Goal: Task Accomplishment & Management: Complete application form

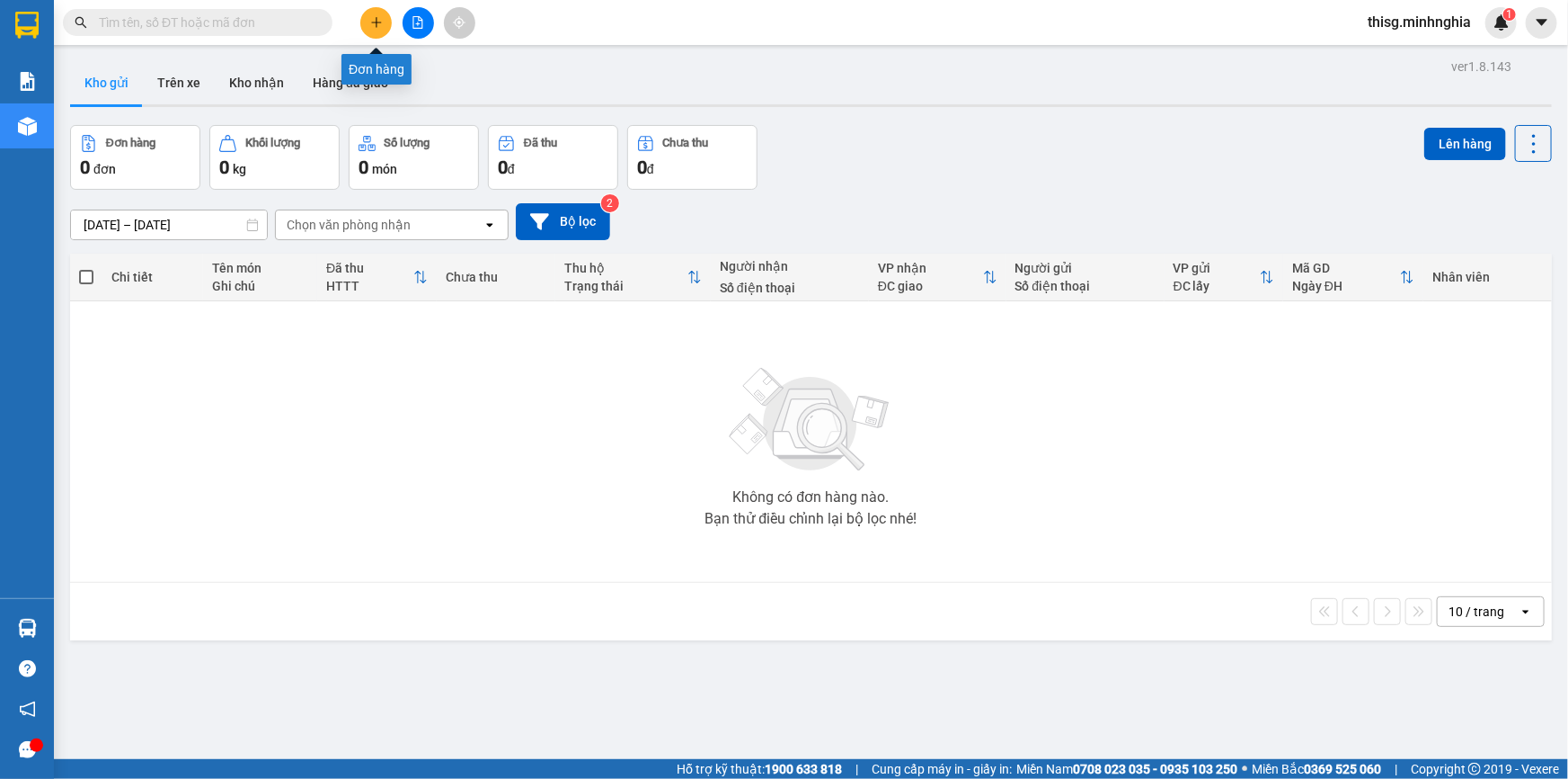
click at [379, 18] on icon "plus" at bounding box center [376, 22] width 13 height 13
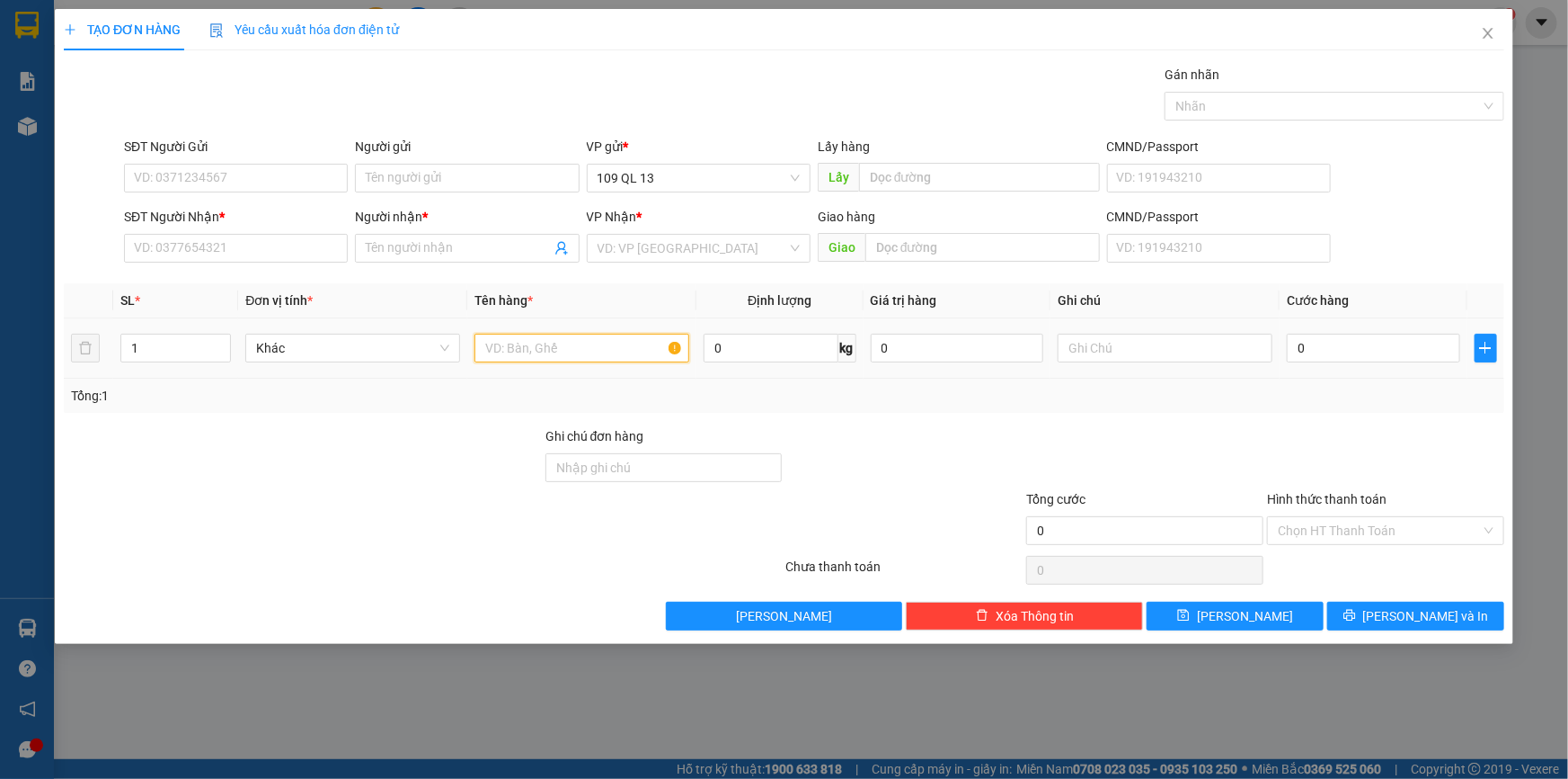
click at [614, 351] on input "text" at bounding box center [582, 347] width 215 height 29
click at [1083, 358] on input "text" at bounding box center [1164, 347] width 215 height 29
type input "1 TX ĐL"
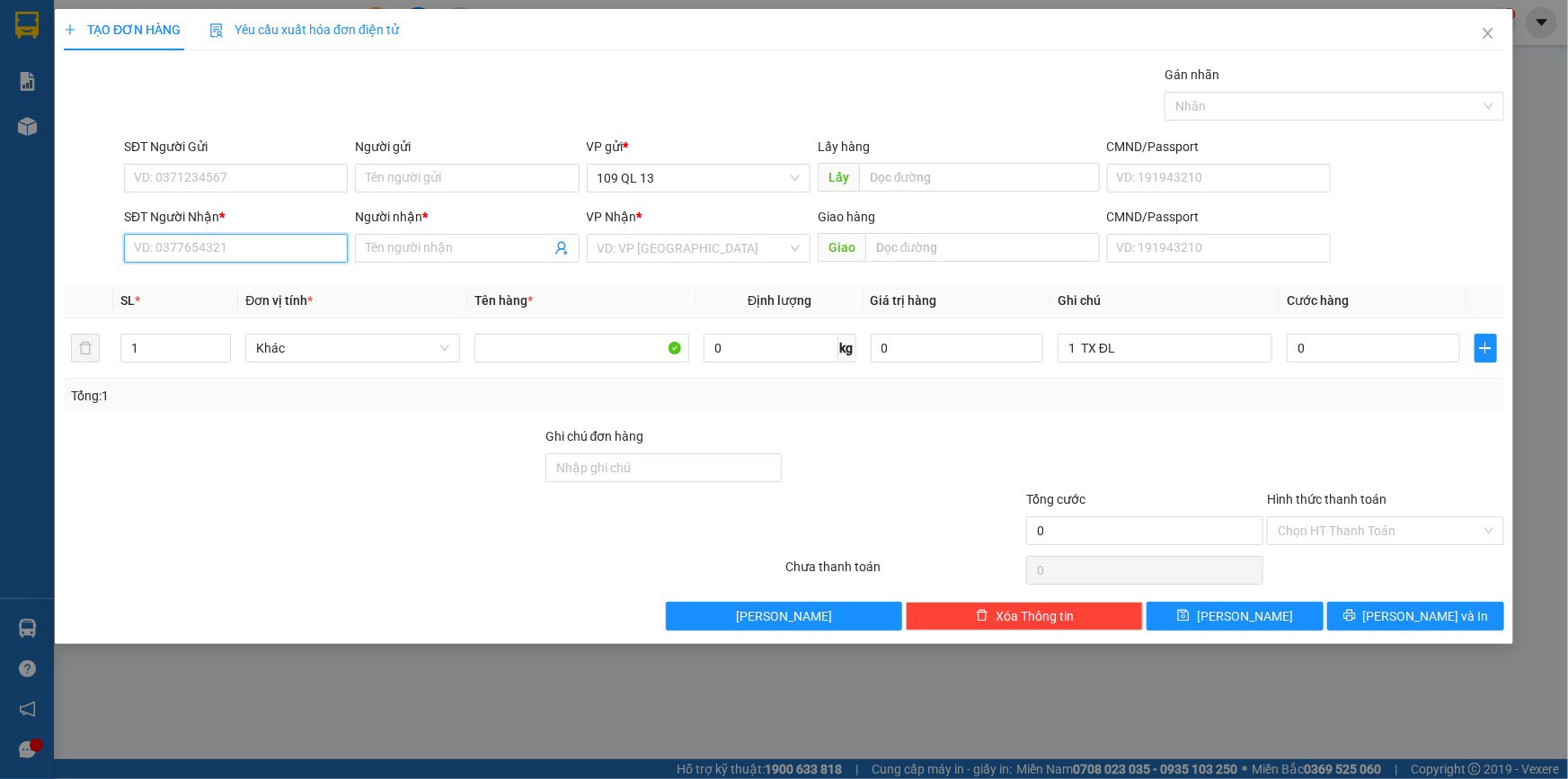
click at [270, 260] on input "SĐT Người Nhận *" at bounding box center [235, 247] width 224 height 29
click at [233, 276] on div "0829069273 - A ĐỆ" at bounding box center [235, 284] width 202 height 20
type input "0829069273"
type input "A ĐỆ"
type input "0829069273"
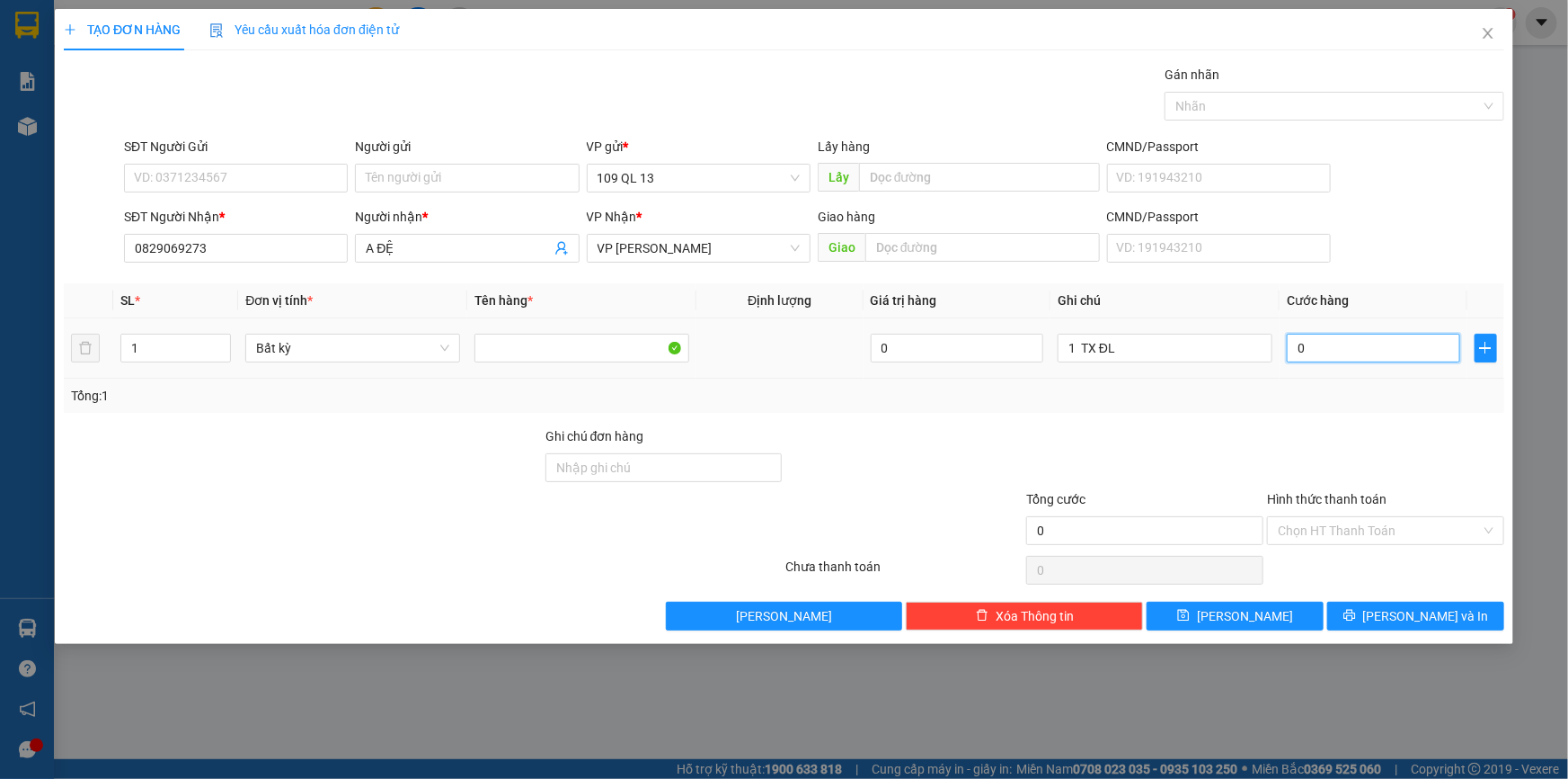
click at [1333, 349] on input "0" at bounding box center [1373, 347] width 173 height 29
type input "1"
type input "12"
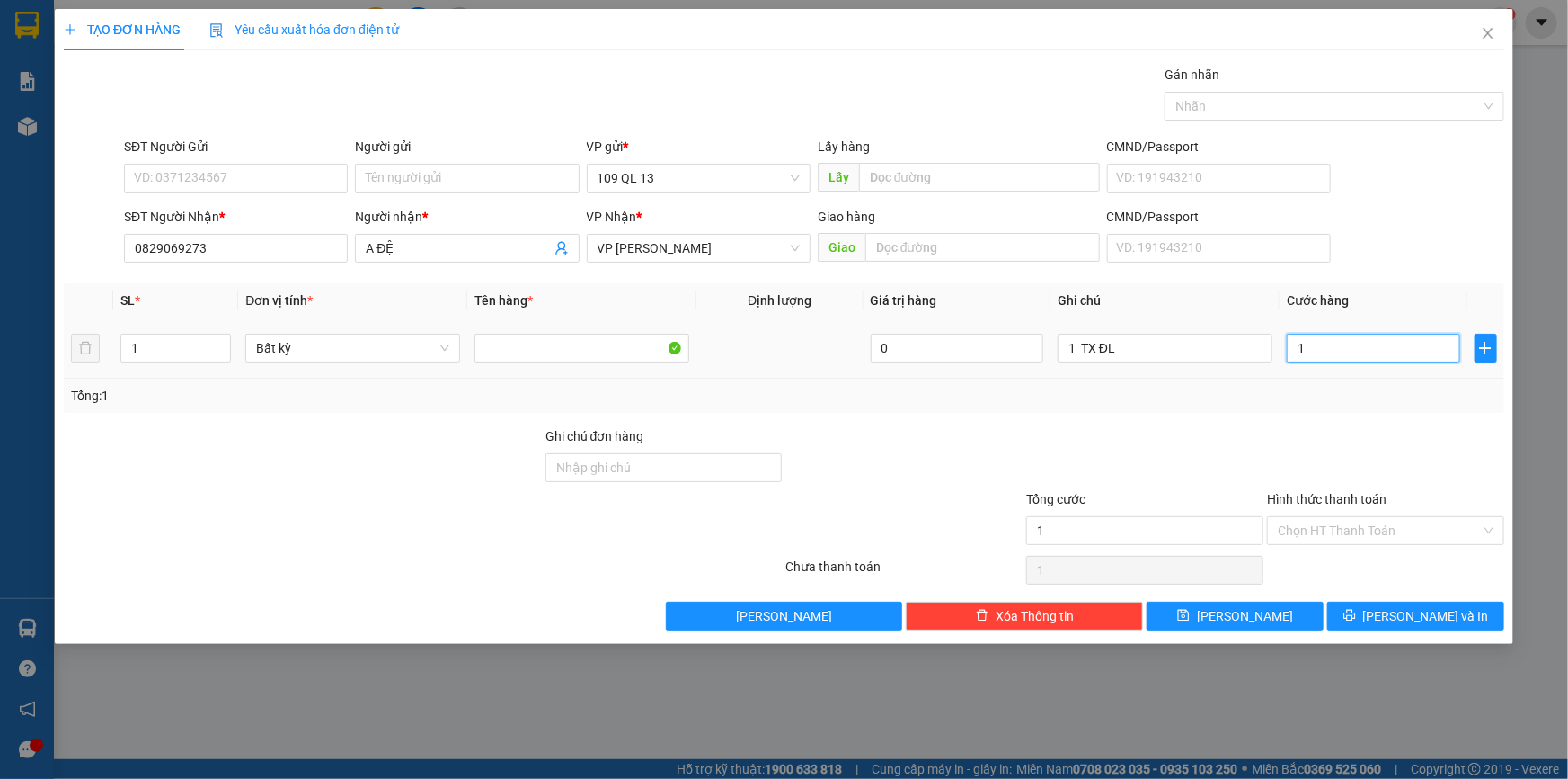
type input "12"
type input "120"
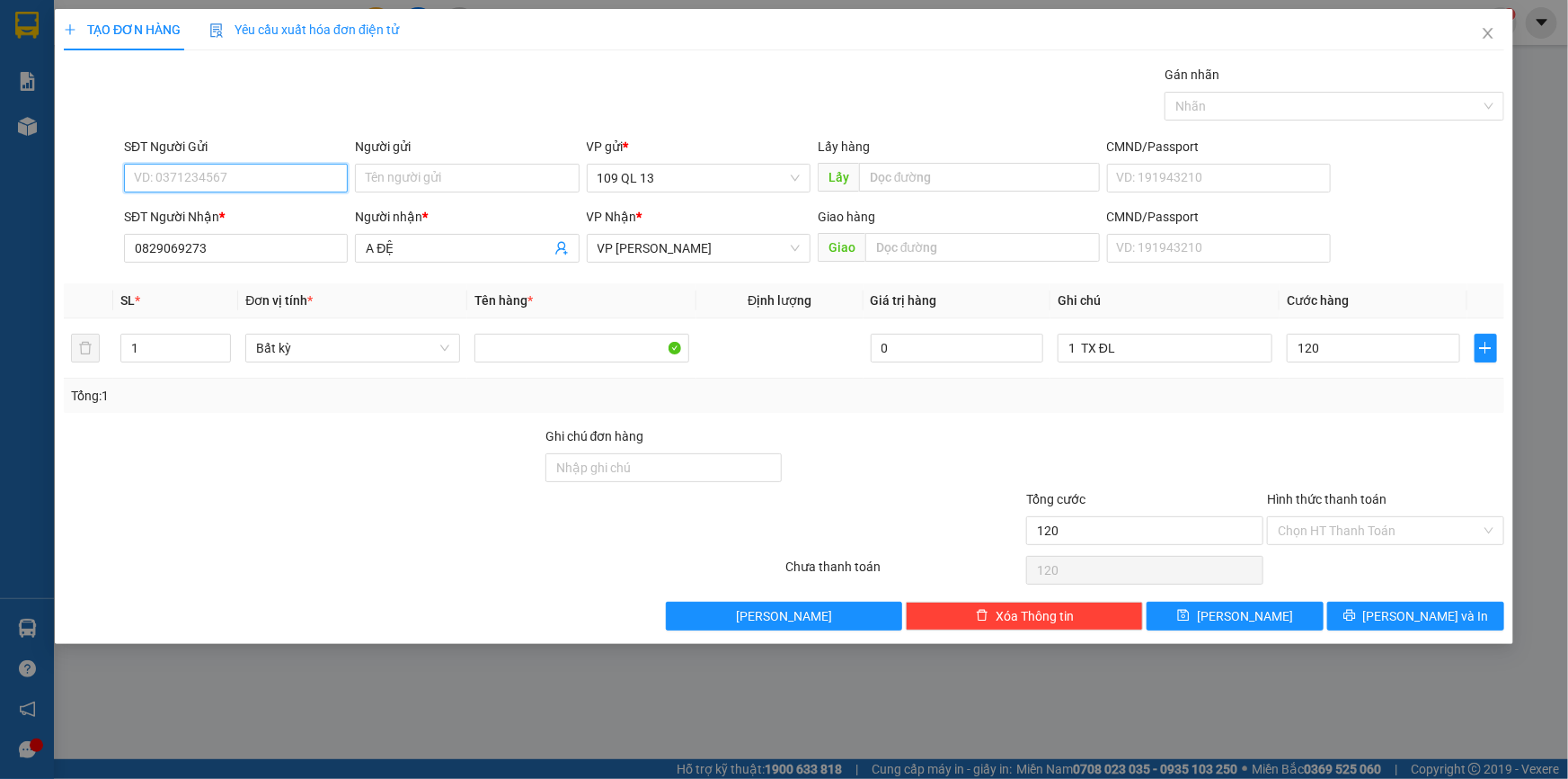
type input "120.000"
click at [299, 175] on input "SĐT Người Gửi" at bounding box center [235, 177] width 224 height 29
click at [287, 214] on div "0767315906" at bounding box center [235, 214] width 202 height 20
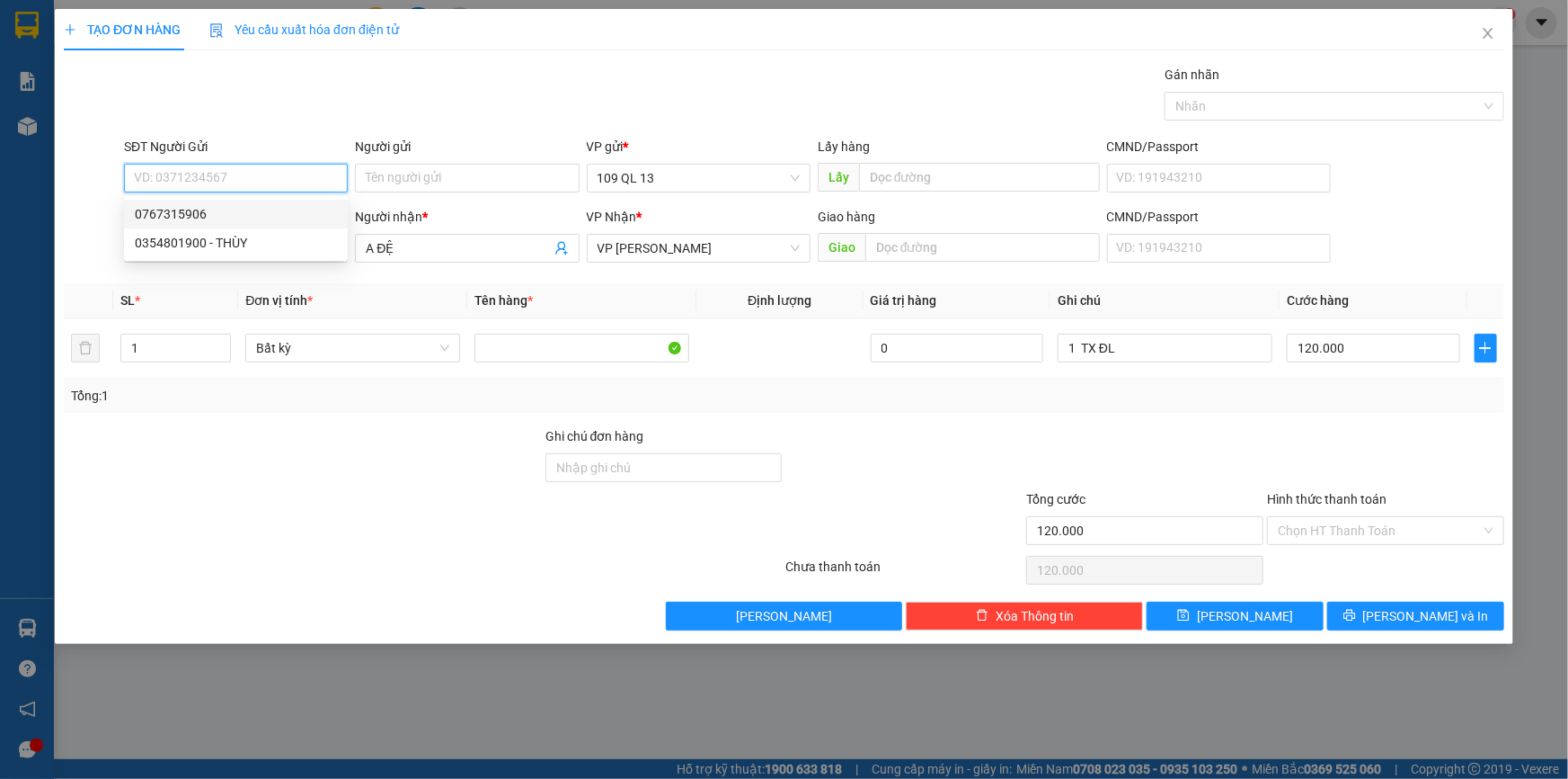
type input "0767315906"
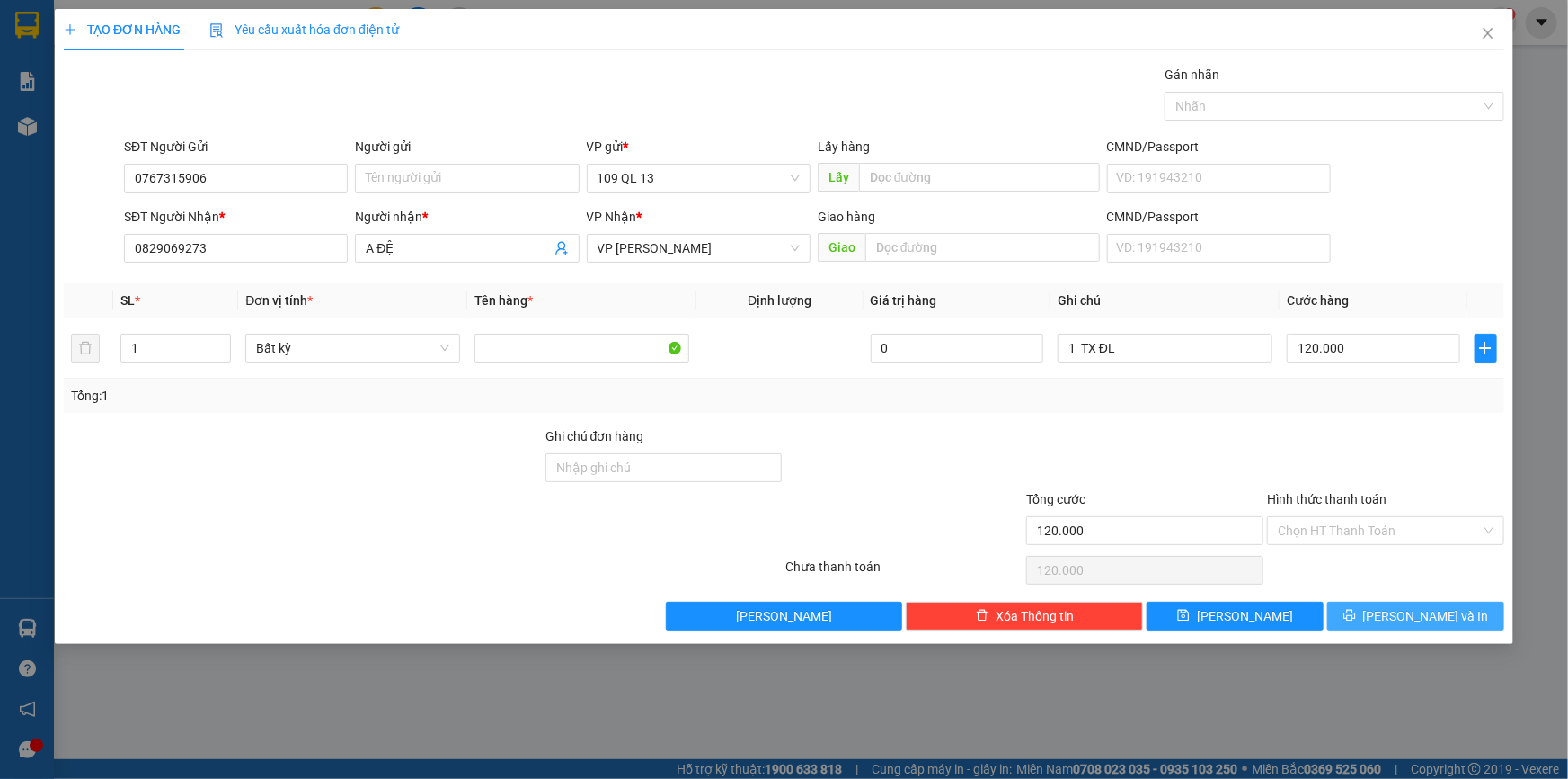
click at [1434, 615] on span "[PERSON_NAME] và In" at bounding box center [1426, 616] width 126 height 20
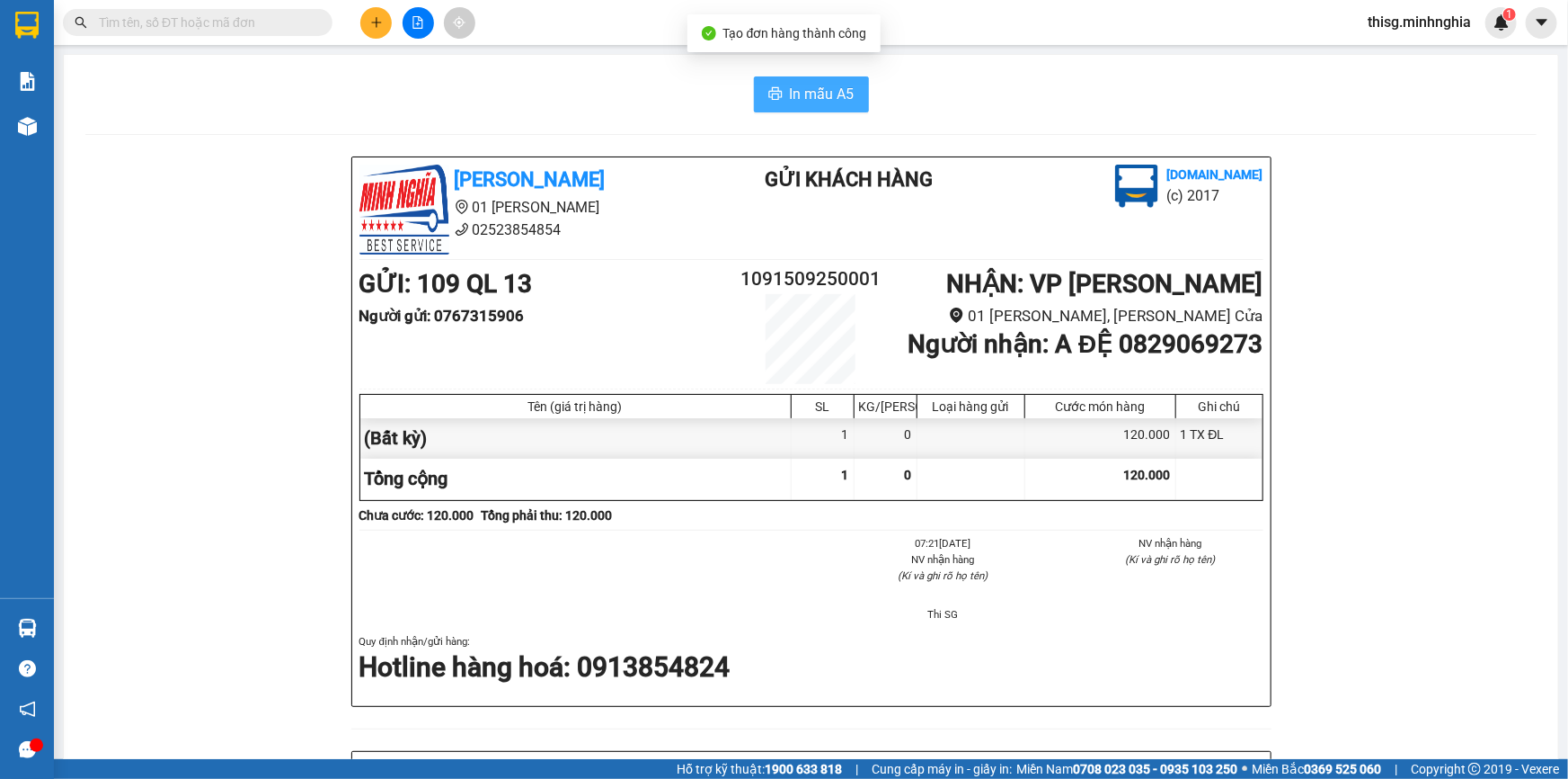
click at [838, 103] on span "In mẫu A5" at bounding box center [822, 94] width 64 height 23
click at [612, 65] on div "In mẫu A5 [PERSON_NAME] 01 Đinh Tiên Hoàng 02523854854 Gửi khách hàng [DOMAIN_N…" at bounding box center [811, 745] width 1495 height 1383
click at [360, 23] on button at bounding box center [376, 23] width 32 height 32
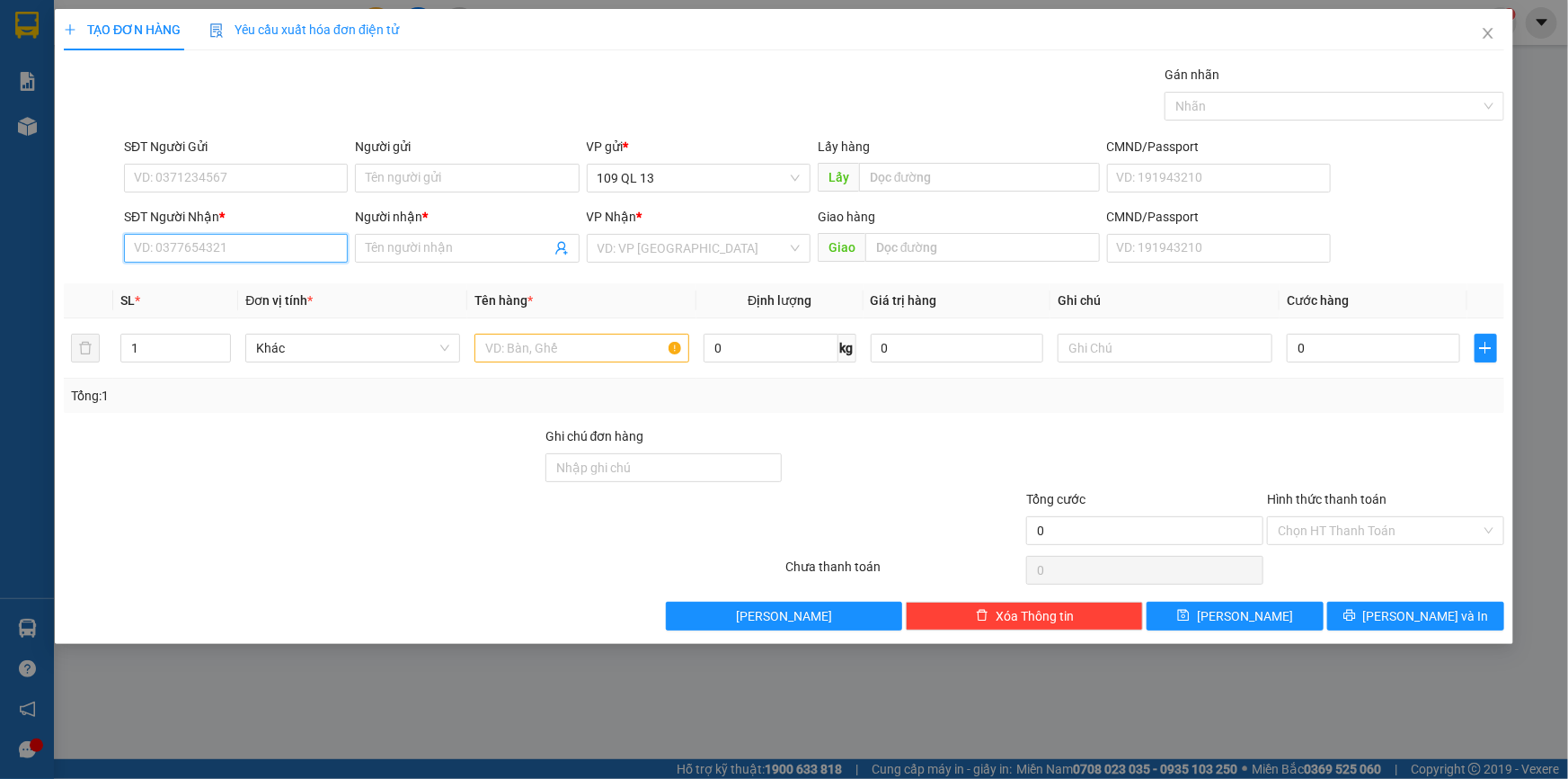
click at [279, 242] on input "SĐT Người Nhận *" at bounding box center [235, 247] width 224 height 29
click at [279, 293] on div "0396288312 - TRINH" at bounding box center [235, 284] width 202 height 20
type input "0396288312"
type input "TRINH"
type input "0396288312"
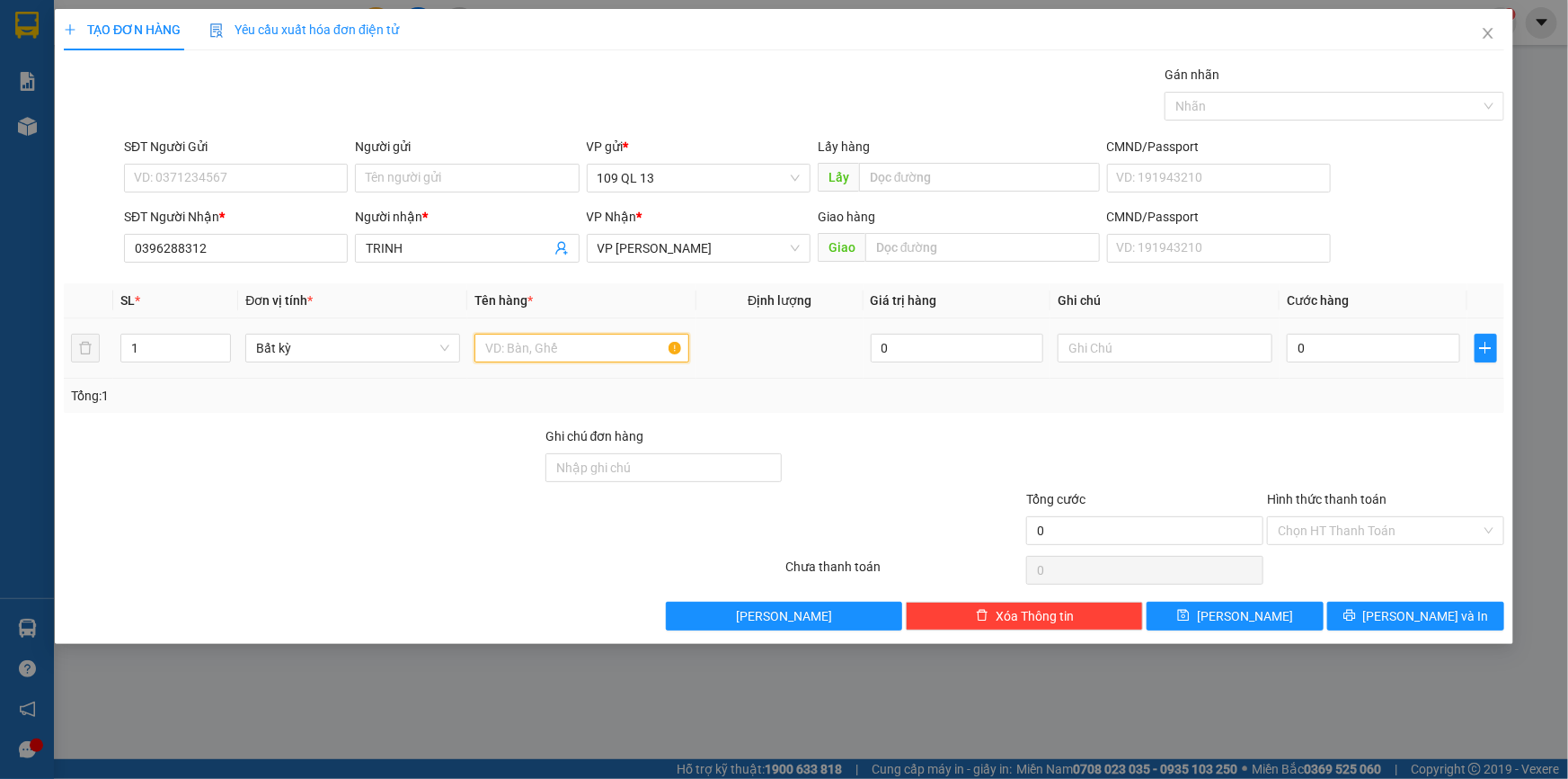
click at [545, 349] on input "text" at bounding box center [582, 347] width 215 height 29
click at [1087, 347] on input "text" at bounding box center [1164, 347] width 215 height 29
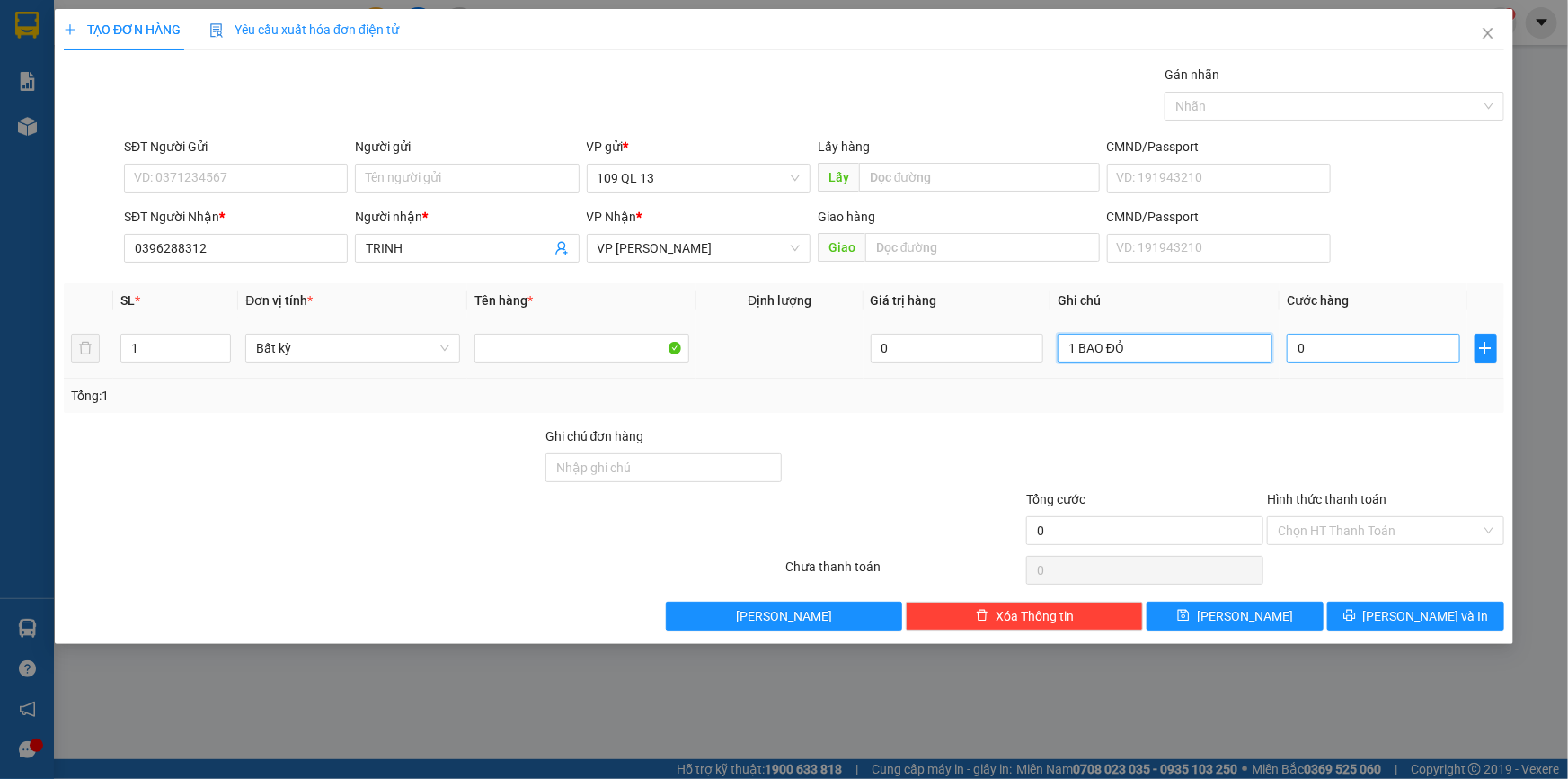
type input "1 BAO ĐỎ"
click at [1308, 349] on input "0" at bounding box center [1373, 347] width 173 height 29
type input "4"
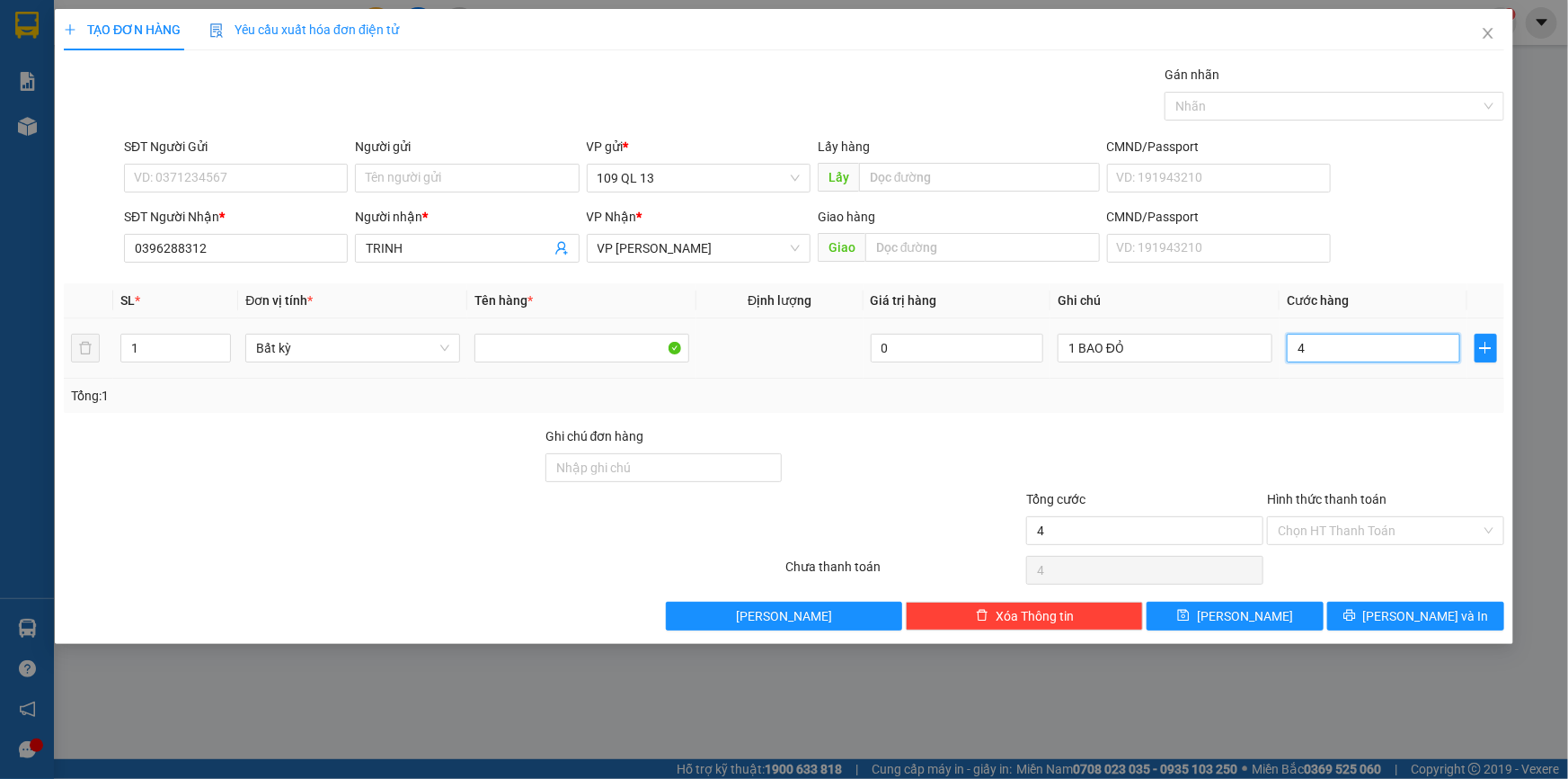
type input "40"
type input "40.000"
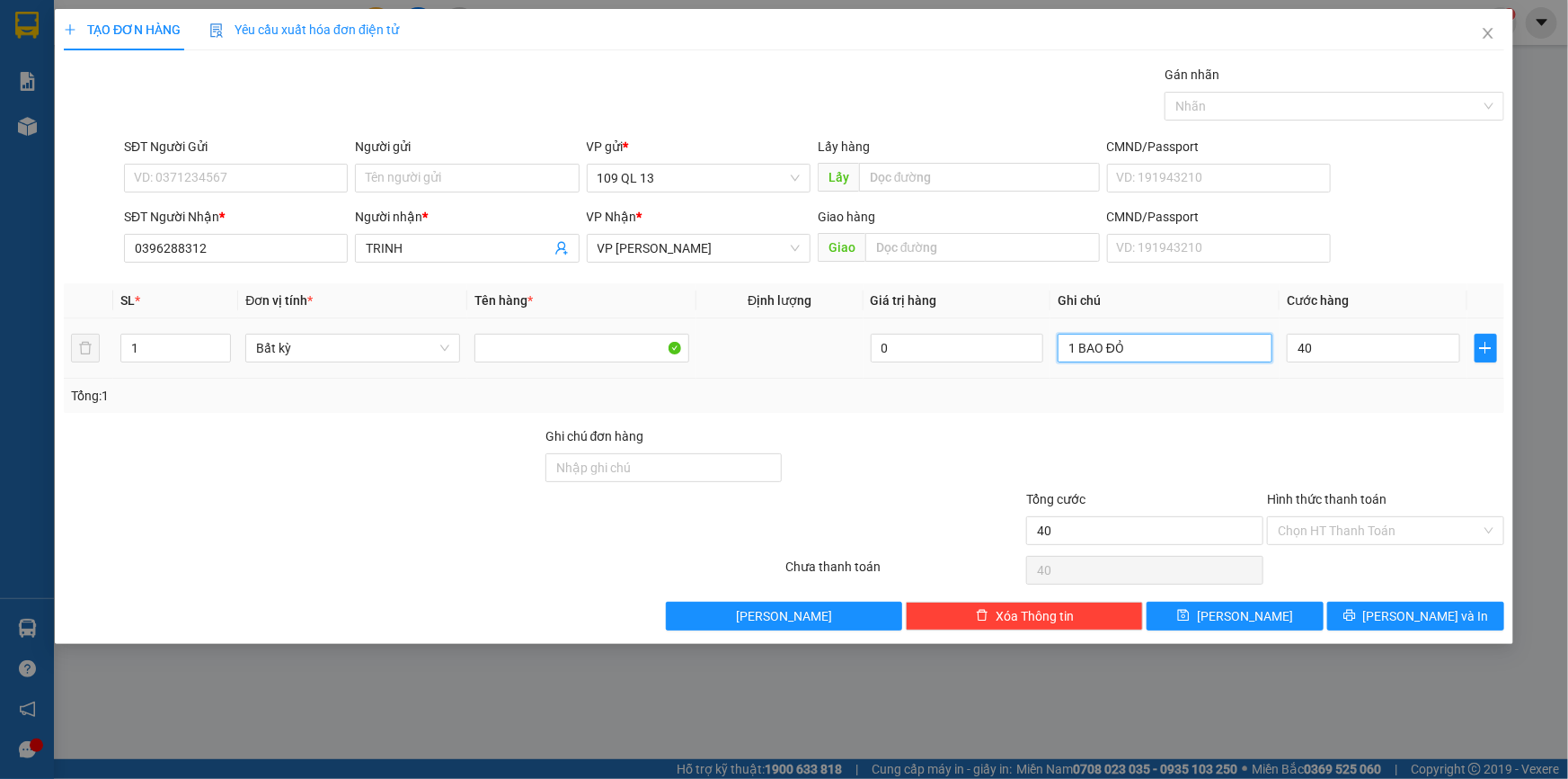
type input "40.000"
click at [1227, 338] on input "1 BAO ĐỎ" at bounding box center [1164, 347] width 215 height 29
type input "1 BAO ĐỎ BƠ"
click at [1441, 610] on span "[PERSON_NAME] và In" at bounding box center [1426, 616] width 126 height 20
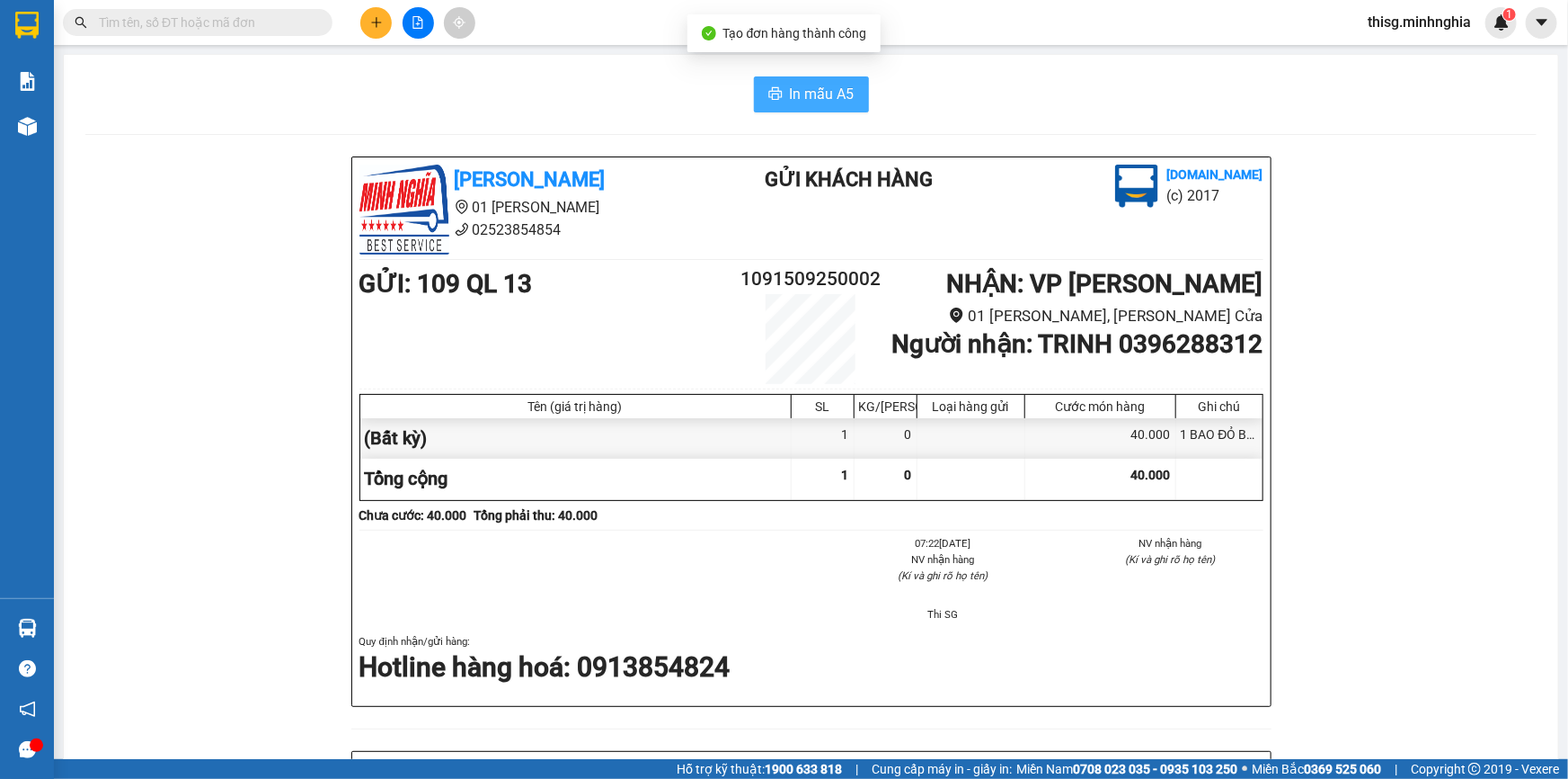
click at [827, 93] on span "In mẫu A5" at bounding box center [822, 94] width 64 height 23
click at [374, 23] on icon "plus" at bounding box center [376, 22] width 10 height 1
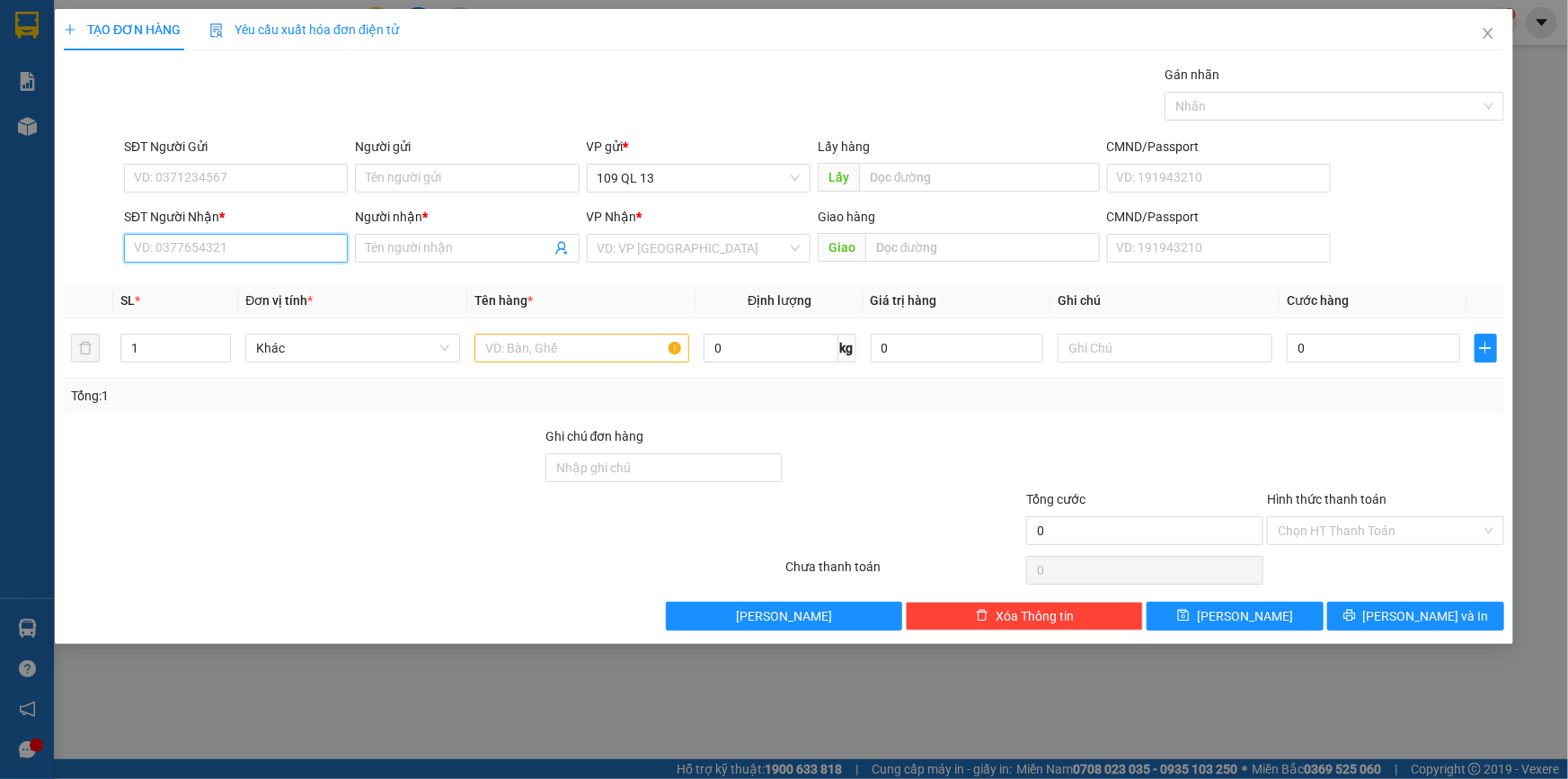
click at [306, 247] on input "SĐT Người Nhận *" at bounding box center [235, 247] width 224 height 29
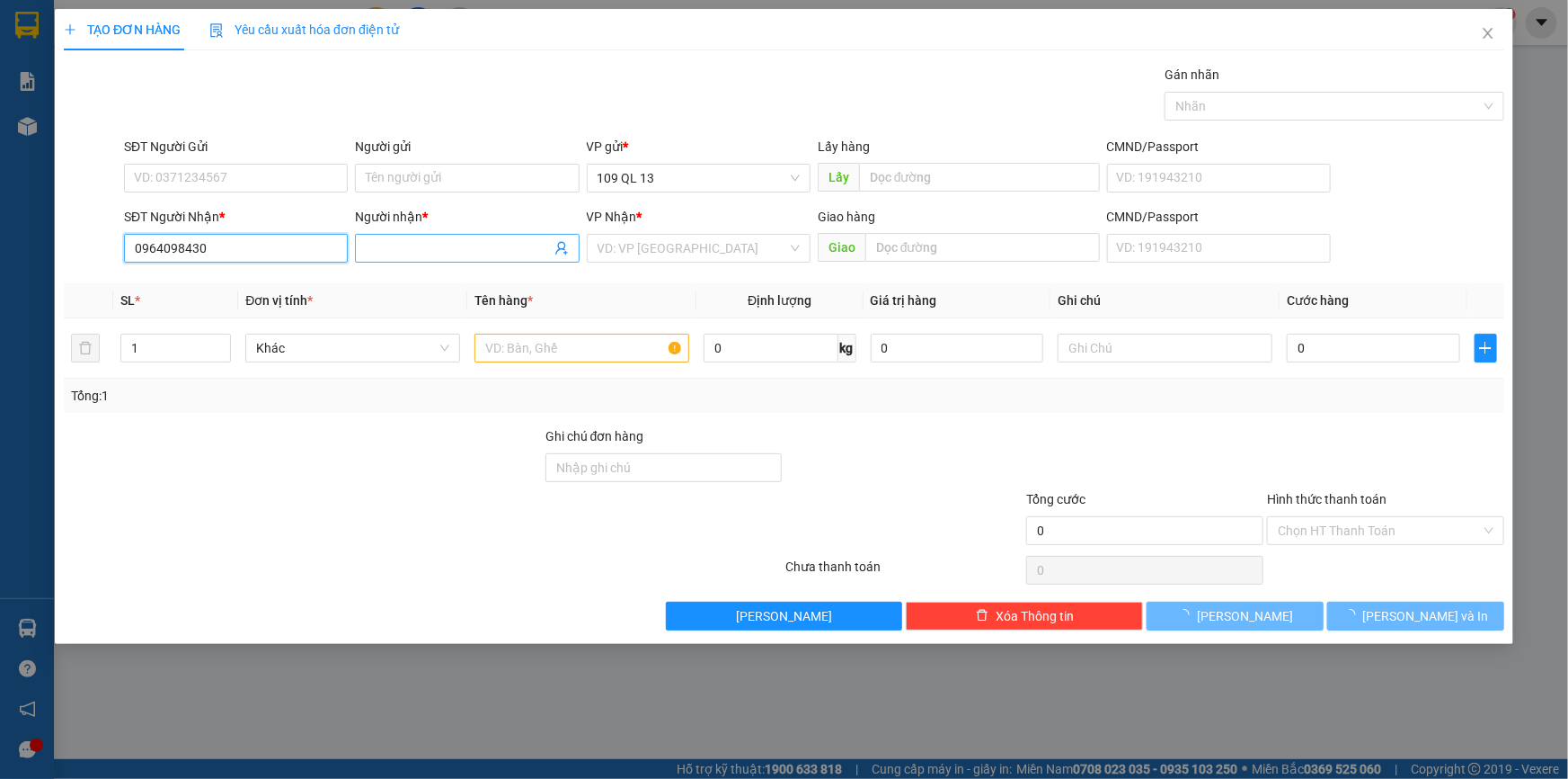
type input "0964098430"
click at [401, 255] on input "Người nhận *" at bounding box center [458, 248] width 184 height 20
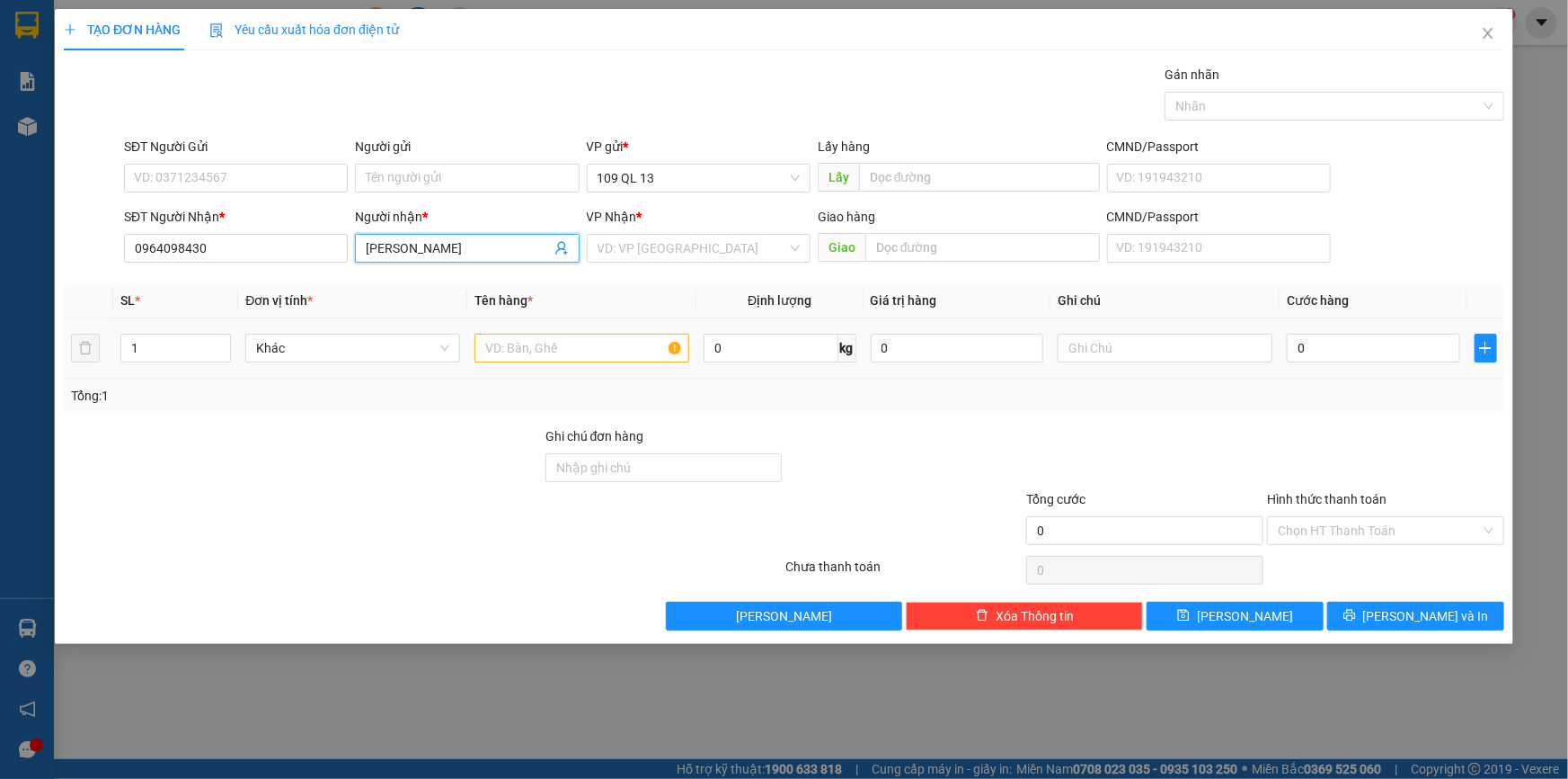
type input "[PERSON_NAME]"
click at [595, 338] on input "text" at bounding box center [582, 347] width 215 height 29
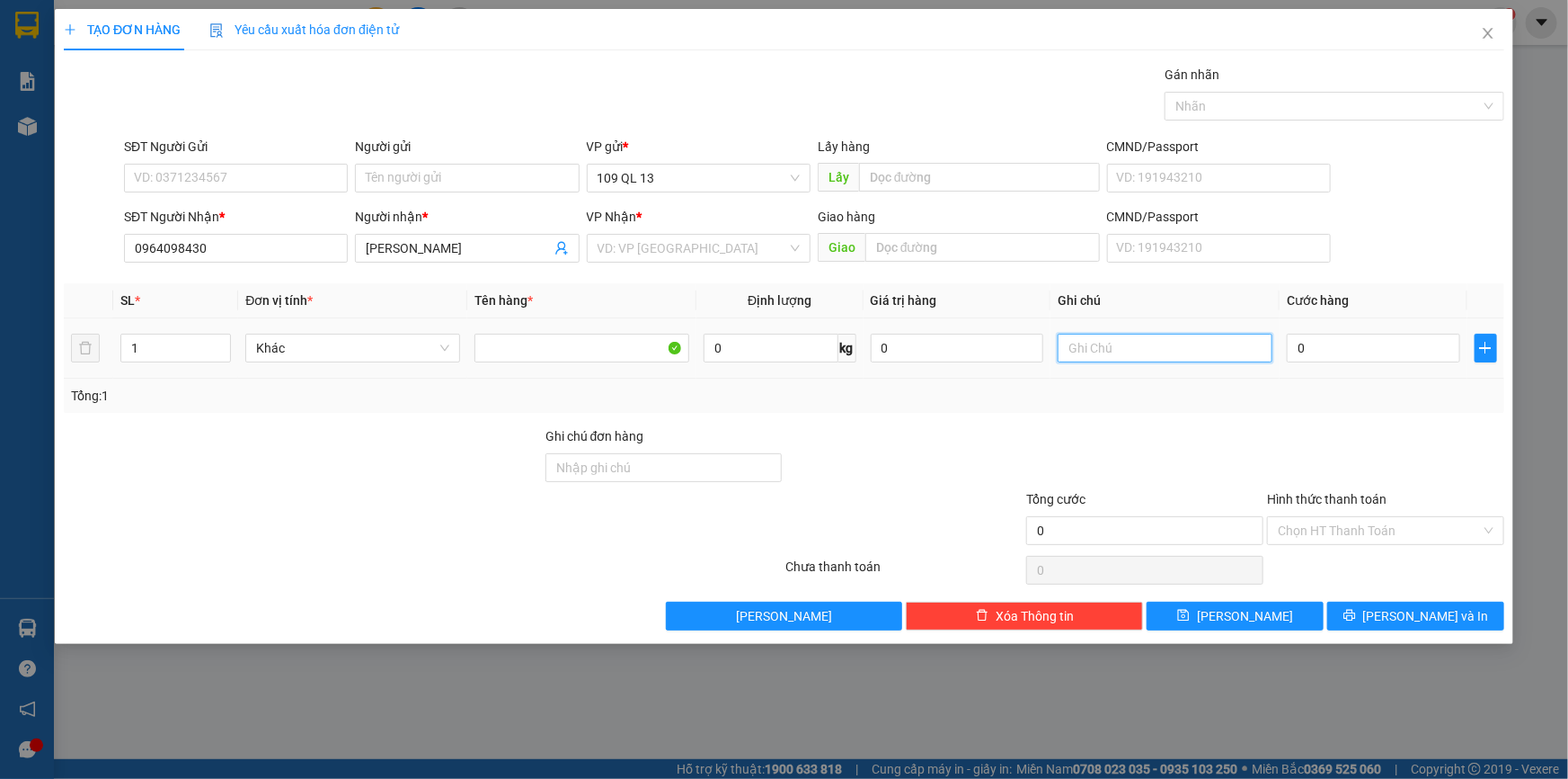
click at [1096, 348] on input "text" at bounding box center [1164, 347] width 215 height 29
type input "B"
type input "1 BỊ TRẮNG ĐỒ DÙNG"
click at [1356, 353] on input "0" at bounding box center [1373, 347] width 173 height 29
type input "3"
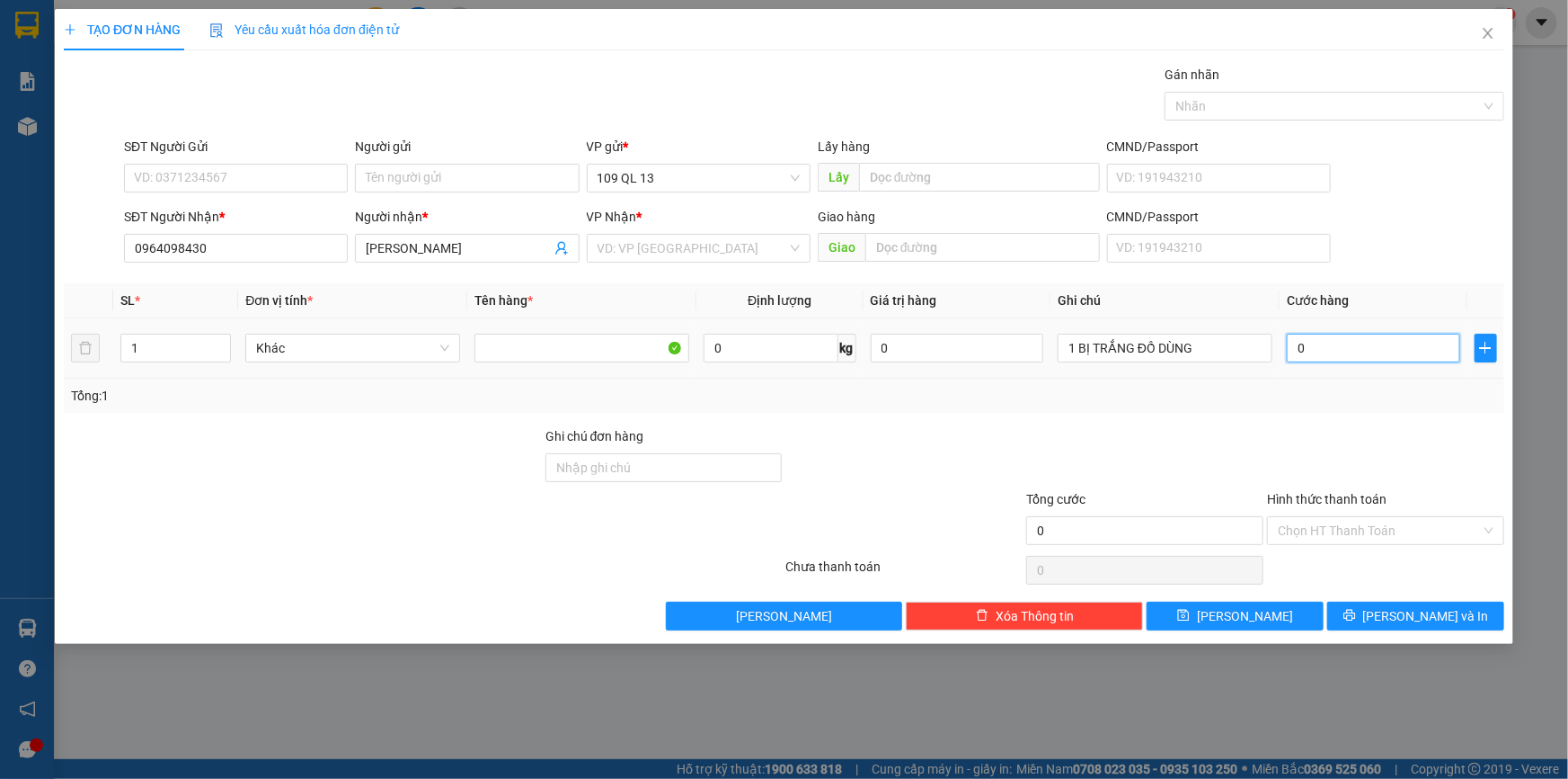
type input "3"
type input "30"
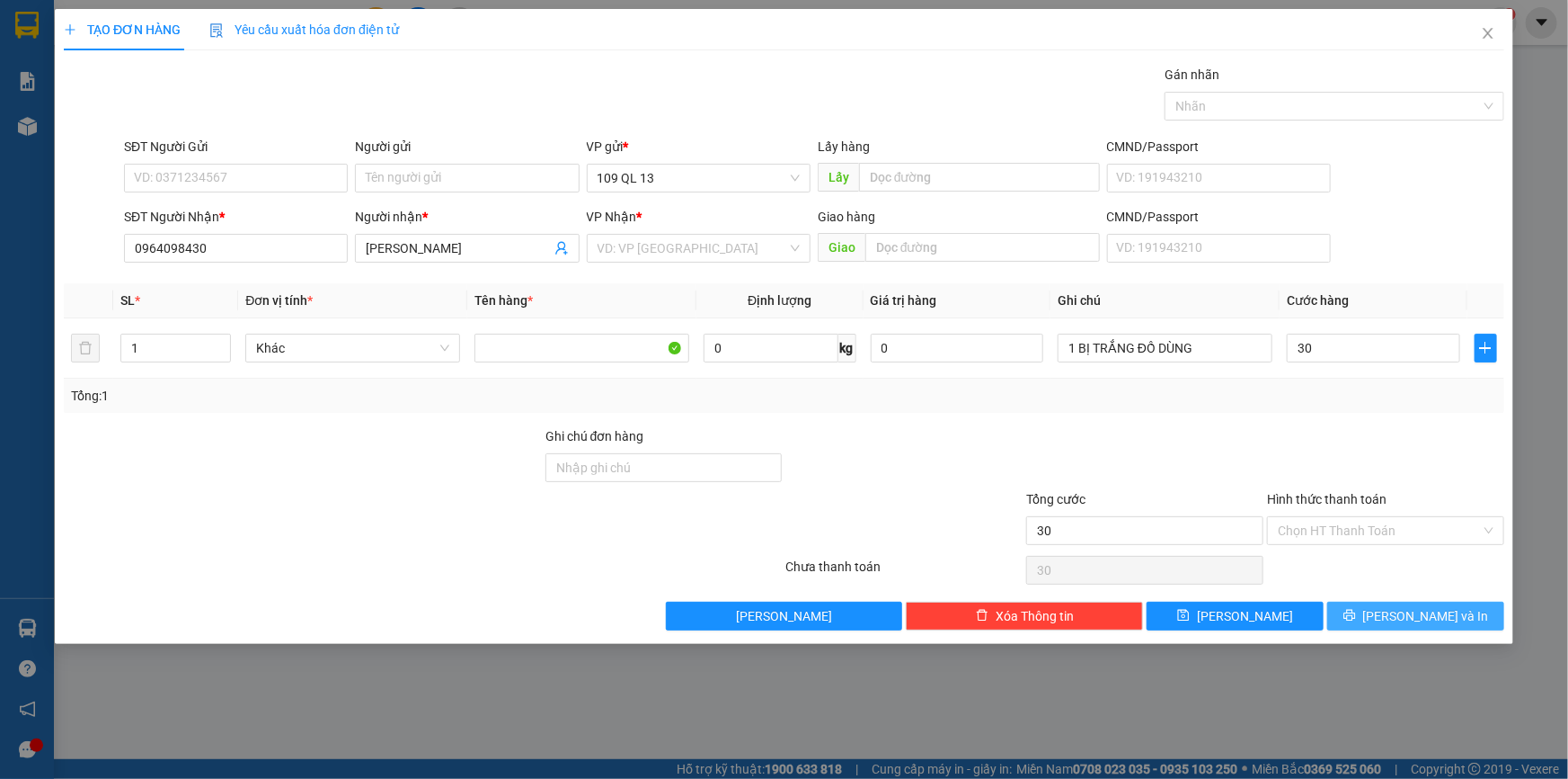
type input "30.000"
click at [1411, 612] on span "[PERSON_NAME] và In" at bounding box center [1426, 616] width 126 height 20
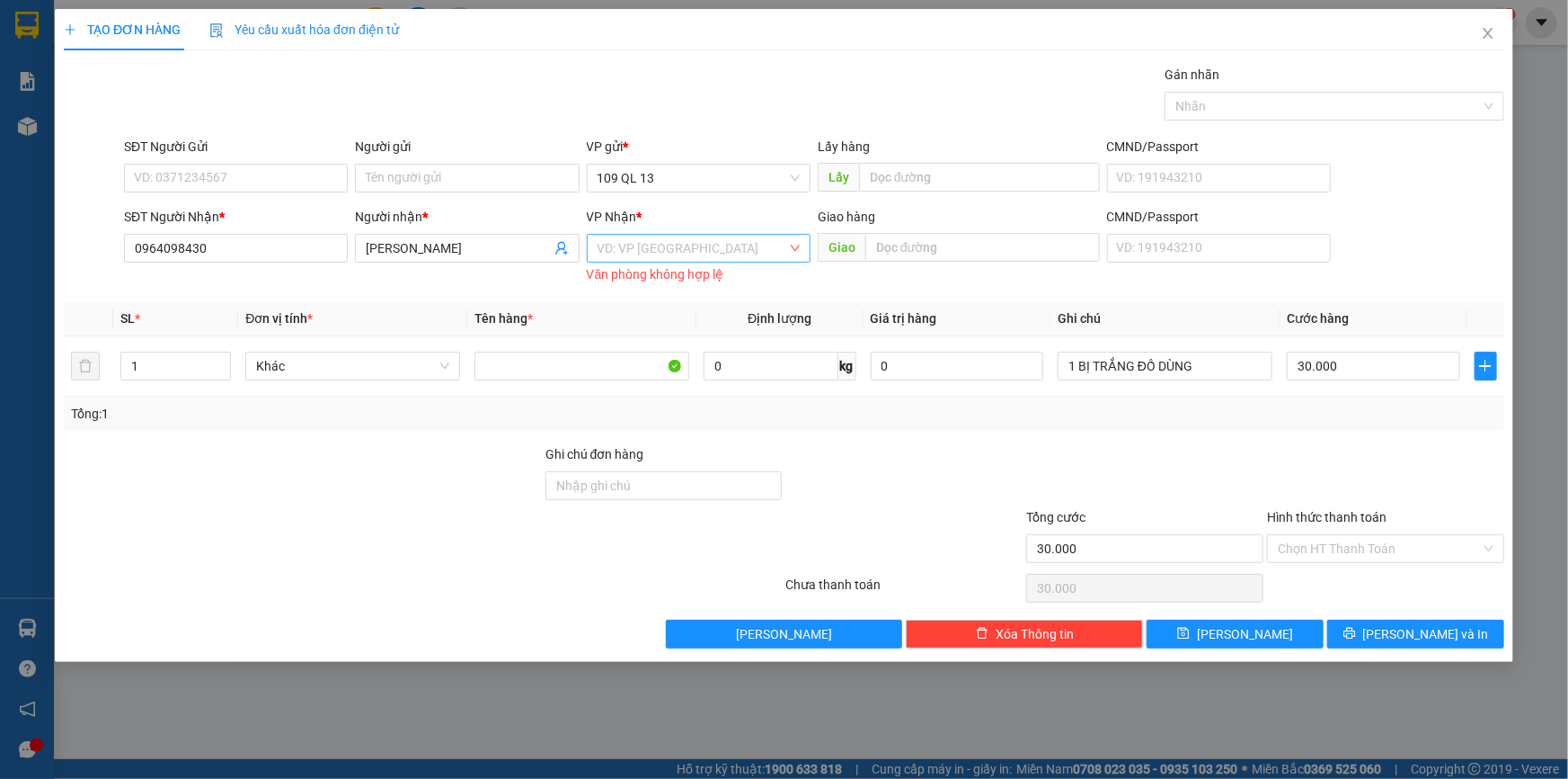
click at [759, 242] on input "search" at bounding box center [692, 247] width 190 height 27
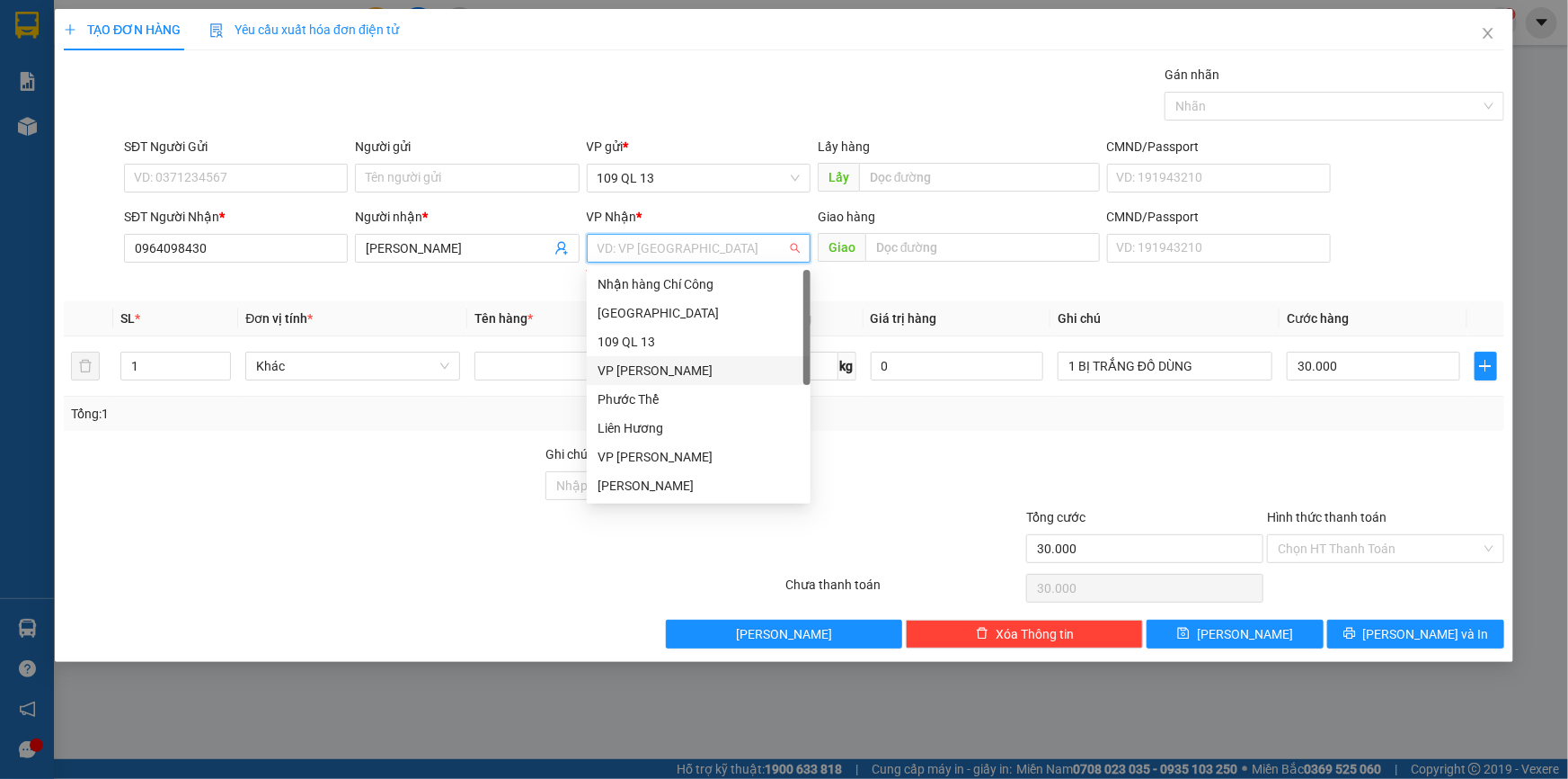
click at [694, 374] on div "VP [PERSON_NAME]" at bounding box center [698, 370] width 202 height 20
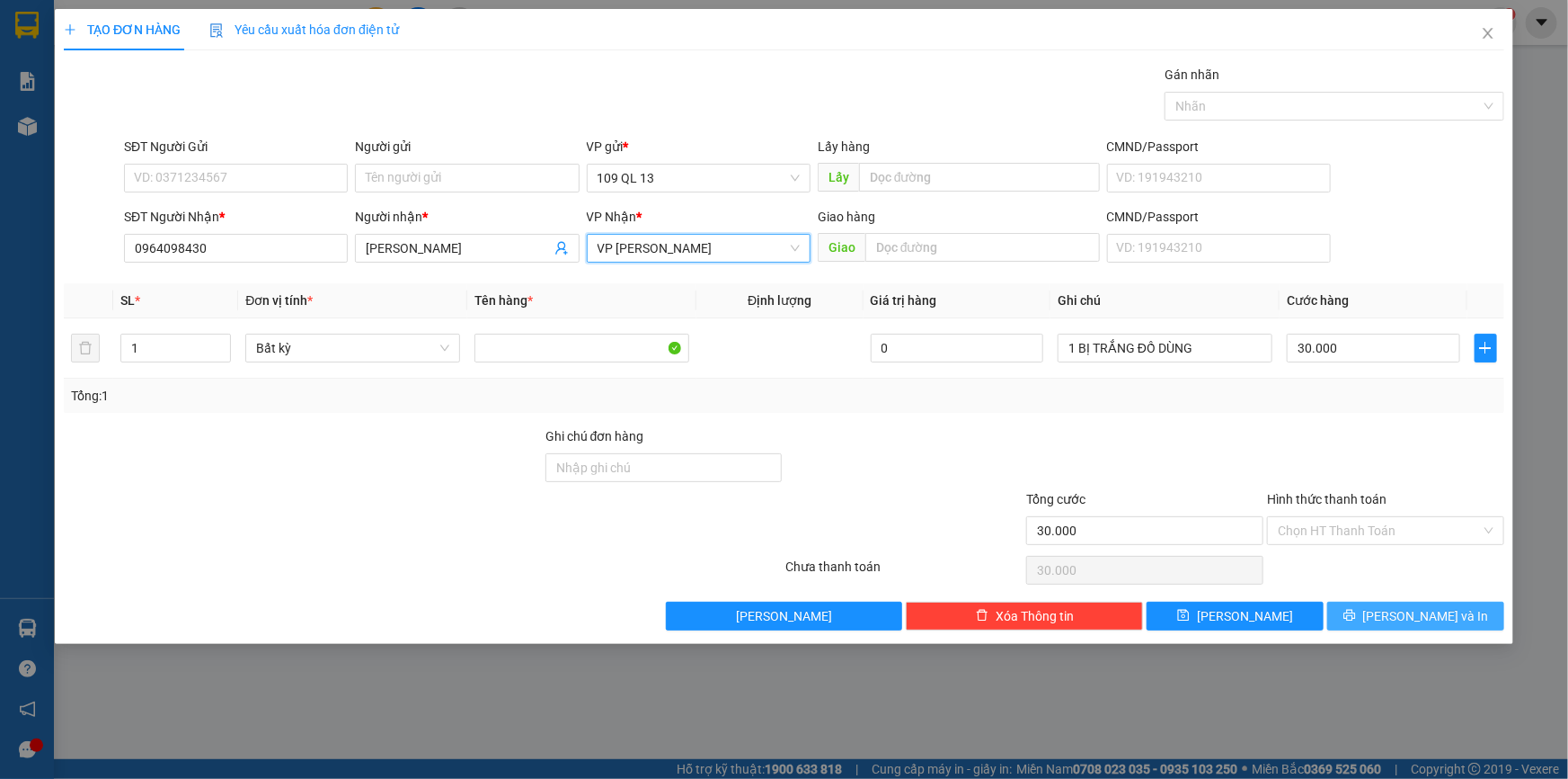
click at [1406, 612] on span "[PERSON_NAME] và In" at bounding box center [1426, 616] width 126 height 20
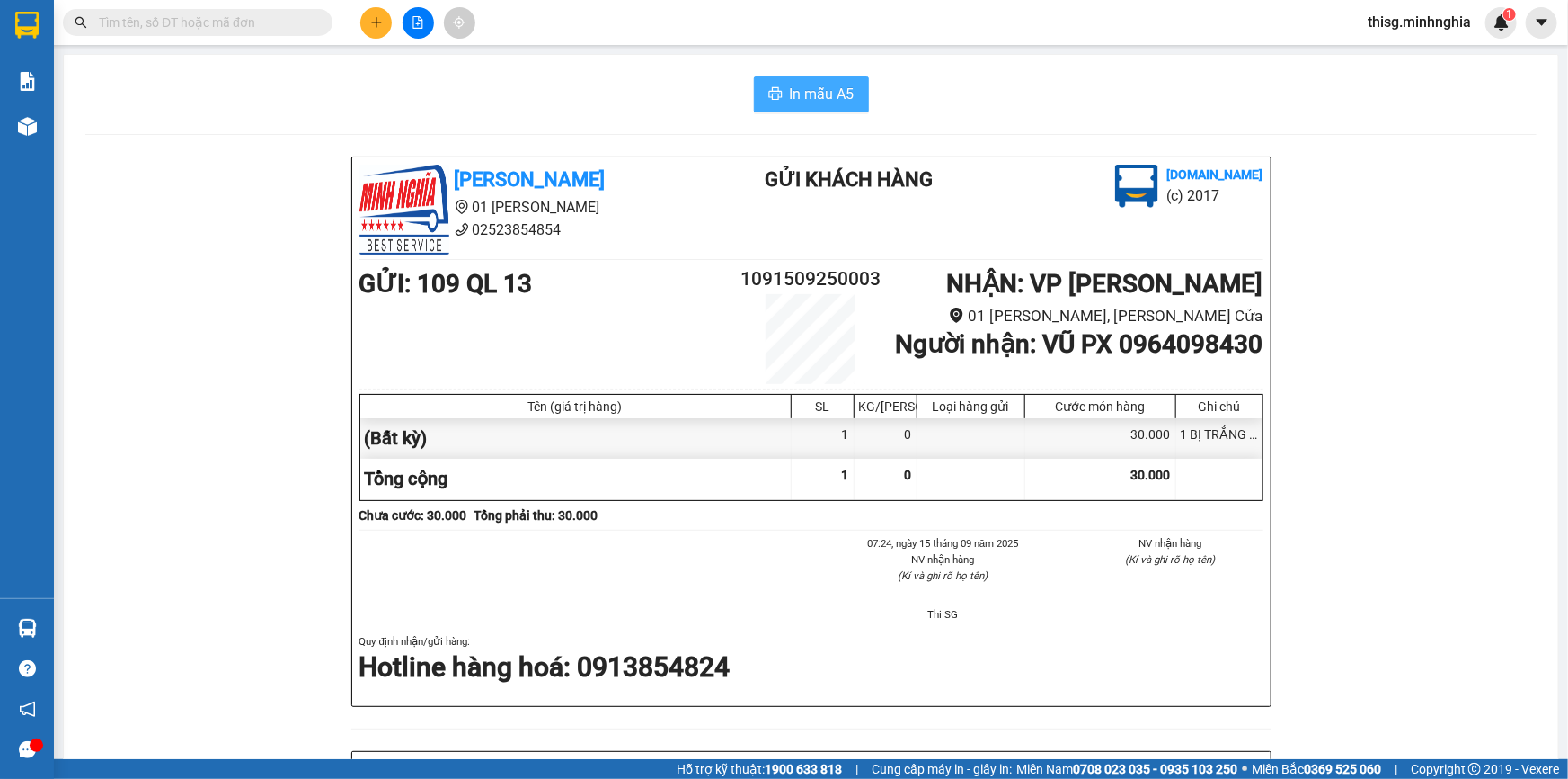
click at [776, 97] on icon "printer" at bounding box center [776, 93] width 15 height 15
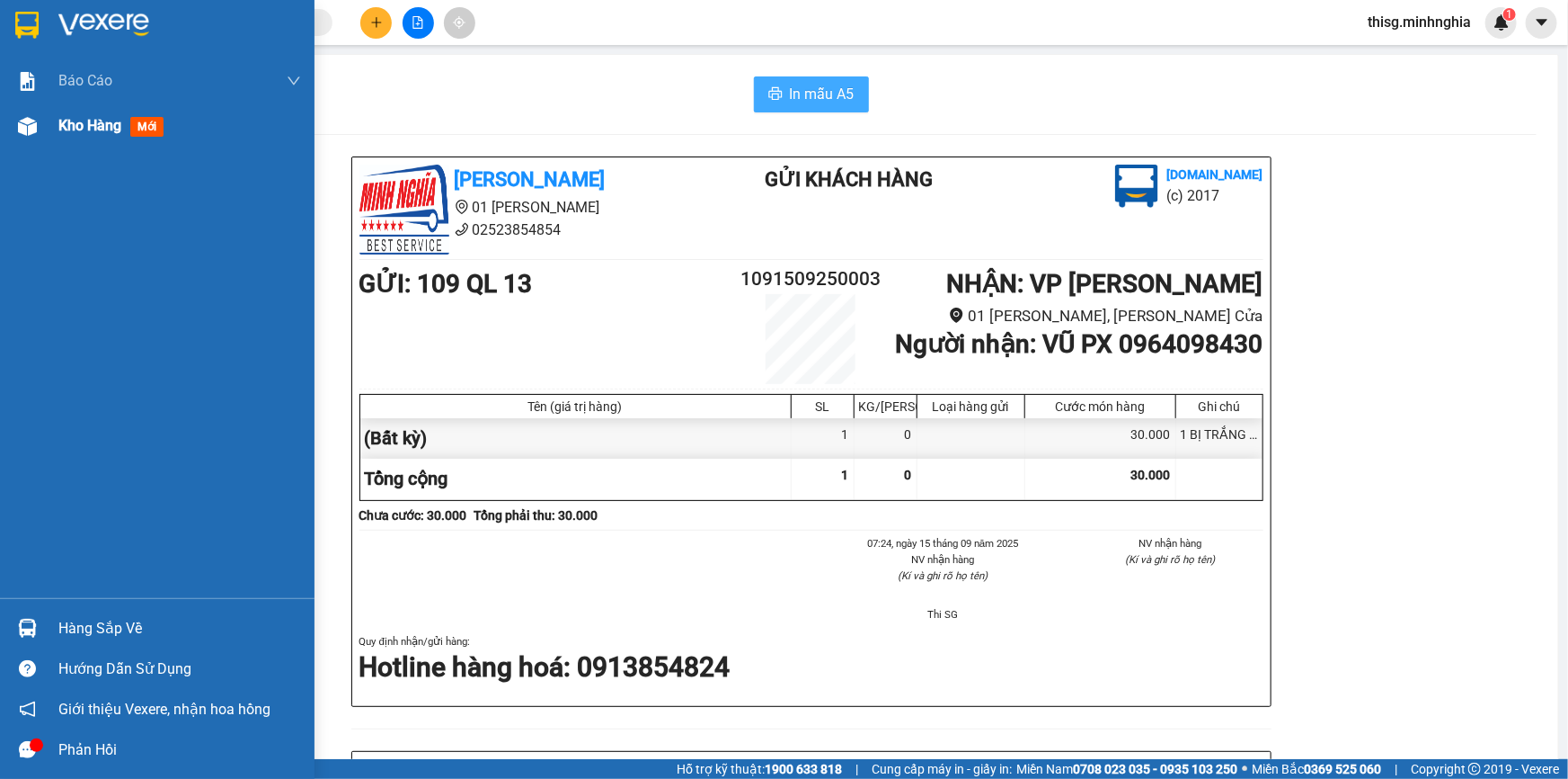
click at [98, 126] on span "Kho hàng" at bounding box center [90, 125] width 63 height 17
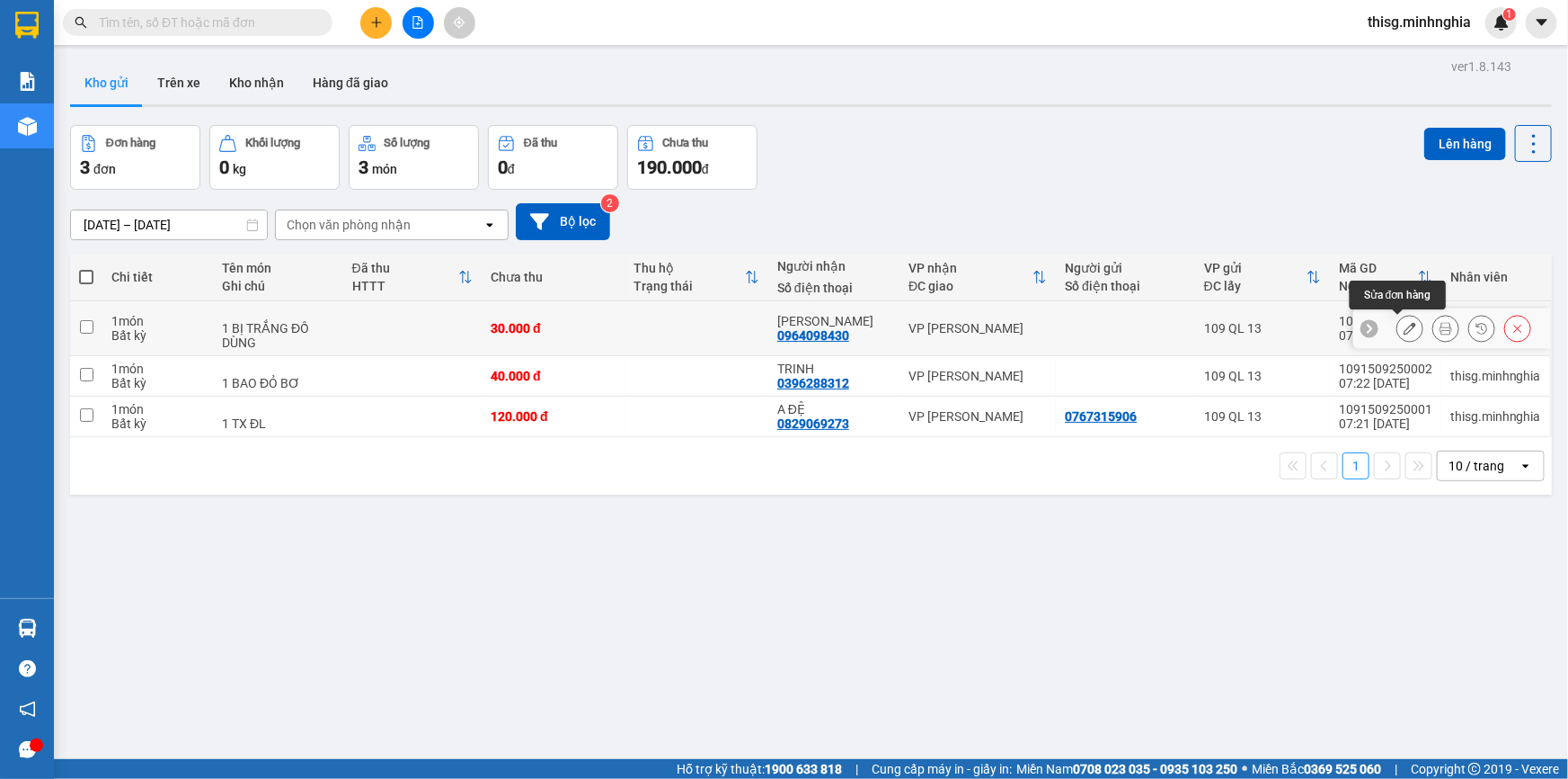
click at [1404, 326] on icon at bounding box center [1410, 328] width 13 height 13
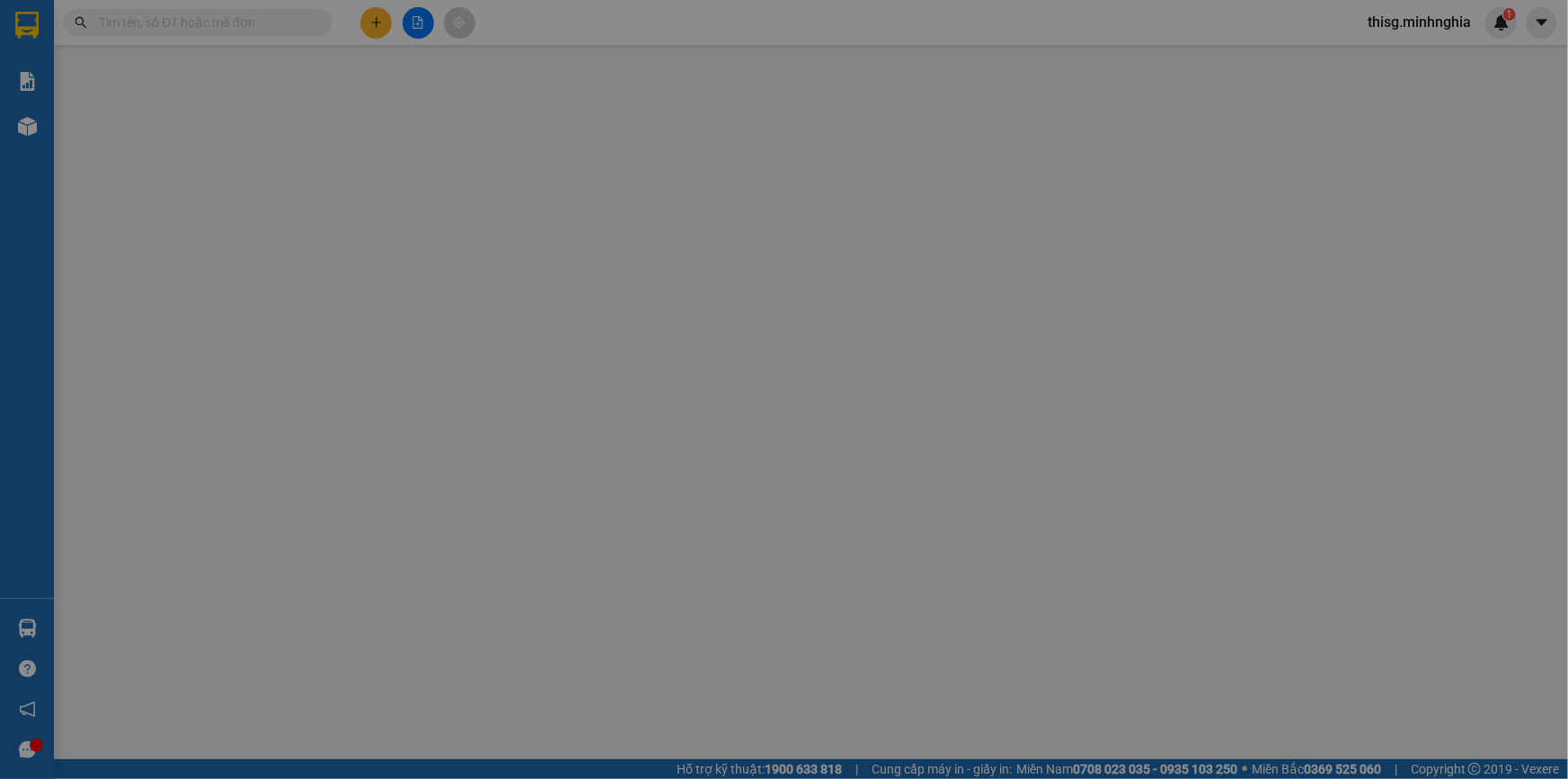
type input "0964098430"
type input "30.000"
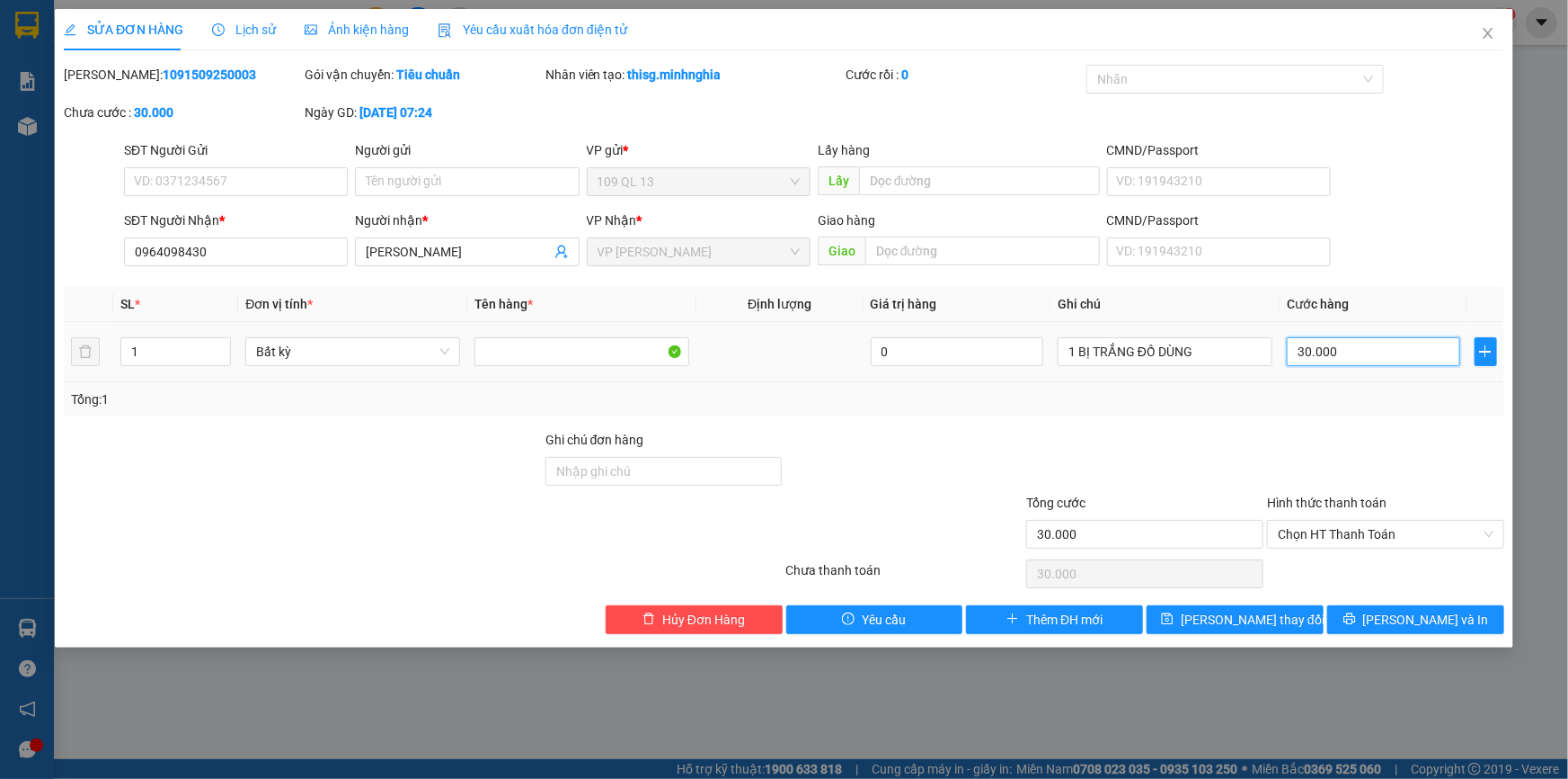
click at [1359, 341] on input "30.000" at bounding box center [1373, 351] width 173 height 29
type input "0"
type input "2"
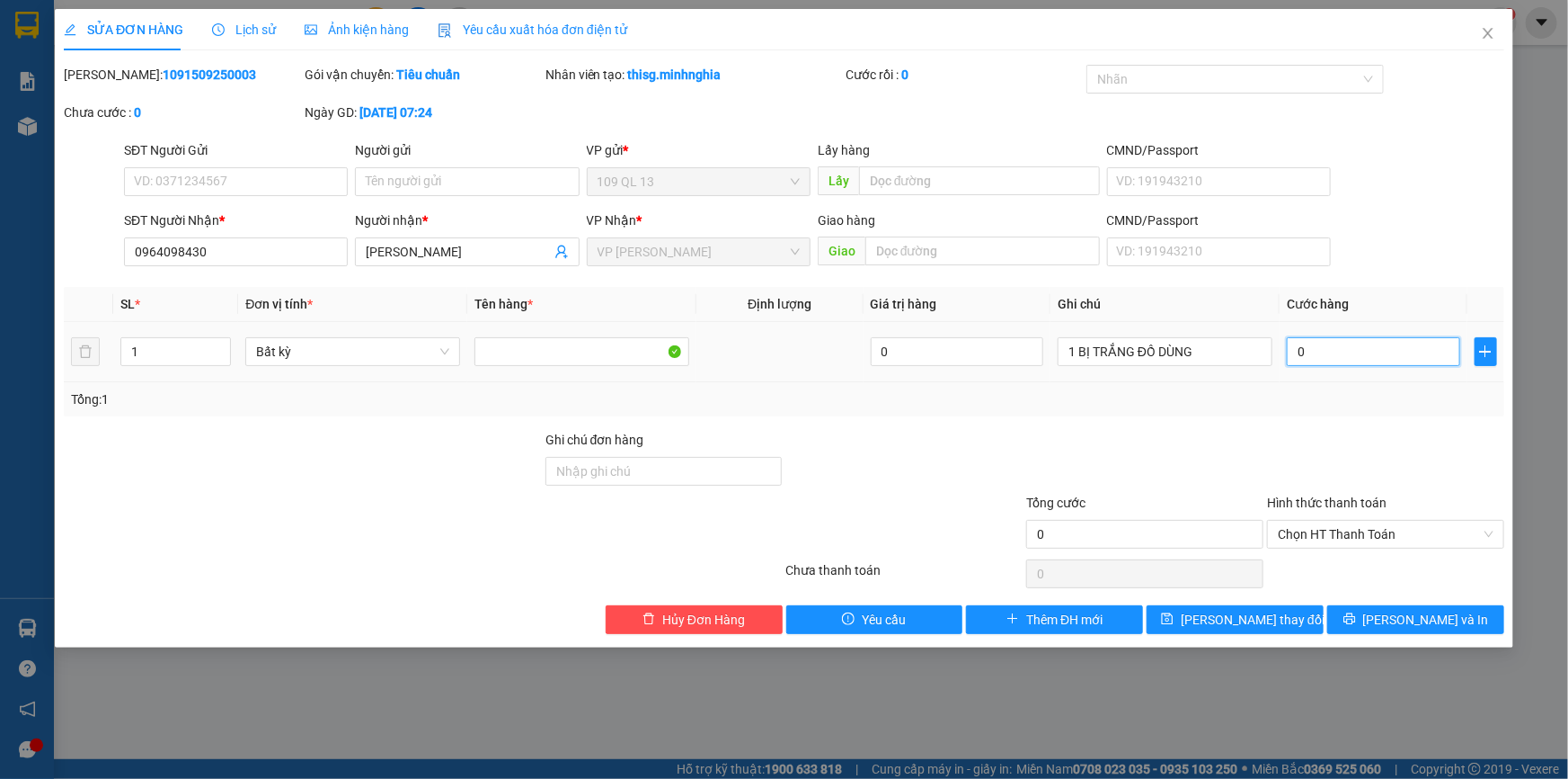
type input "2"
type input "02"
type input "20"
click at [1366, 539] on span "Chọn HT Thanh Toán" at bounding box center [1386, 534] width 216 height 27
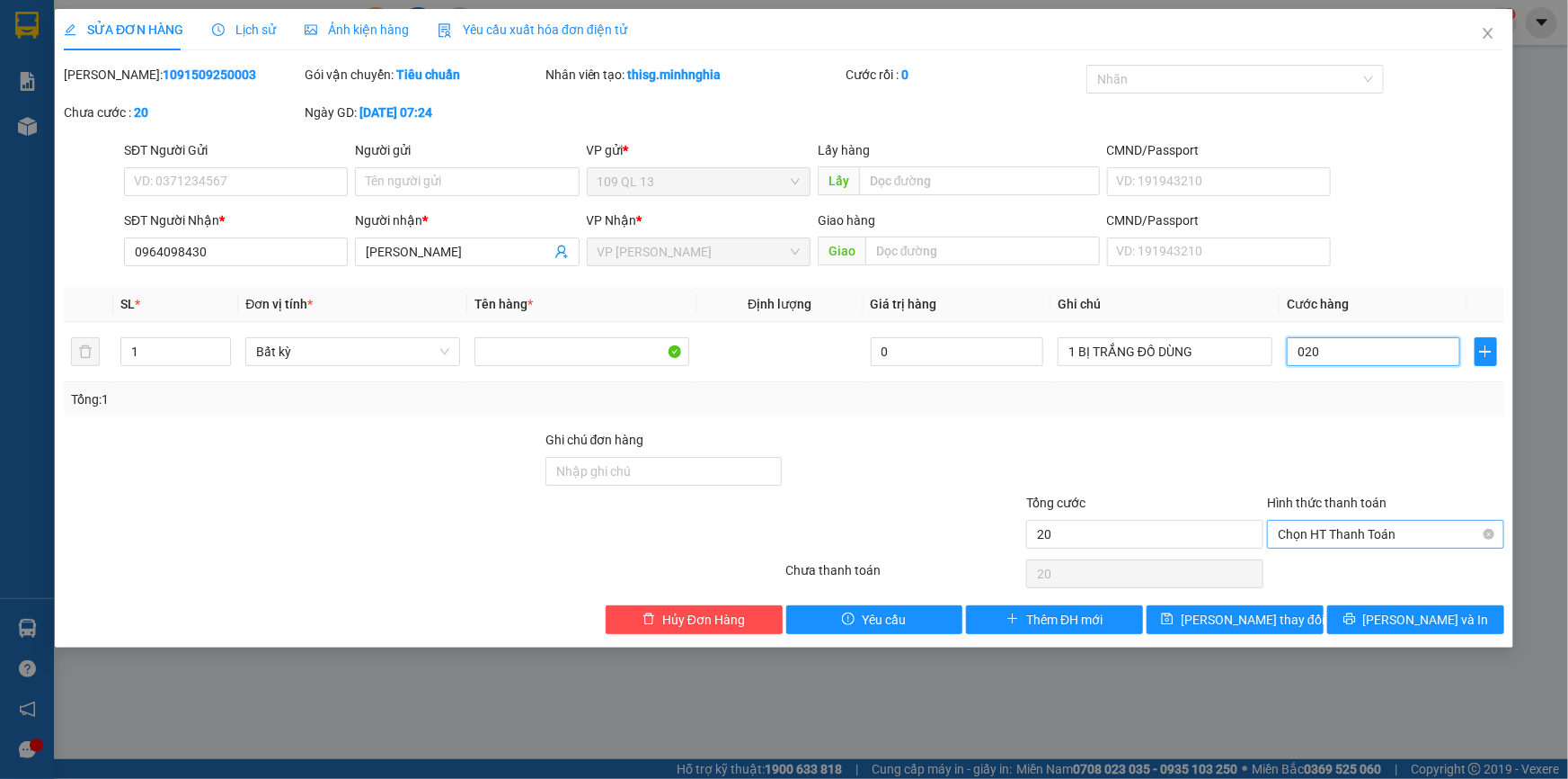
type input "020"
type input "20.000"
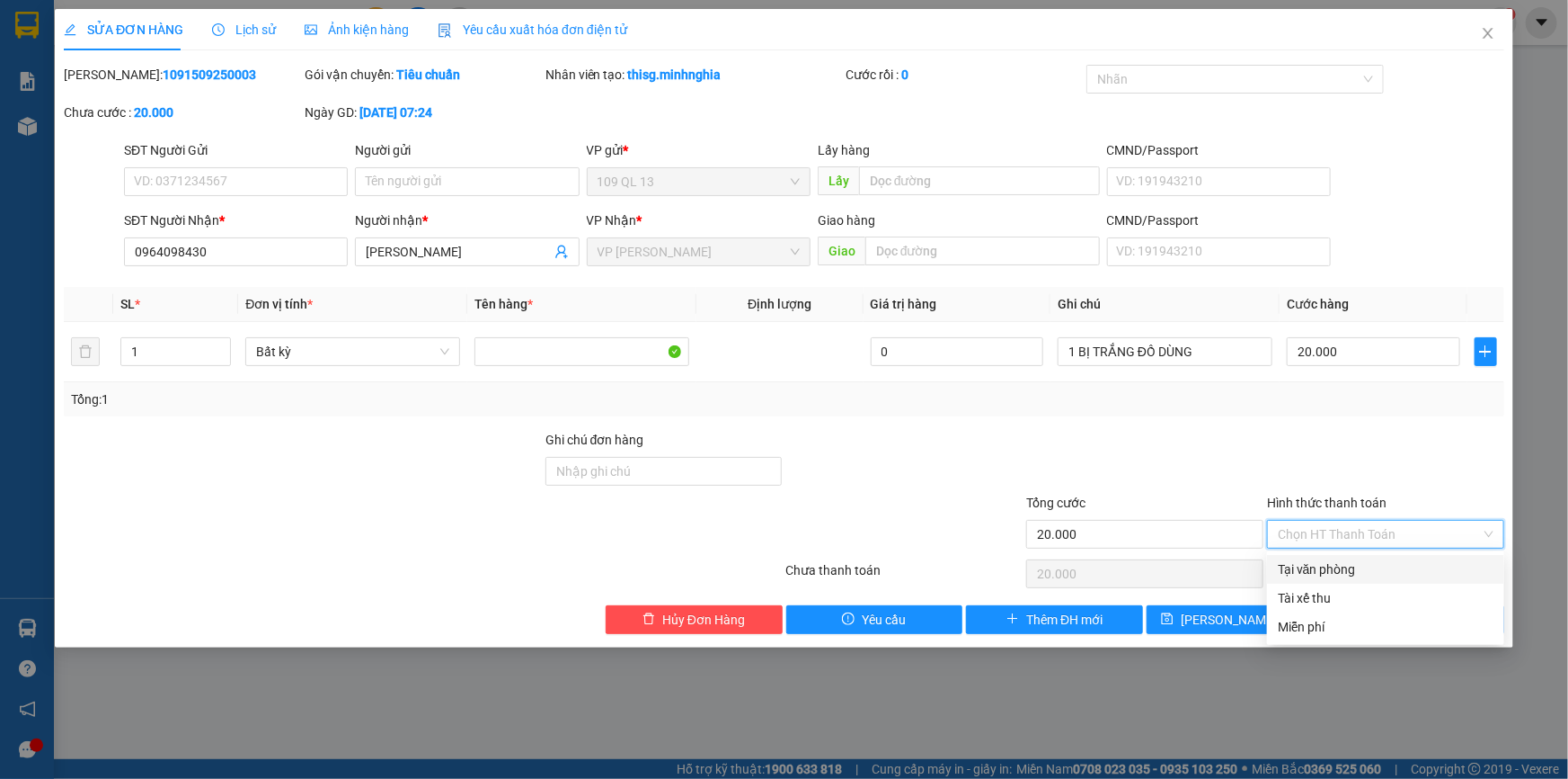
click at [1366, 571] on div "Tại văn phòng" at bounding box center [1386, 569] width 216 height 20
type input "0"
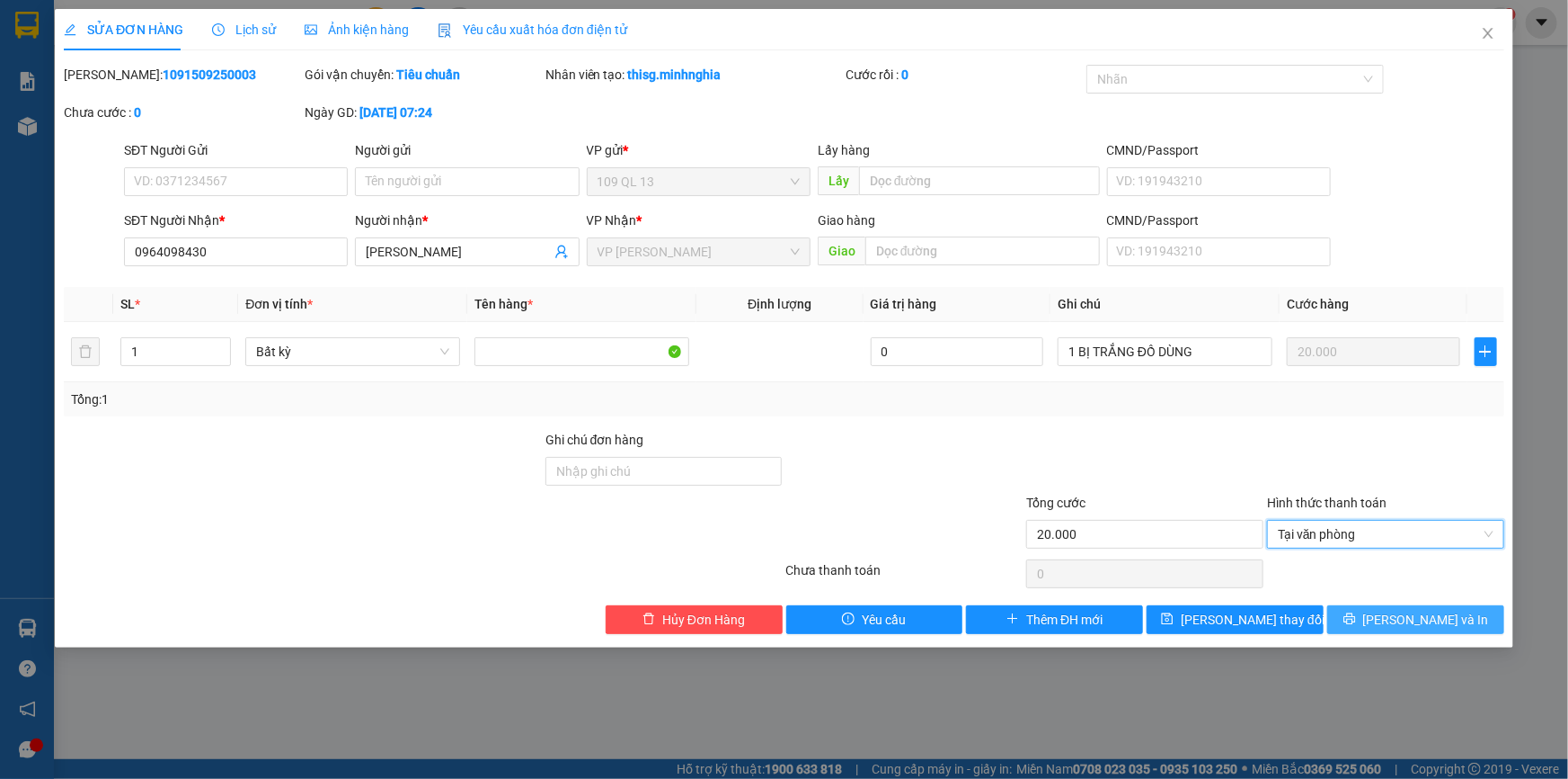
click at [1418, 610] on span "[PERSON_NAME] và In" at bounding box center [1426, 620] width 126 height 20
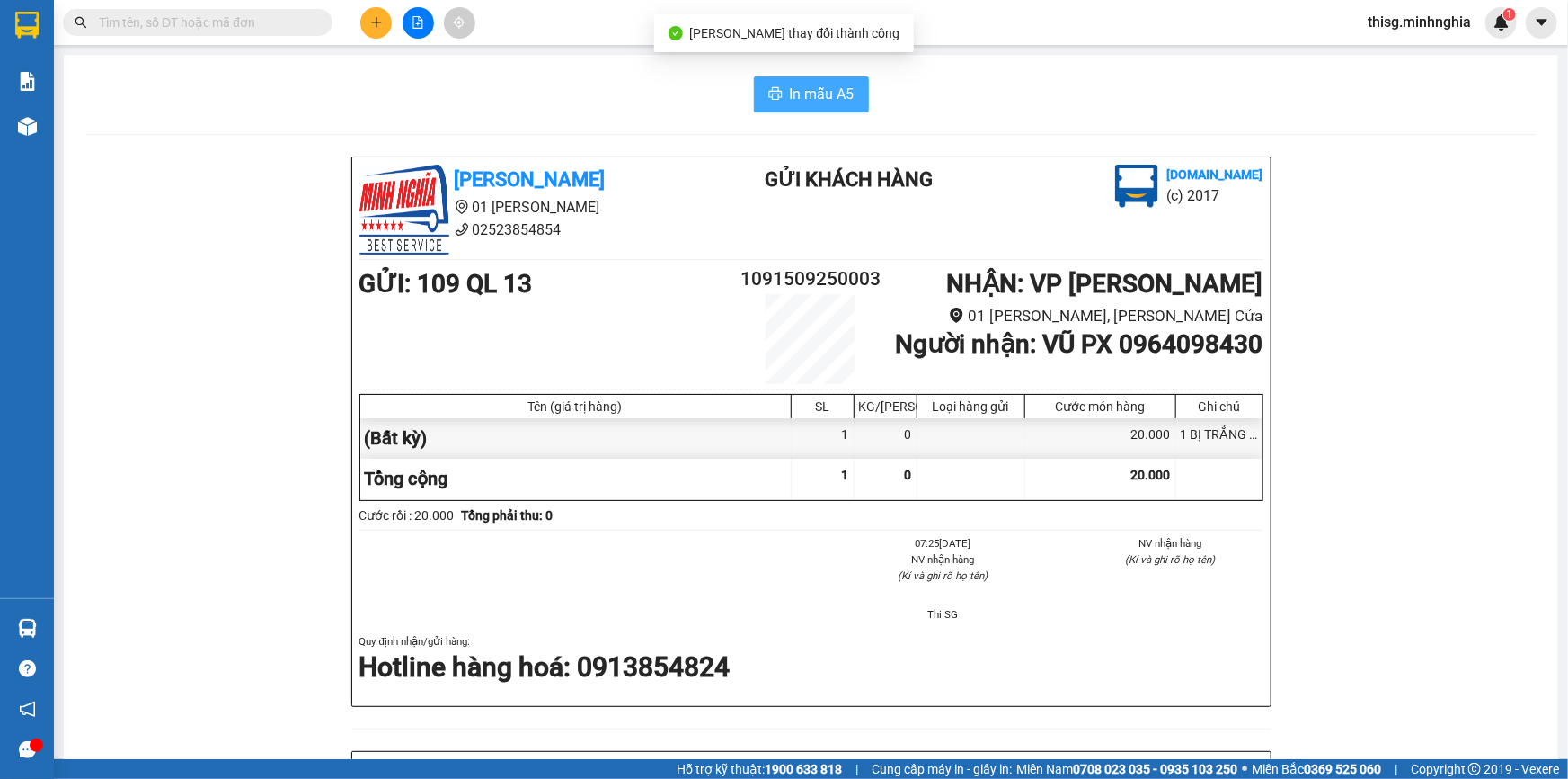
click at [841, 100] on span "In mẫu A5" at bounding box center [822, 94] width 64 height 23
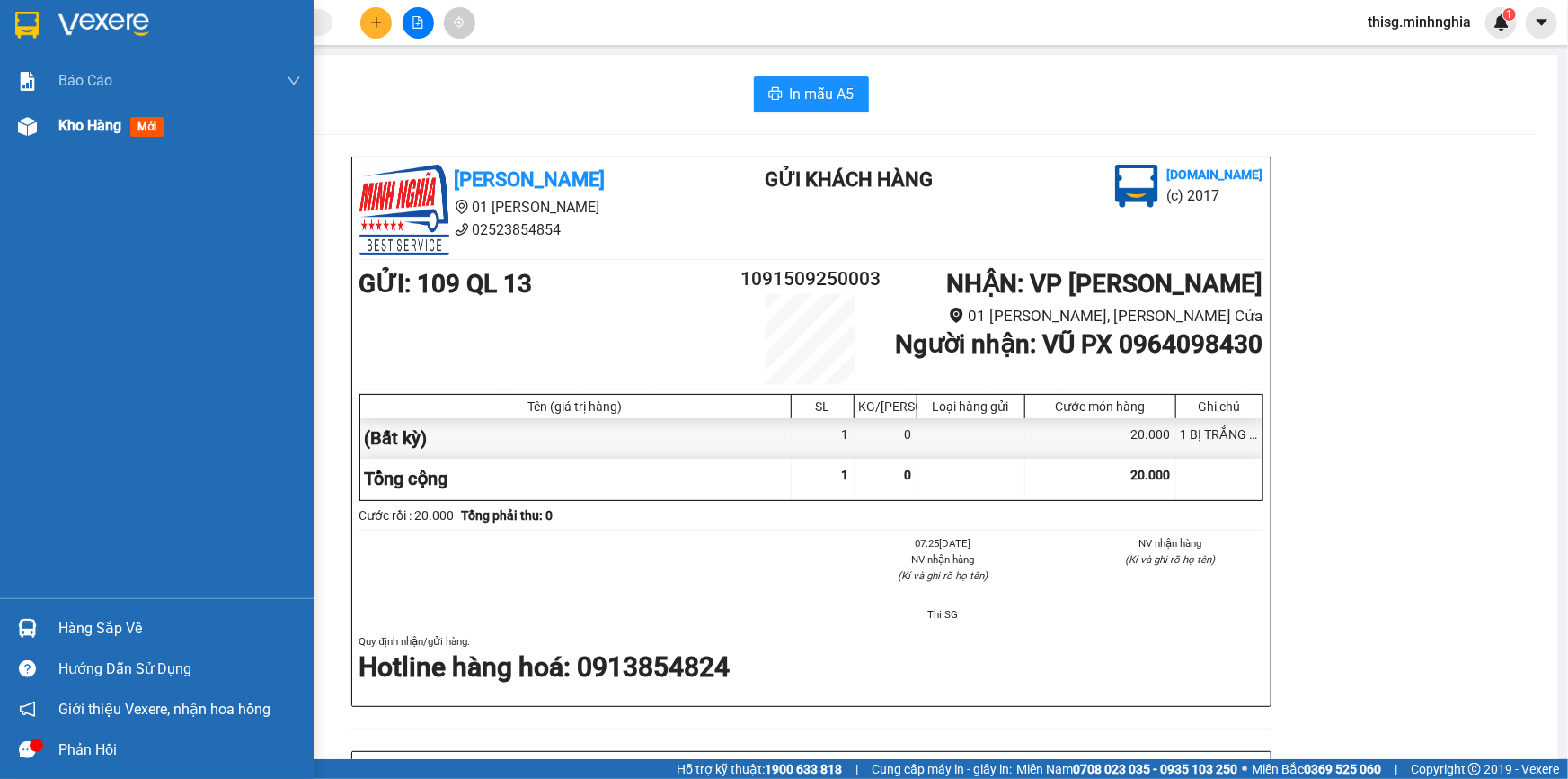
click at [87, 115] on div "Kho hàng mới" at bounding box center [115, 125] width 113 height 23
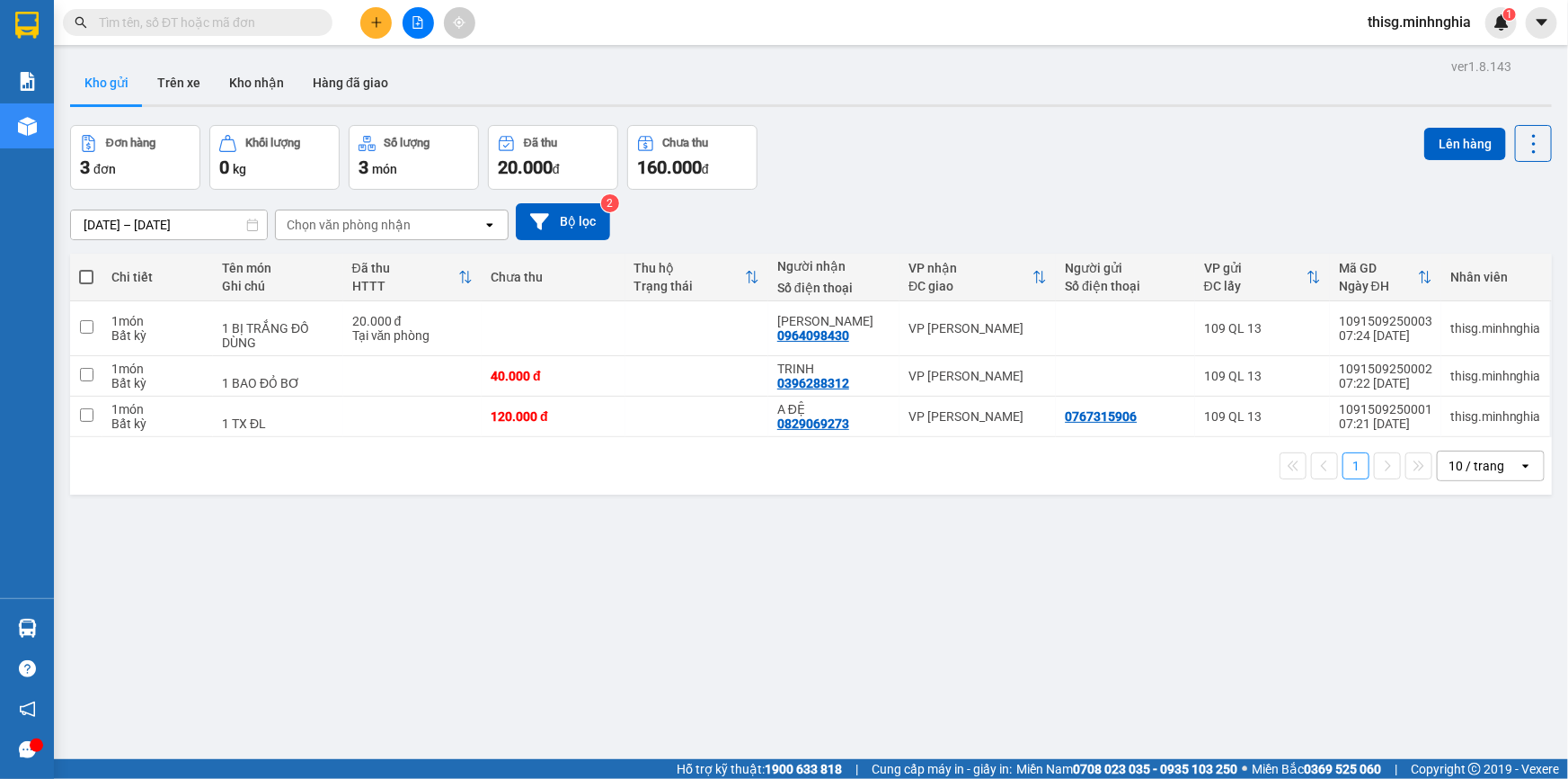
click at [81, 270] on span at bounding box center [86, 277] width 15 height 15
click at [86, 268] on input "checkbox" at bounding box center [86, 268] width 0 height 0
checkbox input "true"
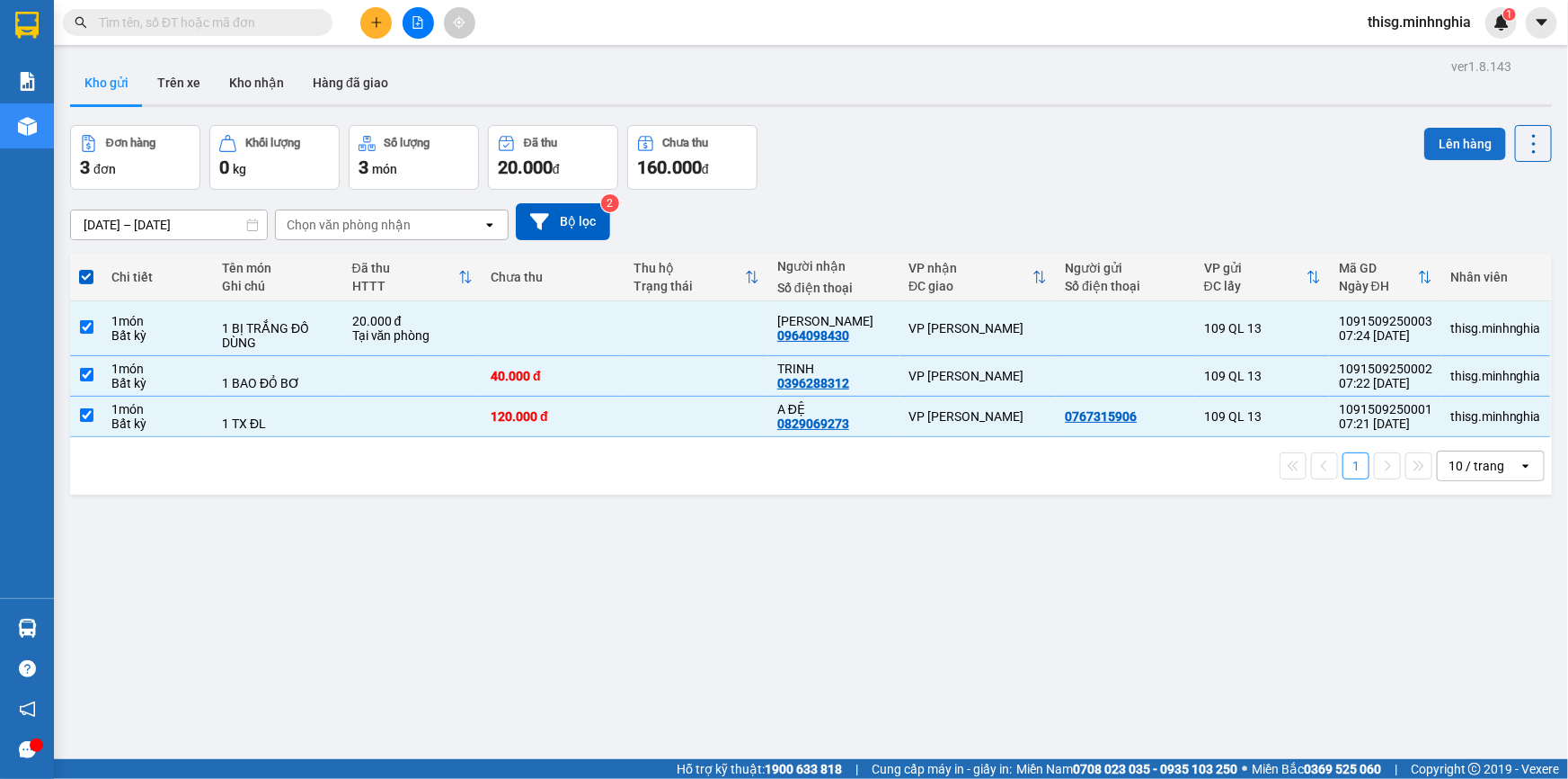
click at [1449, 145] on button "Lên hàng" at bounding box center [1465, 144] width 82 height 33
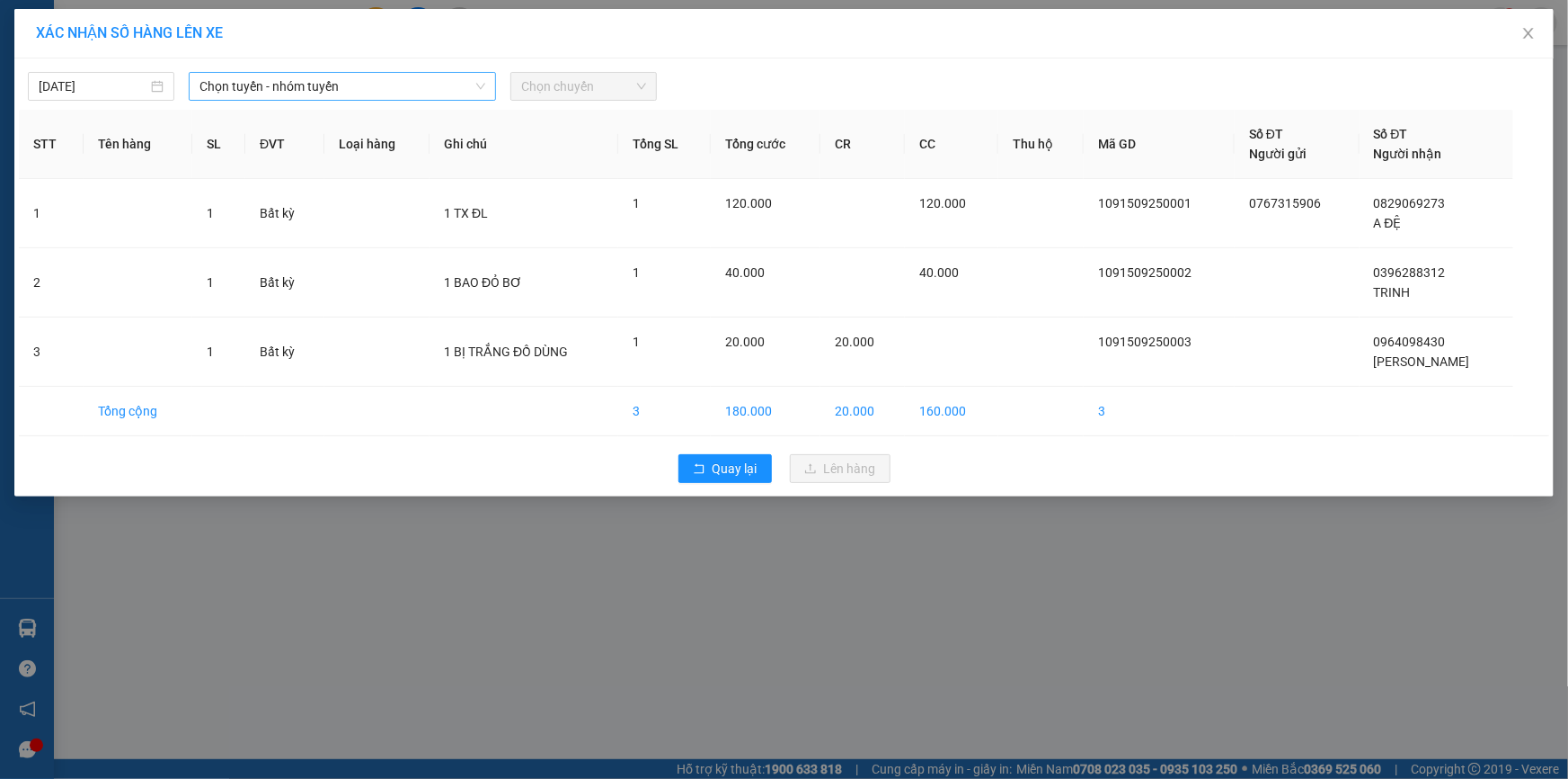
click at [385, 88] on span "Chọn tuyến - nhóm tuyến" at bounding box center [342, 86] width 286 height 27
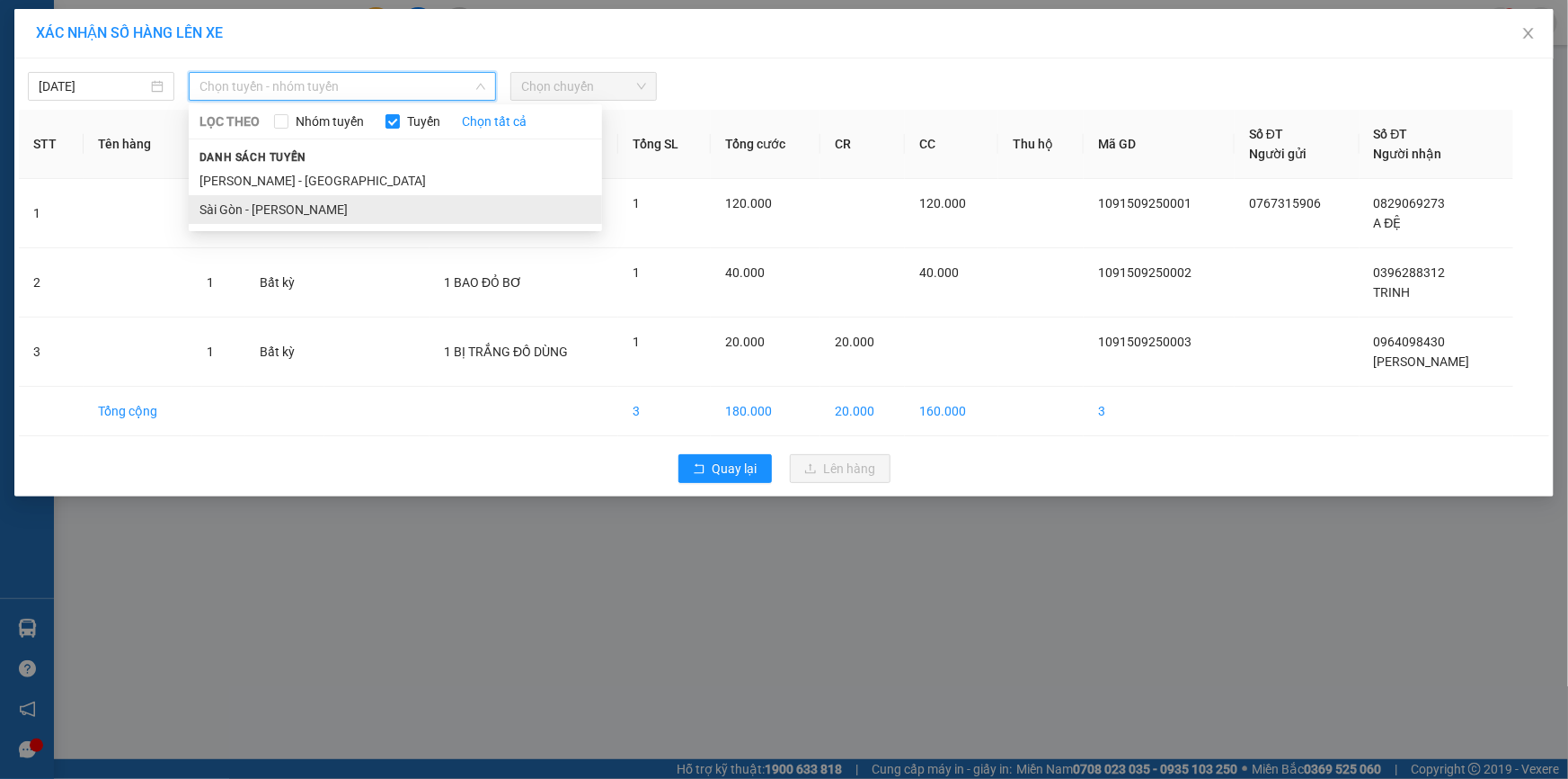
click at [382, 206] on li "Sài Gòn - [PERSON_NAME]" at bounding box center [396, 209] width 414 height 29
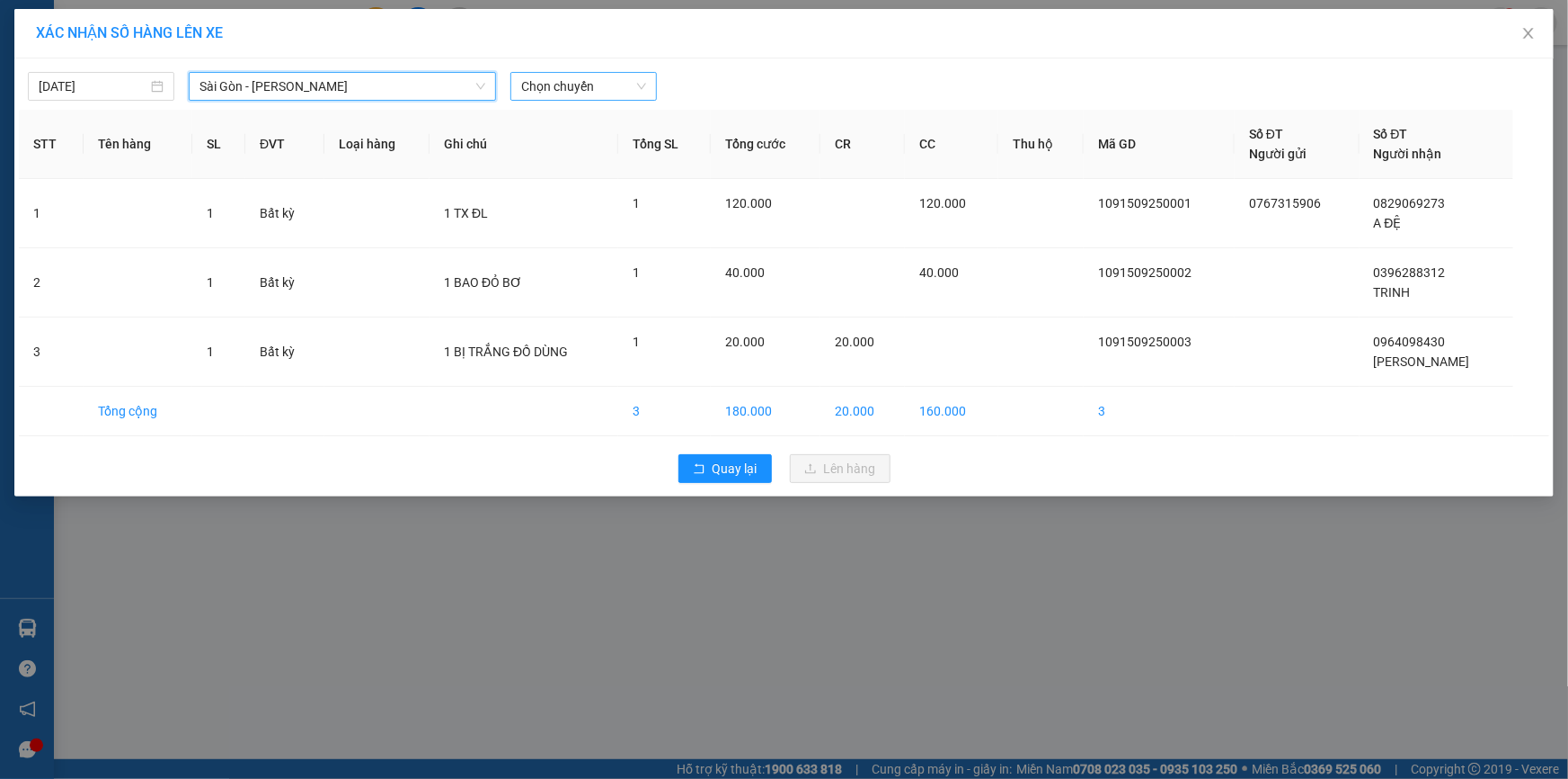
click at [614, 92] on span "Chọn chuyến" at bounding box center [584, 86] width 125 height 27
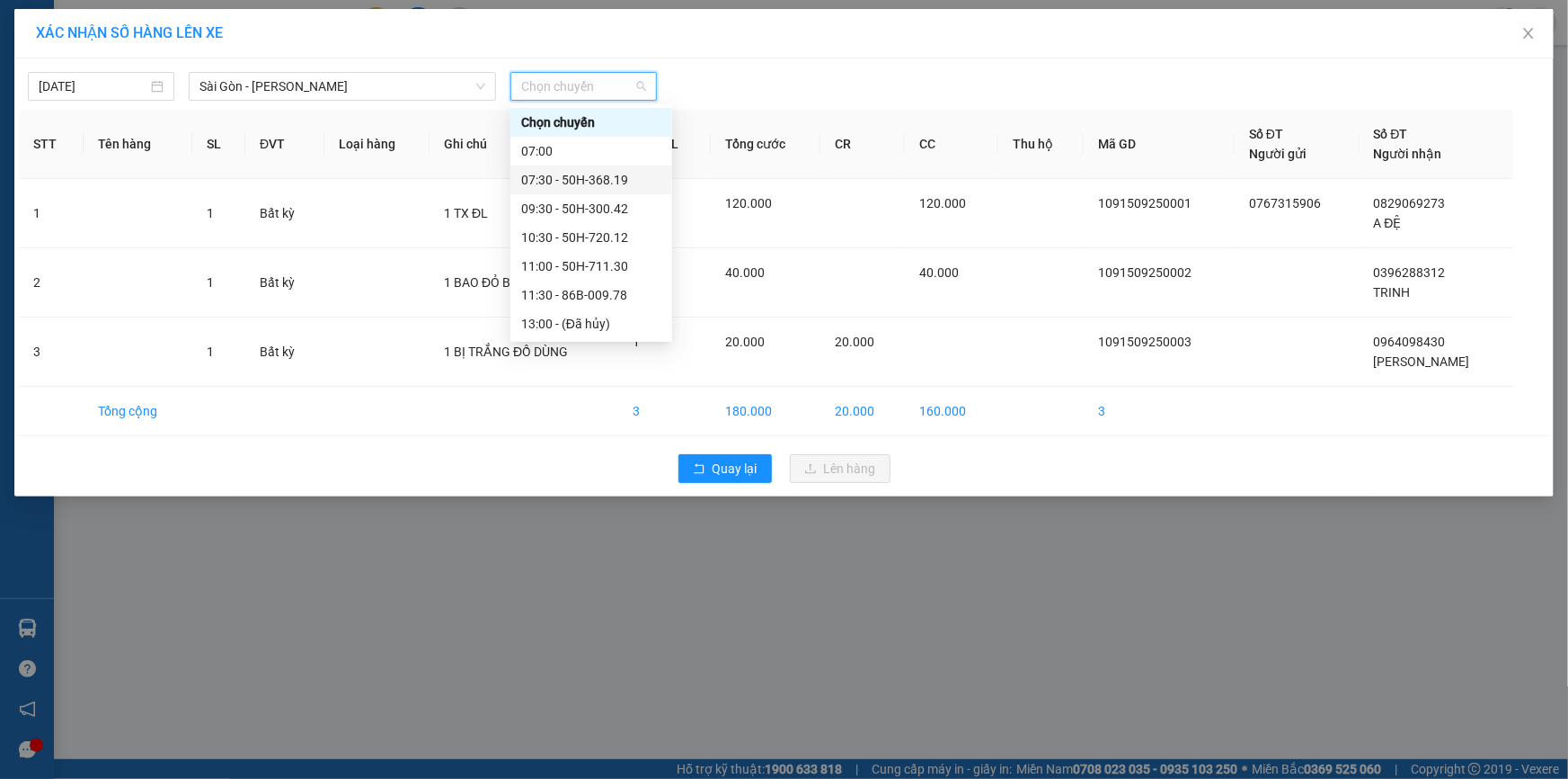
click at [594, 182] on div "07:30 - 50H-368.19" at bounding box center [592, 180] width 140 height 20
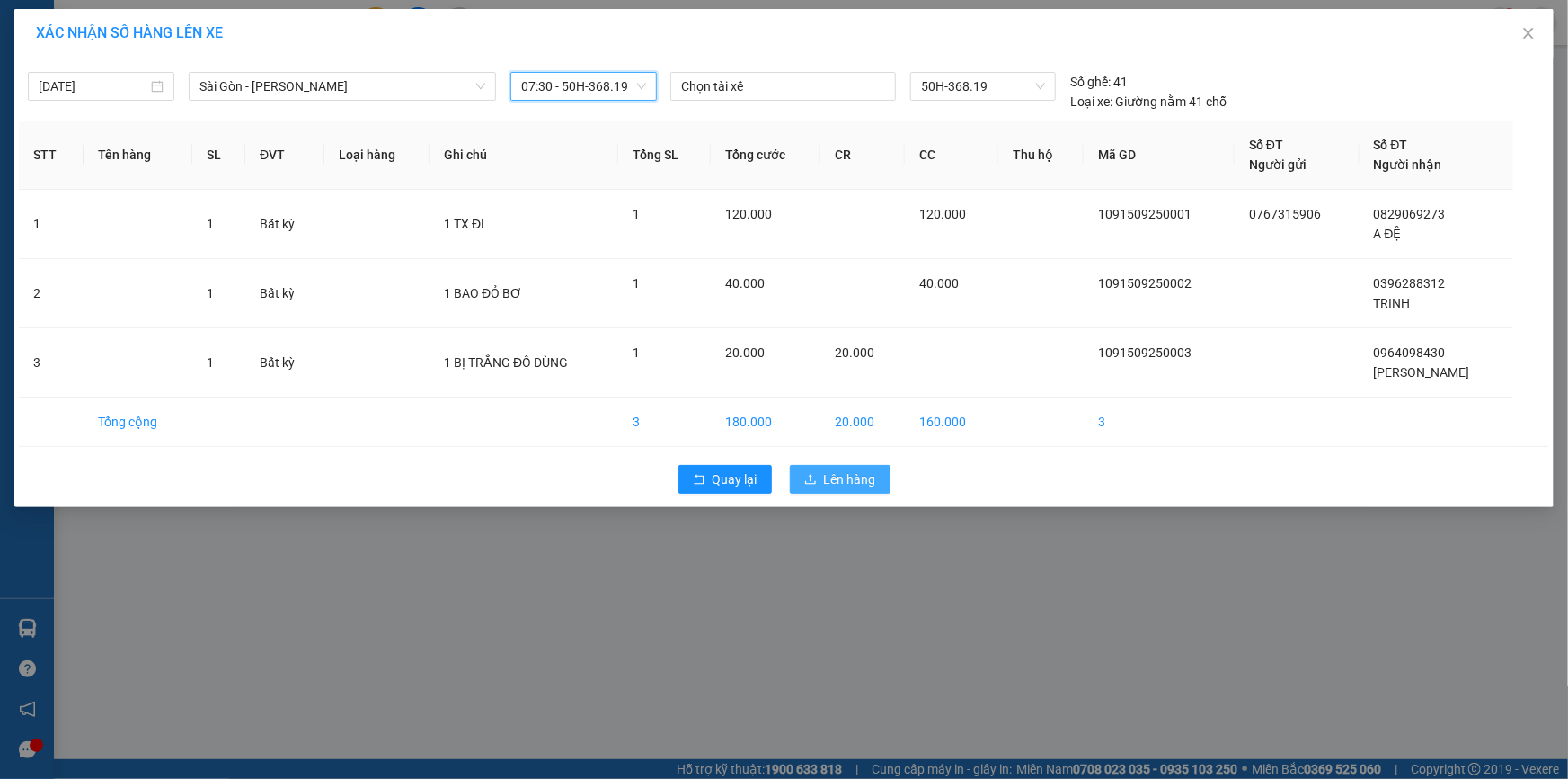
click at [845, 475] on span "Lên hàng" at bounding box center [850, 479] width 52 height 20
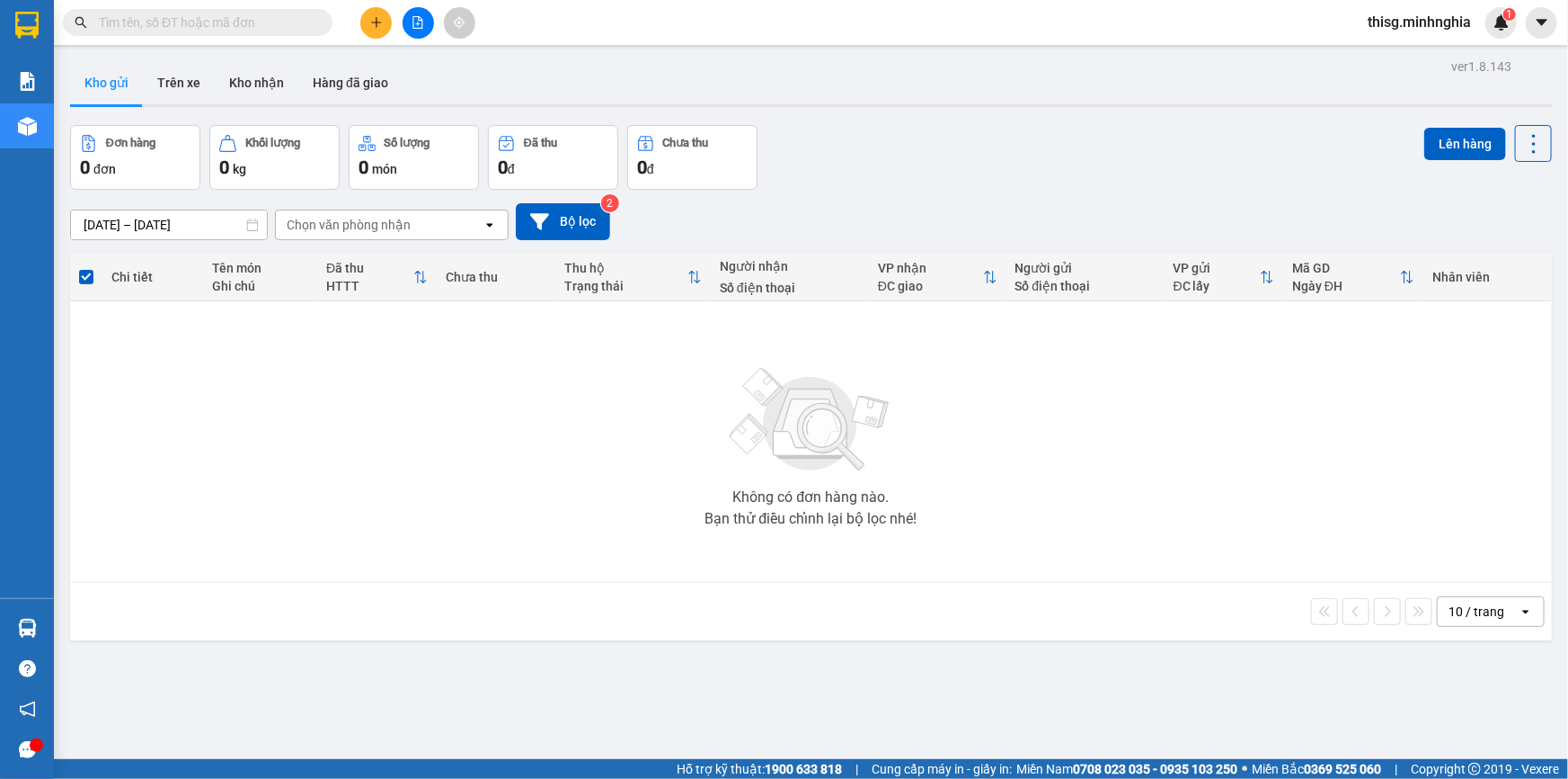
click at [372, 18] on icon "plus" at bounding box center [376, 22] width 13 height 13
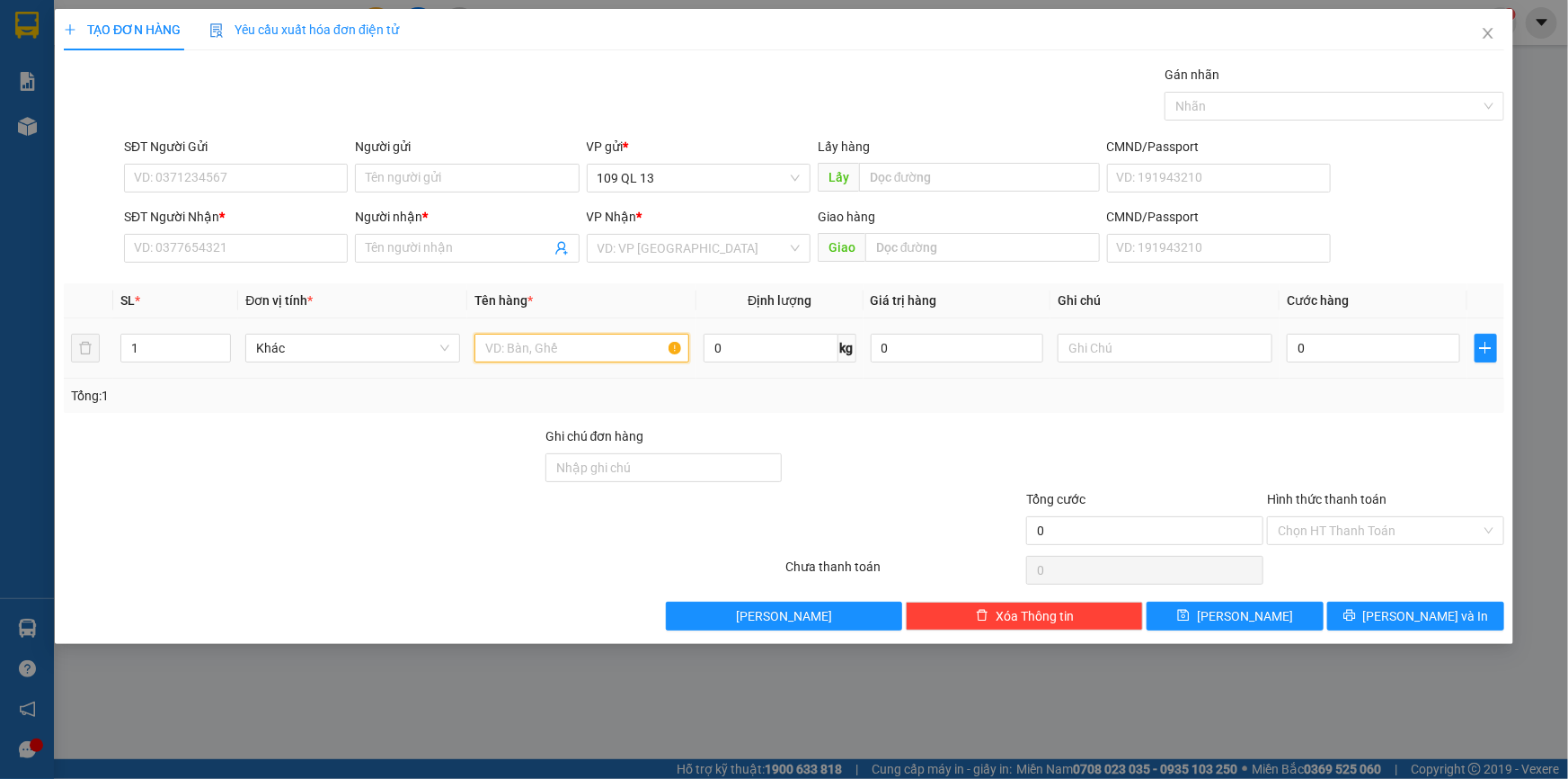
click at [613, 342] on input "text" at bounding box center [582, 347] width 215 height 29
click at [1090, 341] on input "text" at bounding box center [1164, 347] width 215 height 29
click at [1093, 341] on input "text" at bounding box center [1164, 347] width 215 height 29
type input "1 TG ĐỒ GIA DỤNG"
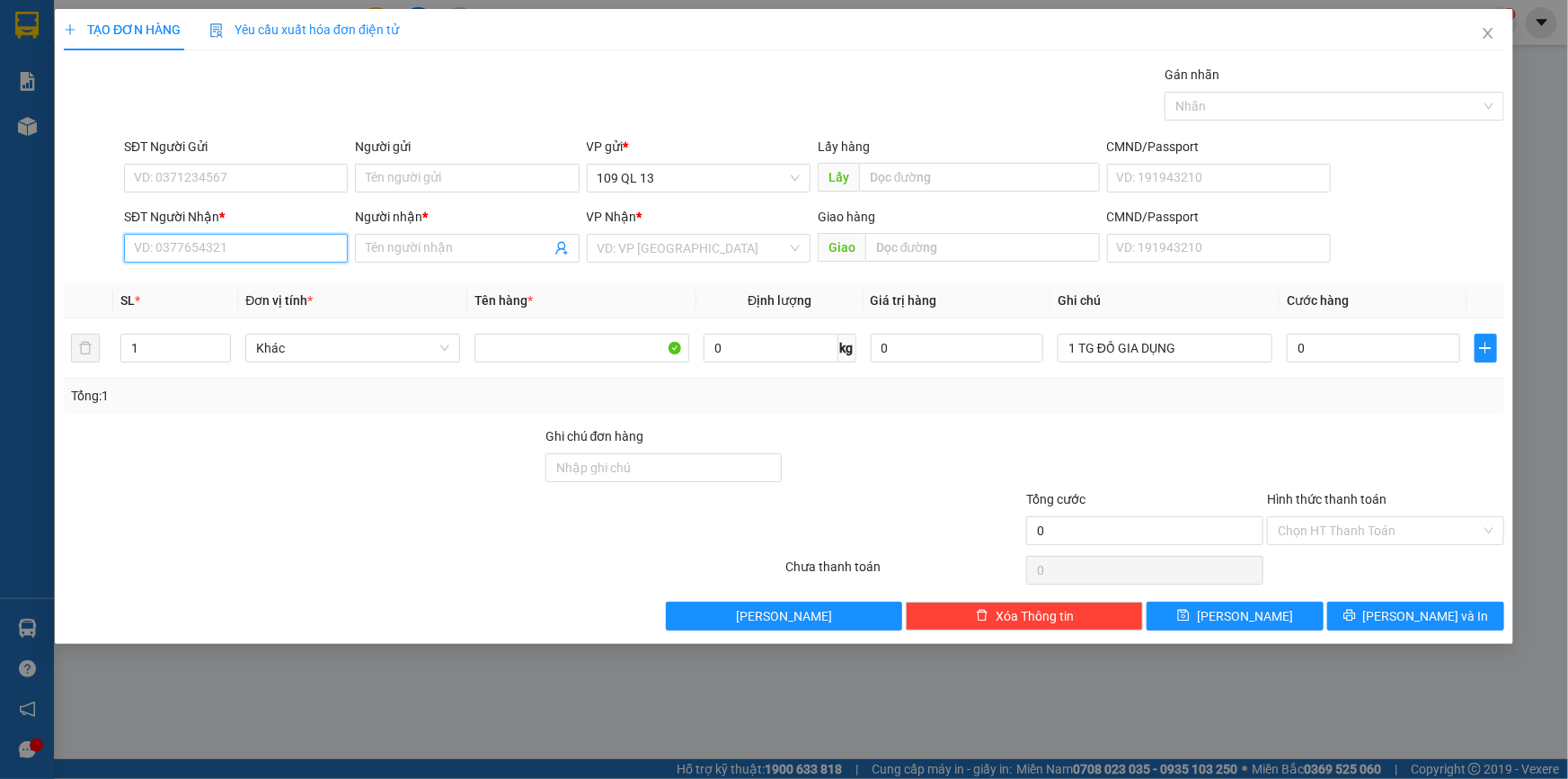
click at [305, 245] on input "SĐT Người Nhận *" at bounding box center [235, 247] width 224 height 29
click at [784, 248] on input "search" at bounding box center [692, 247] width 190 height 27
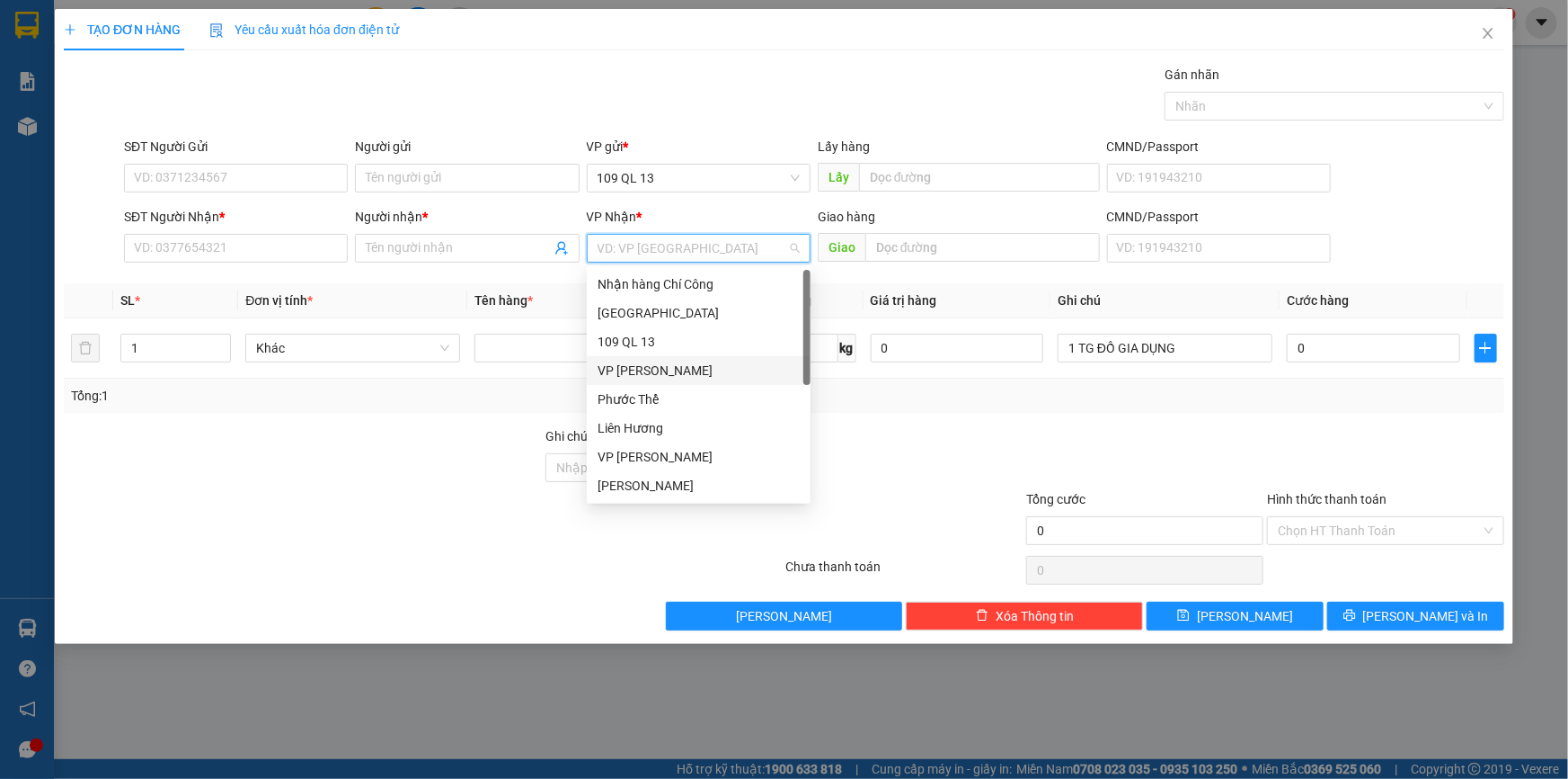
click at [702, 375] on div "VP [PERSON_NAME]" at bounding box center [698, 370] width 202 height 20
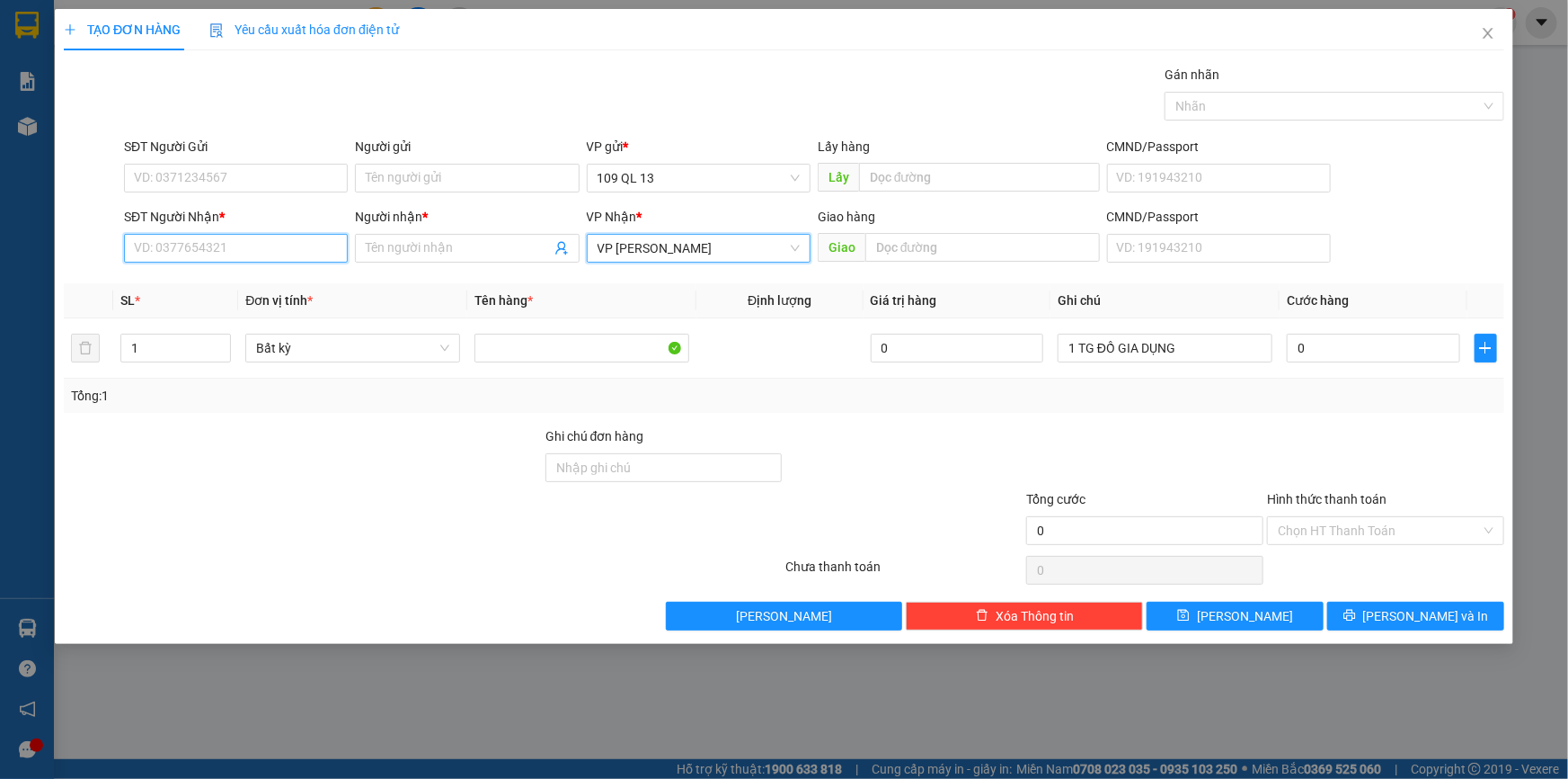
click at [286, 259] on input "SĐT Người Nhận *" at bounding box center [235, 247] width 224 height 29
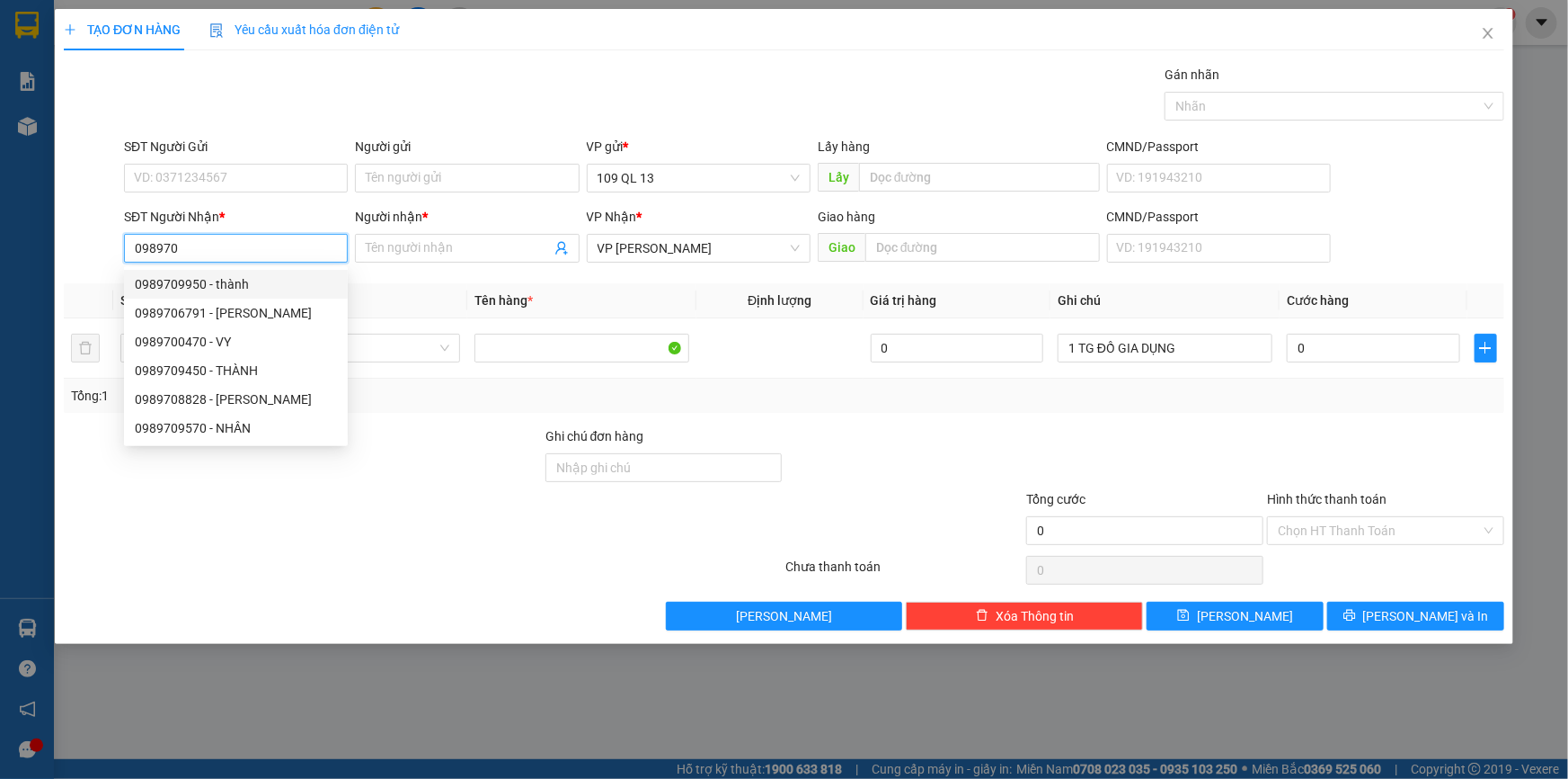
click at [264, 285] on div "0989709950 - thành" at bounding box center [235, 284] width 202 height 20
type input "0989709950"
type input "thành"
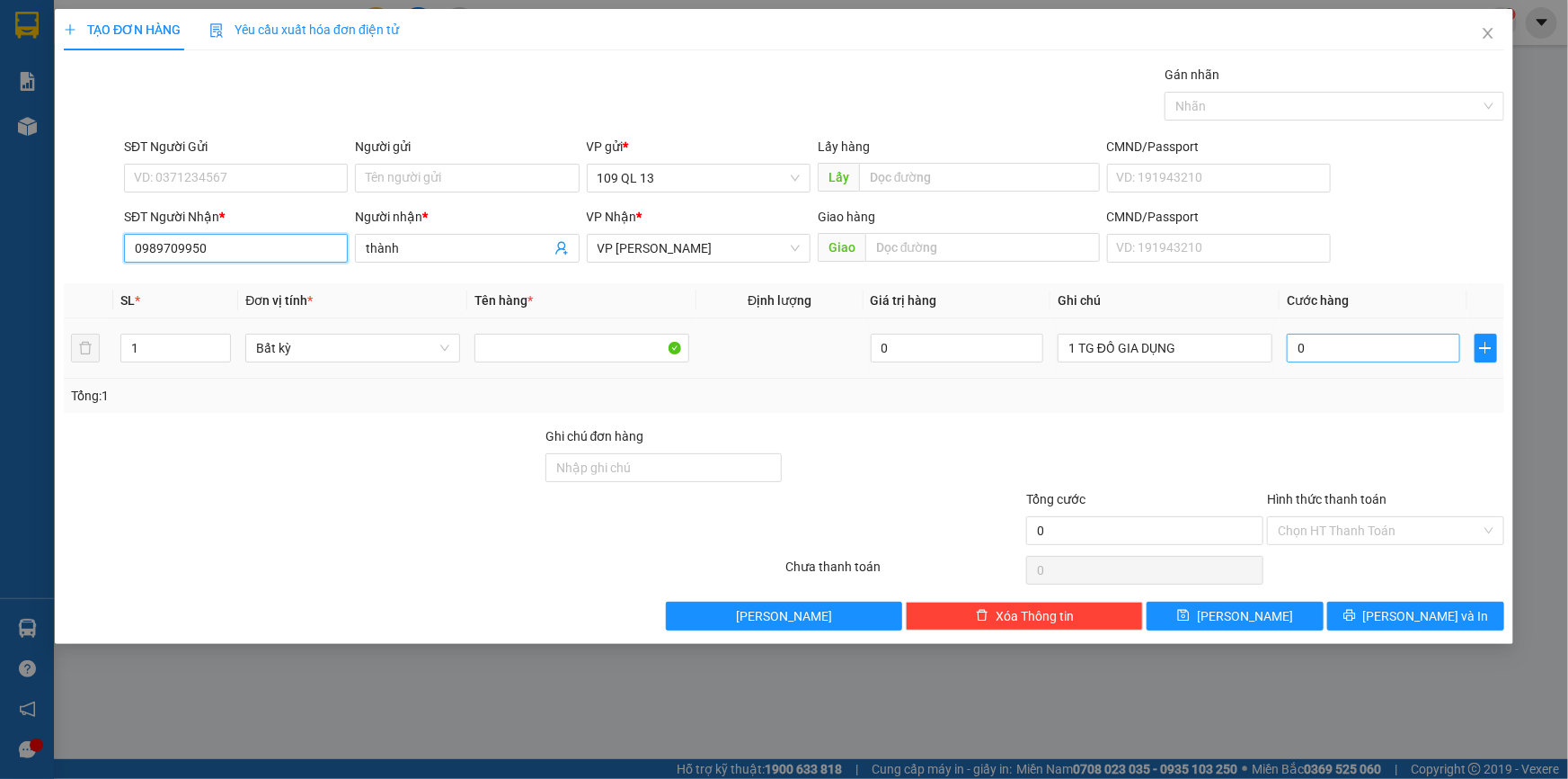
type input "0989709950"
click at [1363, 353] on input "0" at bounding box center [1373, 347] width 173 height 29
type input "4"
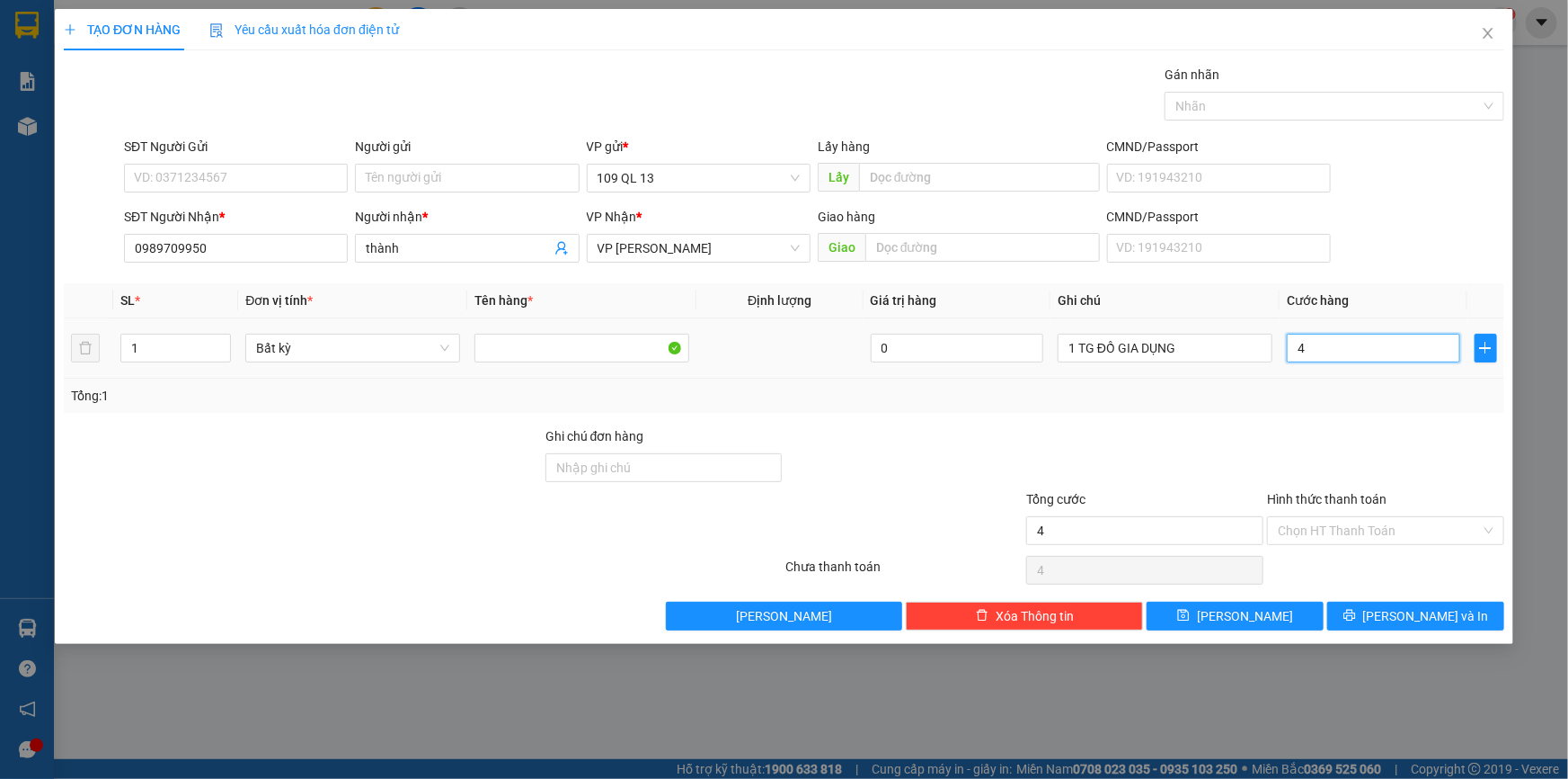
type input "40"
type input "40.000"
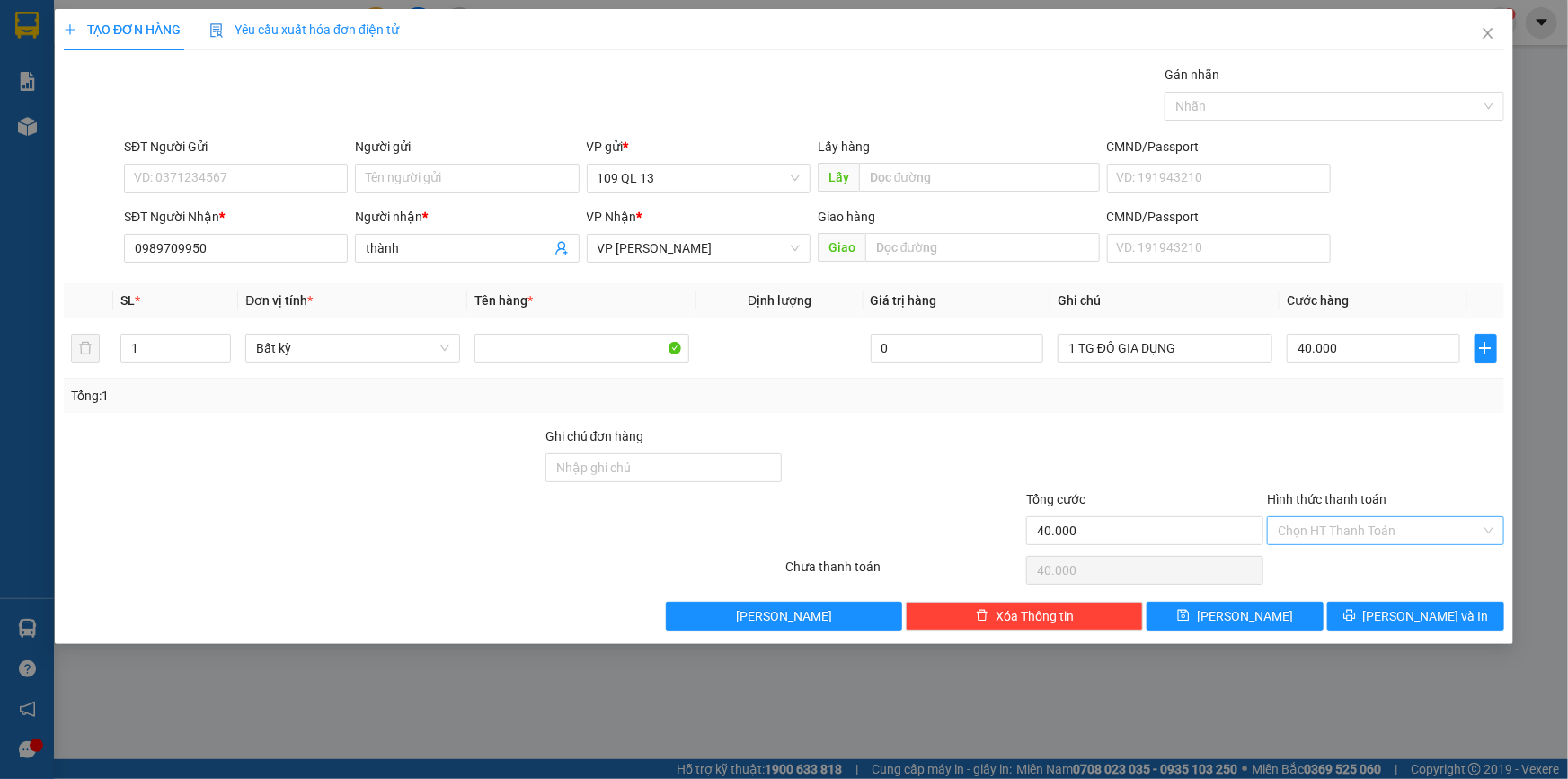
click at [1405, 526] on input "Hình thức thanh toán" at bounding box center [1379, 530] width 203 height 27
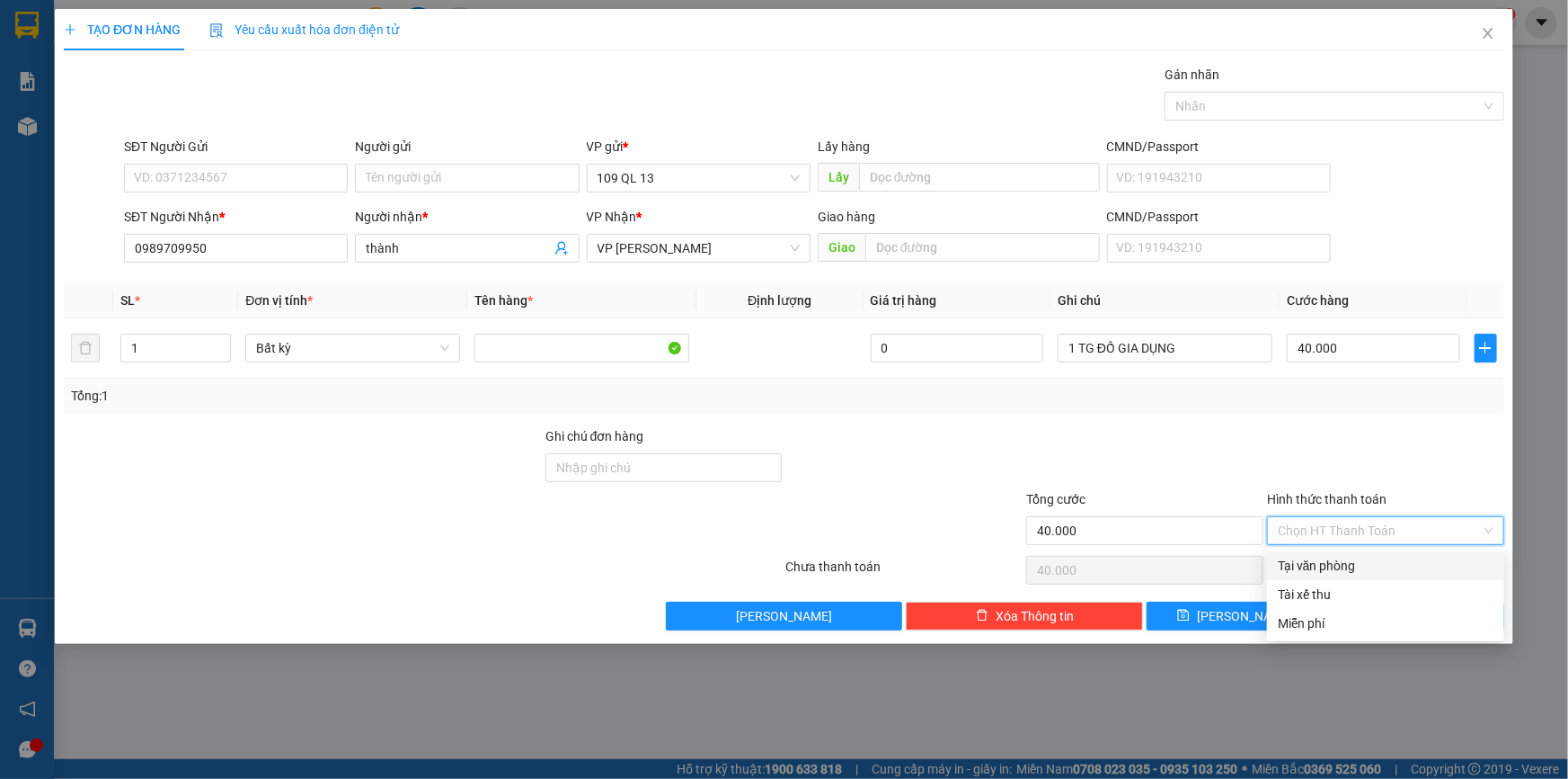
click at [1410, 565] on div "Tại văn phòng" at bounding box center [1386, 566] width 216 height 20
type input "0"
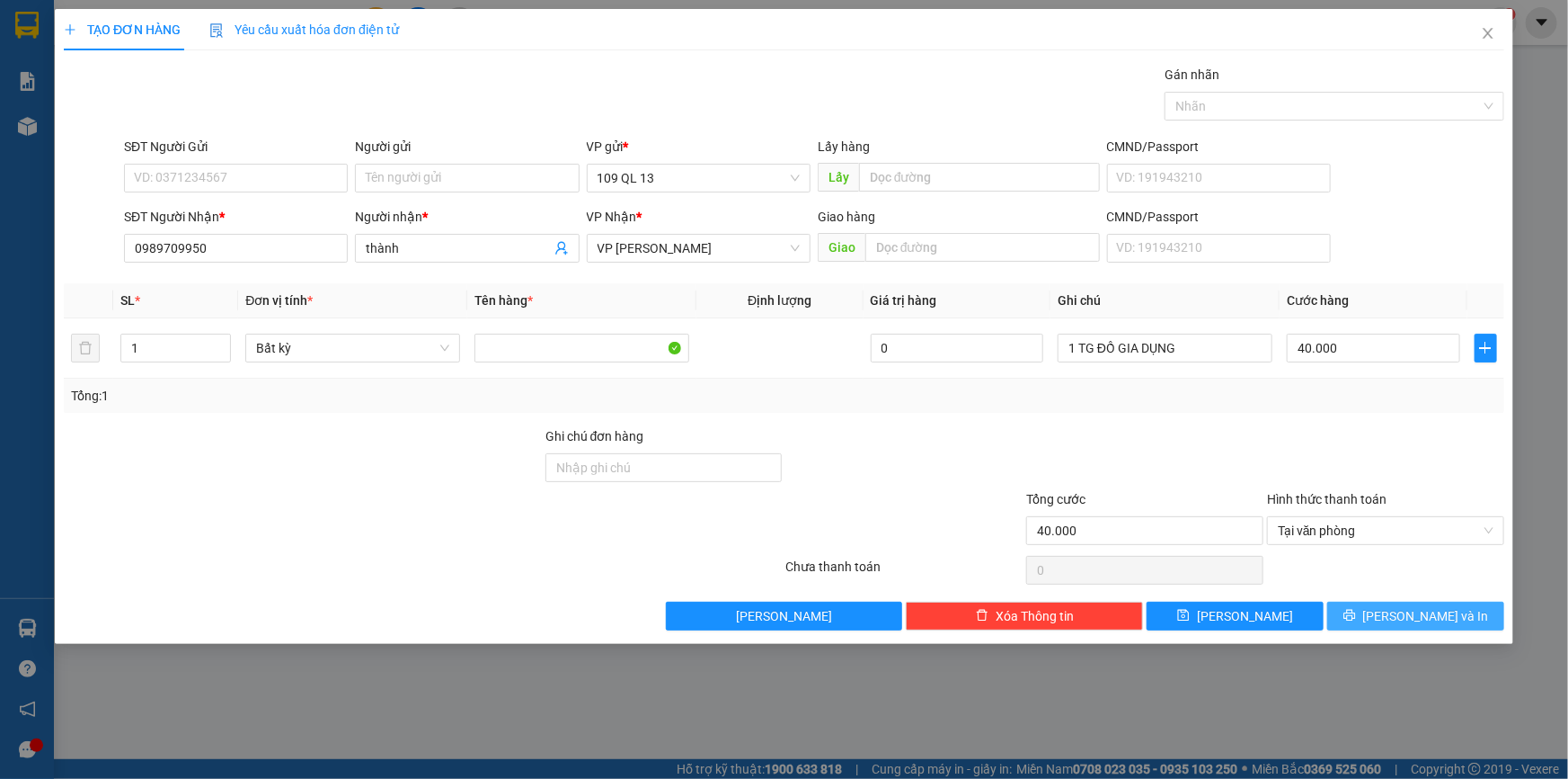
click at [1431, 615] on span "[PERSON_NAME] và In" at bounding box center [1426, 616] width 126 height 20
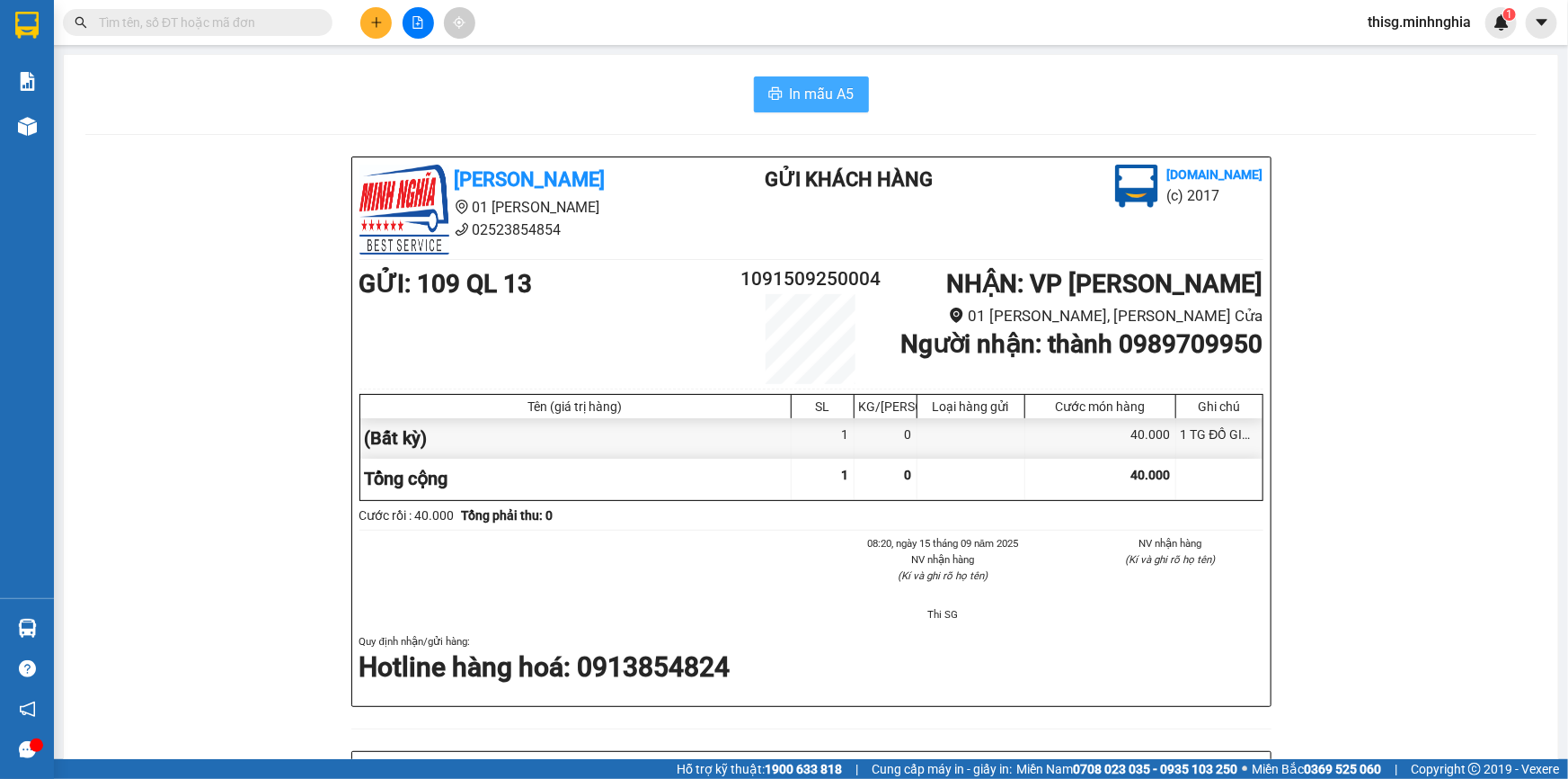
click at [844, 94] on span "In mẫu A5" at bounding box center [822, 94] width 64 height 23
click at [384, 20] on button at bounding box center [376, 23] width 32 height 32
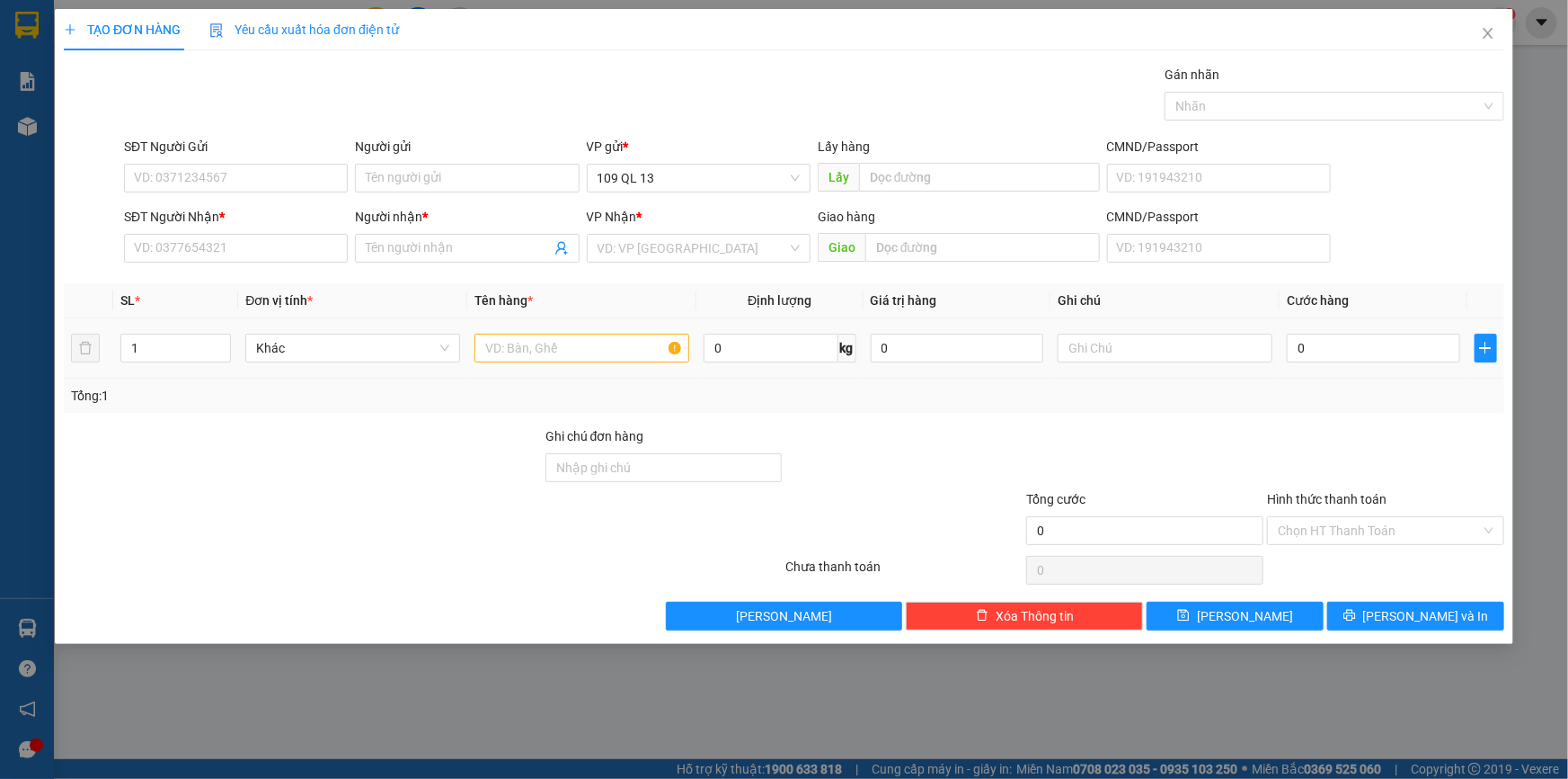
click at [611, 331] on div at bounding box center [582, 347] width 215 height 36
click at [627, 341] on input "text" at bounding box center [582, 347] width 215 height 29
click at [1121, 347] on input "text" at bounding box center [1164, 347] width 215 height 29
type input "1 TX ĐL"
click at [1373, 346] on input "0" at bounding box center [1373, 347] width 173 height 29
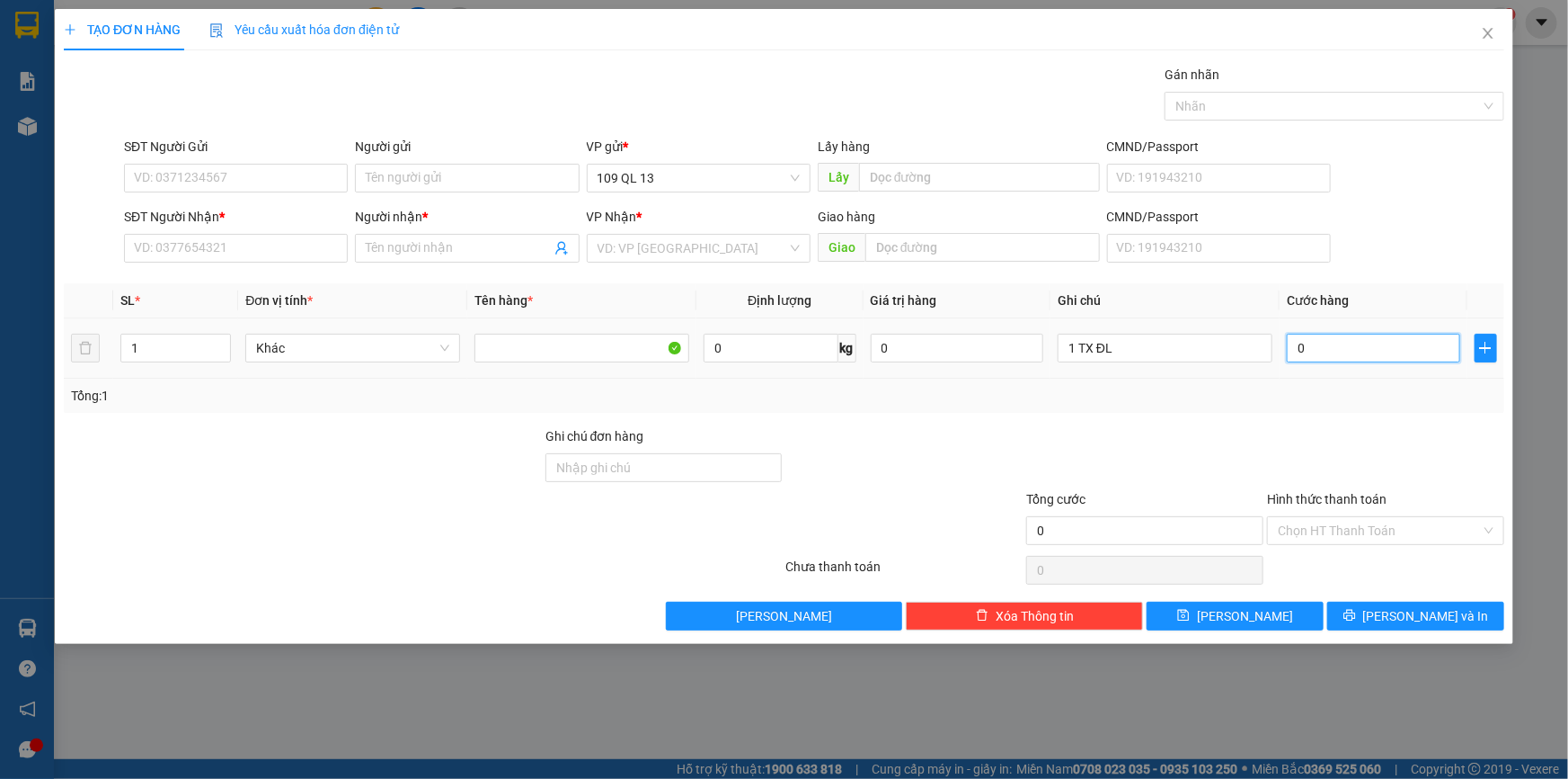
type input "4"
type input "40"
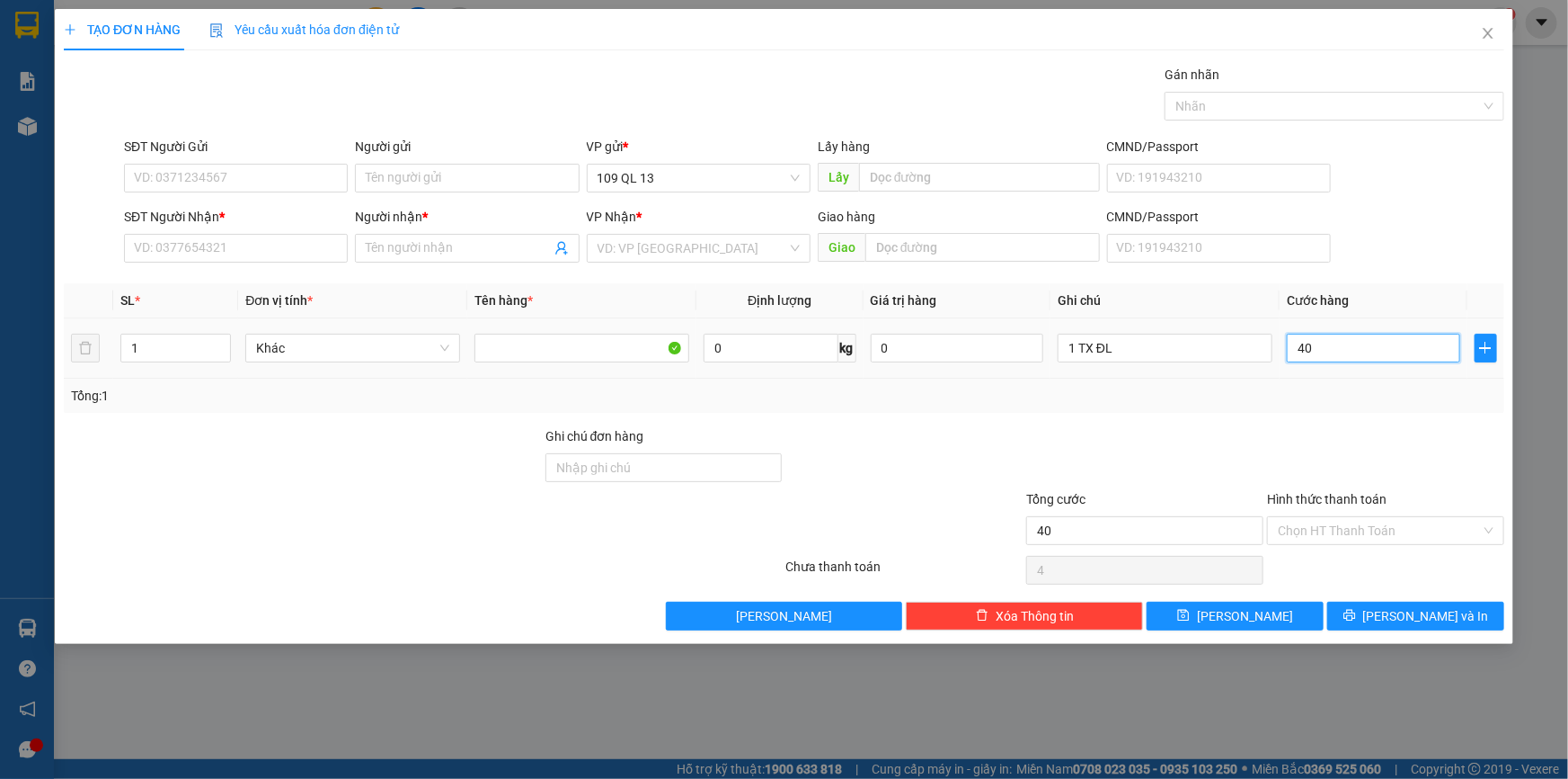
type input "40"
type input "40.000"
click at [1145, 355] on input "1 TX ĐL" at bounding box center [1164, 347] width 215 height 29
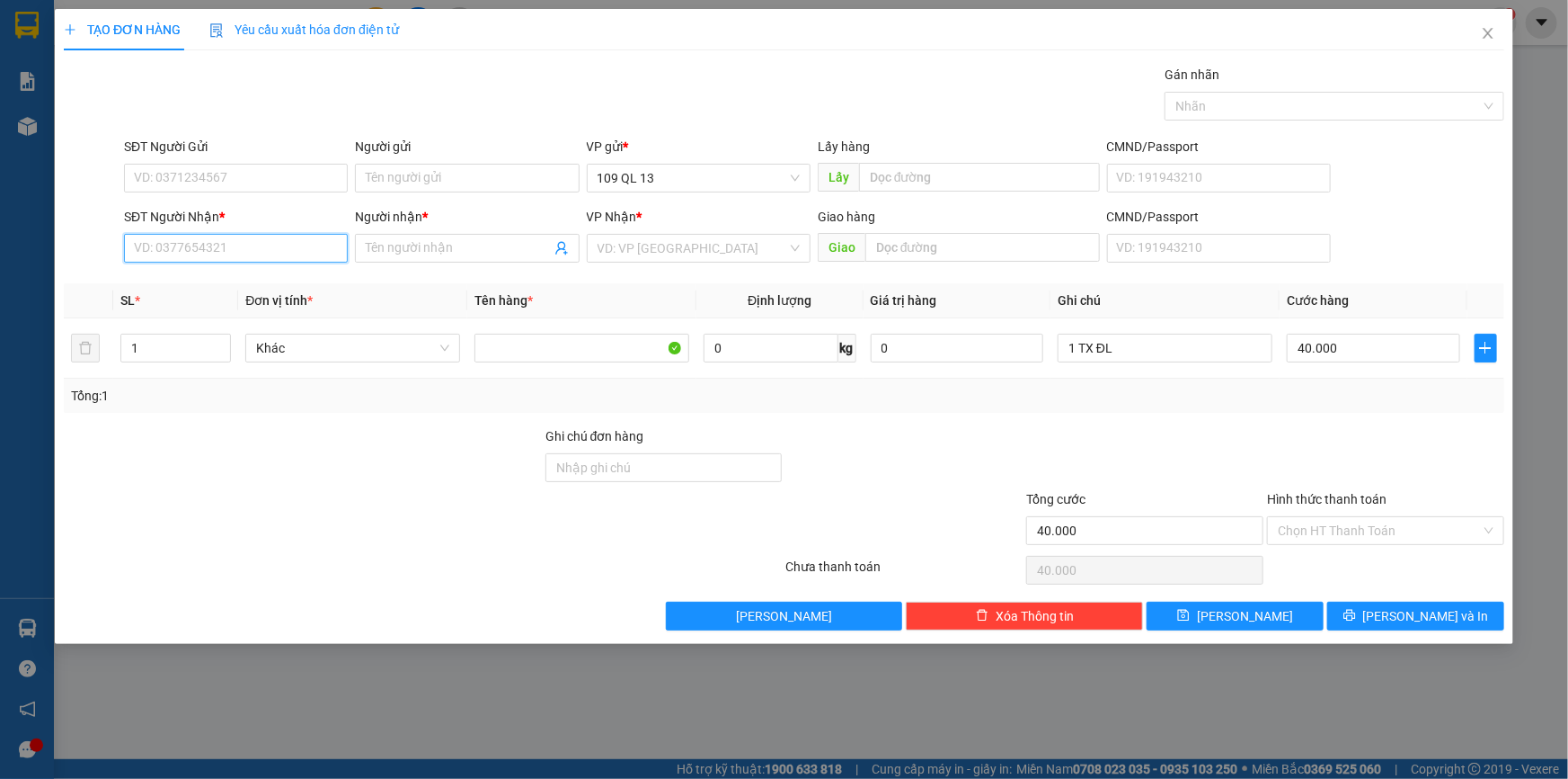
click at [306, 234] on input "SĐT Người Nhận *" at bounding box center [235, 247] width 224 height 29
click at [223, 280] on div "0334541484 - A HOÀNG" at bounding box center [235, 284] width 202 height 20
type input "0334541484"
type input "A HOÀNG"
type input "0334541484"
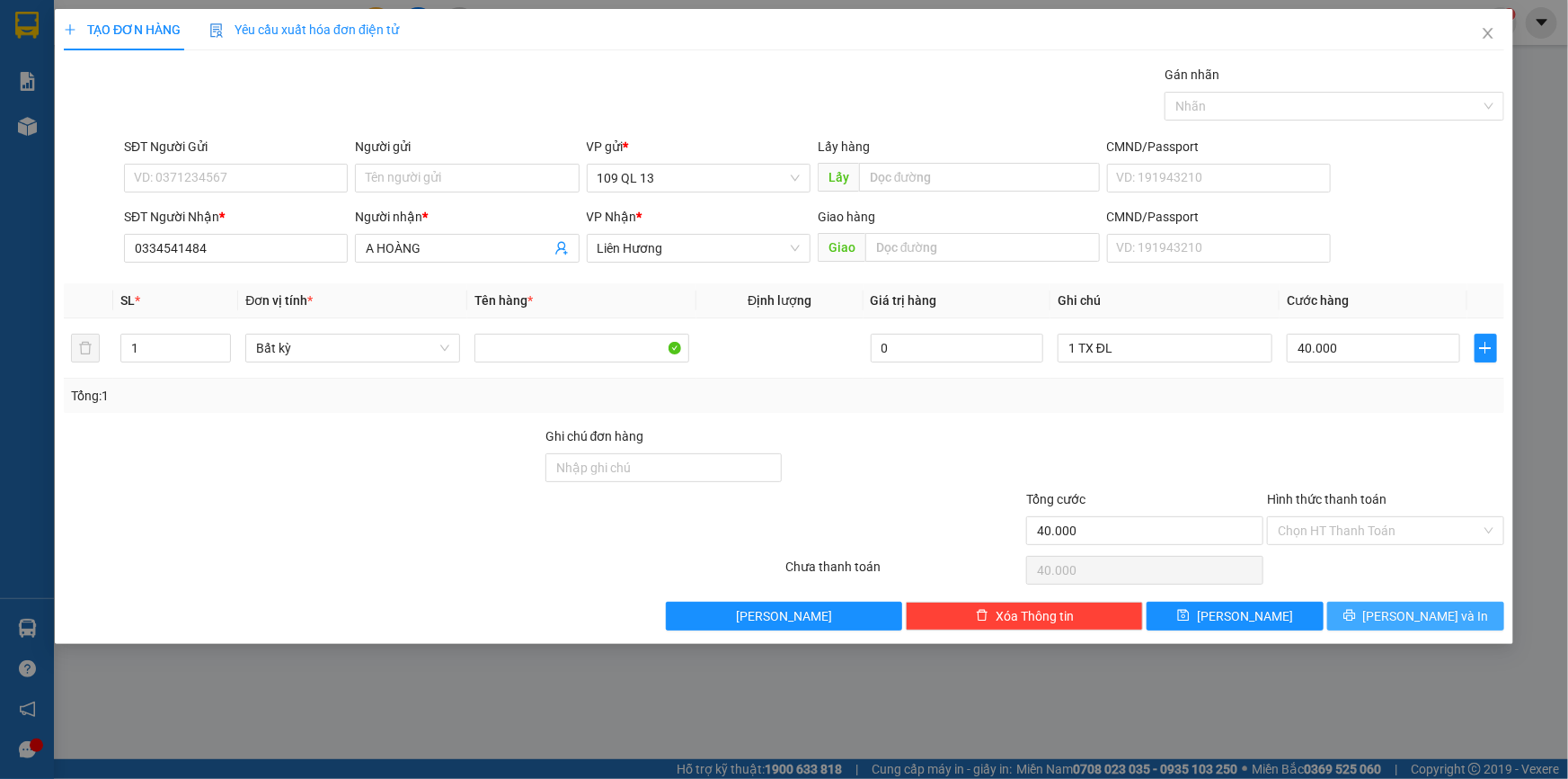
click at [1432, 607] on span "[PERSON_NAME] và In" at bounding box center [1426, 616] width 126 height 20
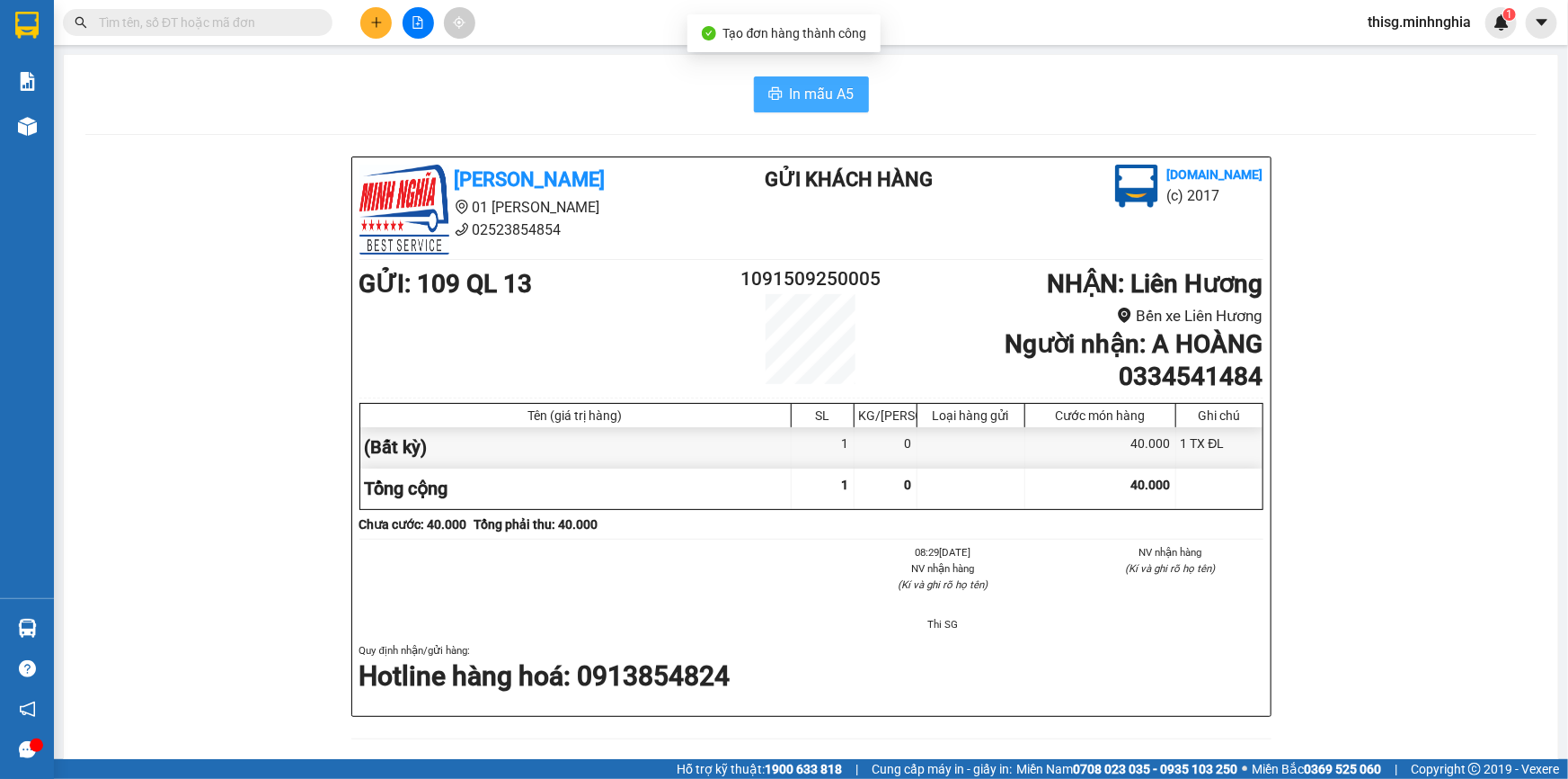
click at [839, 96] on span "In mẫu A5" at bounding box center [822, 94] width 64 height 23
click at [369, 16] on button at bounding box center [376, 23] width 32 height 32
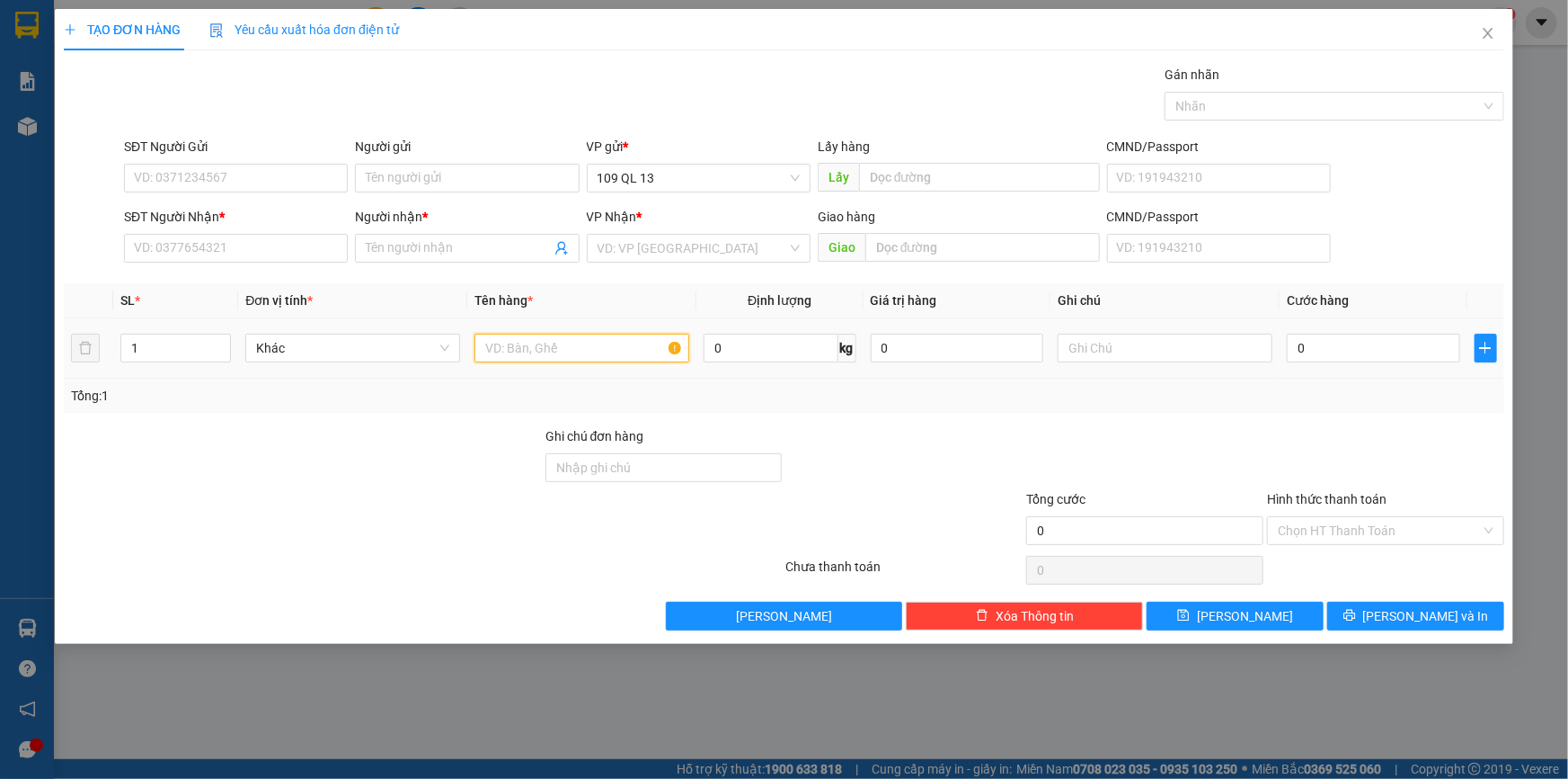
click at [593, 350] on input "text" at bounding box center [582, 347] width 215 height 29
type input "1"
click at [1224, 329] on td at bounding box center [1165, 348] width 230 height 60
click at [1230, 350] on input "text" at bounding box center [1164, 347] width 215 height 29
type input "G"
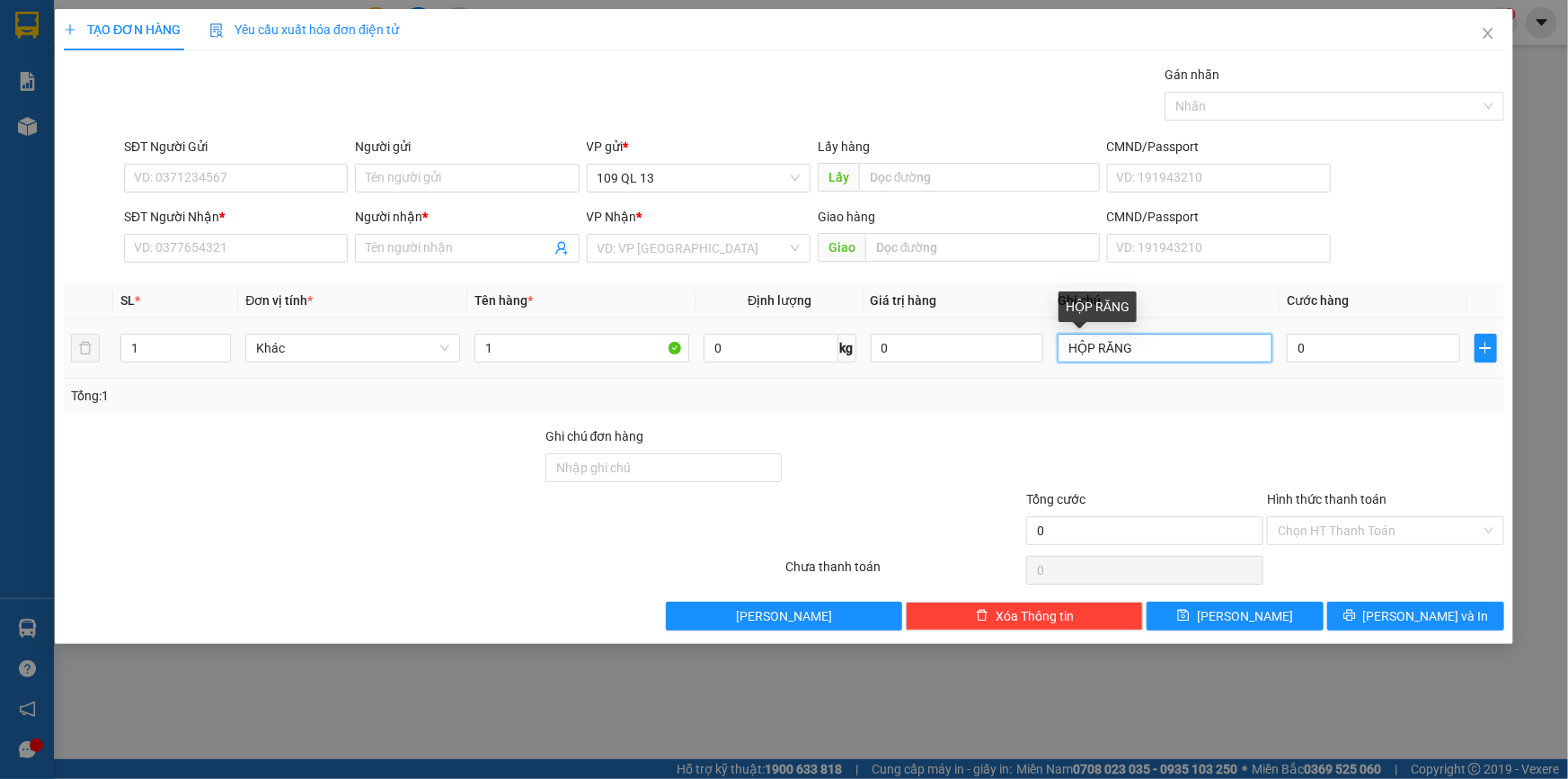
click at [1064, 349] on input "HỘP RĂNG" at bounding box center [1164, 347] width 215 height 29
type input "1 HỘP RĂNG"
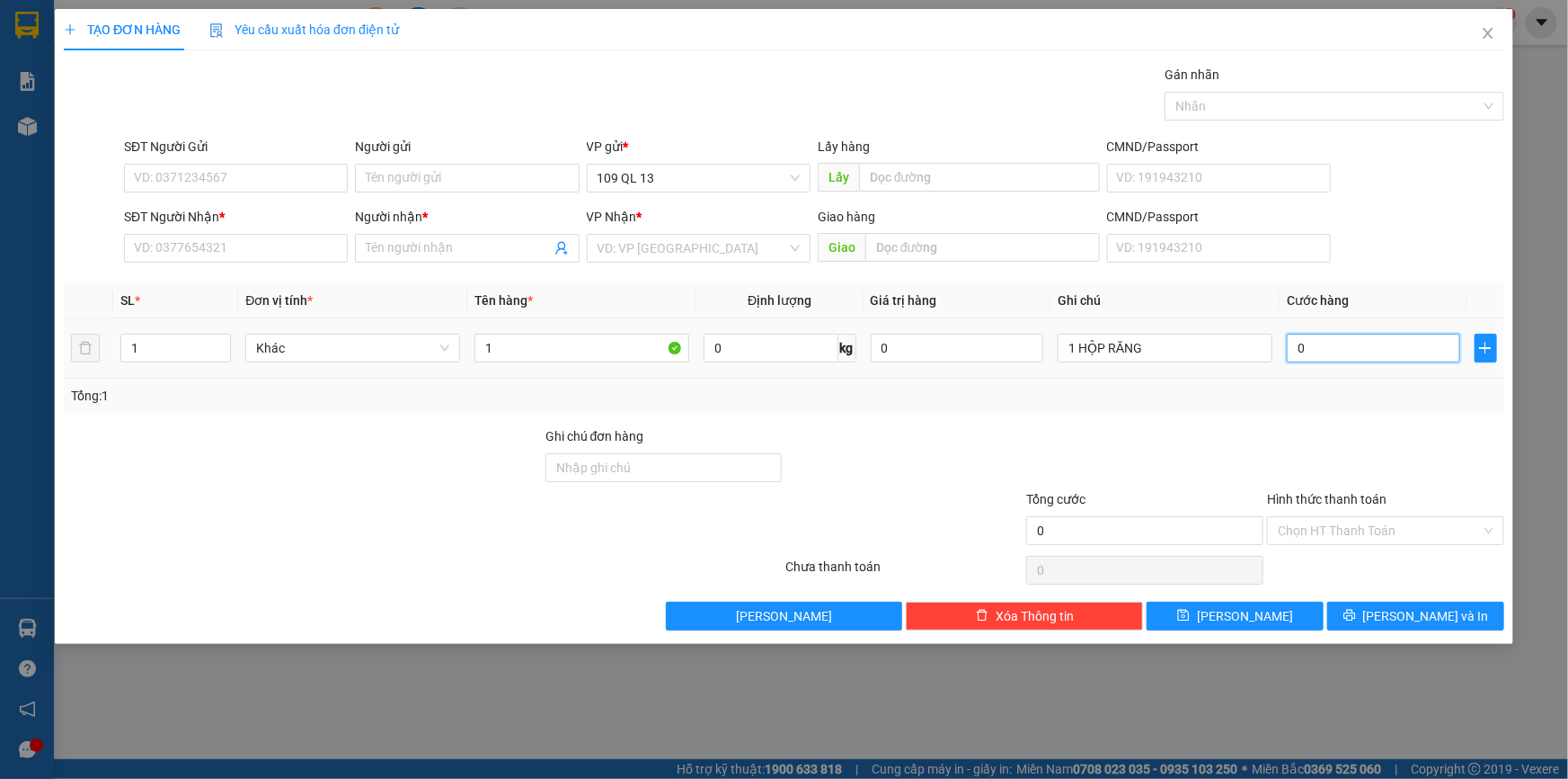
click at [1343, 350] on input "0" at bounding box center [1373, 347] width 173 height 29
type input "3"
type input "30"
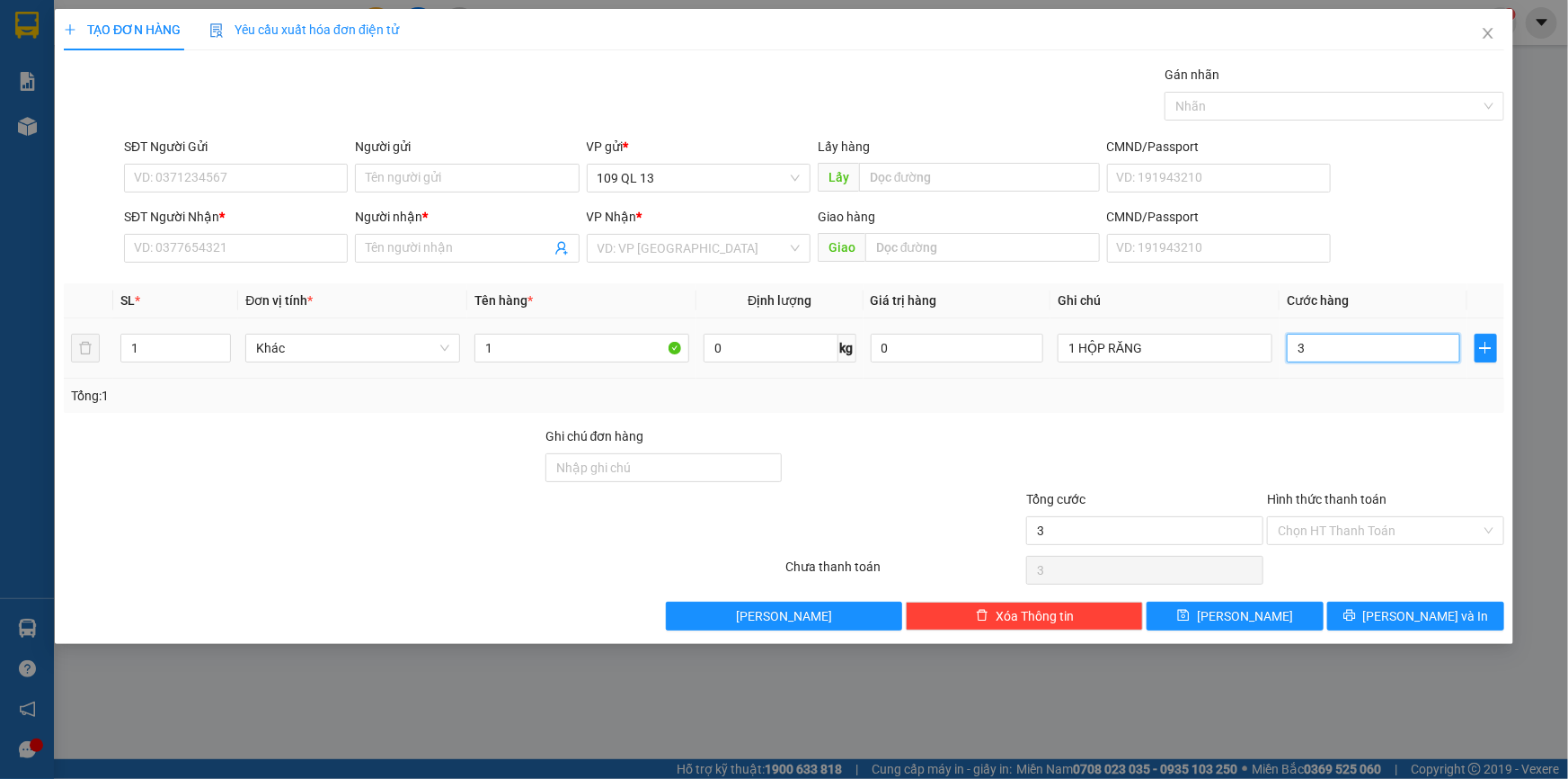
type input "30"
type input "30.000"
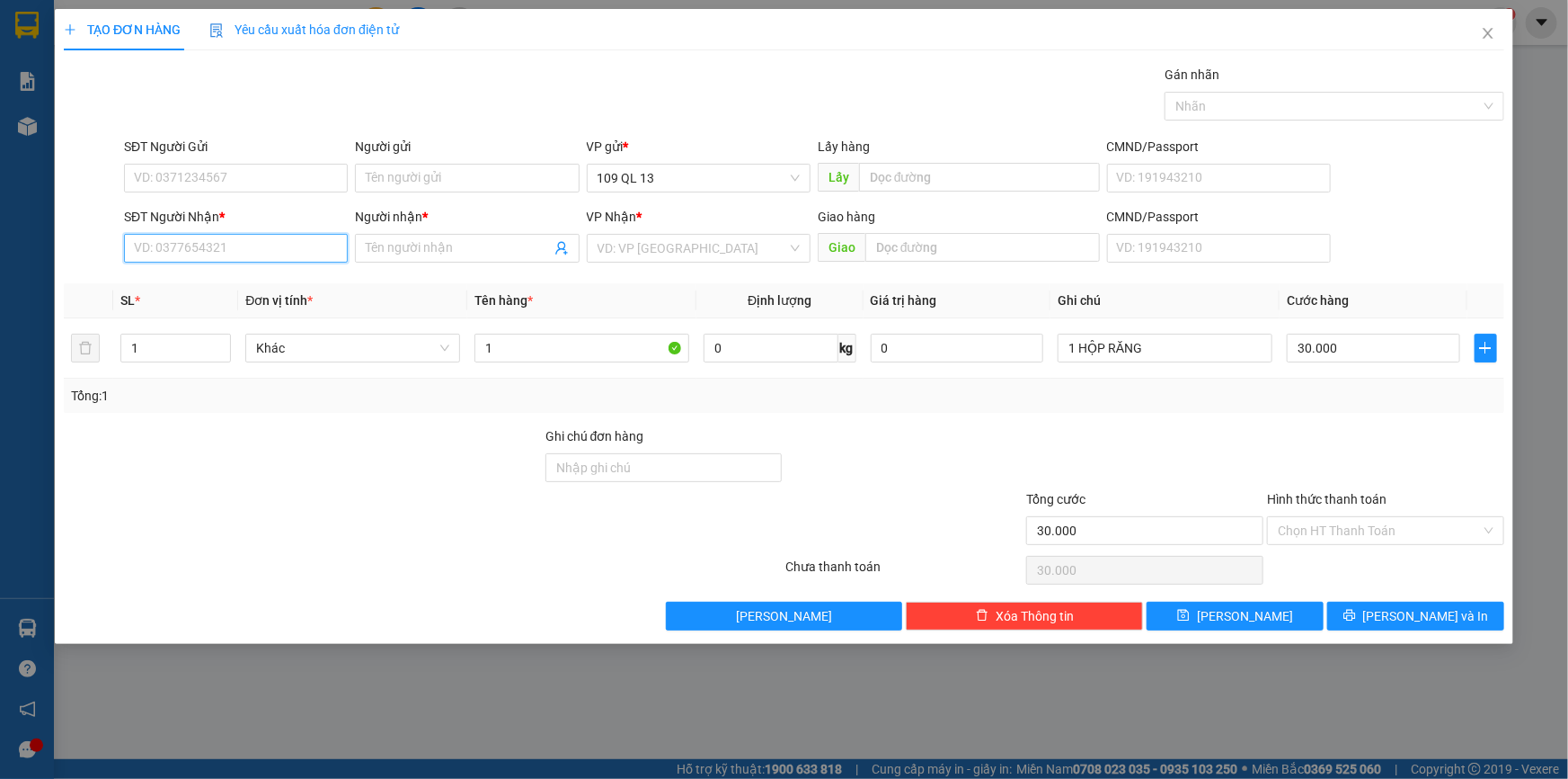
click at [284, 246] on input "SĐT Người Nhận *" at bounding box center [235, 247] width 224 height 29
click at [256, 287] on div "0774832832 - DENTIST" at bounding box center [235, 284] width 202 height 20
type input "0774832832"
type input "DENTIST"
type input "0774832832"
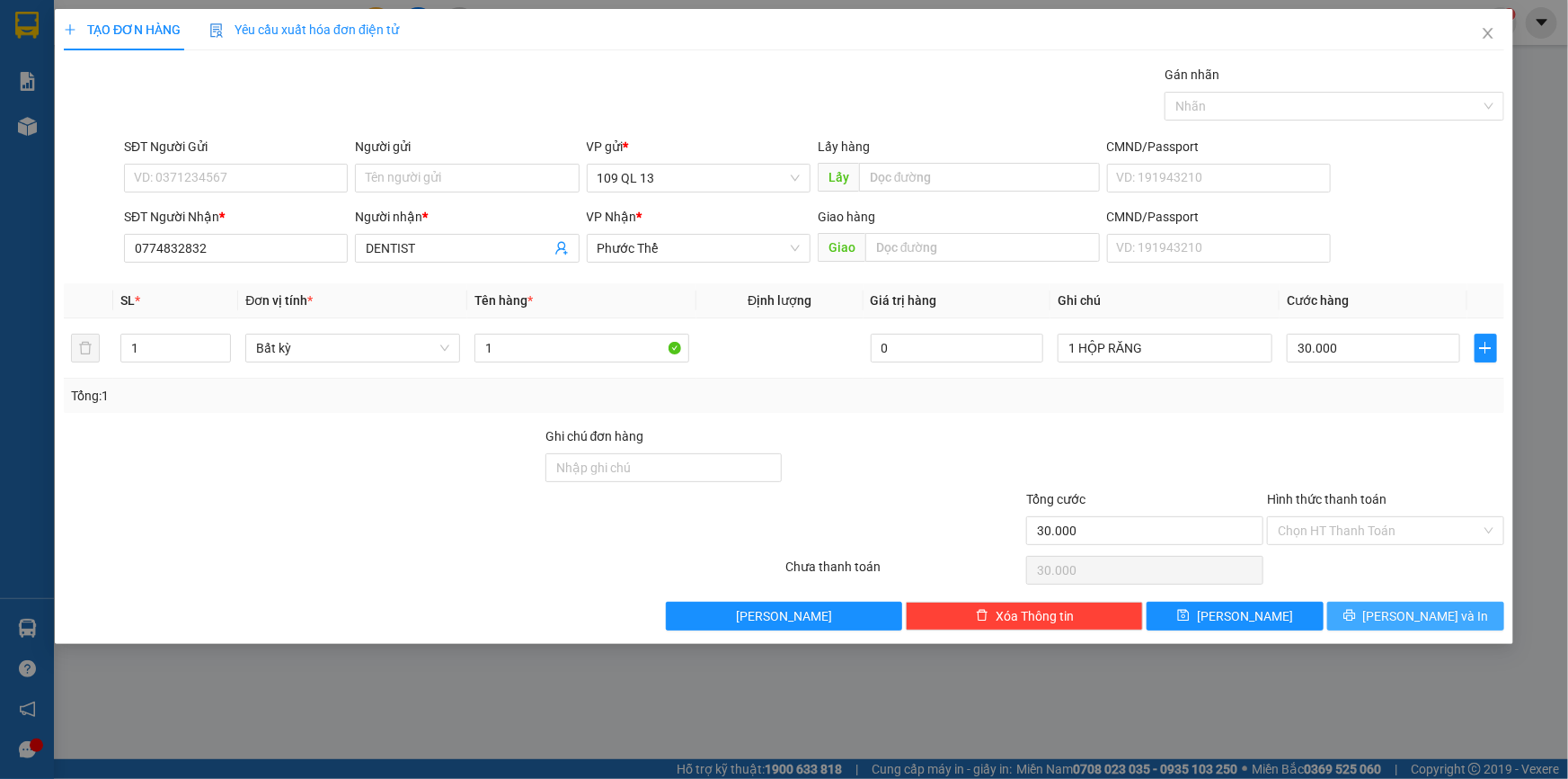
click at [1439, 614] on span "[PERSON_NAME] và In" at bounding box center [1426, 616] width 126 height 20
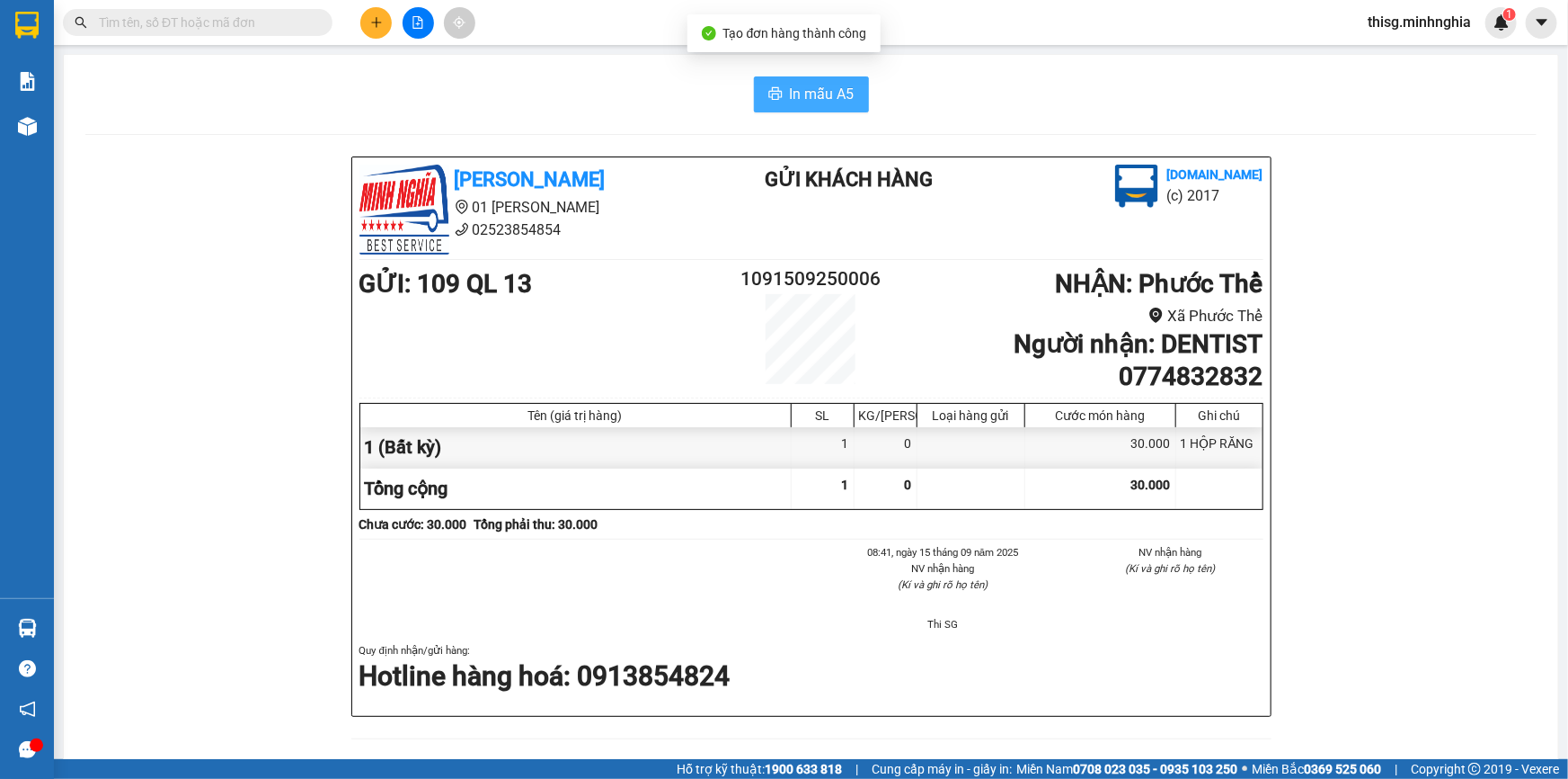
click at [790, 90] on span "In mẫu A5" at bounding box center [822, 94] width 64 height 23
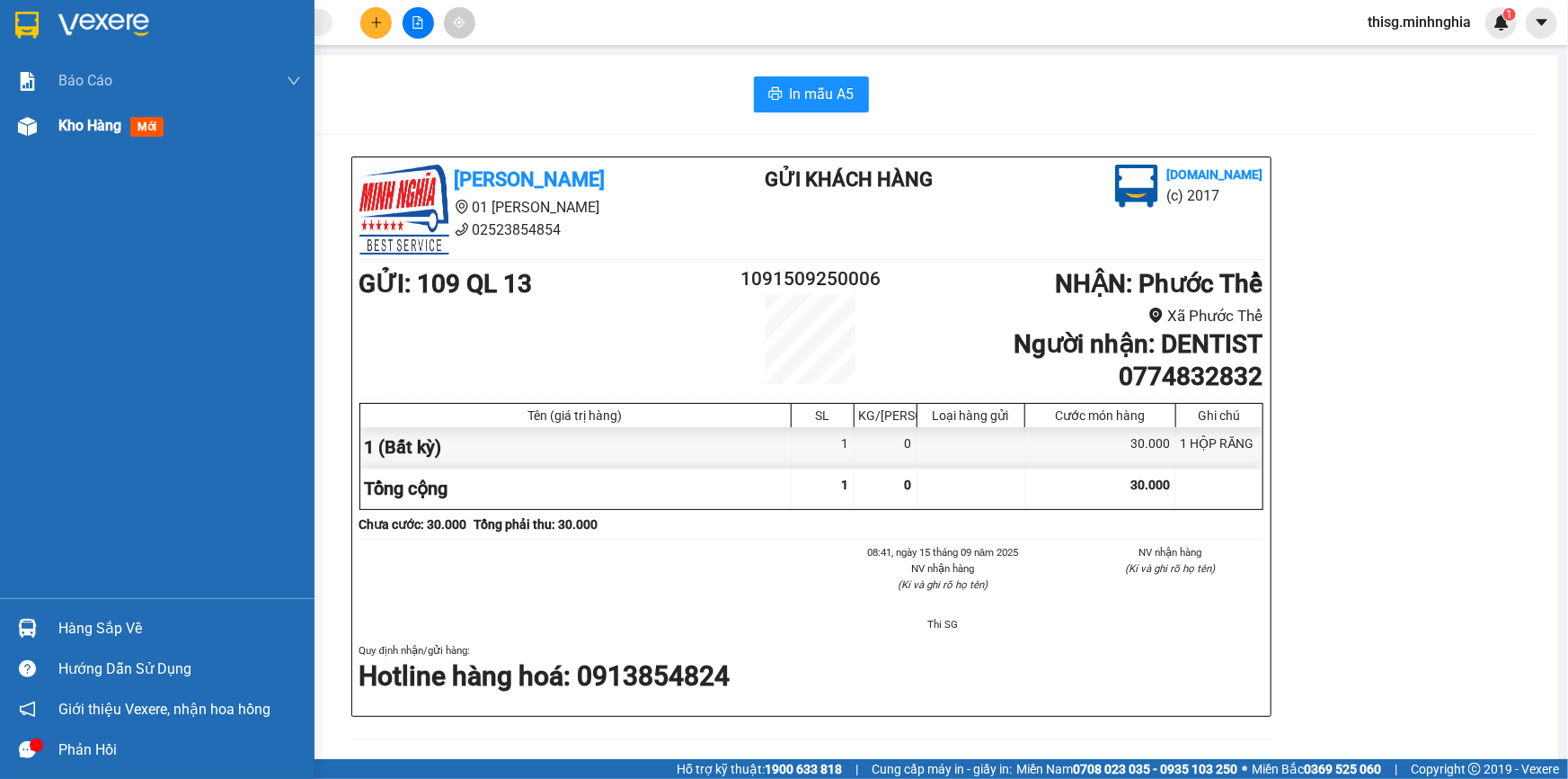
click at [34, 126] on img at bounding box center [27, 126] width 19 height 19
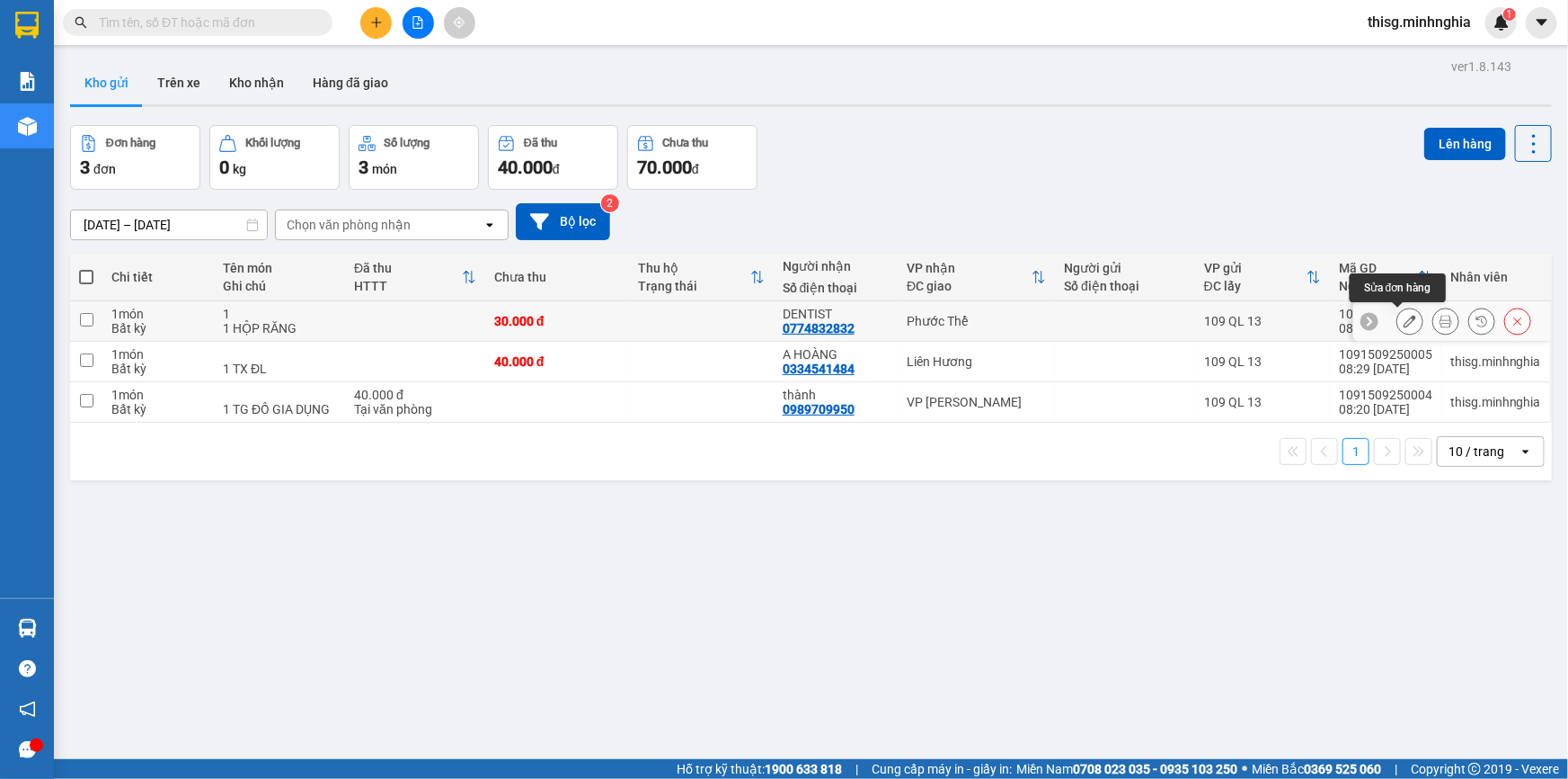
click at [1398, 325] on button at bounding box center [1410, 322] width 25 height 32
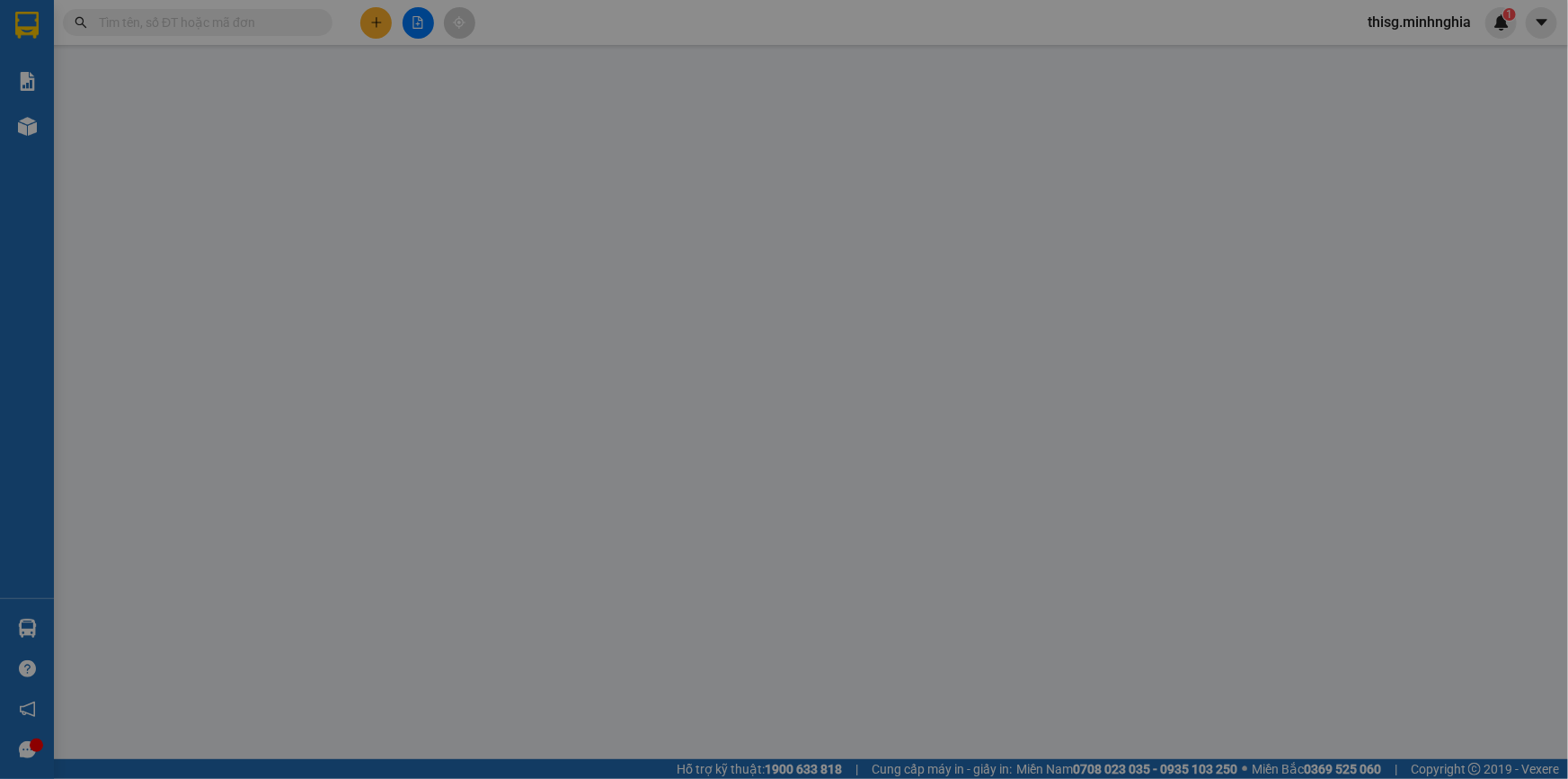
type input "0774832832"
type input "30.000"
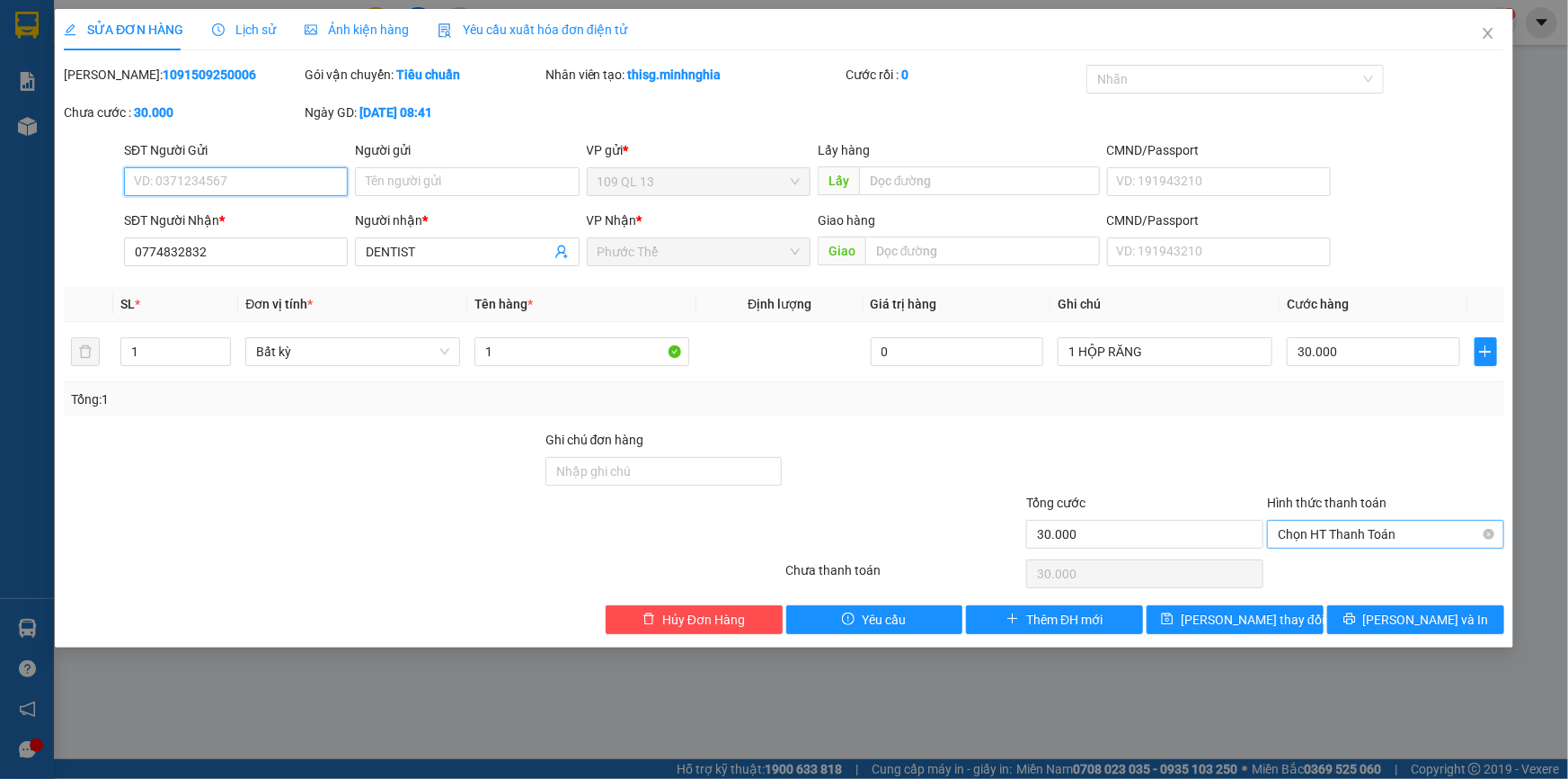
click at [1381, 536] on span "Chọn HT Thanh Toán" at bounding box center [1386, 534] width 216 height 27
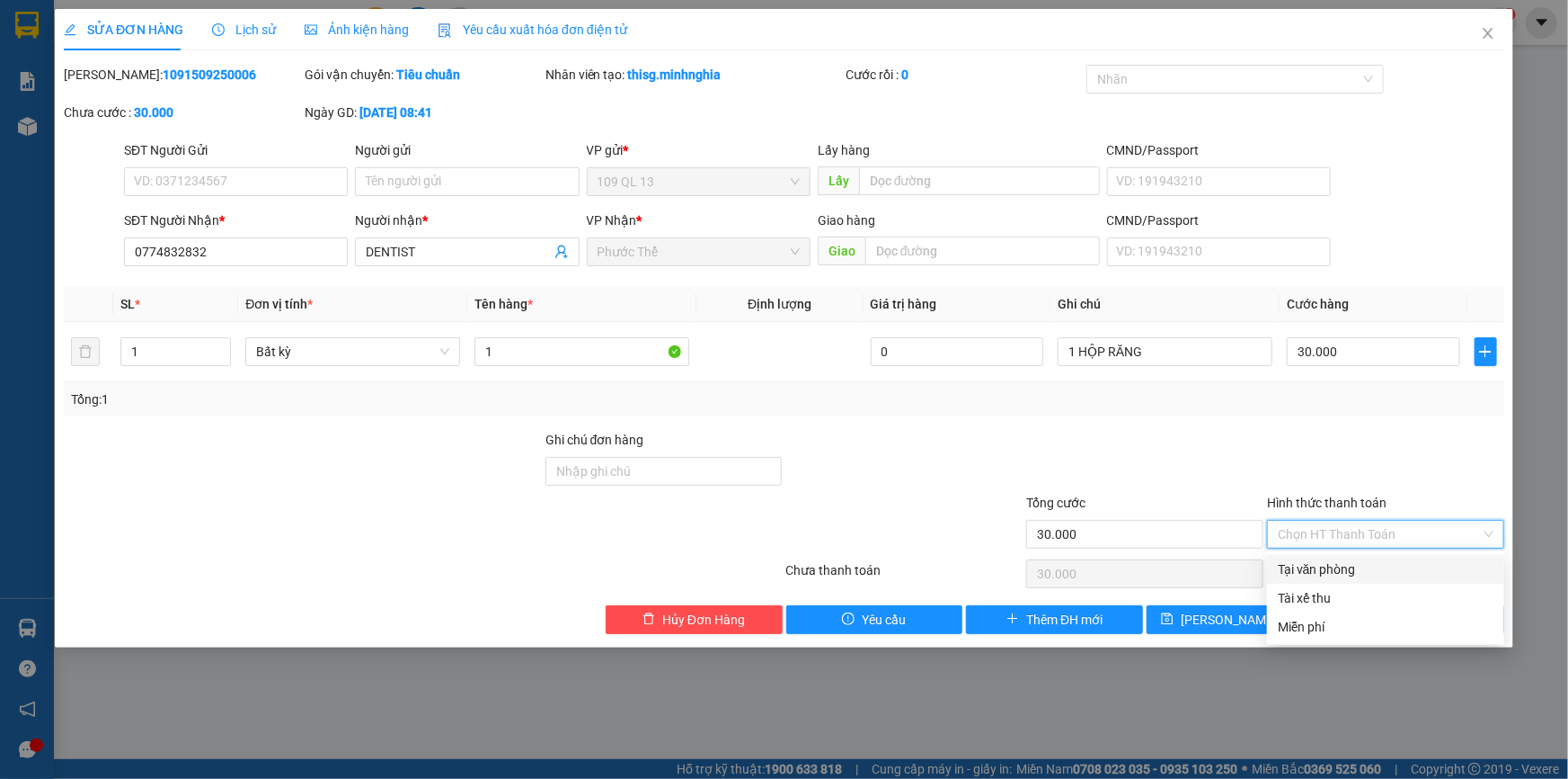
click at [1384, 567] on div "Tại văn phòng" at bounding box center [1386, 569] width 216 height 20
type input "0"
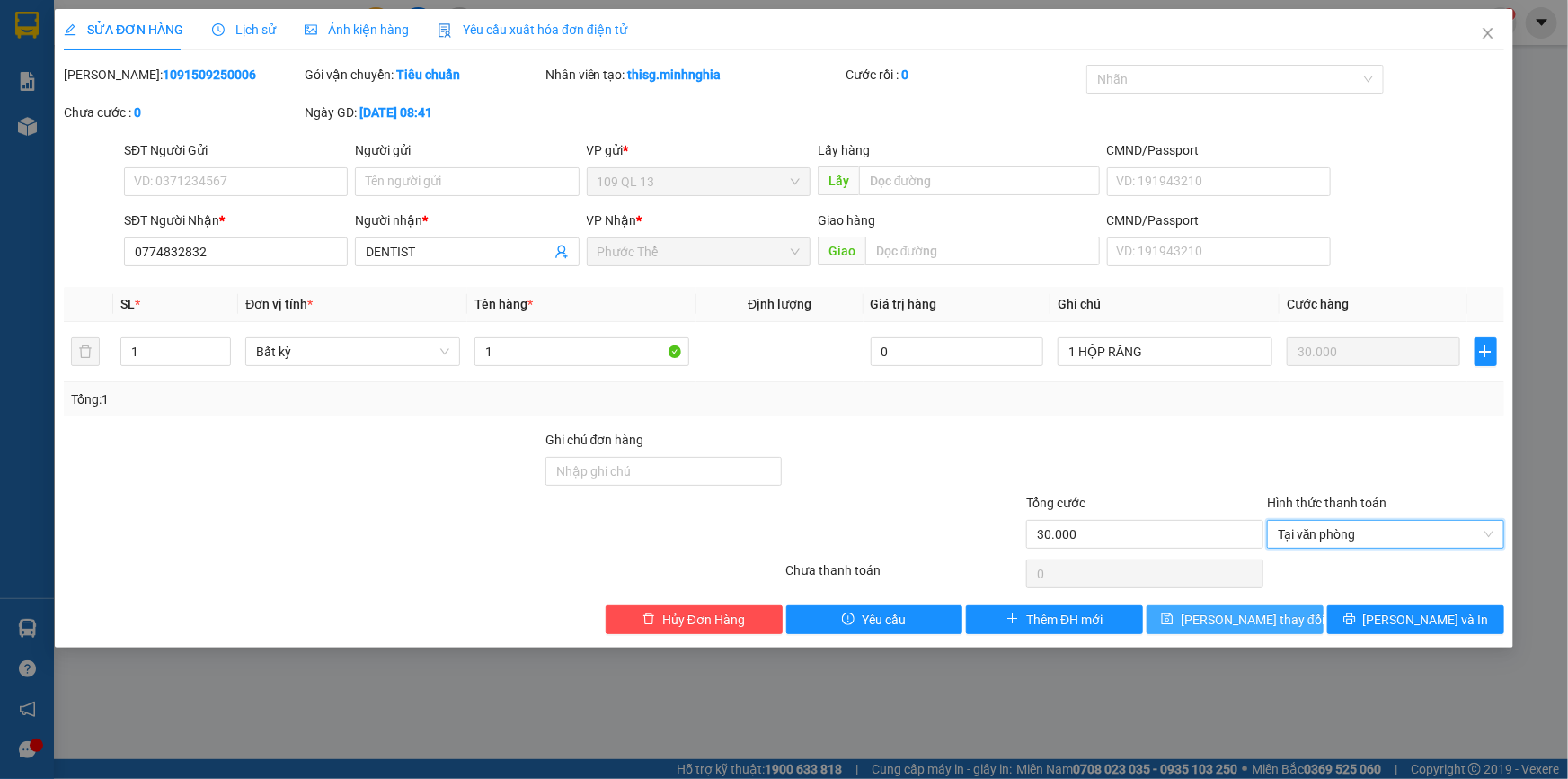
click at [1259, 615] on span "[PERSON_NAME] thay đổi" at bounding box center [1252, 620] width 143 height 20
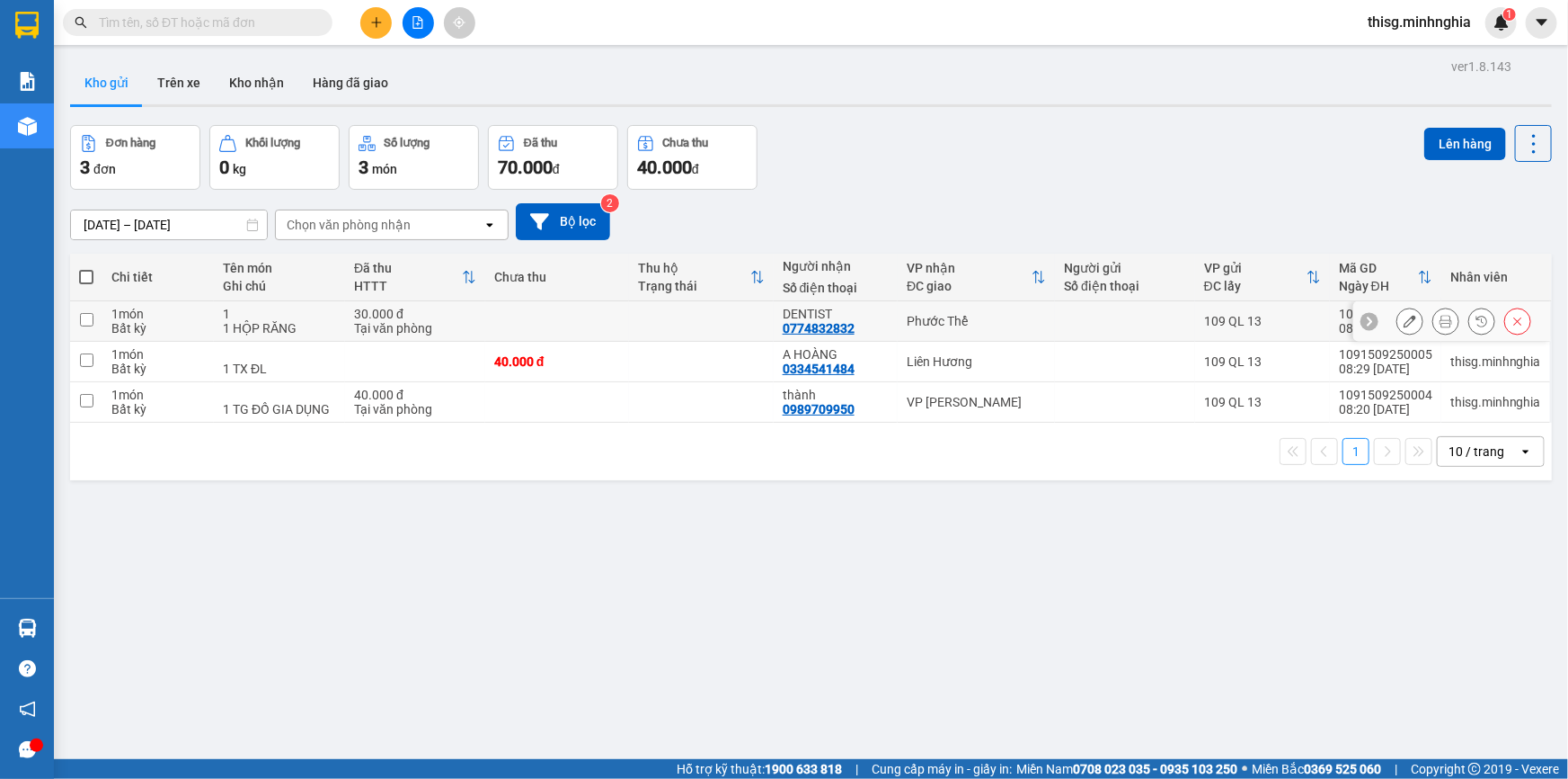
click at [1440, 320] on icon at bounding box center [1446, 321] width 13 height 13
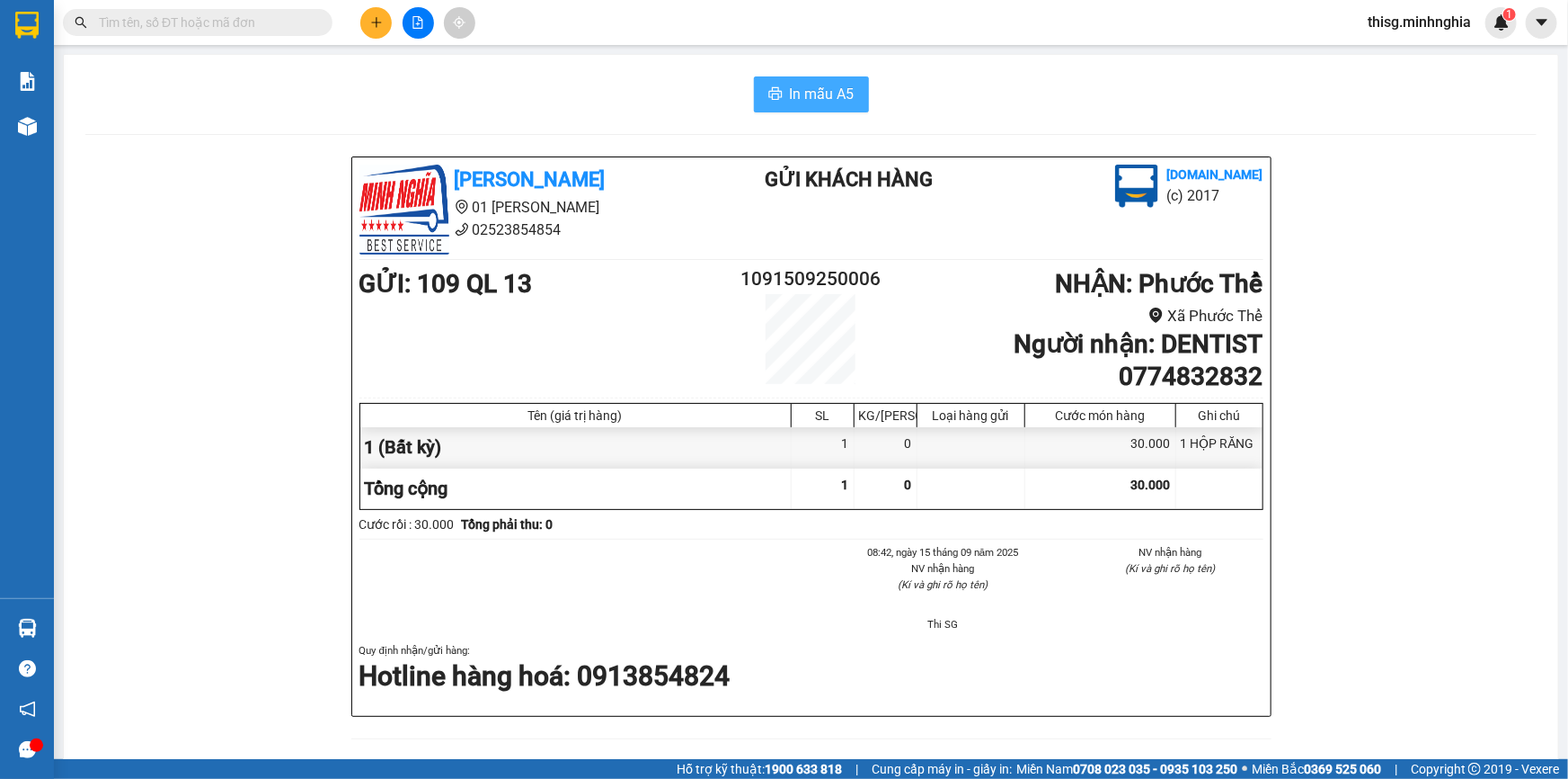
click at [821, 102] on span "In mẫu A5" at bounding box center [822, 94] width 64 height 23
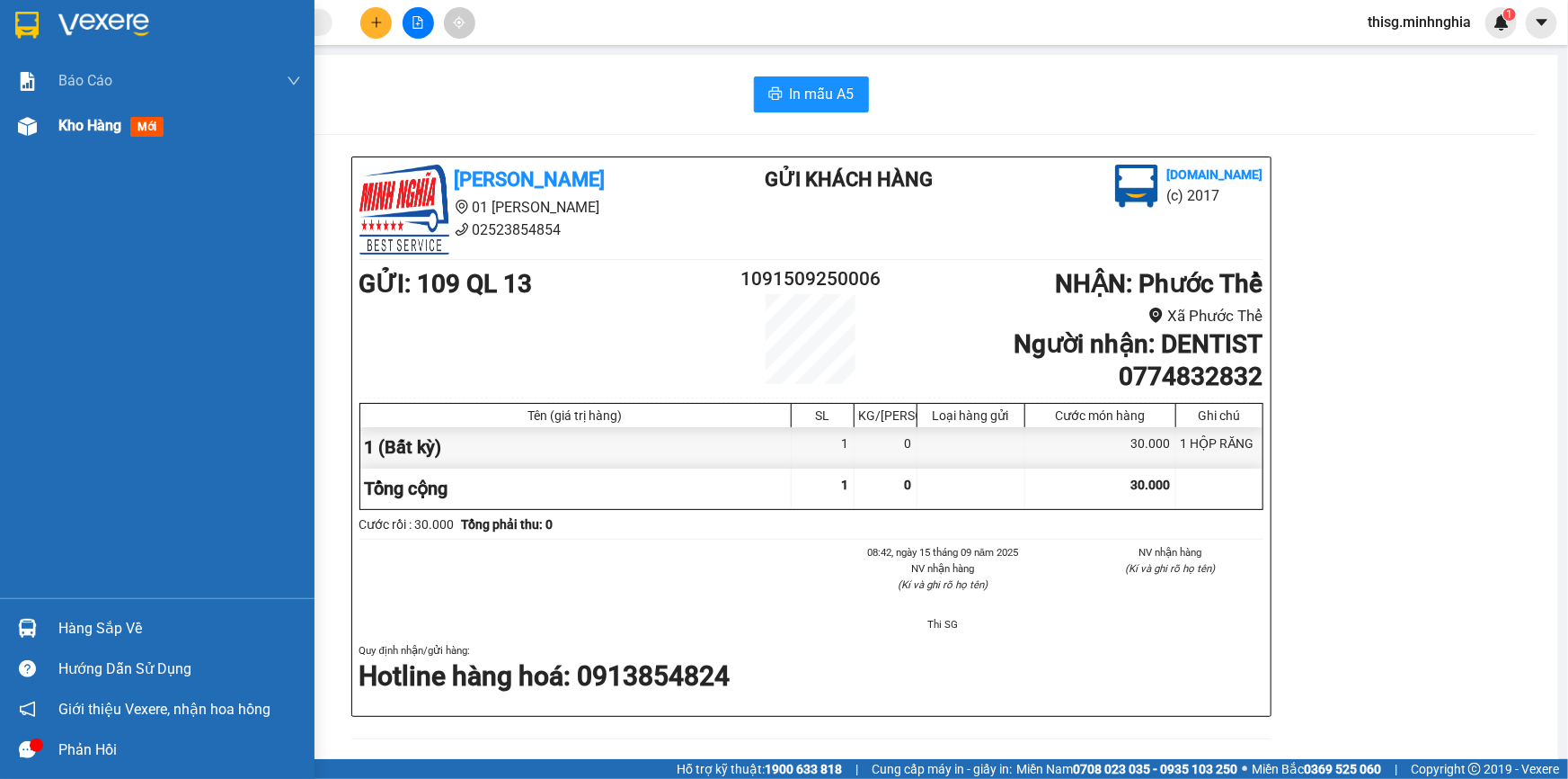
click at [63, 118] on span "Kho hàng" at bounding box center [90, 125] width 63 height 17
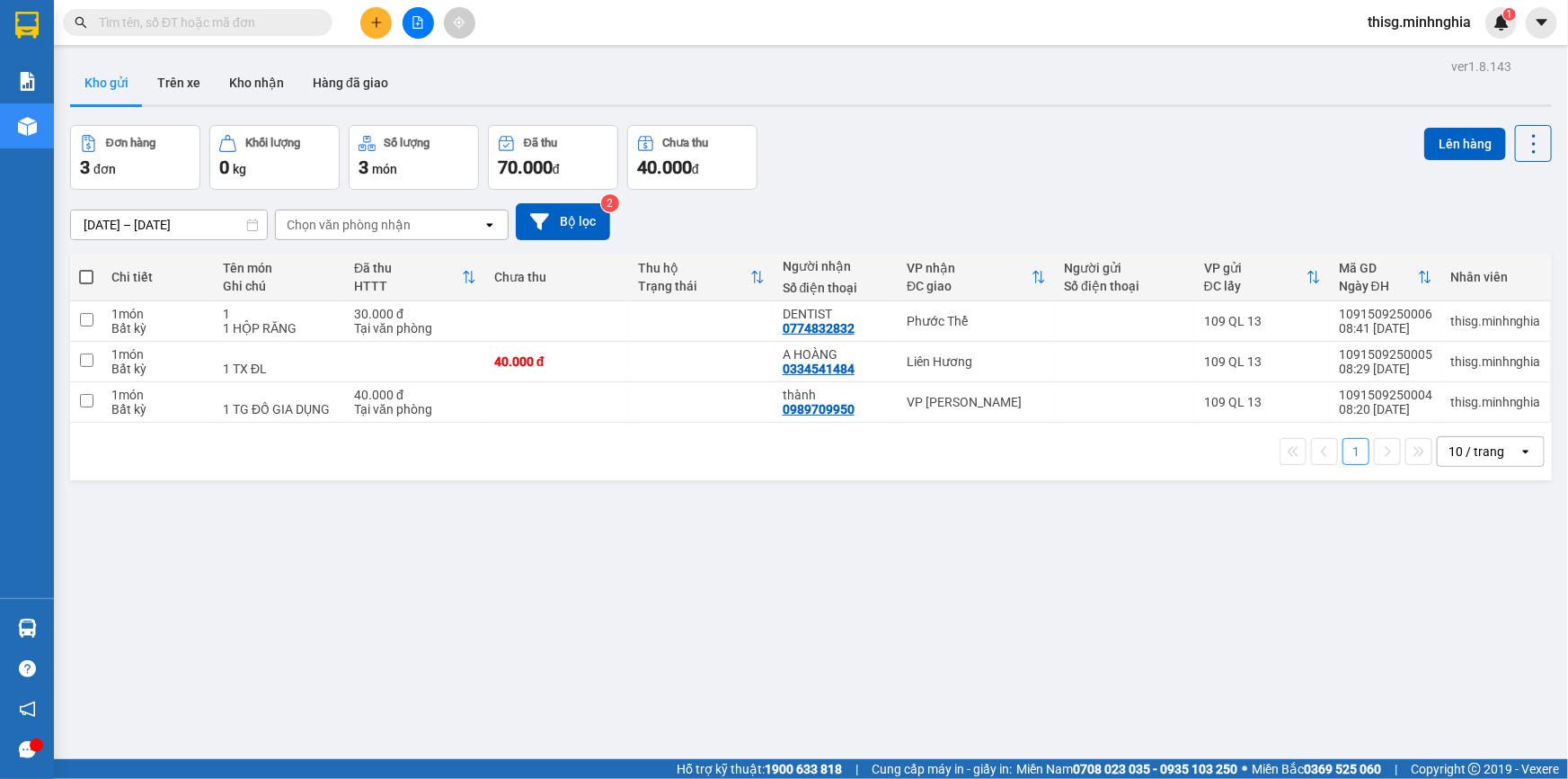
click at [372, 24] on icon "plus" at bounding box center [376, 22] width 13 height 13
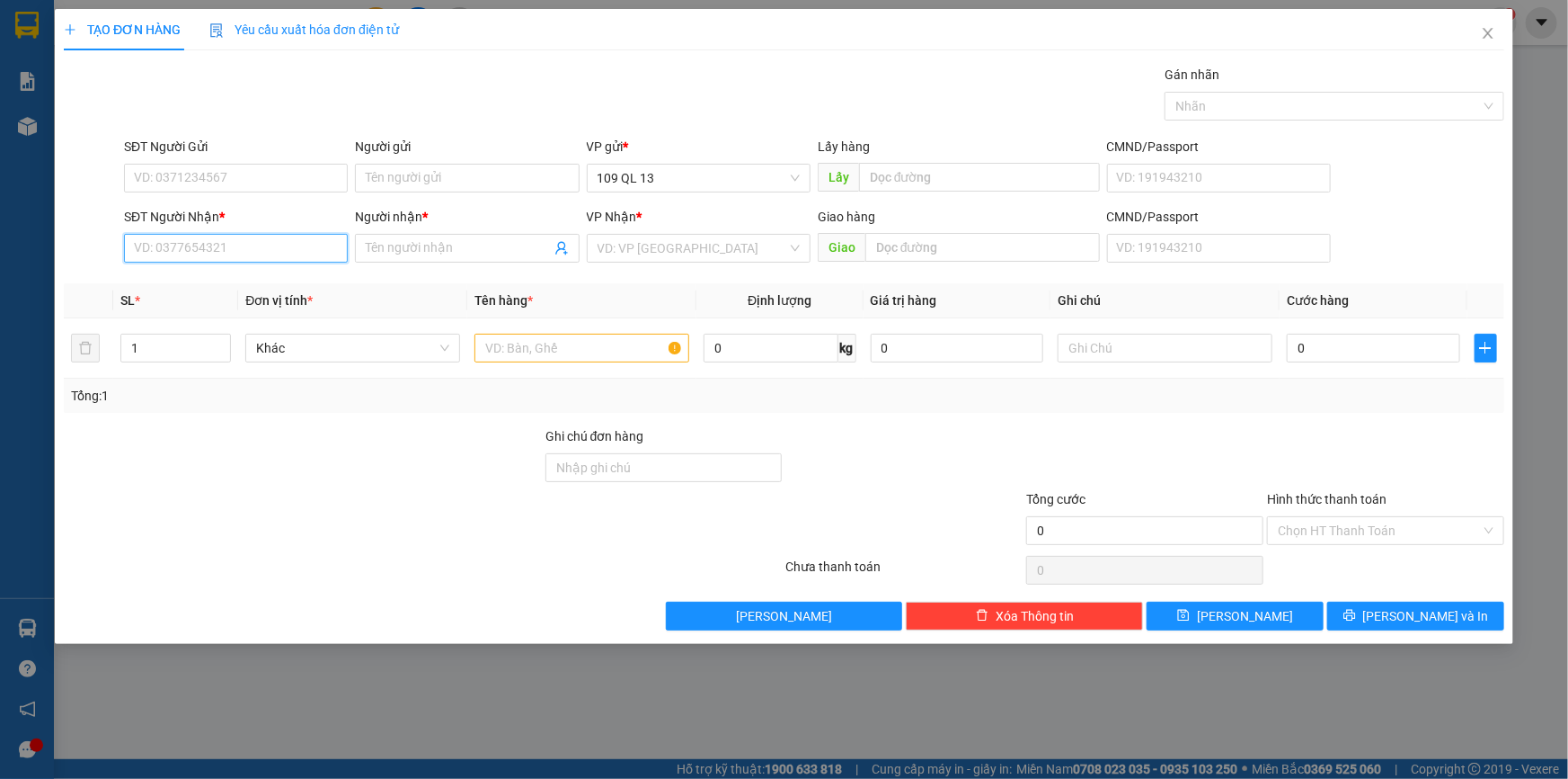
click at [280, 252] on input "SĐT Người Nhận *" at bounding box center [235, 247] width 224 height 29
click at [603, 356] on input "text" at bounding box center [582, 347] width 215 height 29
click at [269, 253] on input "SĐT Người Nhận *" at bounding box center [235, 247] width 224 height 29
type input "0941161545"
click at [239, 278] on div "0941161545 - THƯƠNG" at bounding box center [235, 284] width 202 height 20
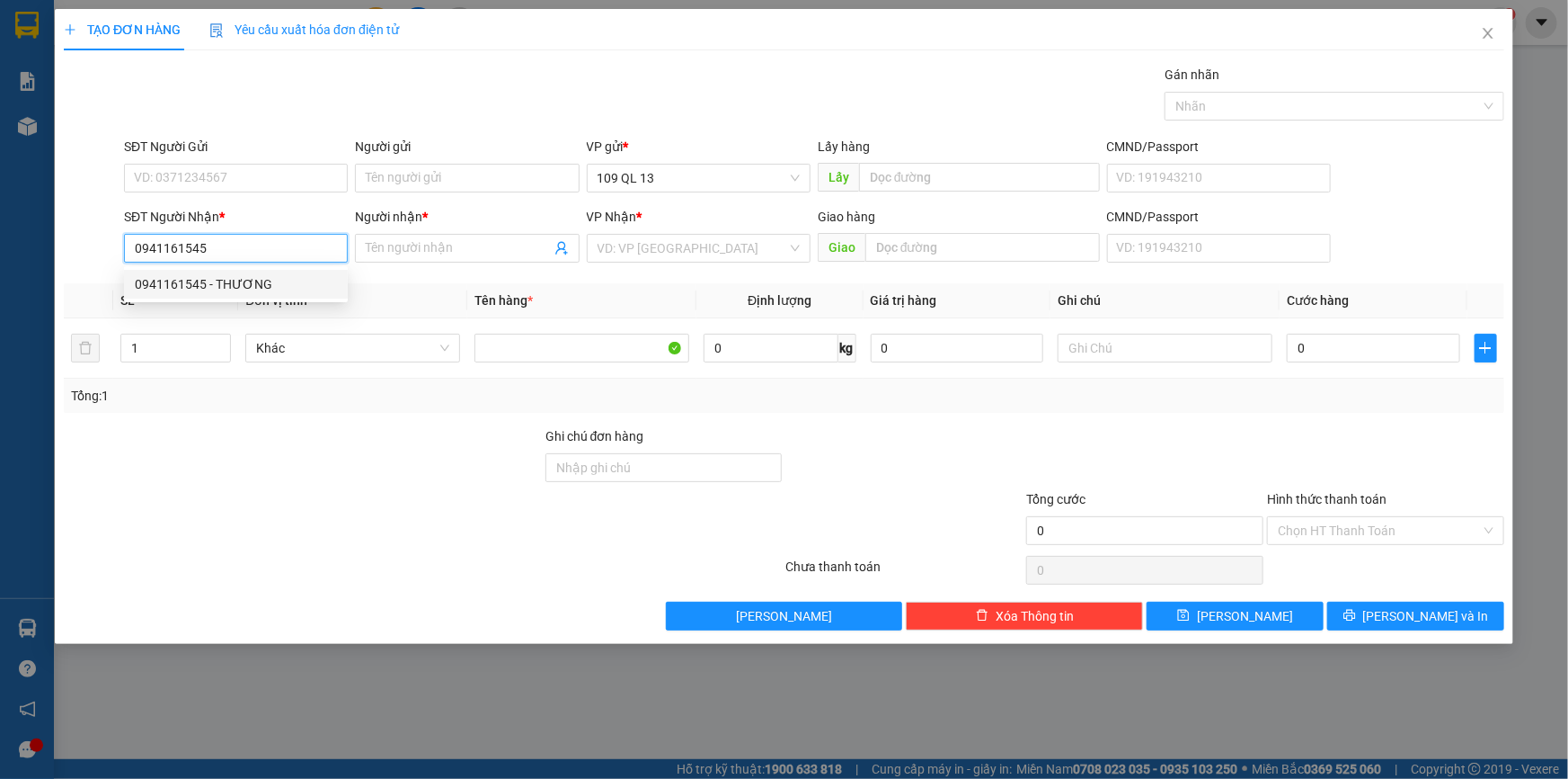
type input "THƯƠNG"
type input "0941161545"
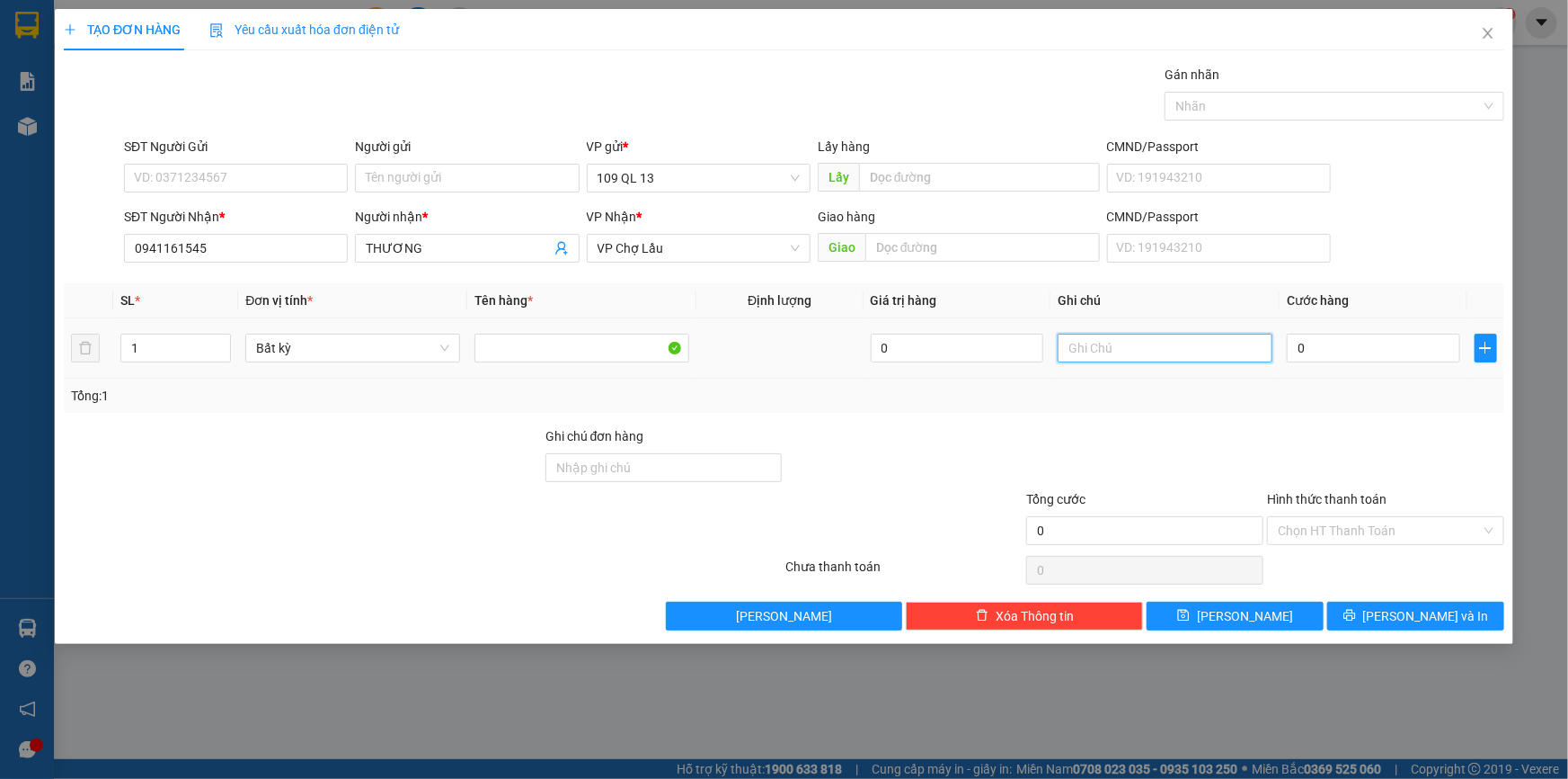
click at [1177, 357] on input "text" at bounding box center [1164, 347] width 215 height 29
type input "1 TX ĐL"
click at [1342, 334] on input "0" at bounding box center [1373, 347] width 173 height 29
type input "4"
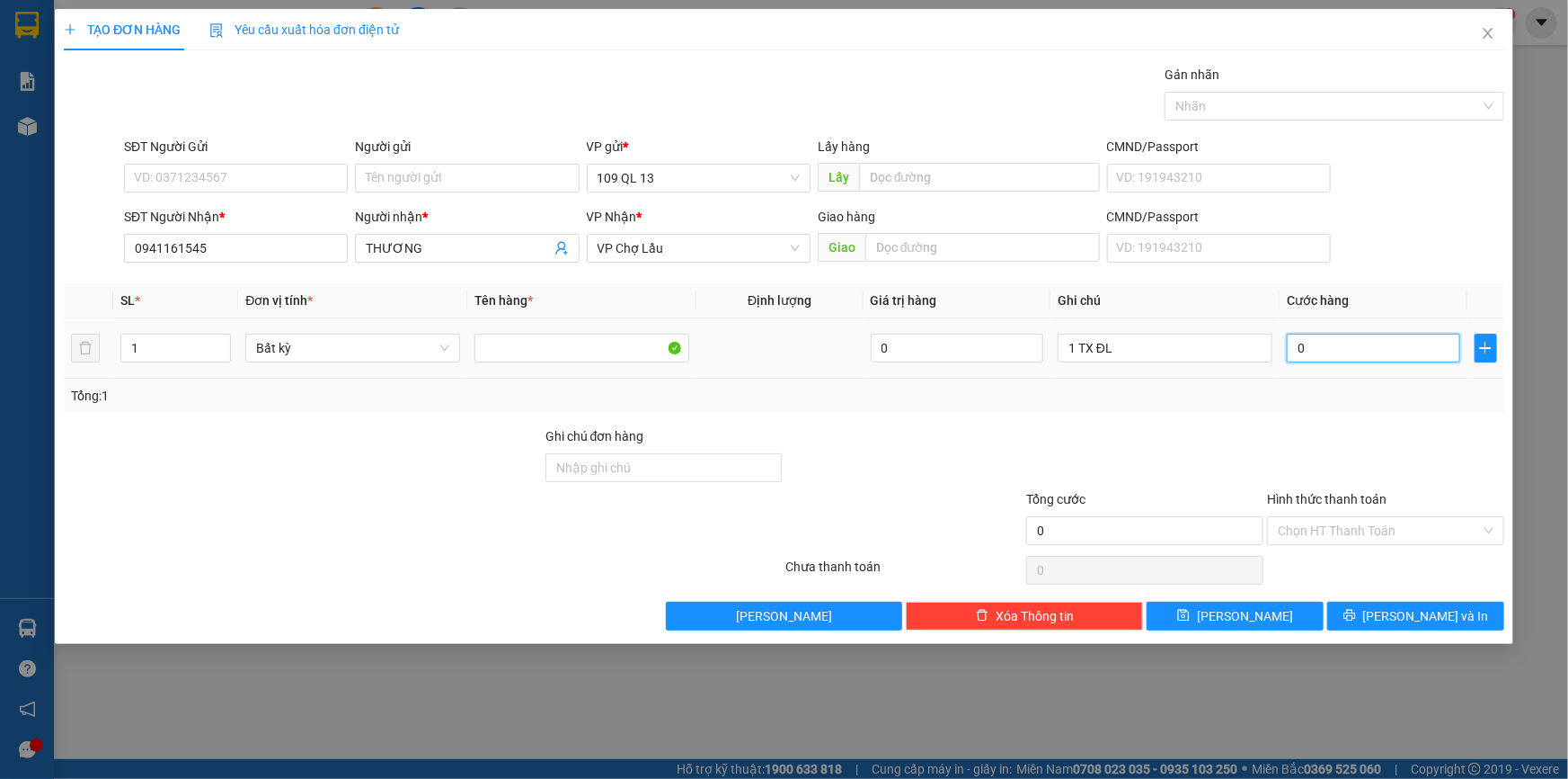
type input "4"
type input "40"
type input "40.000"
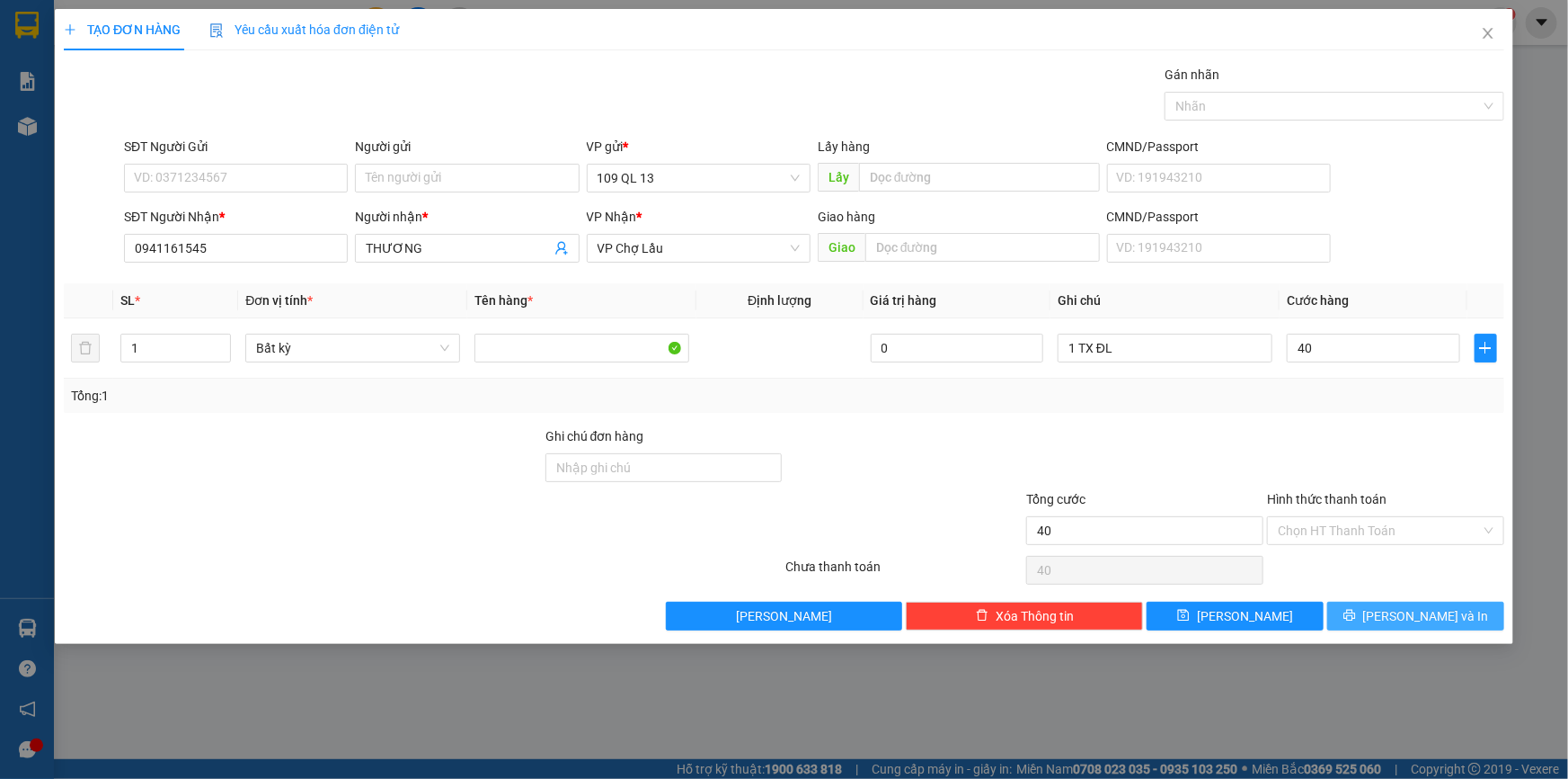
type input "40.000"
click at [1403, 614] on span "[PERSON_NAME] và In" at bounding box center [1426, 616] width 126 height 20
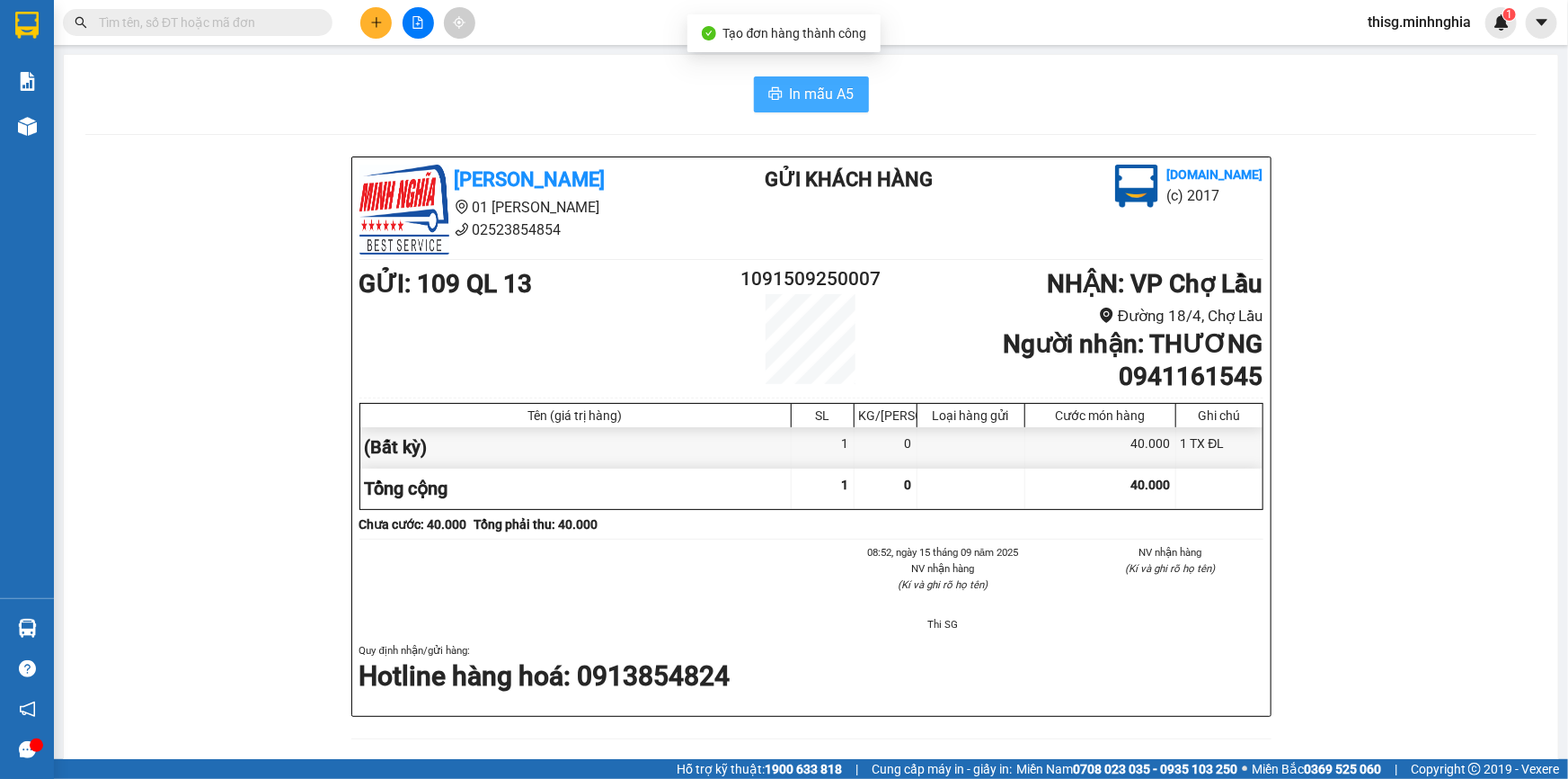
click at [827, 102] on span "In mẫu A5" at bounding box center [822, 94] width 64 height 23
click at [981, 94] on div "In mẫu A5" at bounding box center [810, 94] width 1451 height 36
click at [382, 18] on icon "plus" at bounding box center [376, 22] width 13 height 13
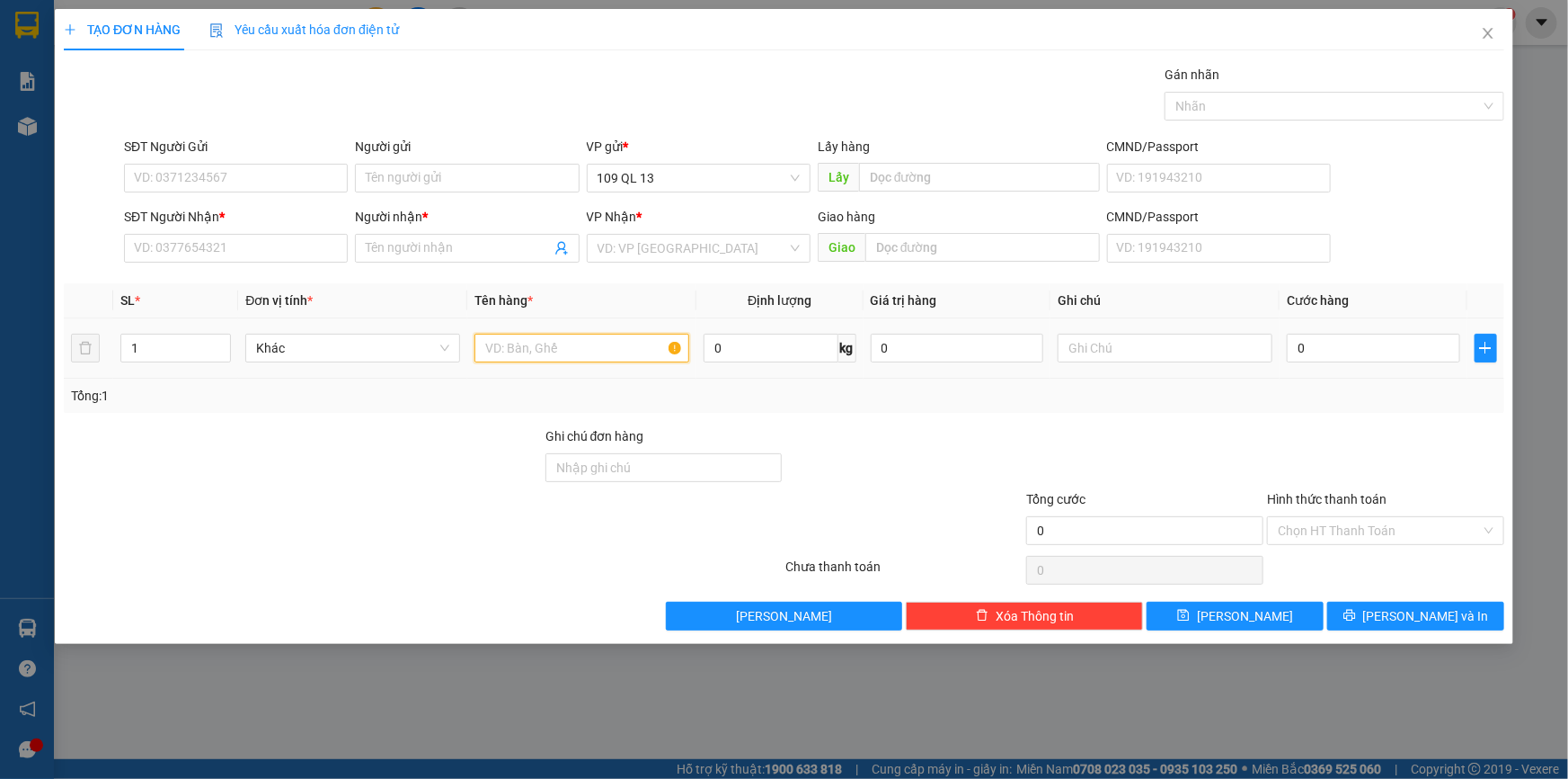
click at [549, 345] on input "text" at bounding box center [582, 347] width 215 height 29
click at [1137, 350] on input "text" at bounding box center [1164, 347] width 215 height 29
type input "1 TX ĐL"
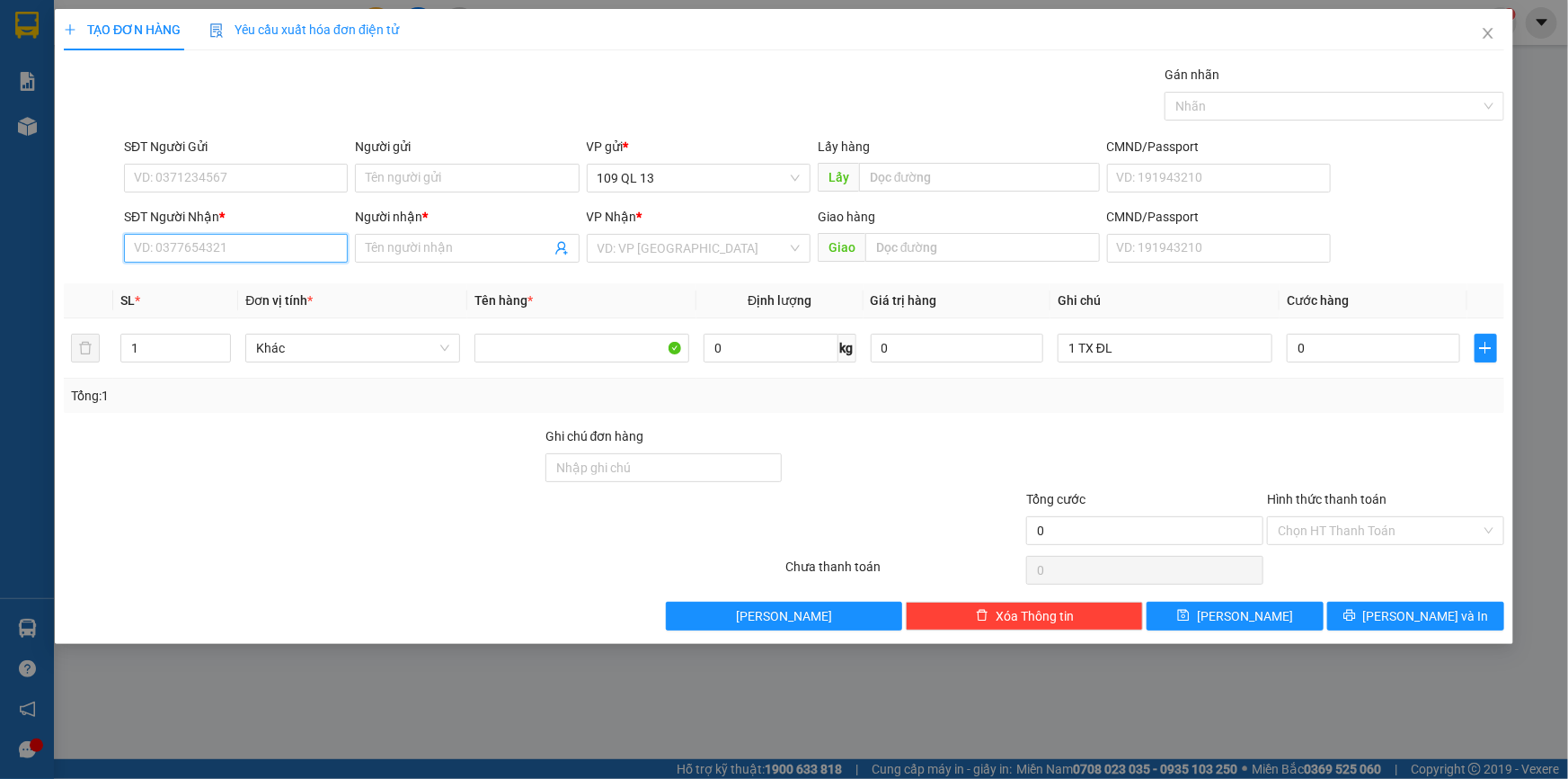
click at [188, 252] on input "SĐT Người Nhận *" at bounding box center [235, 247] width 224 height 29
click at [290, 290] on div "0382992694 - HÒA" at bounding box center [235, 284] width 202 height 20
type input "0382992694"
type input "HÒA"
type input "0382992694"
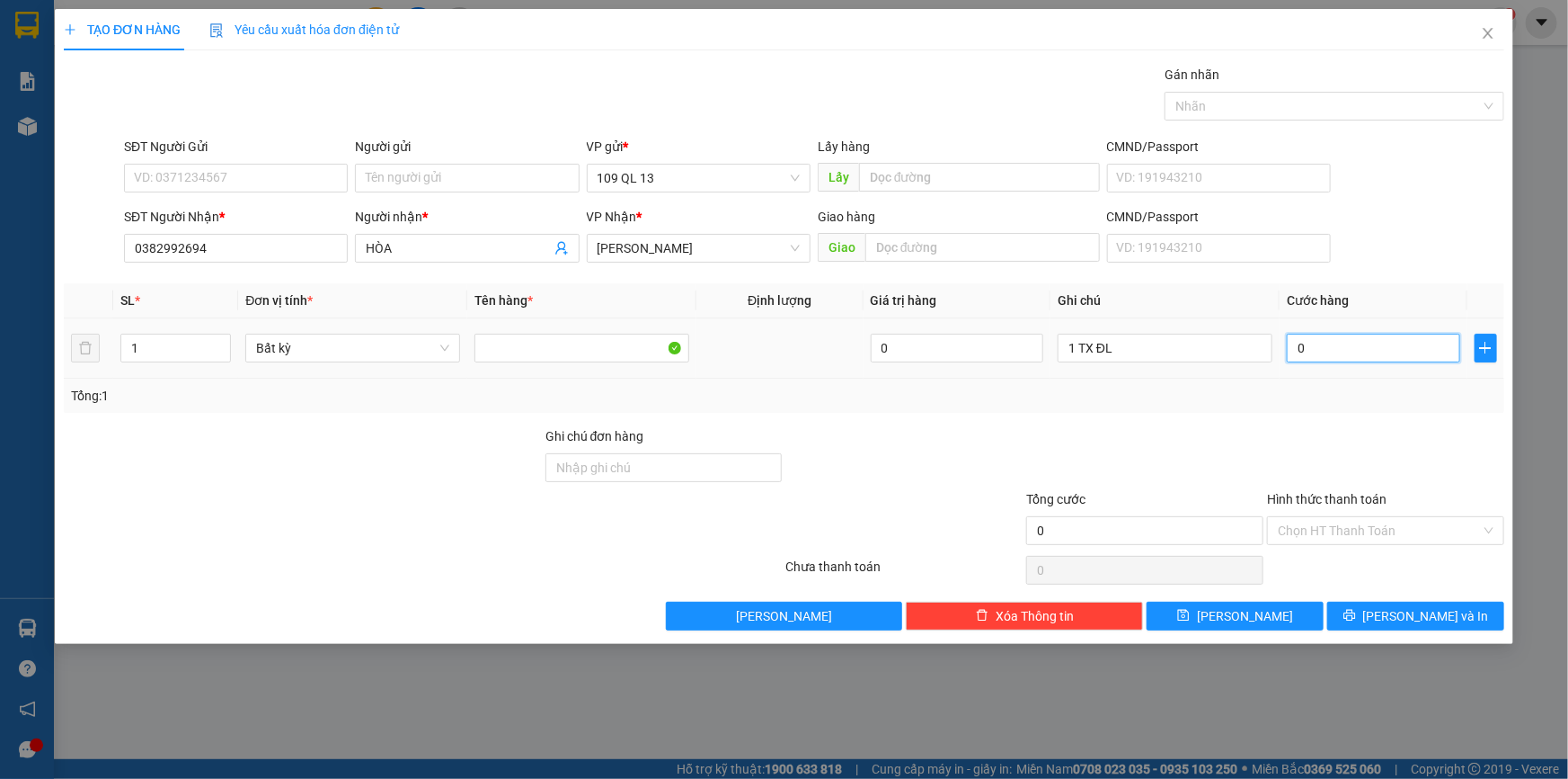
click at [1355, 346] on input "0" at bounding box center [1373, 347] width 173 height 29
type input "7"
type input "70"
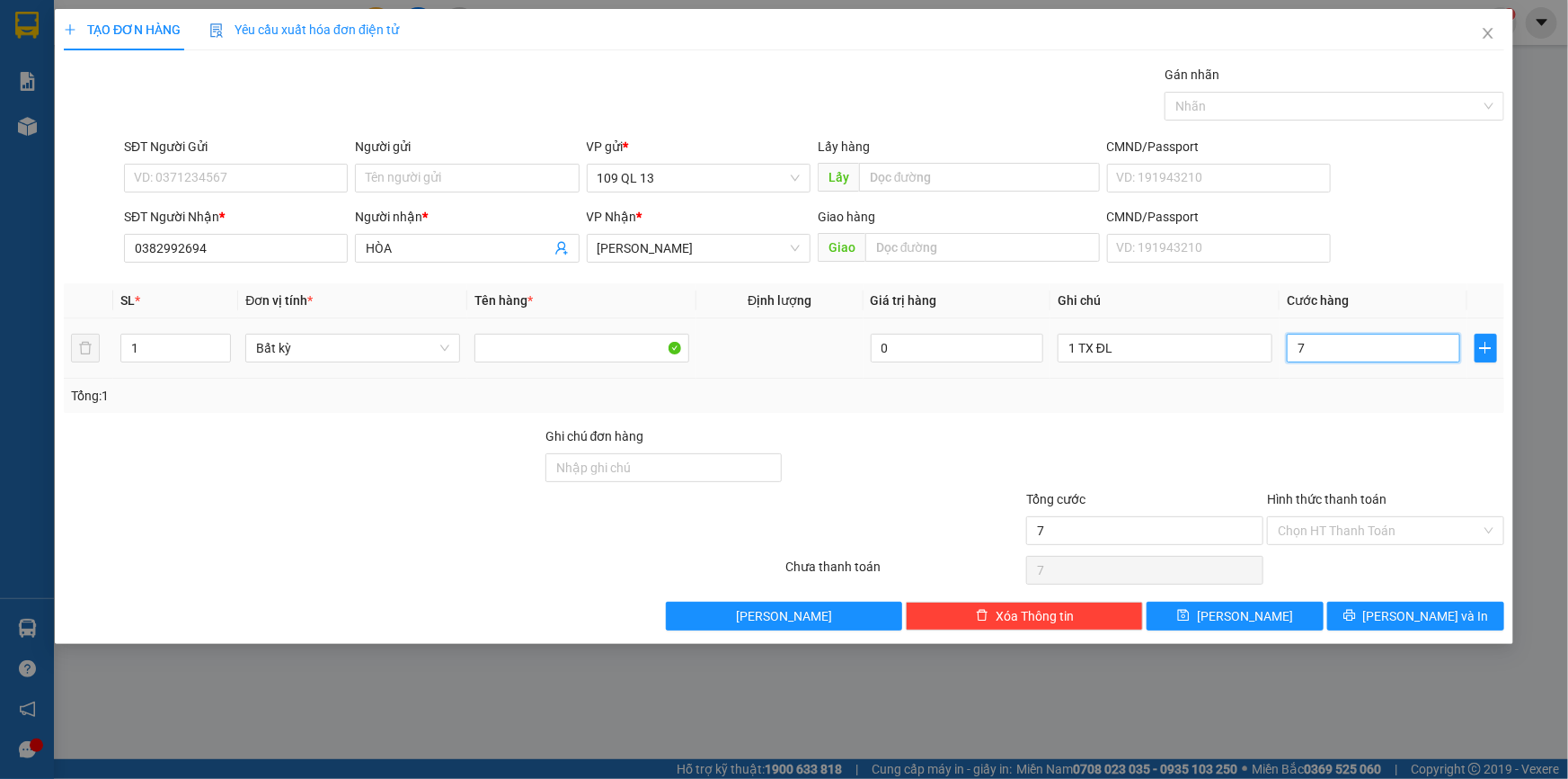
type input "70"
type input "70.000"
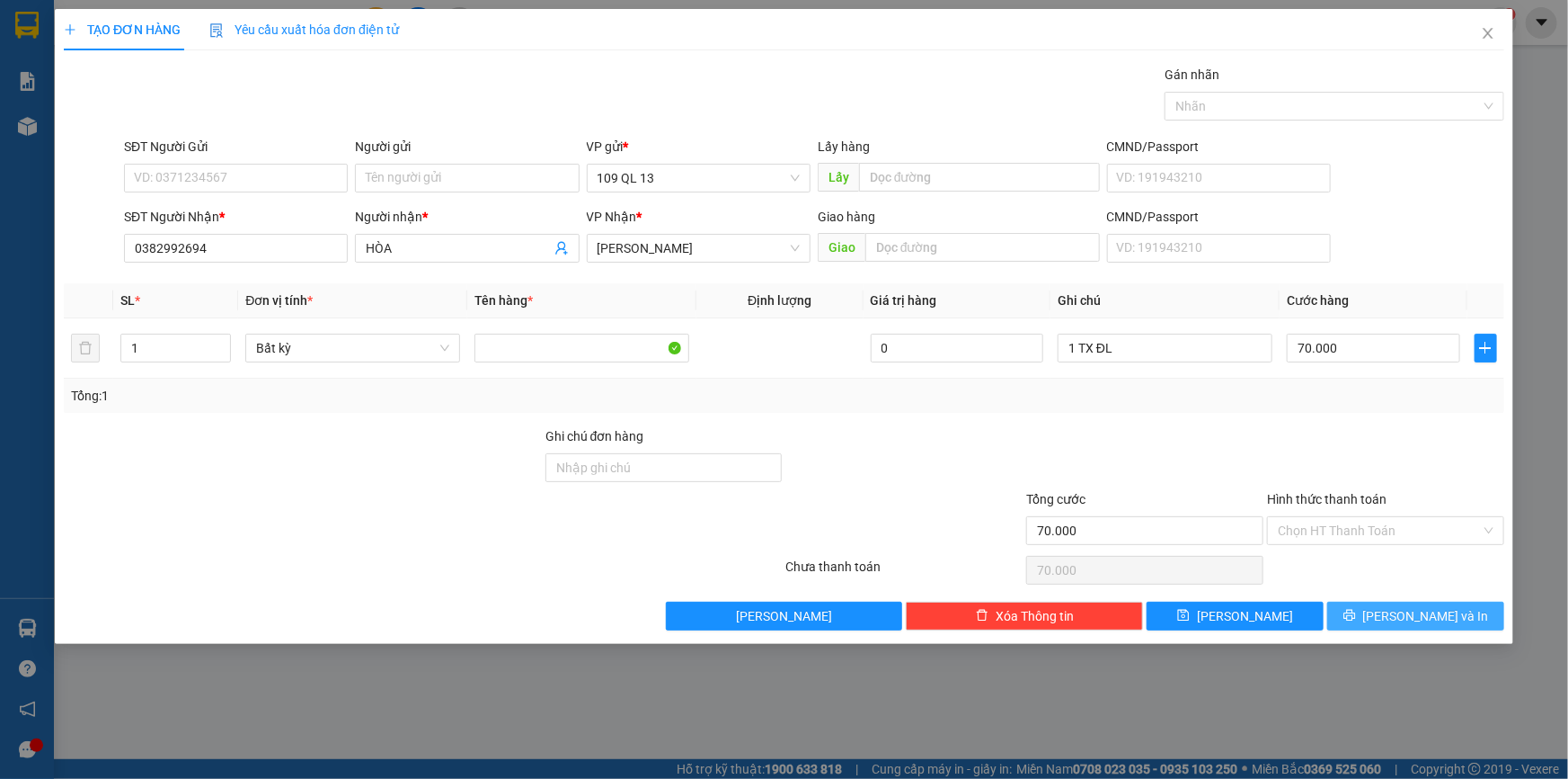
click at [1356, 612] on icon "printer" at bounding box center [1349, 615] width 13 height 13
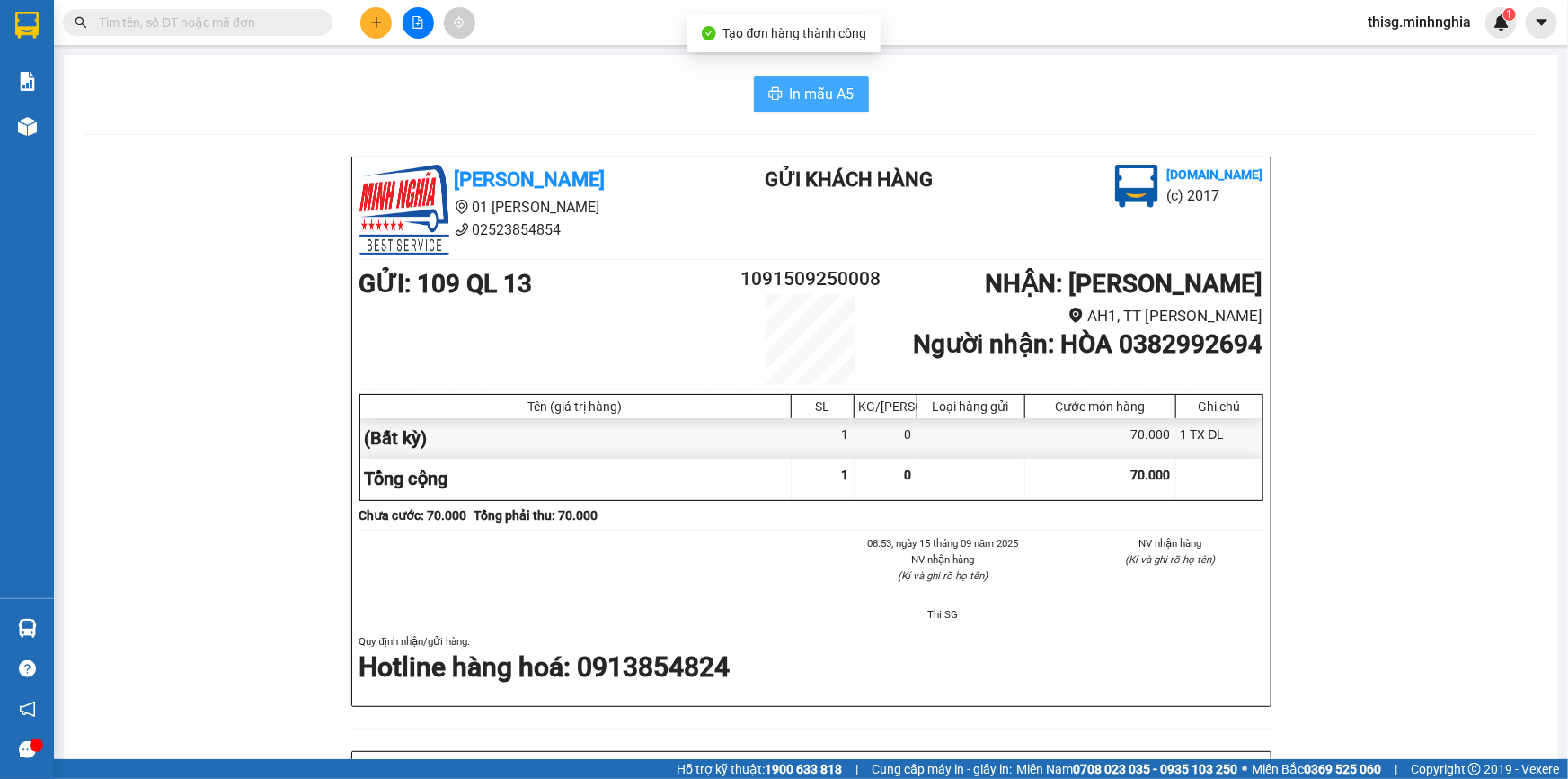
click at [824, 103] on span "In mẫu A5" at bounding box center [822, 94] width 64 height 23
click at [378, 25] on icon "plus" at bounding box center [376, 22] width 13 height 13
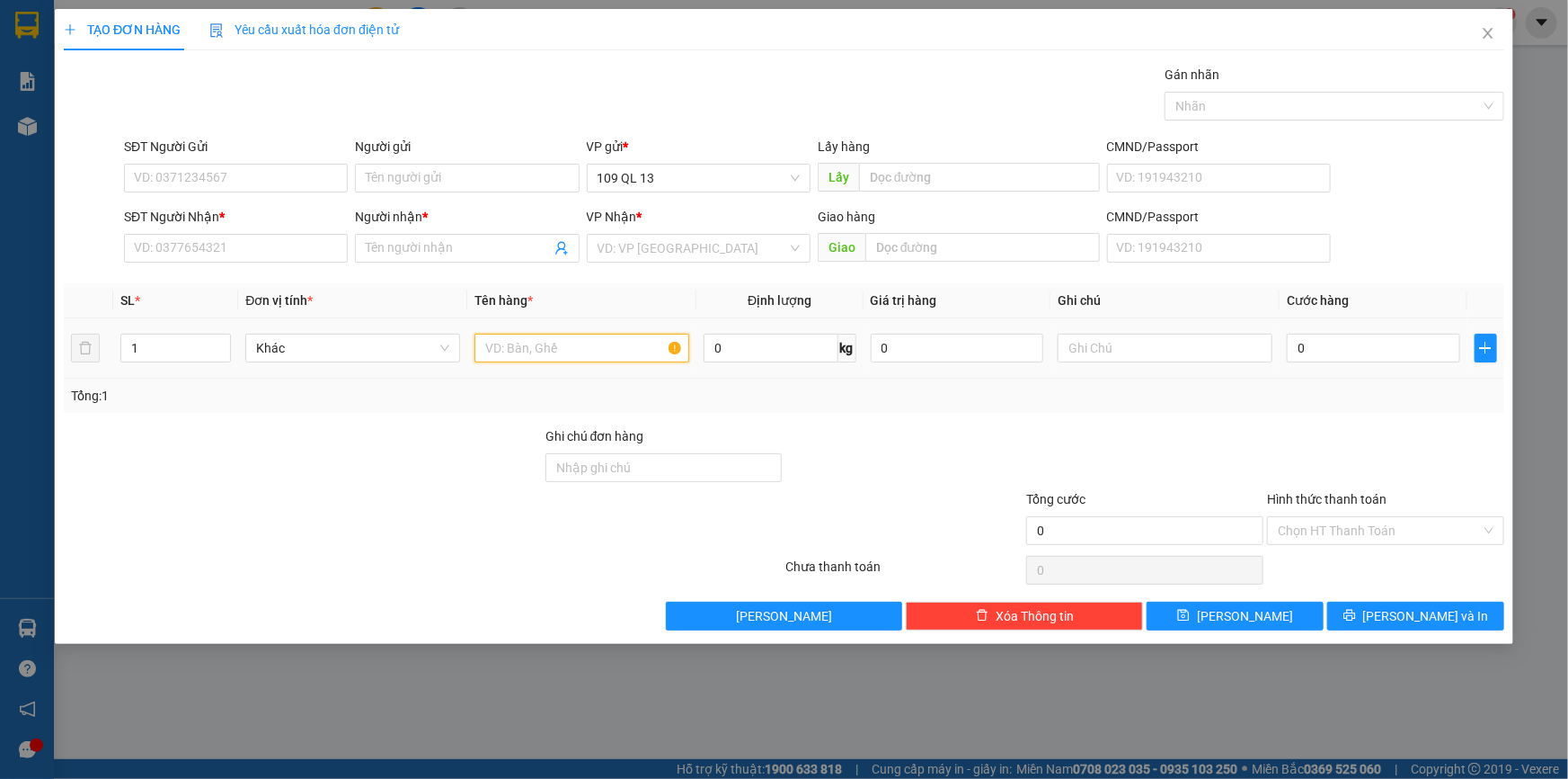
click at [595, 348] on input "text" at bounding box center [582, 347] width 215 height 29
type input "1"
click at [1195, 342] on input "text" at bounding box center [1164, 347] width 215 height 29
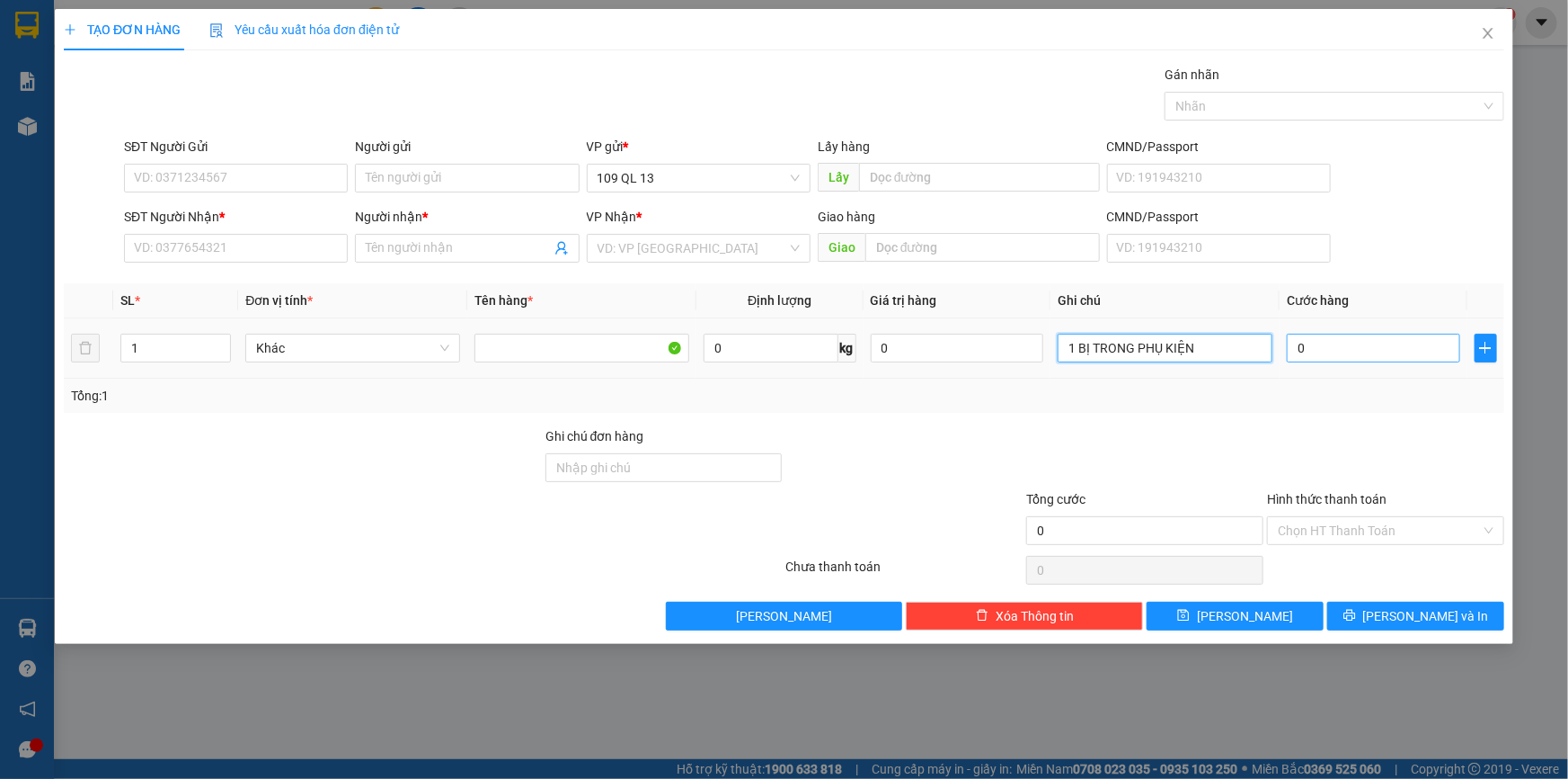
type input "1 BỊ TRONG PHỤ KIỆN"
click at [1377, 334] on input "0" at bounding box center [1373, 347] width 173 height 29
type input "3"
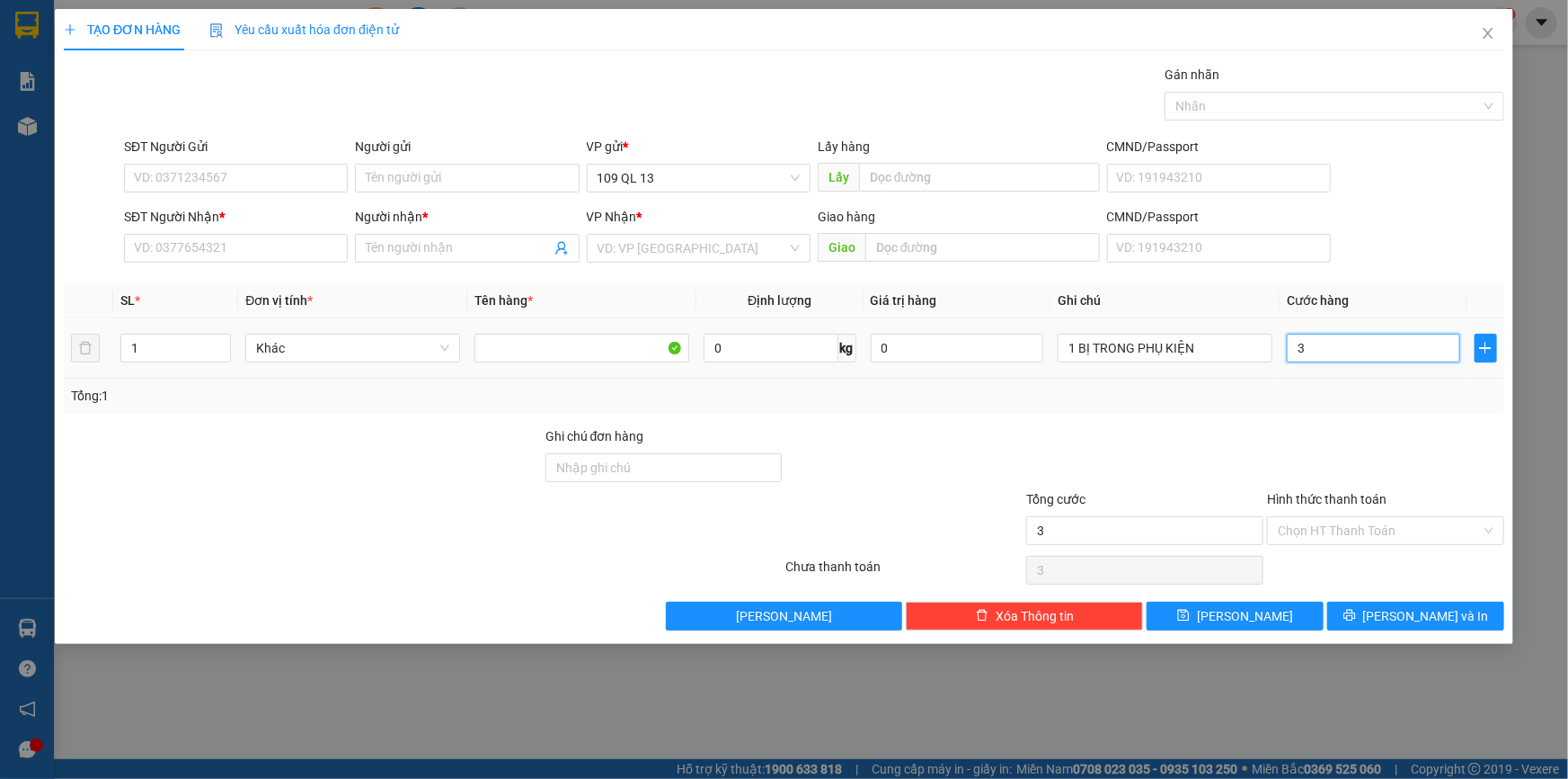
type input "30"
type input "30.000"
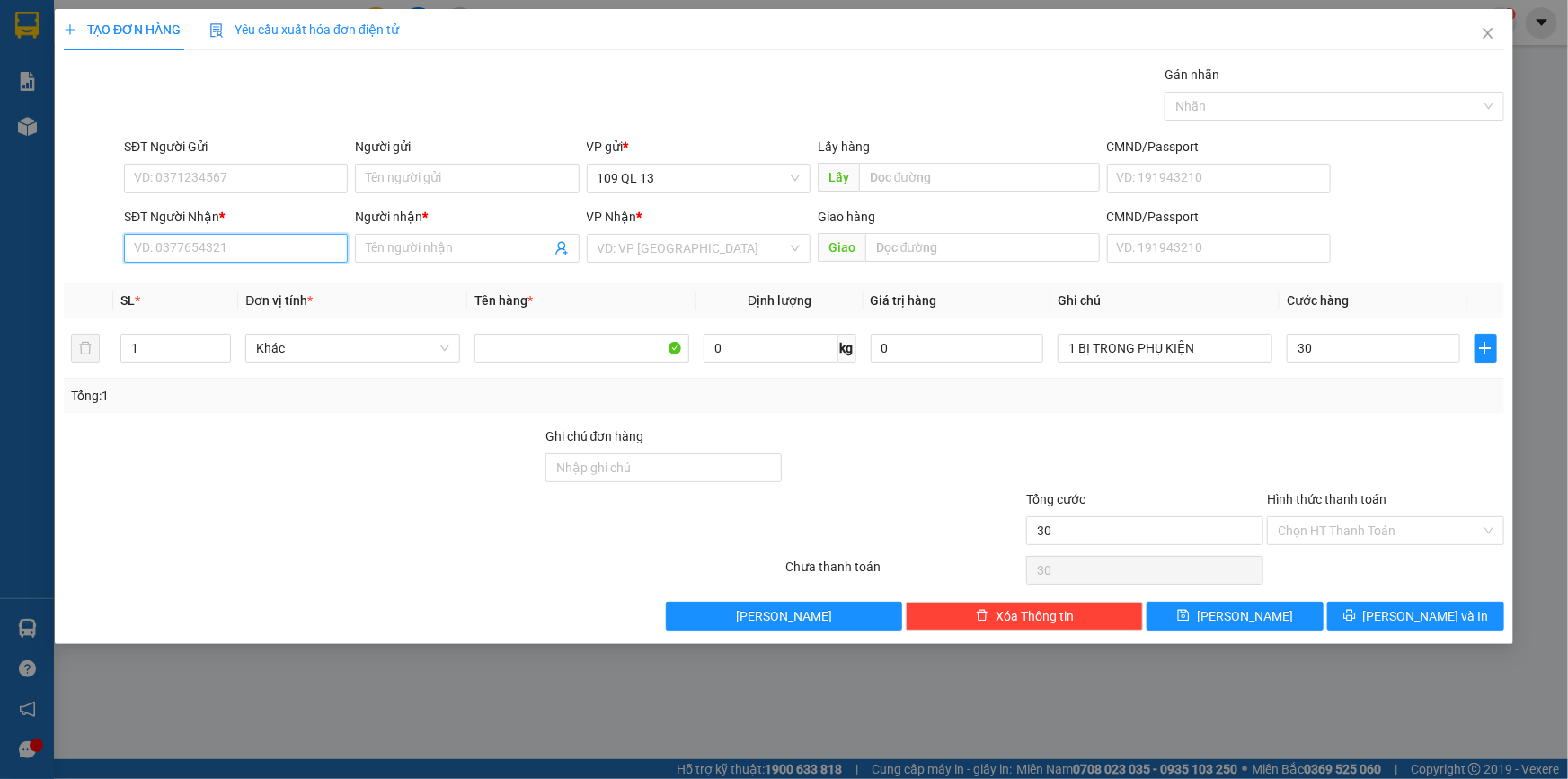
type input "30.000"
click at [198, 243] on input "SĐT Người Nhận *" at bounding box center [235, 247] width 224 height 29
type input "0988113922"
click at [266, 280] on div "0988113922 - LONG" at bounding box center [235, 284] width 202 height 20
type input "LONG"
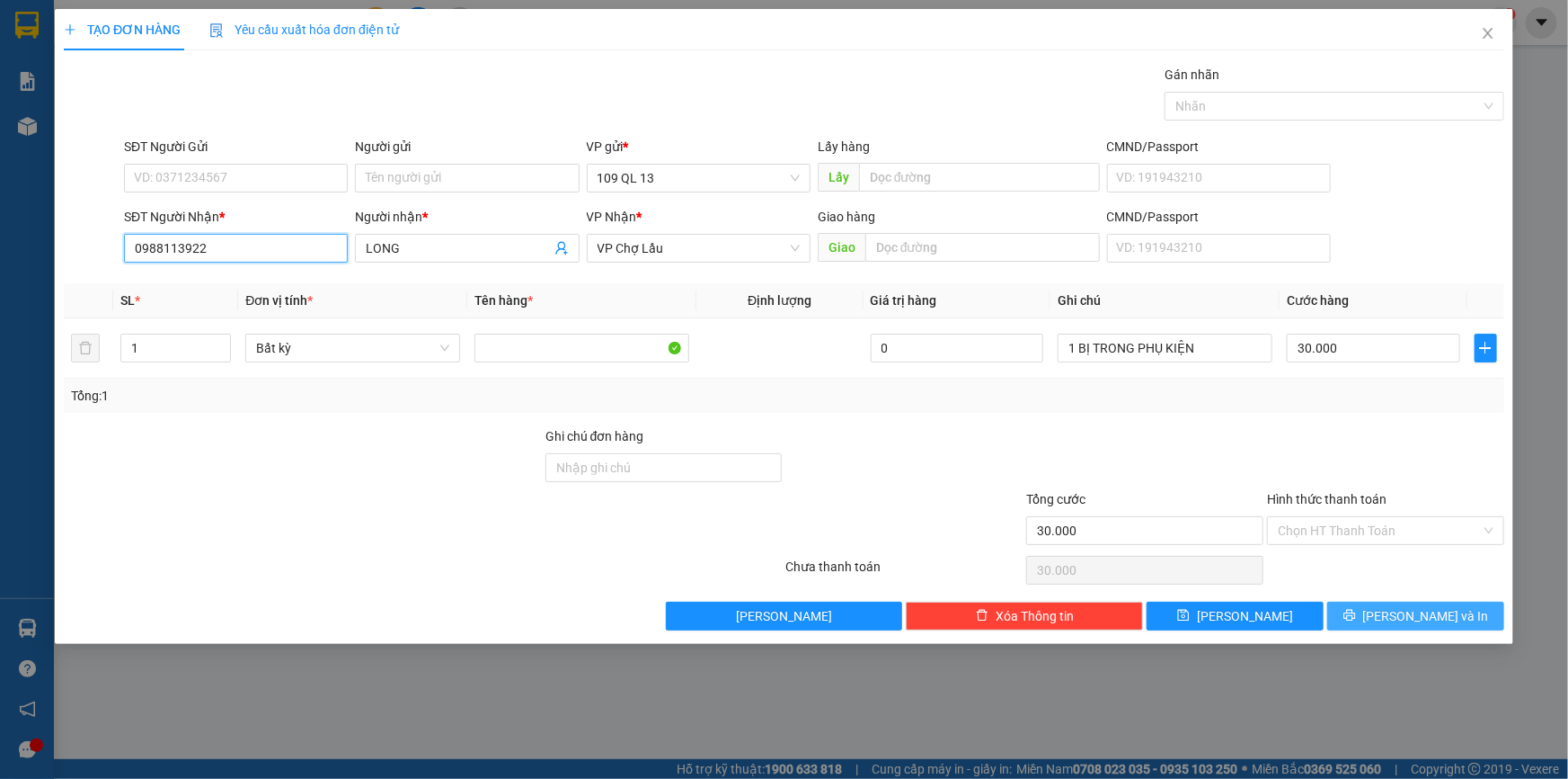
type input "0988113922"
click at [1430, 614] on span "[PERSON_NAME] và In" at bounding box center [1426, 616] width 126 height 20
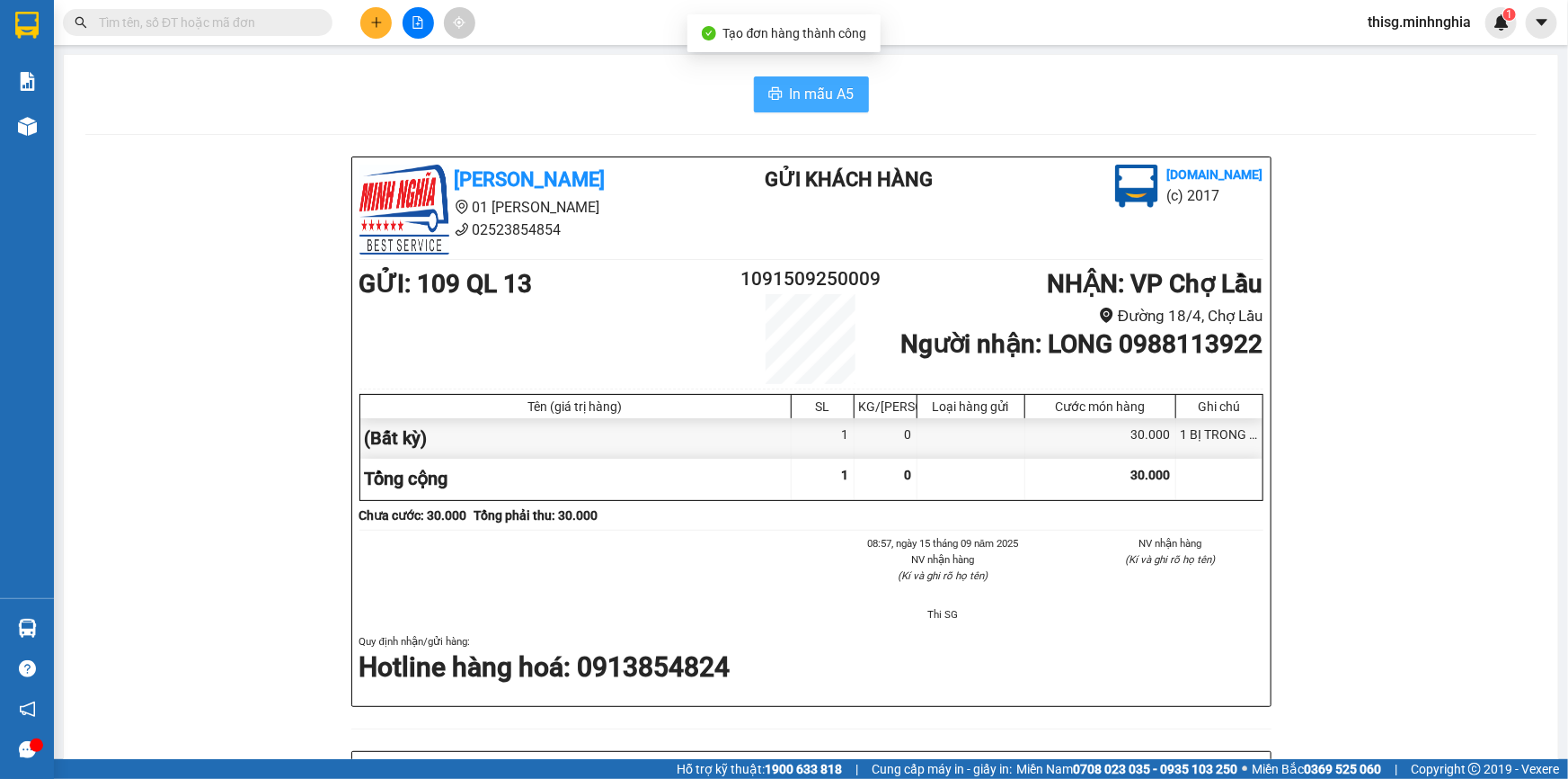
click at [817, 101] on span "In mẫu A5" at bounding box center [822, 94] width 64 height 23
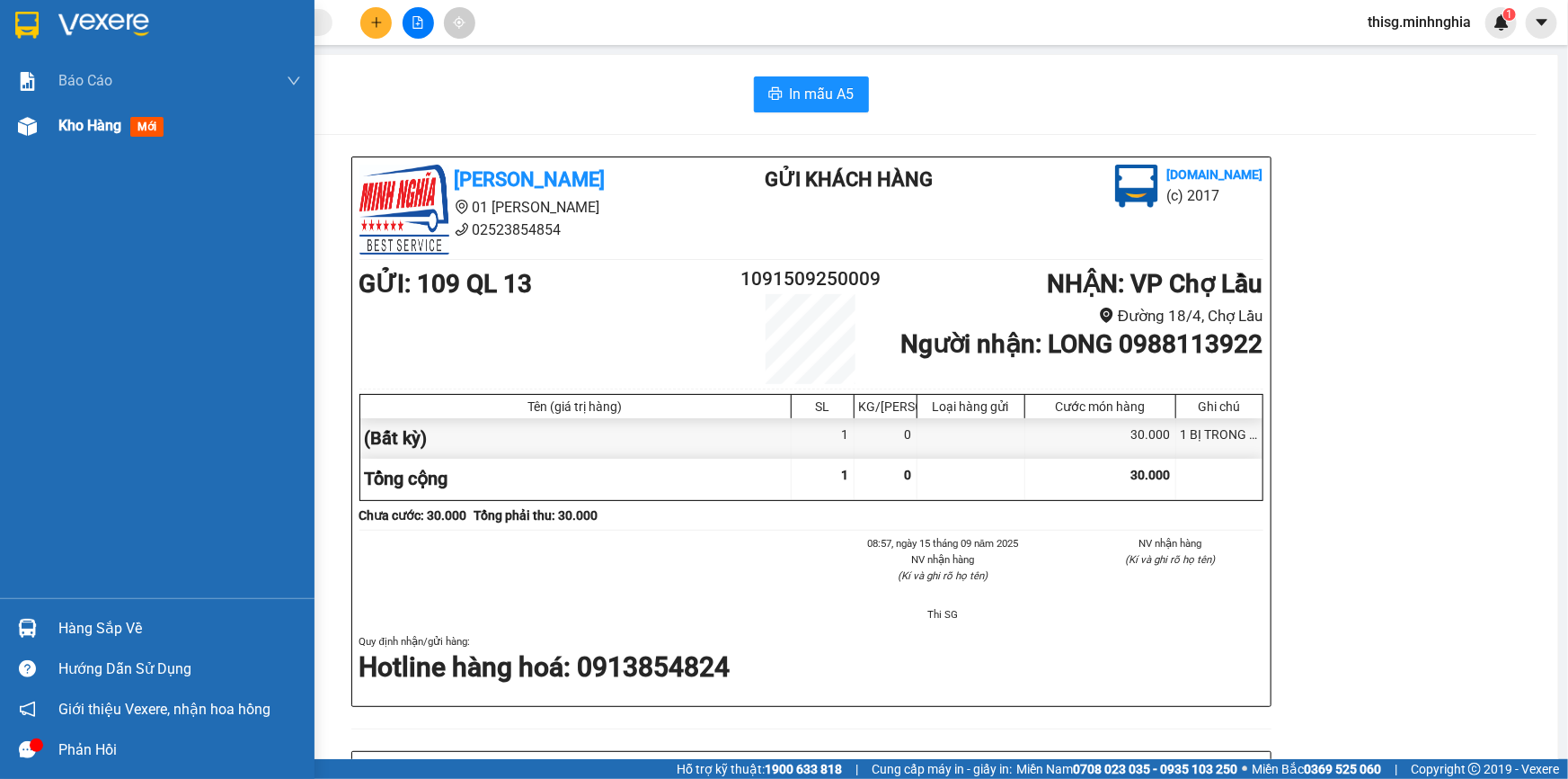
click at [110, 130] on span "Kho hàng" at bounding box center [90, 125] width 63 height 17
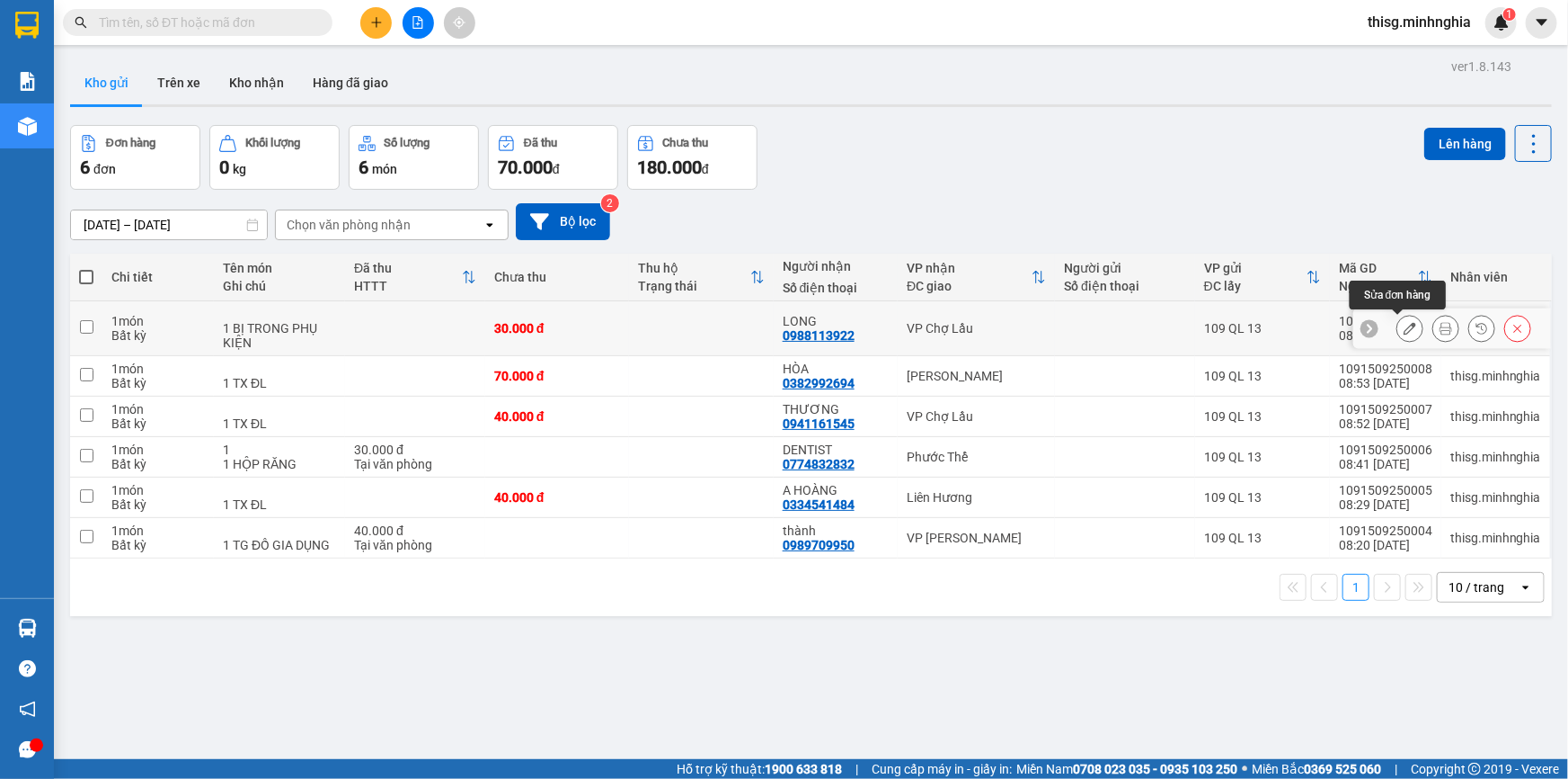
click at [1404, 330] on icon at bounding box center [1410, 328] width 13 height 13
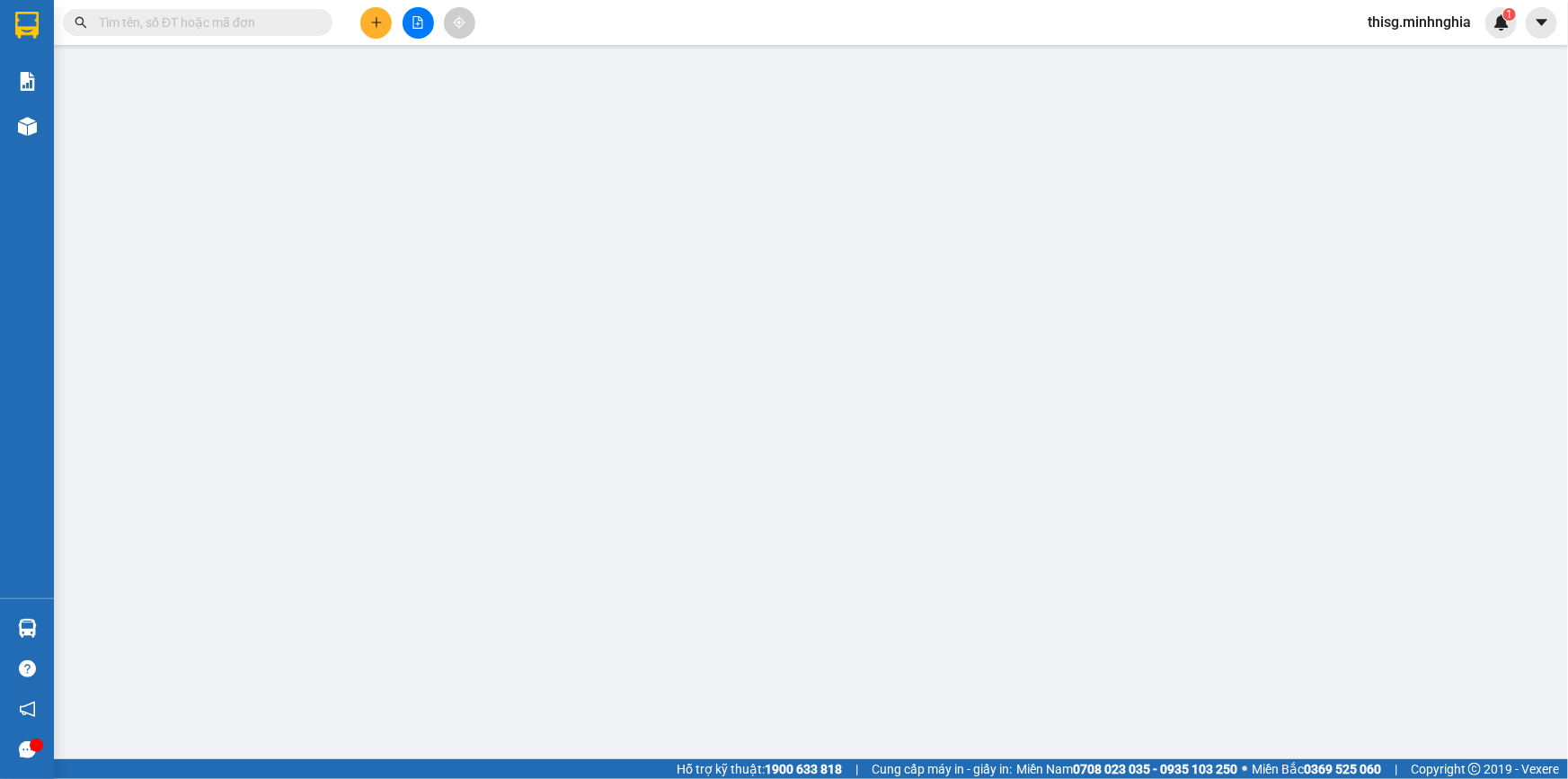
type input "0988113922"
type input "30.000"
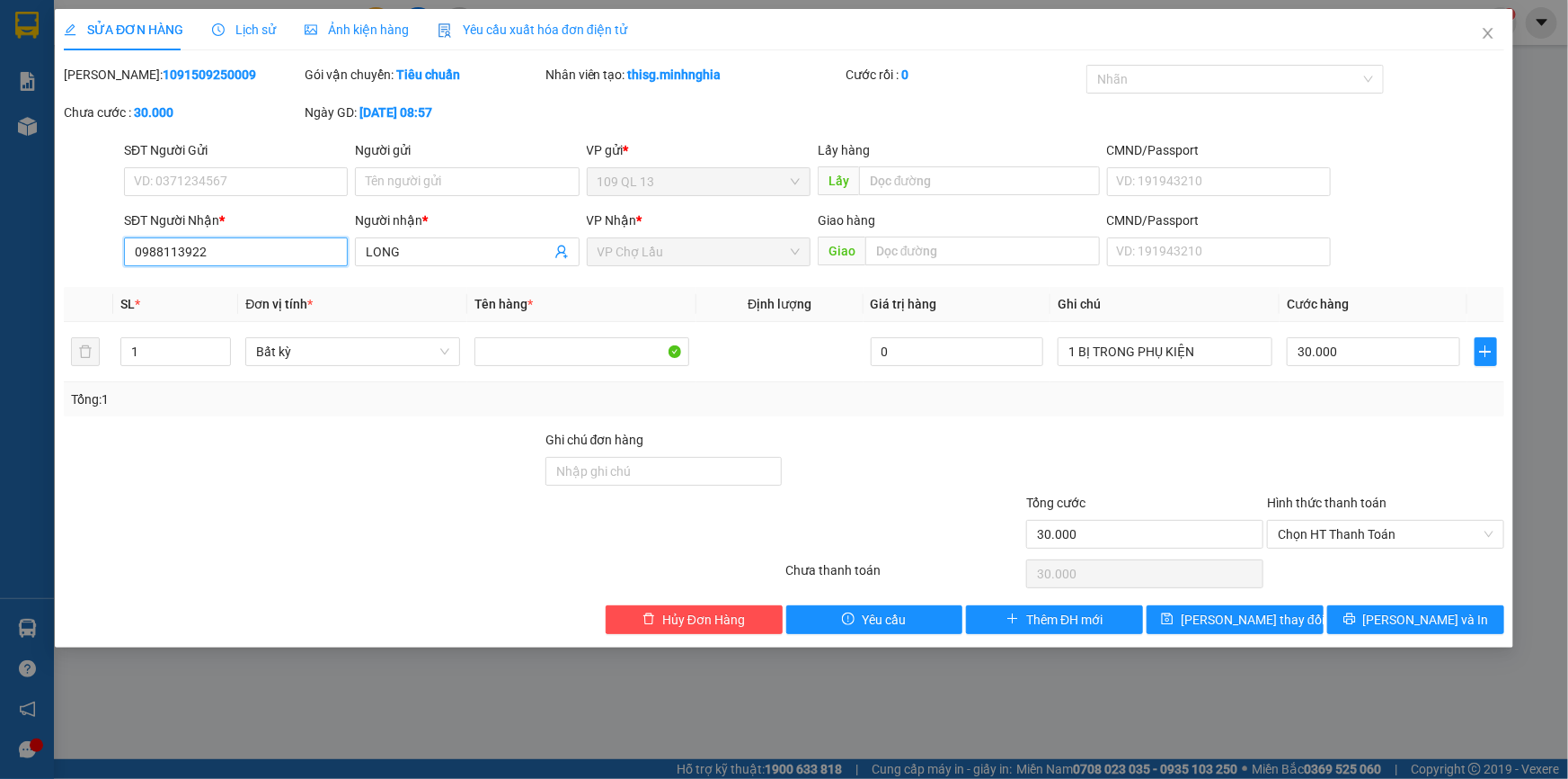
drag, startPoint x: 128, startPoint y: 251, endPoint x: 228, endPoint y: 243, distance: 100.3
click at [228, 243] on input "0988113922" at bounding box center [235, 251] width 224 height 29
click at [716, 618] on span "Hủy Đơn Hàng" at bounding box center [704, 620] width 83 height 20
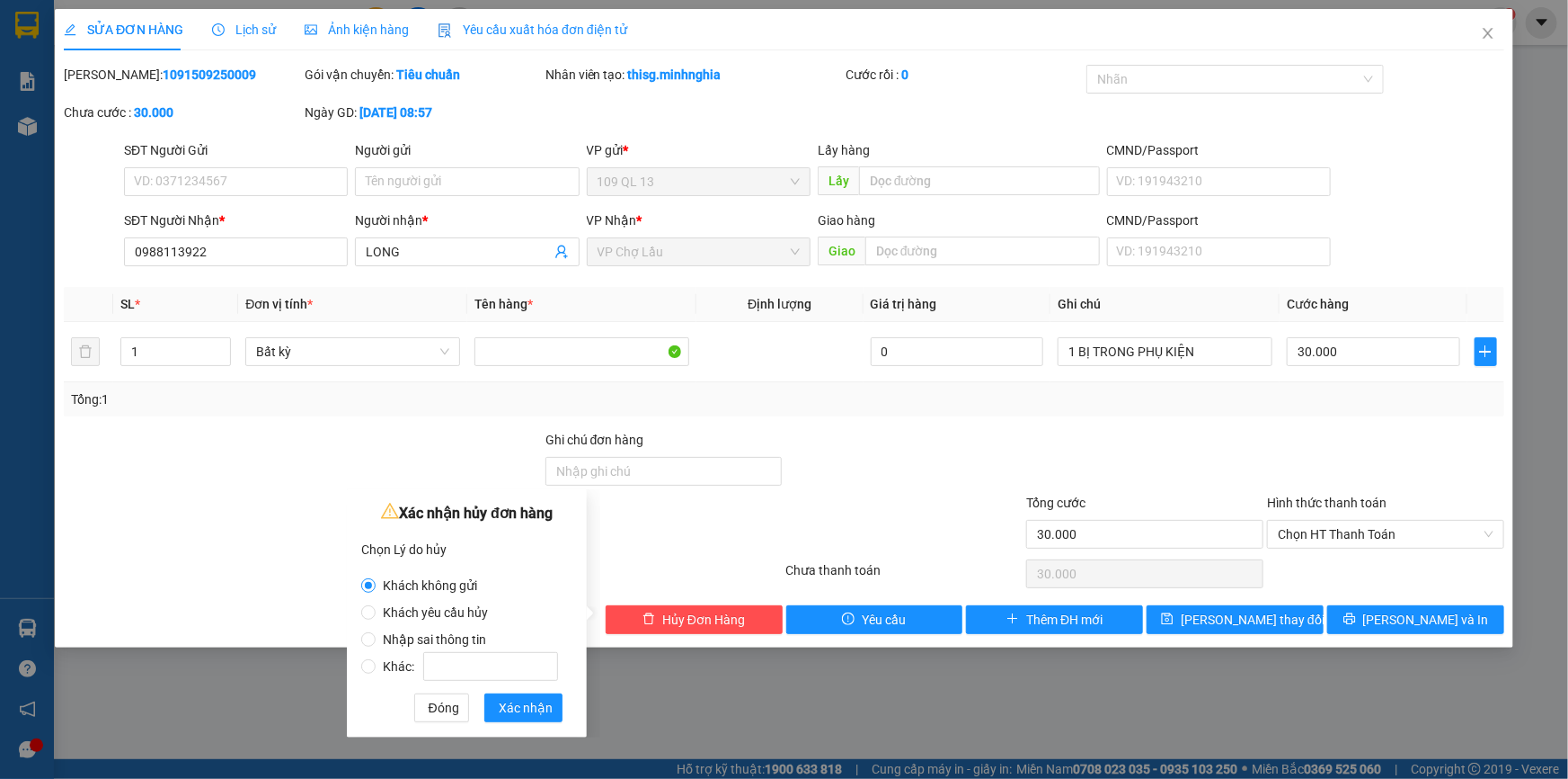
click at [465, 633] on span "Nhập sai thông tin" at bounding box center [434, 639] width 118 height 15
click at [376, 633] on input "Nhập sai thông tin" at bounding box center [368, 639] width 15 height 15
radio input "true"
radio input "false"
click at [530, 705] on span "Xác nhận" at bounding box center [525, 708] width 54 height 20
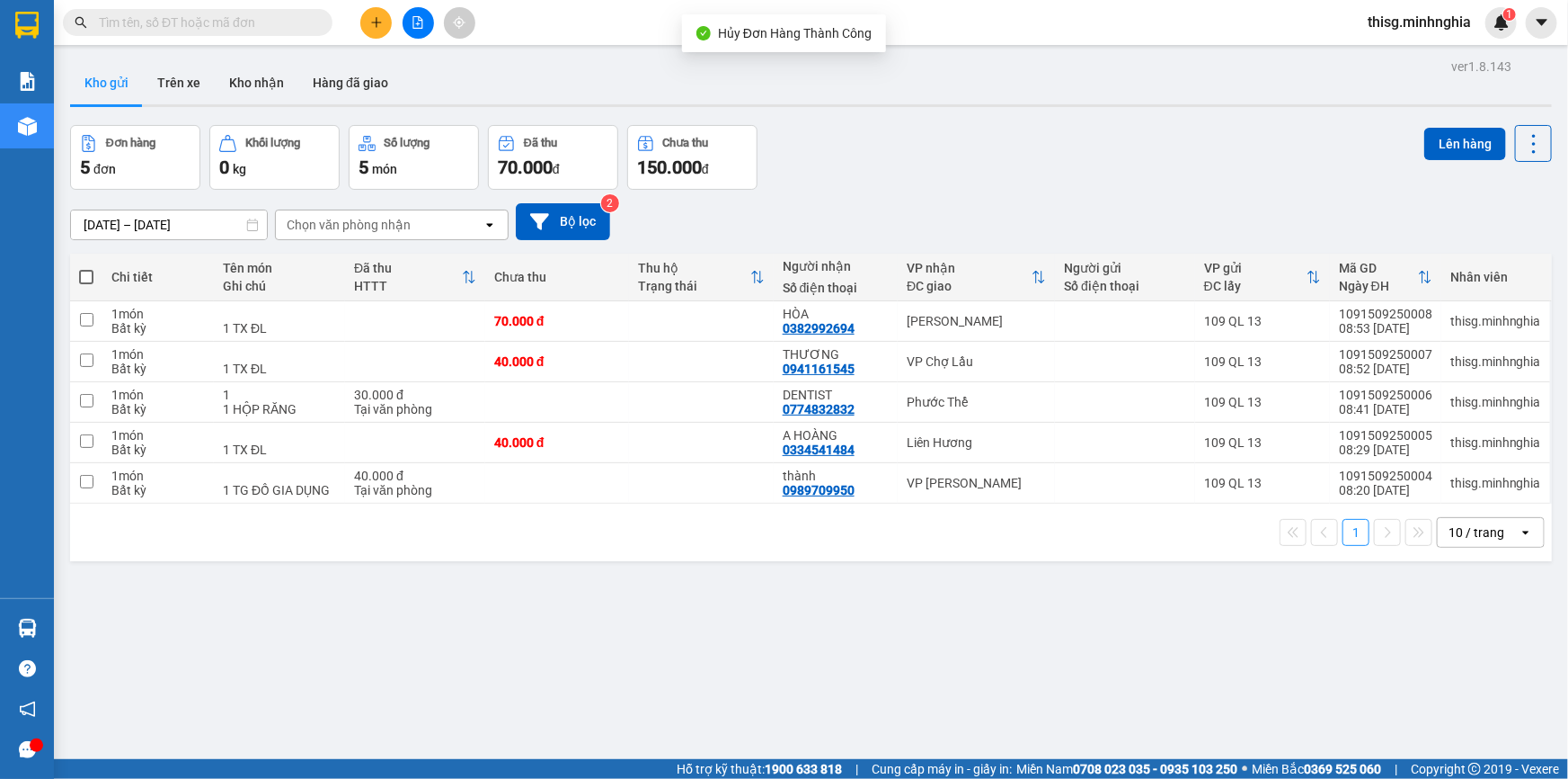
click at [370, 20] on icon "plus" at bounding box center [376, 22] width 13 height 13
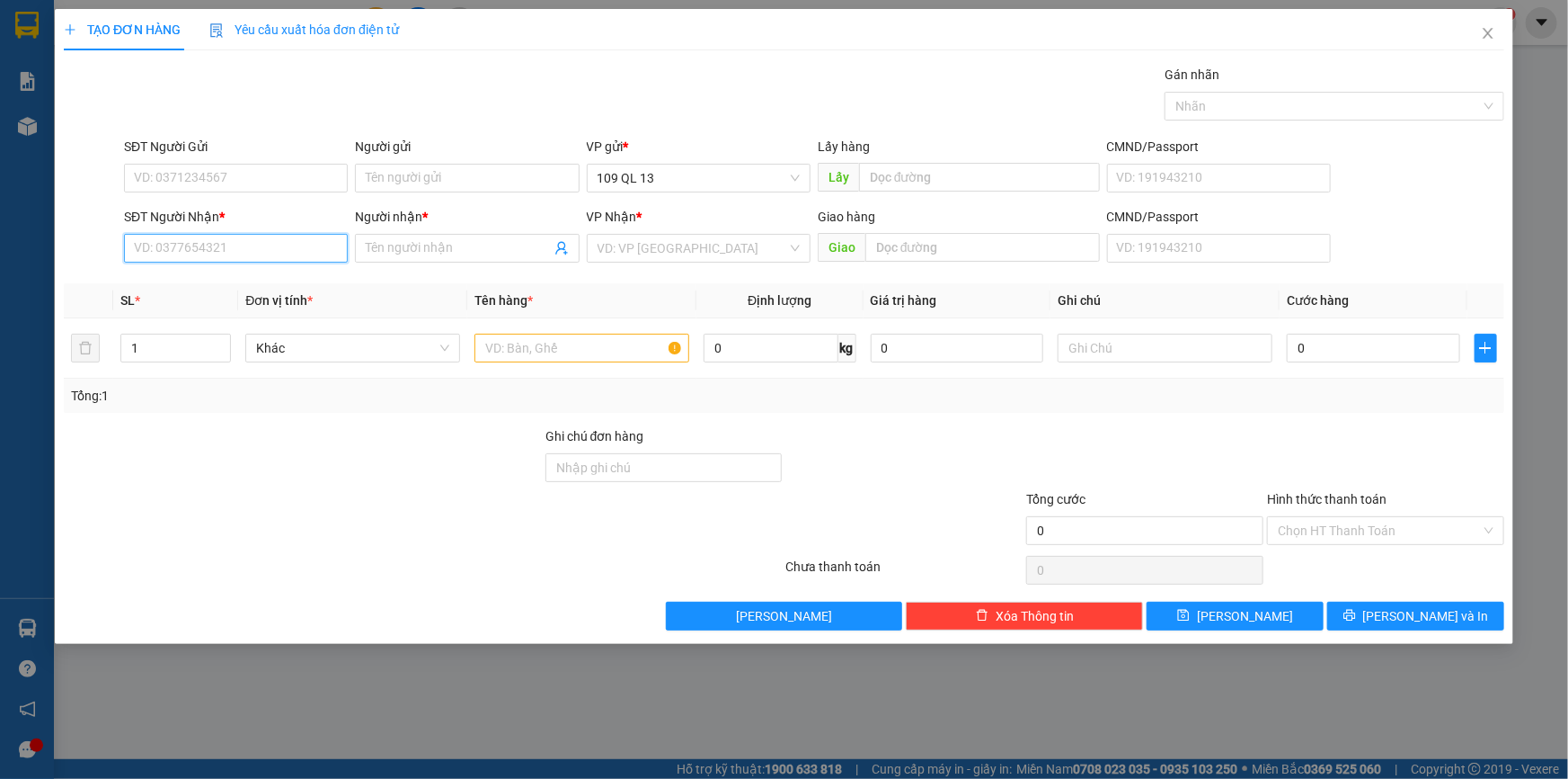
drag, startPoint x: 277, startPoint y: 260, endPoint x: 148, endPoint y: 234, distance: 131.6
paste input "0988113922"
type input "0988113922"
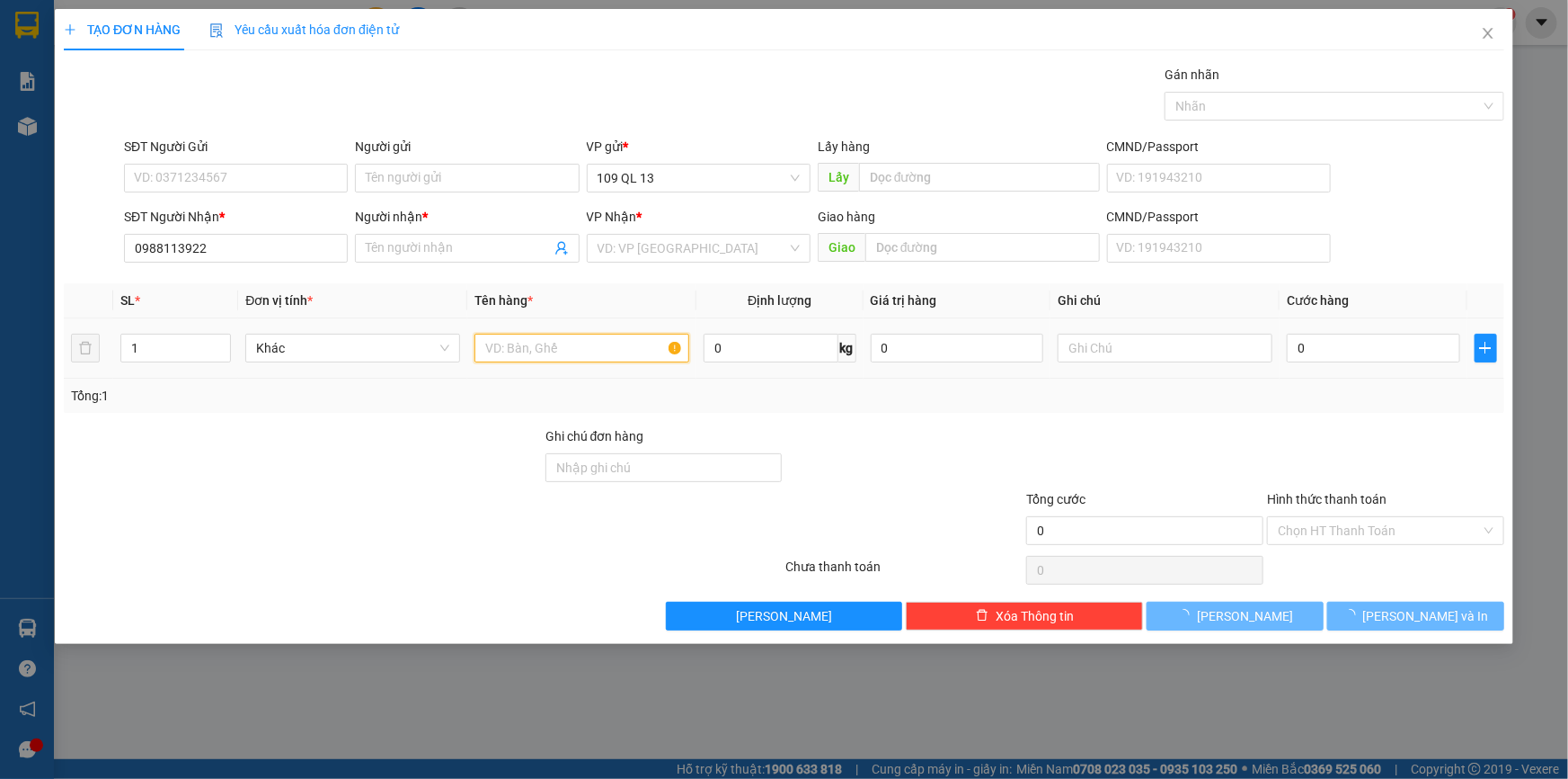
click at [522, 341] on input "text" at bounding box center [582, 347] width 215 height 29
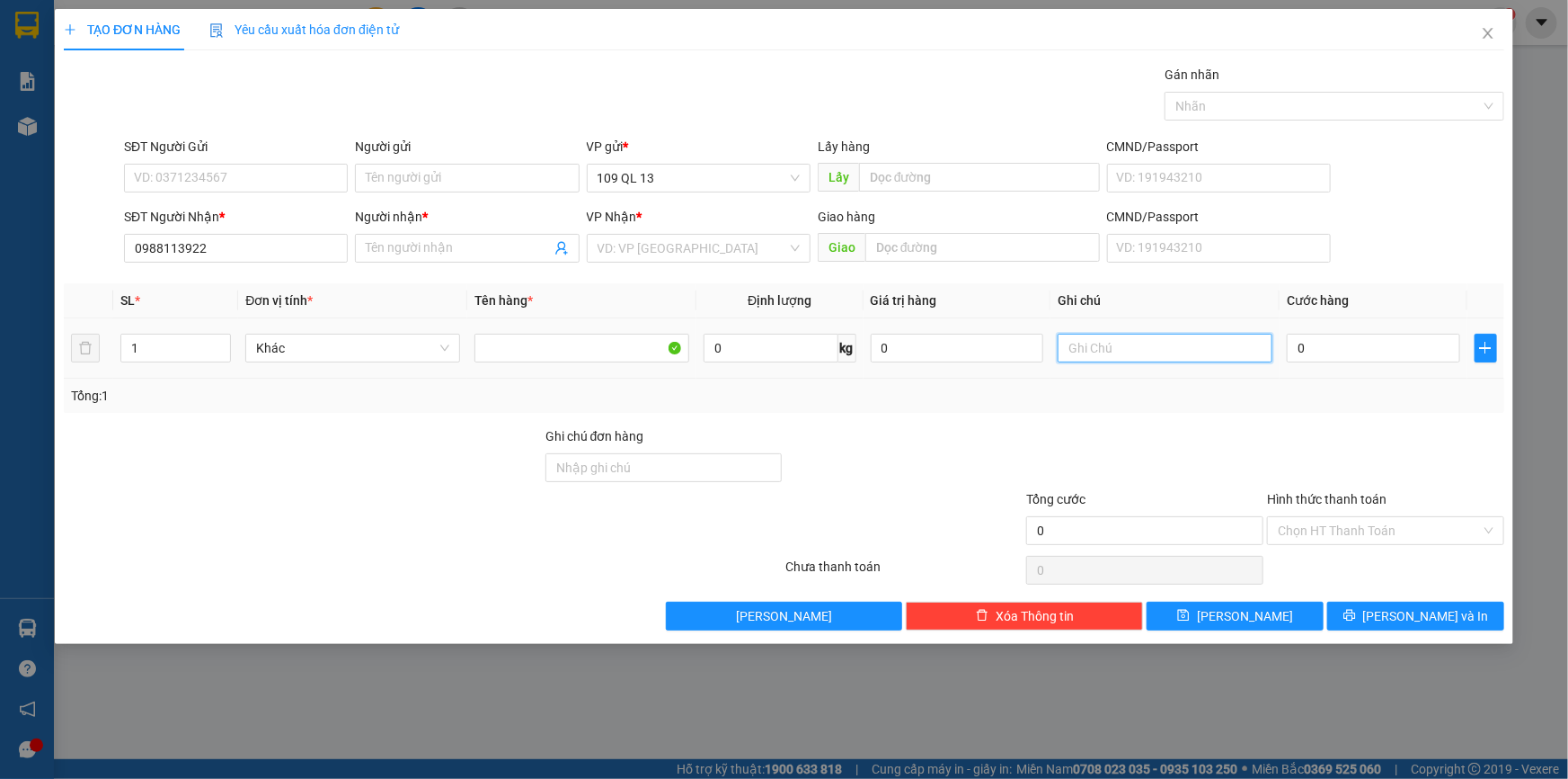
click at [1111, 356] on input "text" at bounding box center [1164, 347] width 215 height 29
type input "1 BỊ TRẮNG PK NHỎ"
click at [1387, 353] on input "0" at bounding box center [1373, 347] width 173 height 29
type input "3"
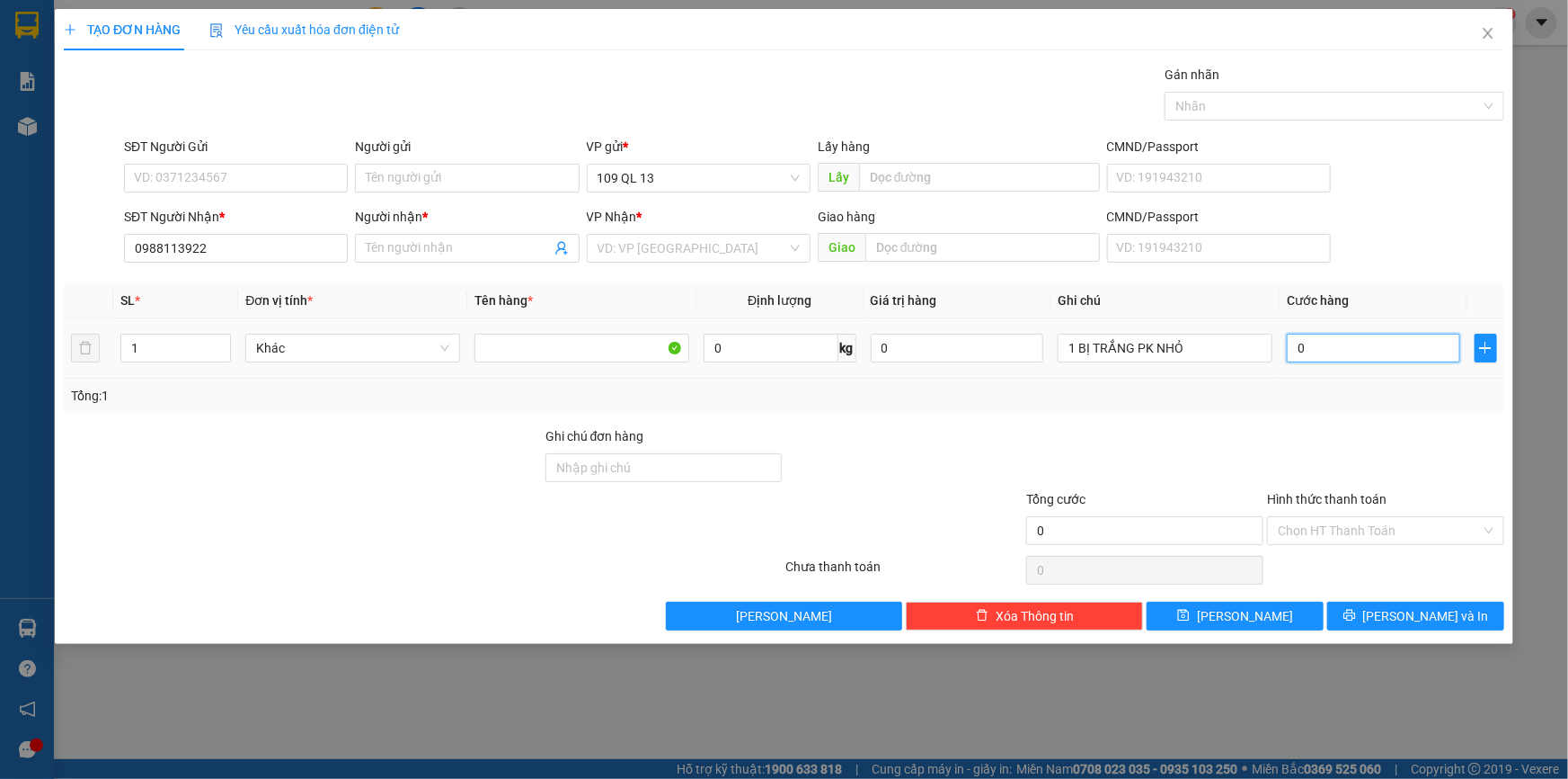
type input "3"
type input "30"
type input "30.000"
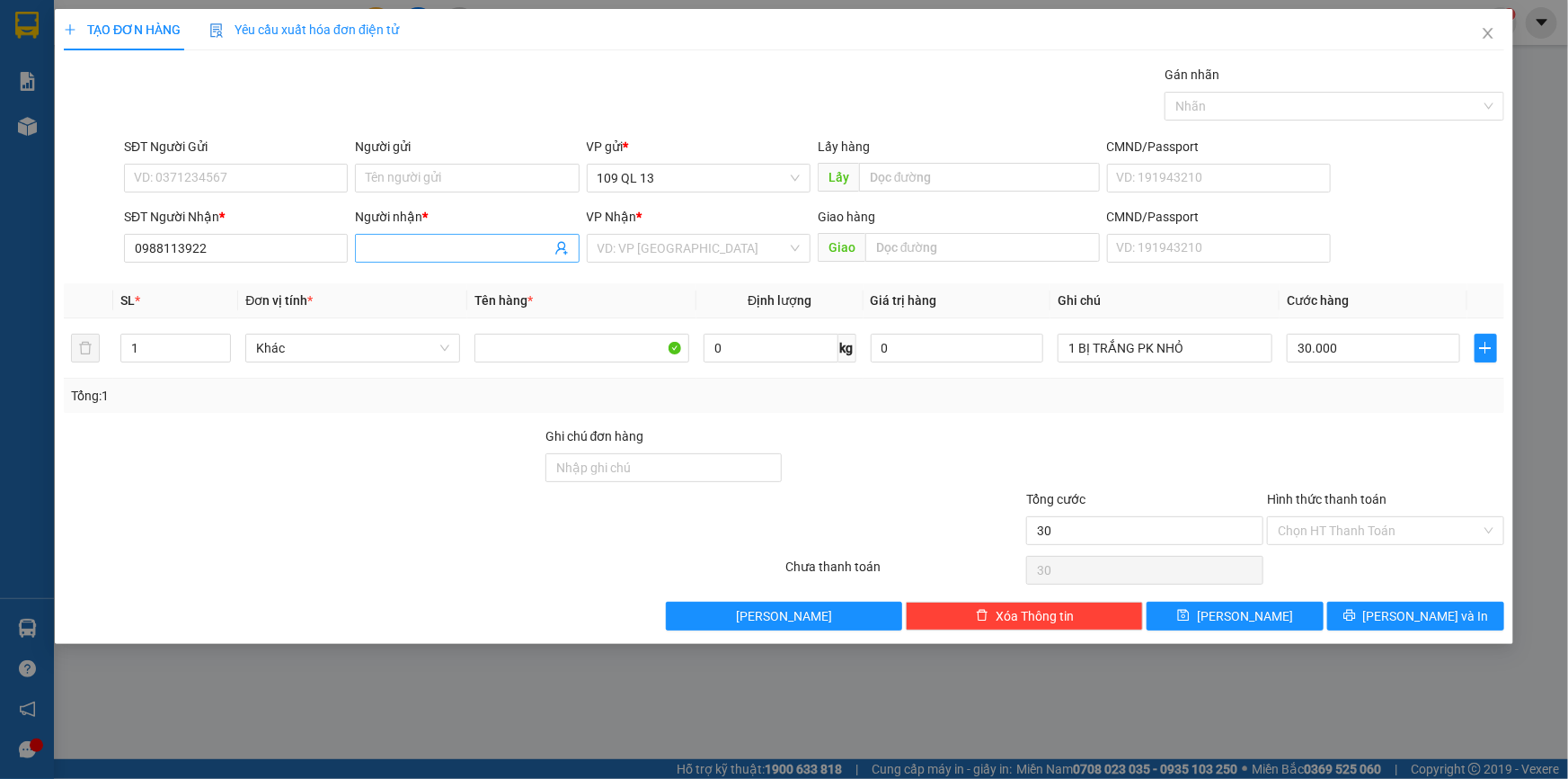
type input "30.000"
click at [432, 250] on input "Người nhận *" at bounding box center [458, 248] width 184 height 20
click at [303, 260] on input "0988113922" at bounding box center [235, 247] width 224 height 29
click at [297, 279] on div "0988113922 - LONG" at bounding box center [235, 284] width 202 height 20
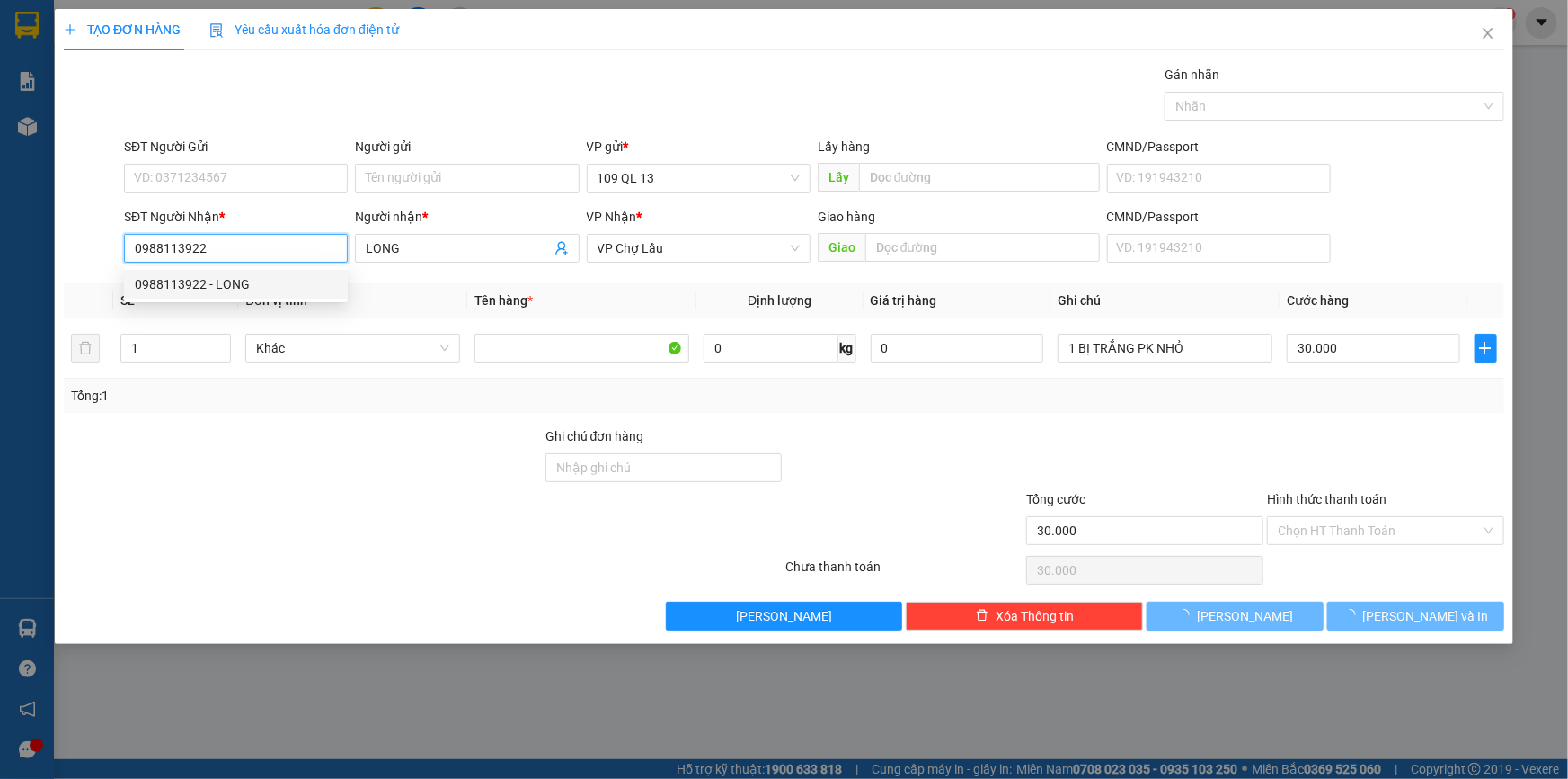
type input "LONG"
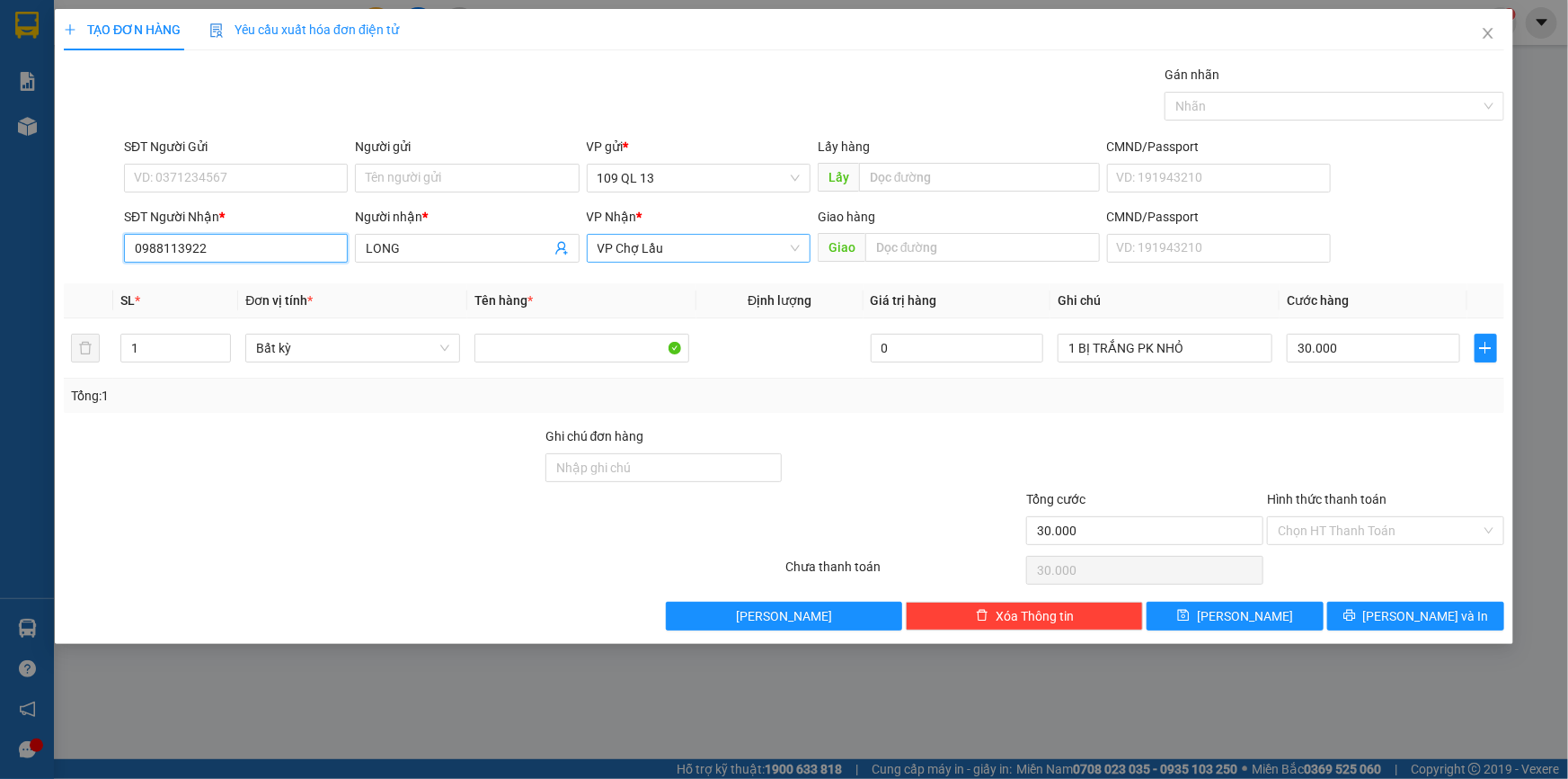
click at [693, 251] on span "VP Chợ Lầu" at bounding box center [698, 247] width 202 height 27
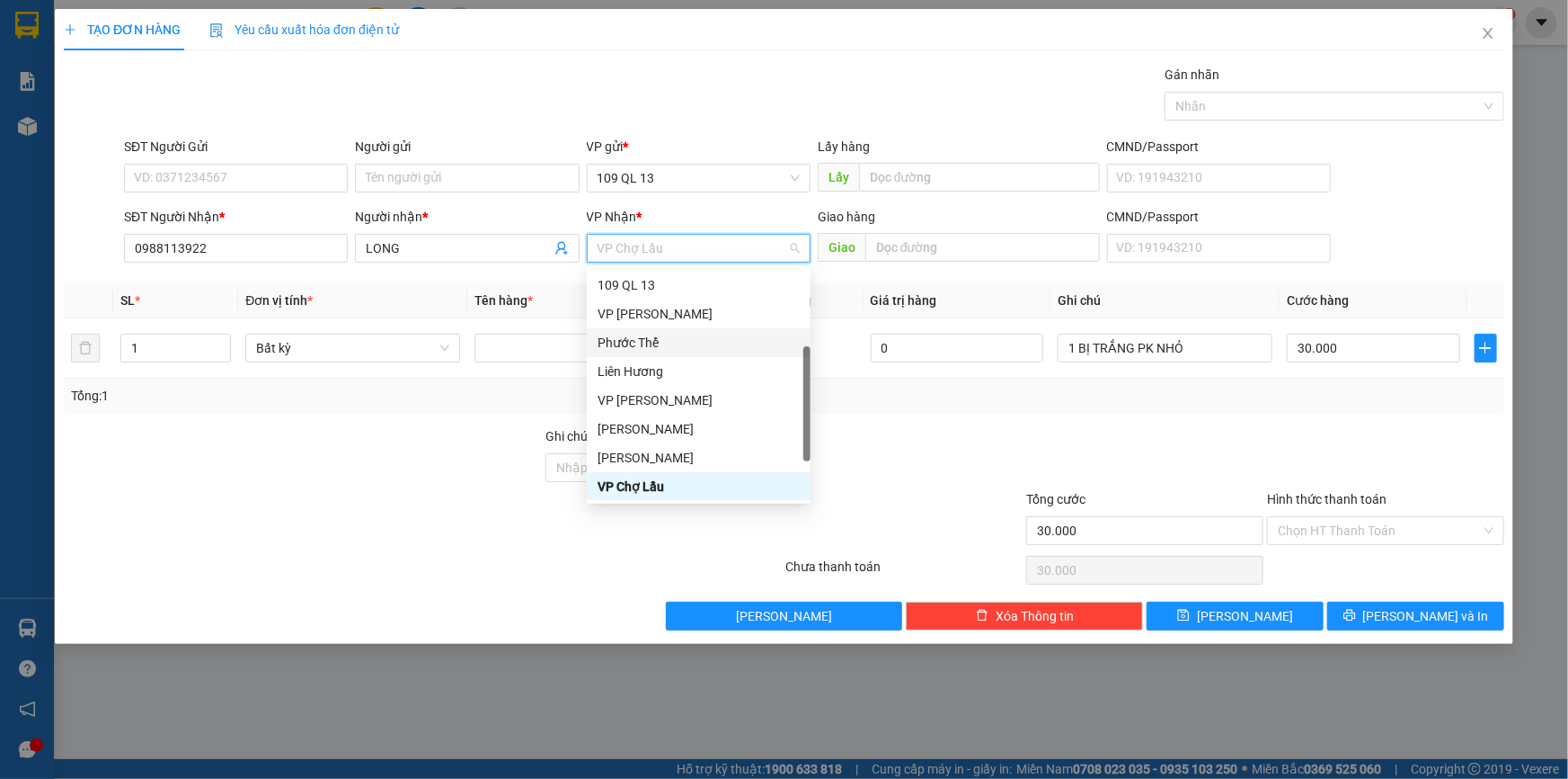
scroll to position [85, 0]
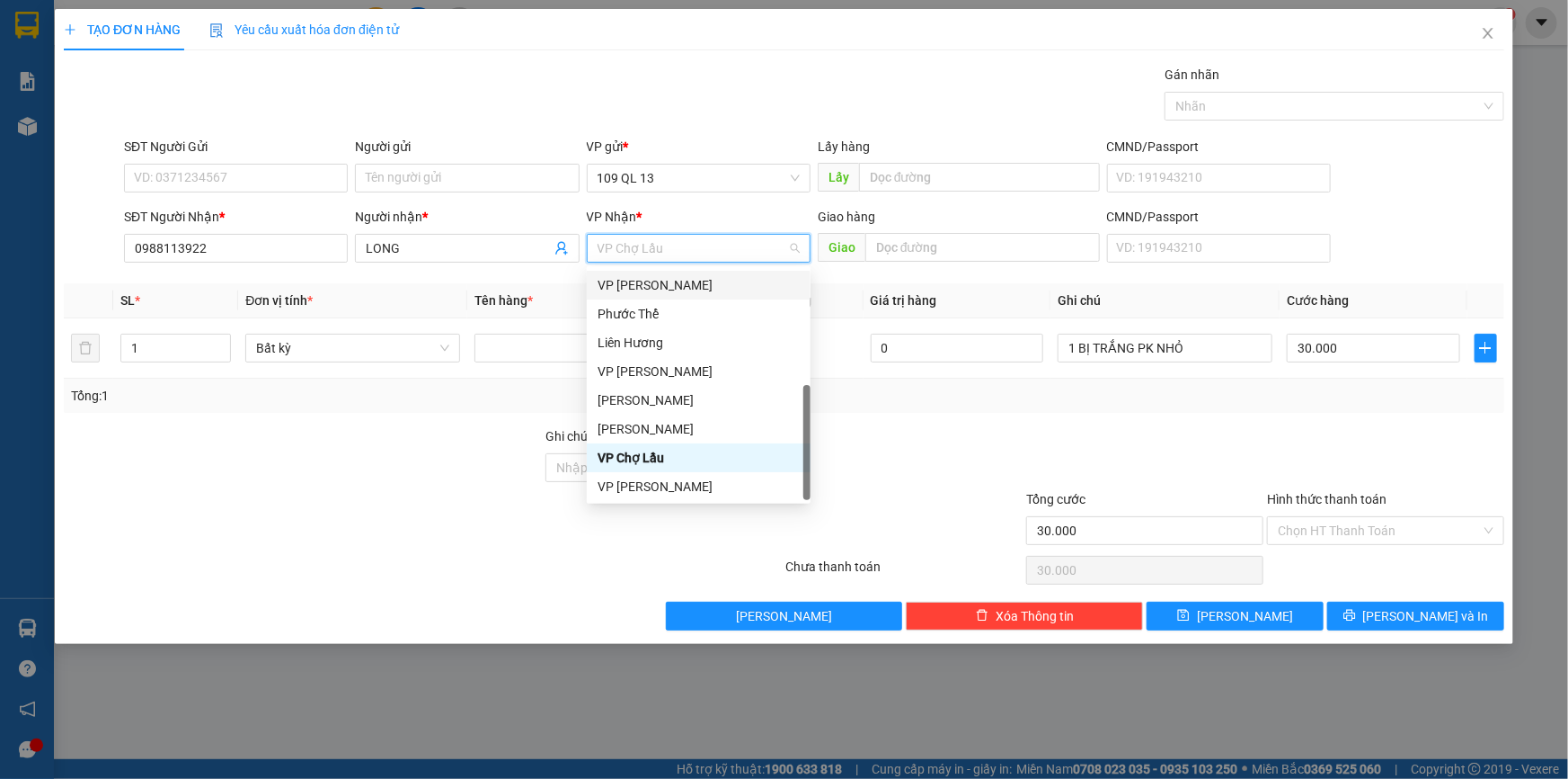
click at [647, 281] on div "VP [PERSON_NAME]" at bounding box center [698, 285] width 202 height 20
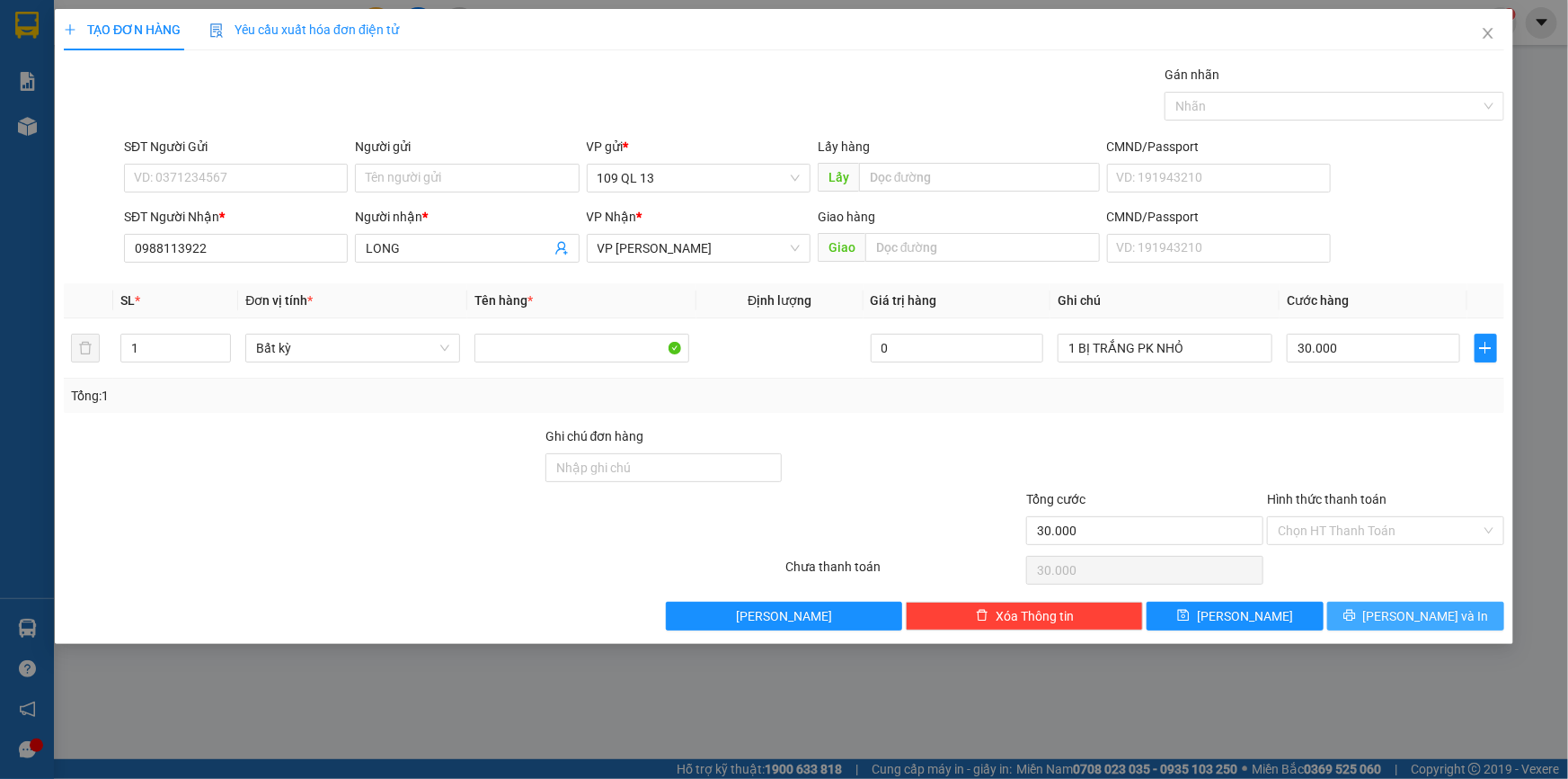
click at [1407, 619] on span "[PERSON_NAME] và In" at bounding box center [1426, 616] width 126 height 20
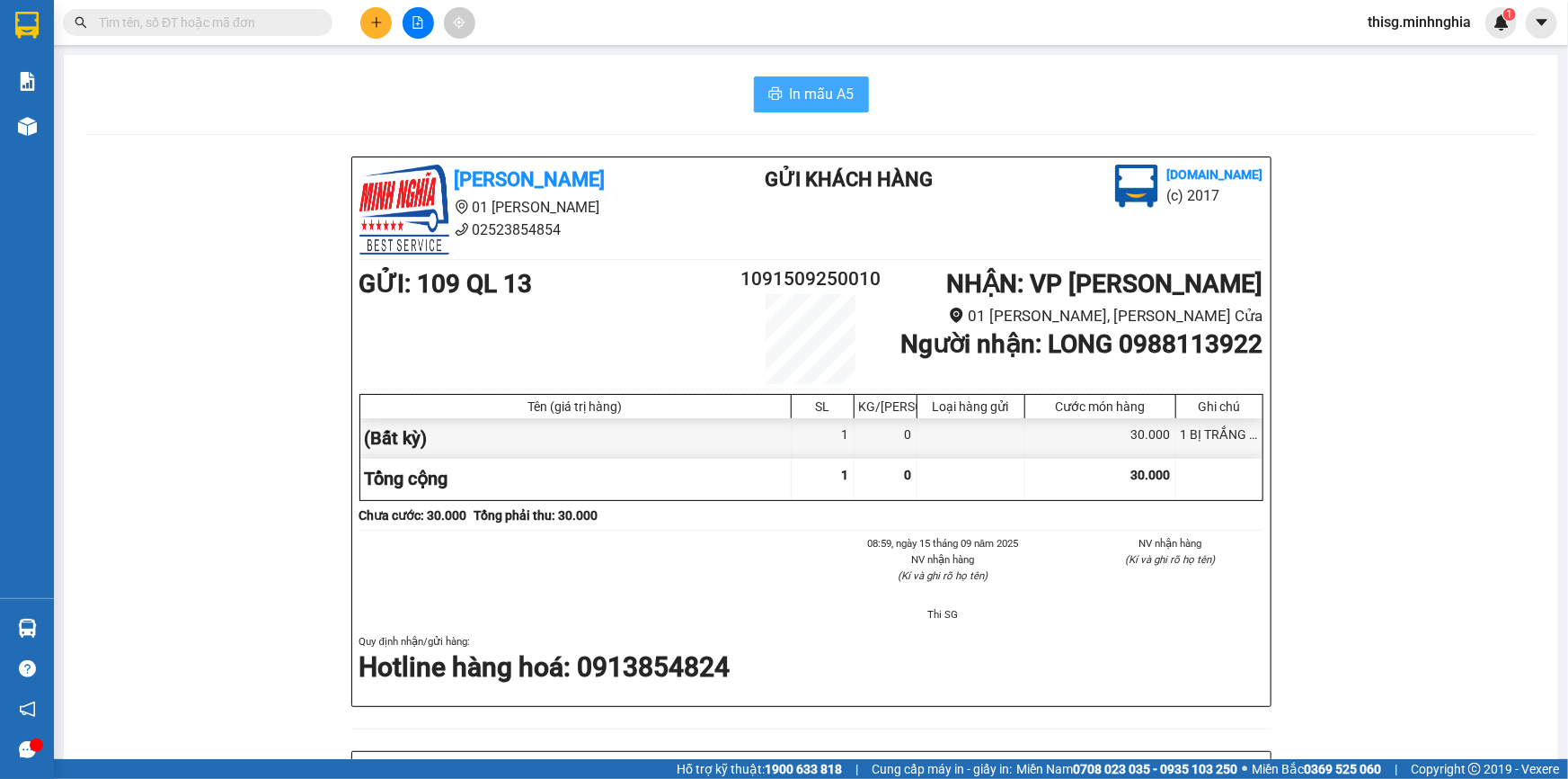
click at [796, 88] on span "In mẫu A5" at bounding box center [822, 94] width 64 height 23
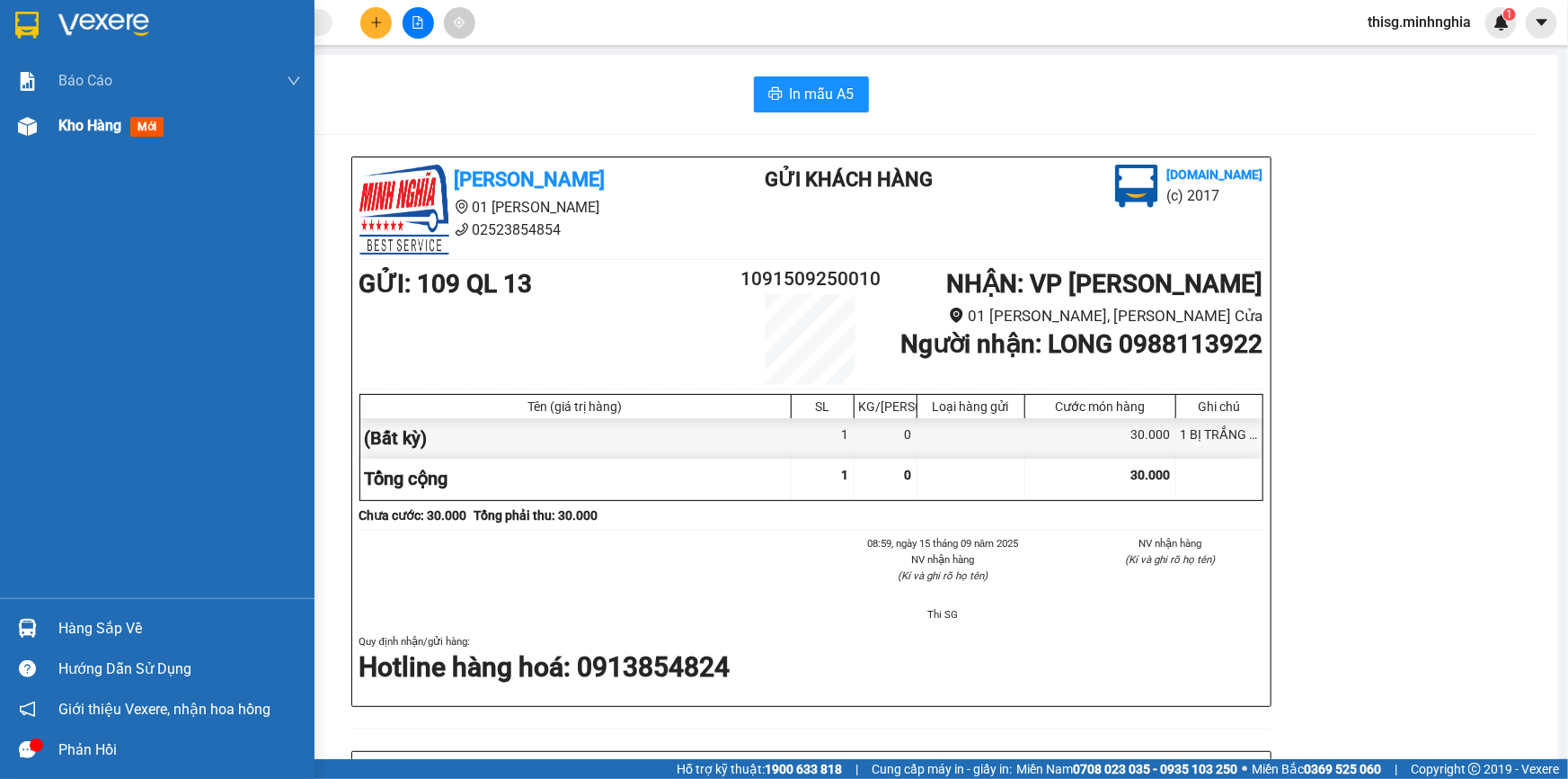
click at [76, 126] on span "Kho hàng" at bounding box center [90, 125] width 63 height 17
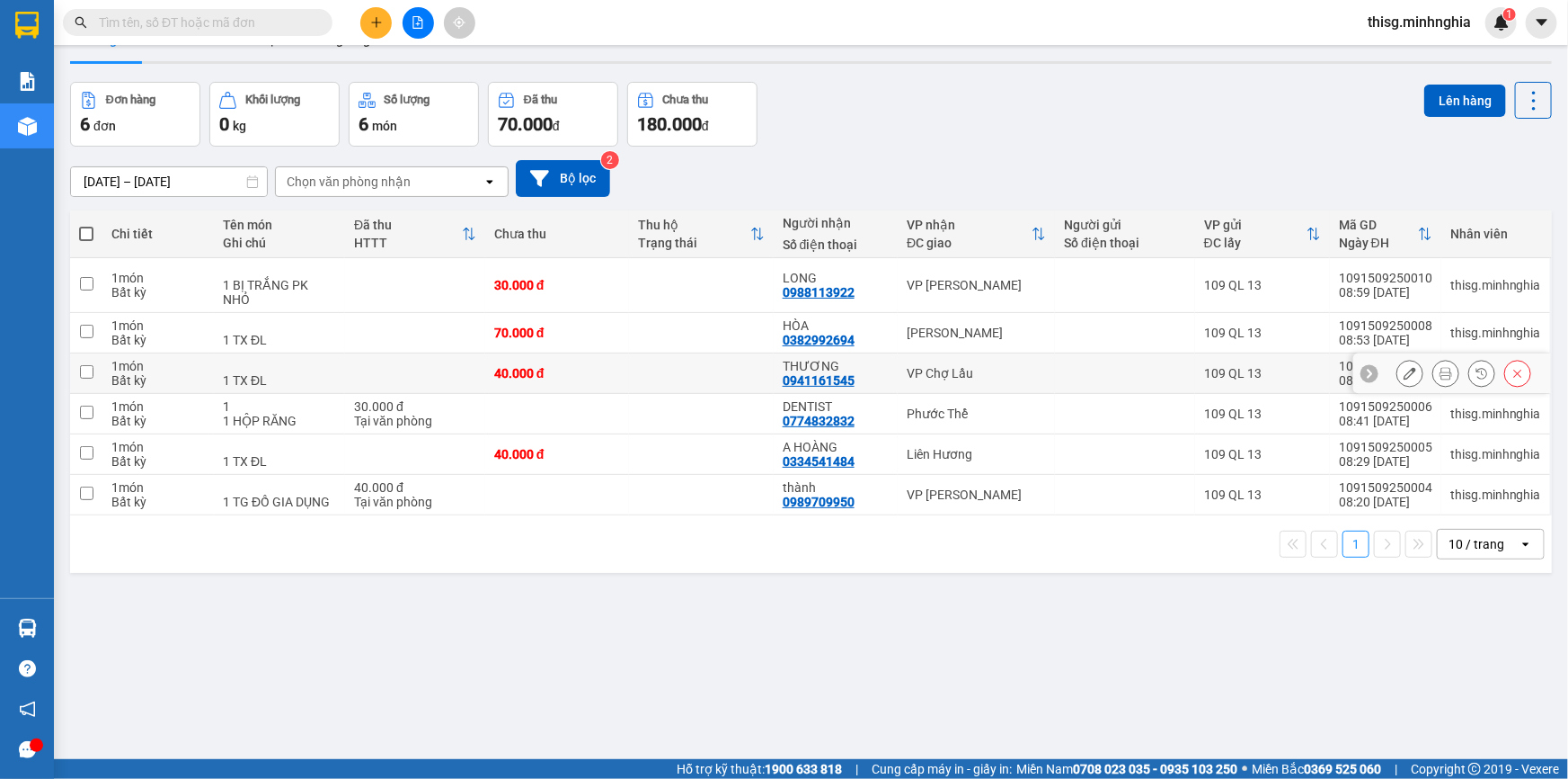
scroll to position [81, 0]
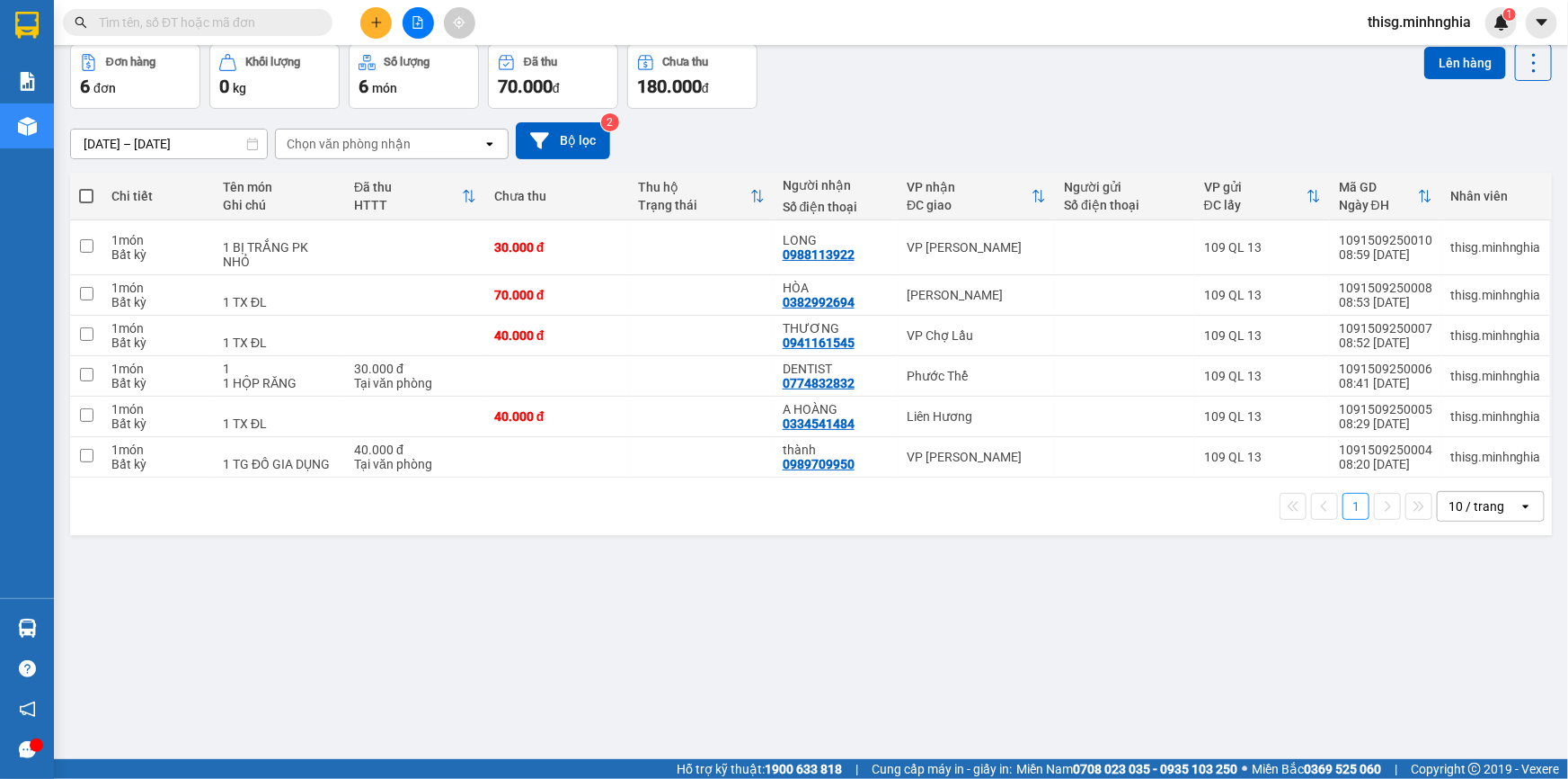
click at [218, 26] on input "text" at bounding box center [205, 23] width 212 height 20
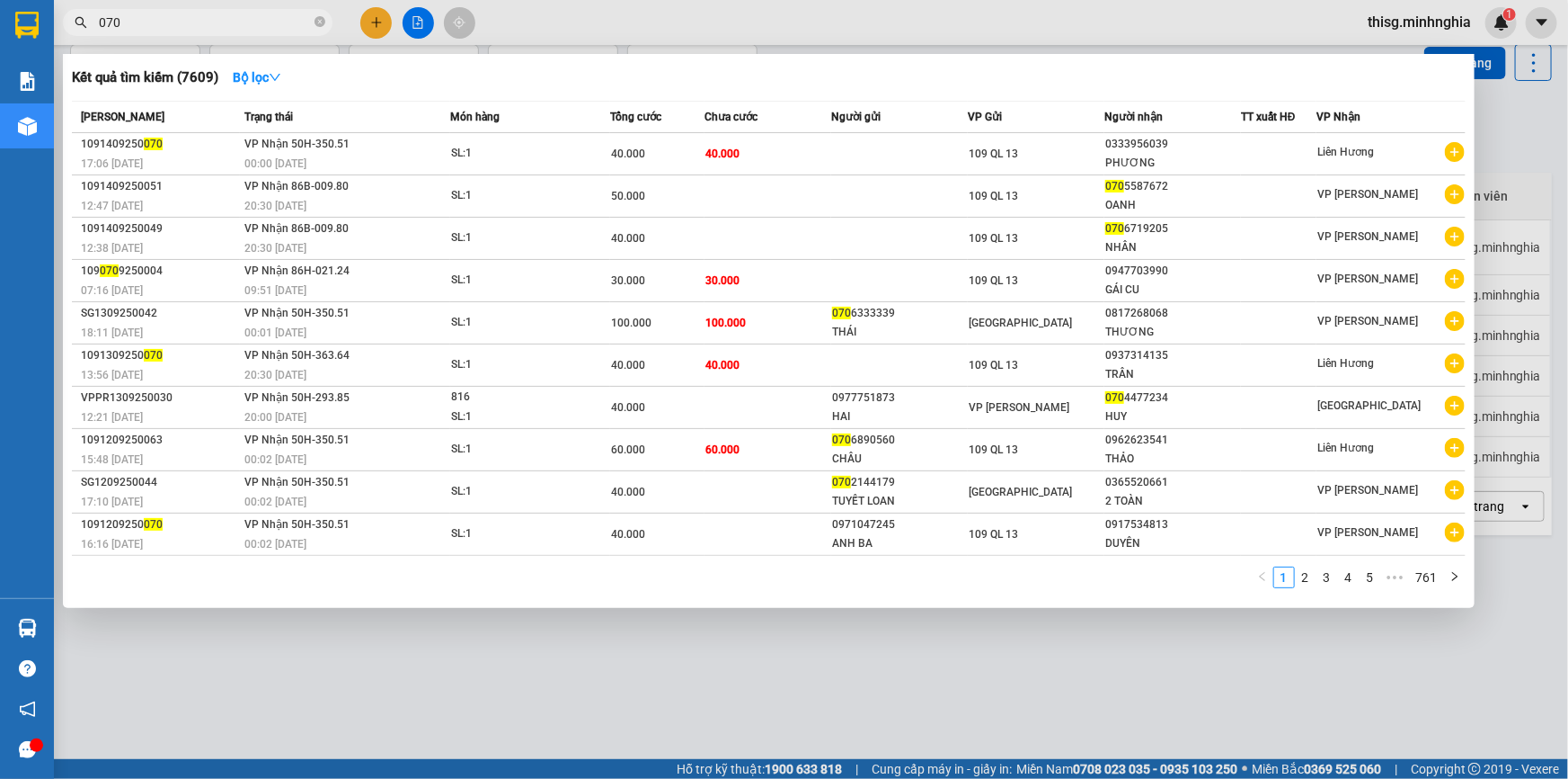
type input "070"
click at [808, 30] on div at bounding box center [784, 389] width 1568 height 779
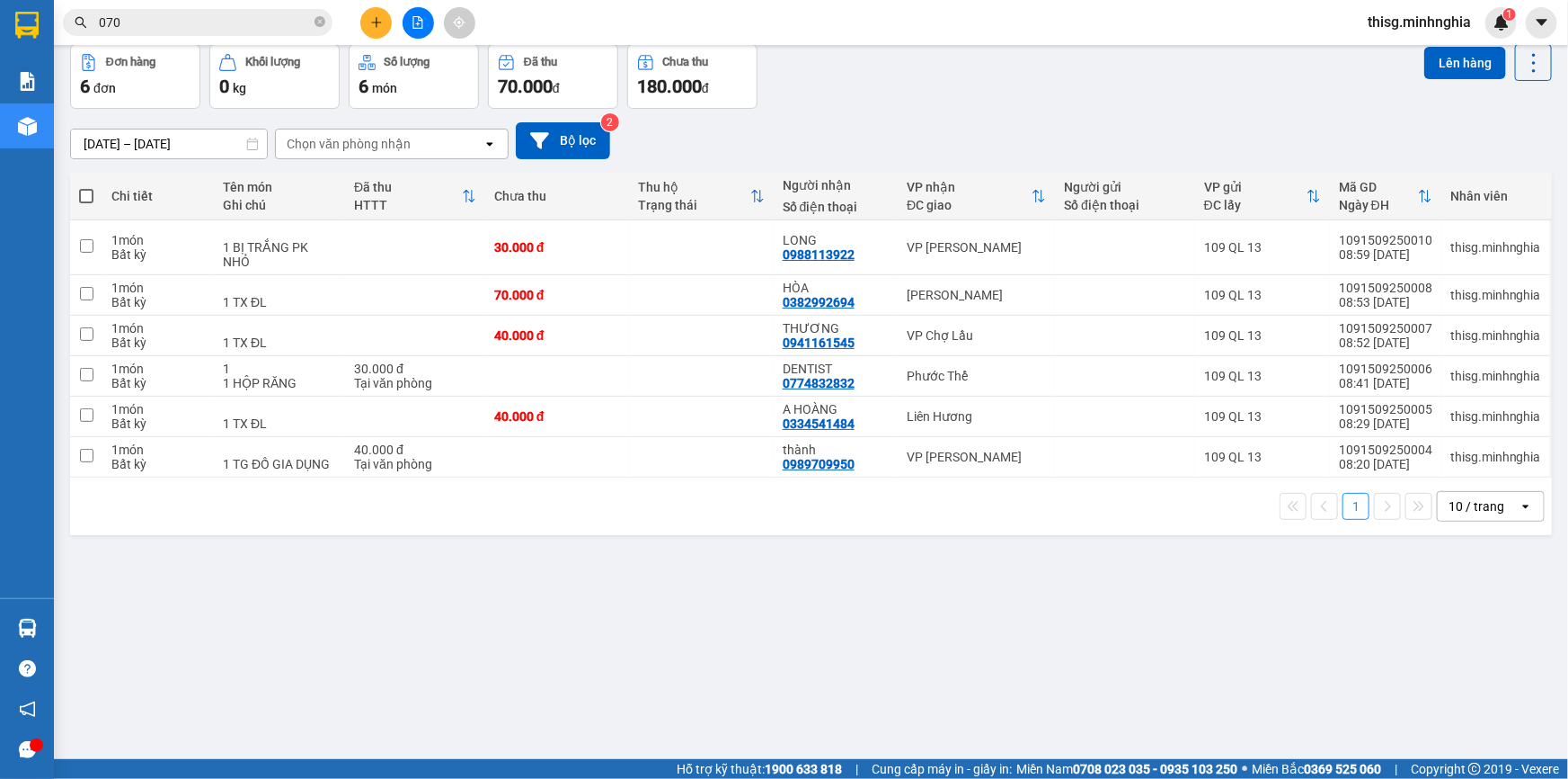
click at [1018, 109] on div "[DATE] – [DATE] Press the down arrow key to interact with the calendar and sele…" at bounding box center [811, 141] width 1482 height 64
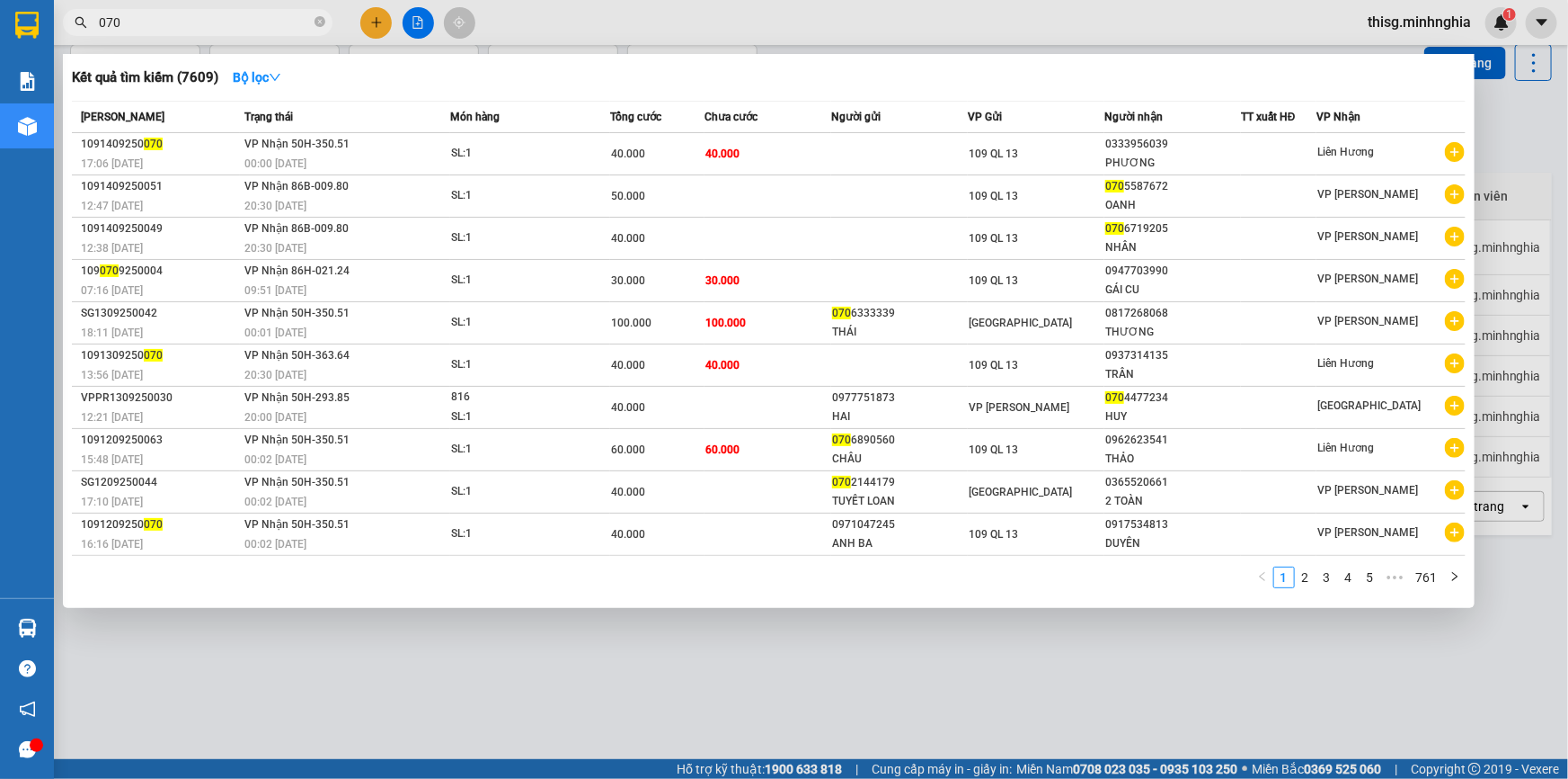
click at [279, 19] on input "070" at bounding box center [205, 23] width 212 height 20
click at [760, 19] on div at bounding box center [784, 389] width 1568 height 779
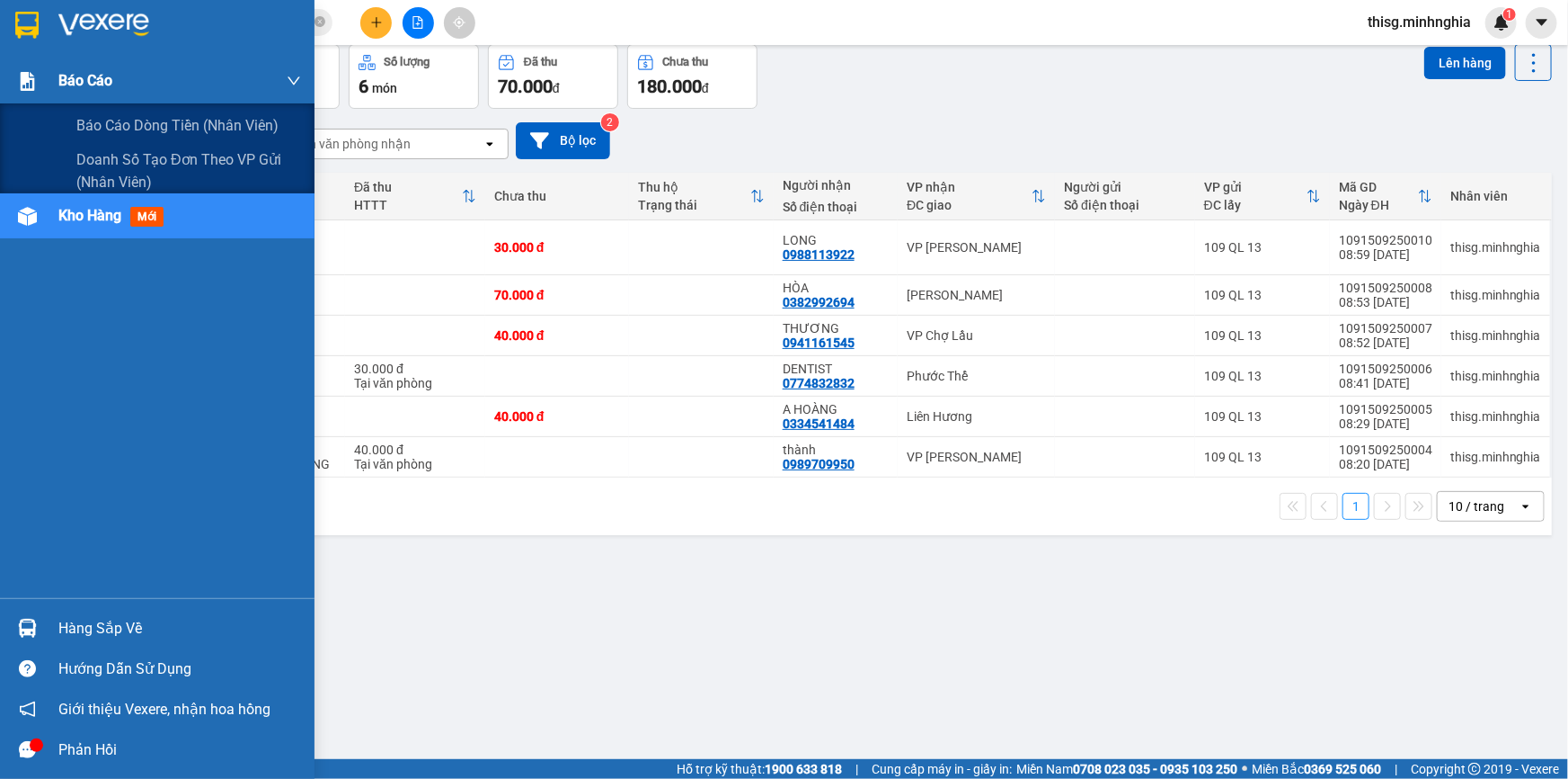
click at [92, 91] on span "Báo cáo" at bounding box center [85, 80] width 54 height 23
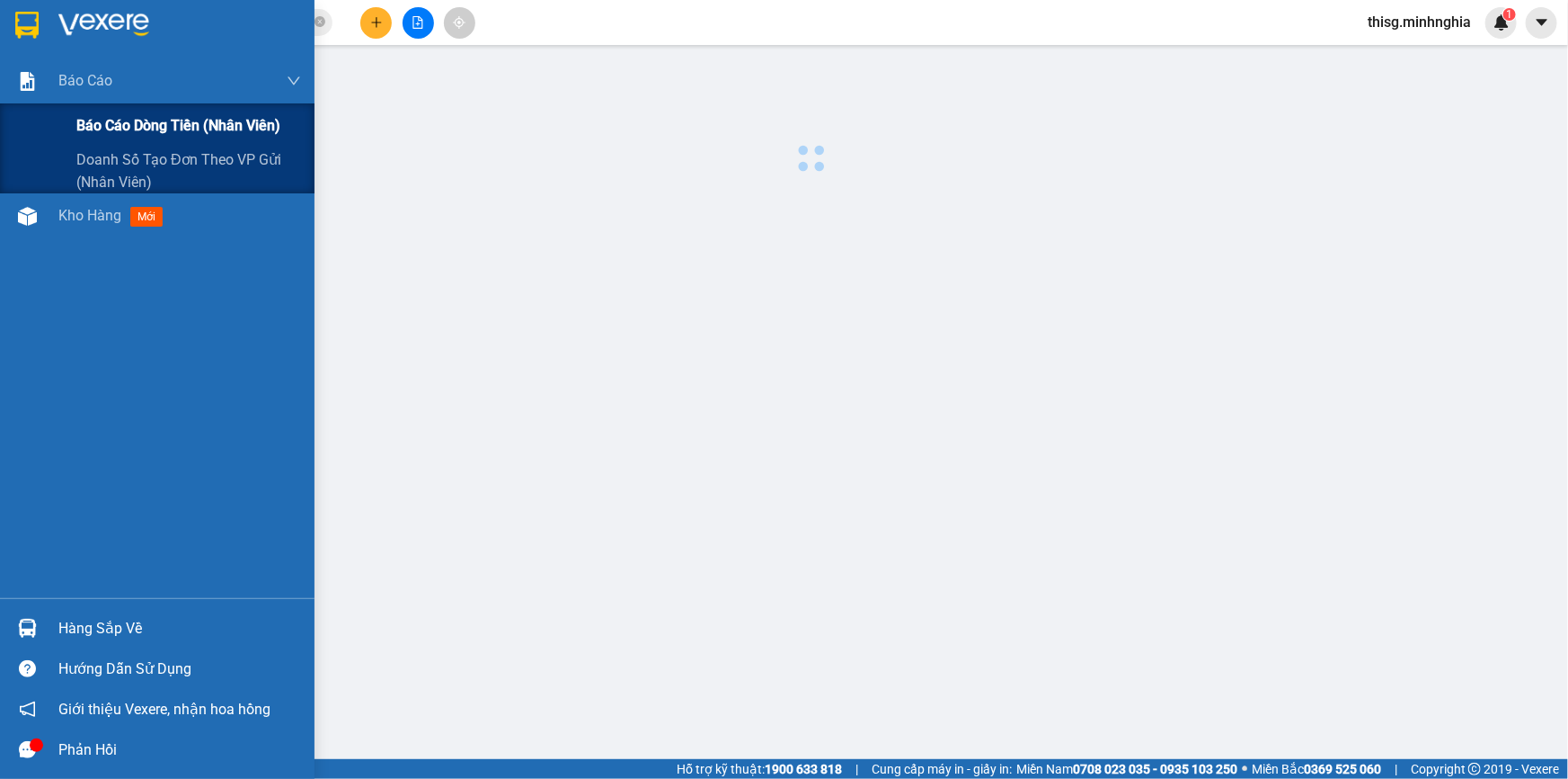
click at [139, 133] on span "Báo cáo dòng tiền (nhân viên)" at bounding box center [178, 125] width 204 height 23
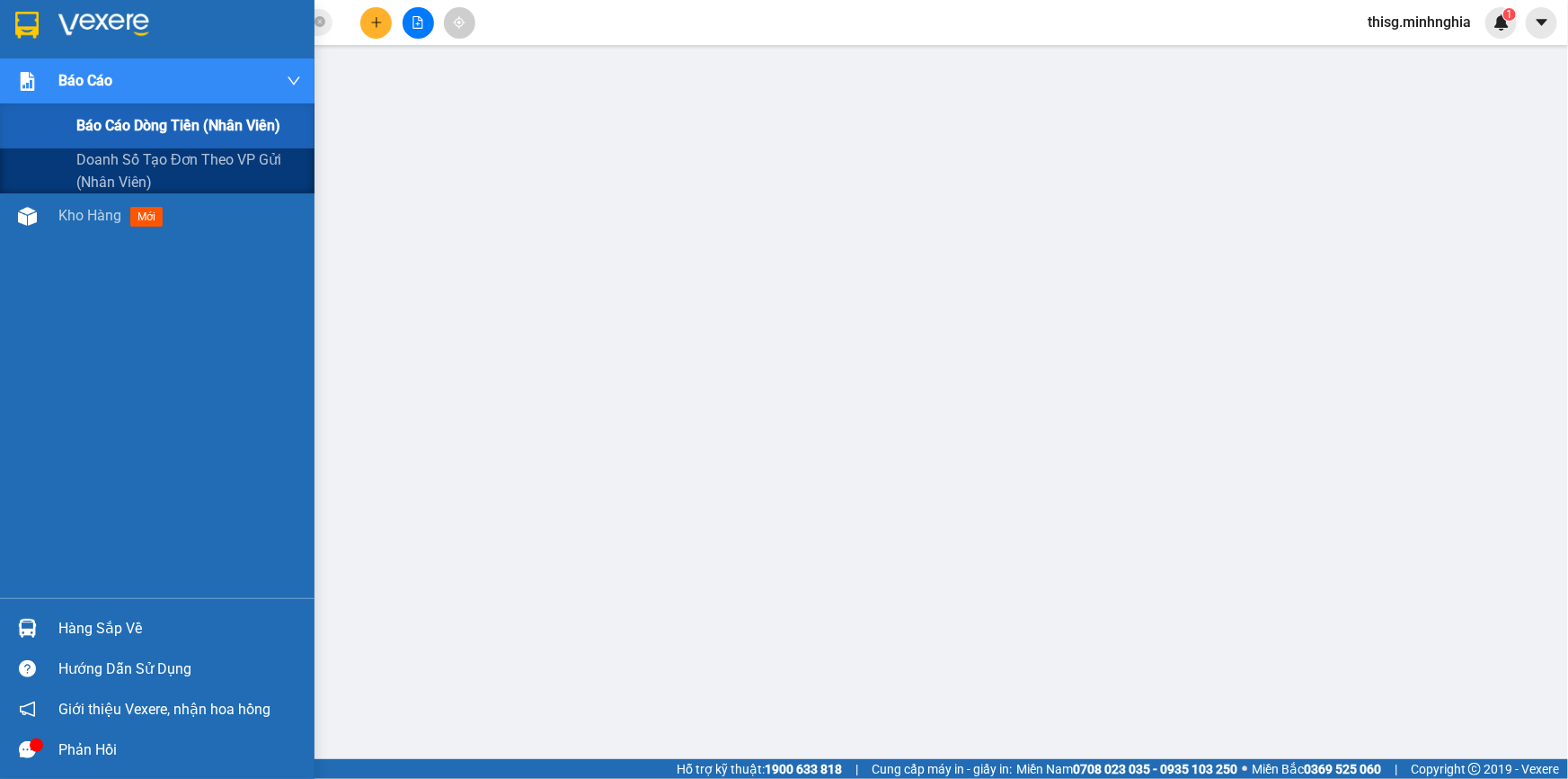
click at [88, 75] on span "Báo cáo" at bounding box center [85, 80] width 54 height 23
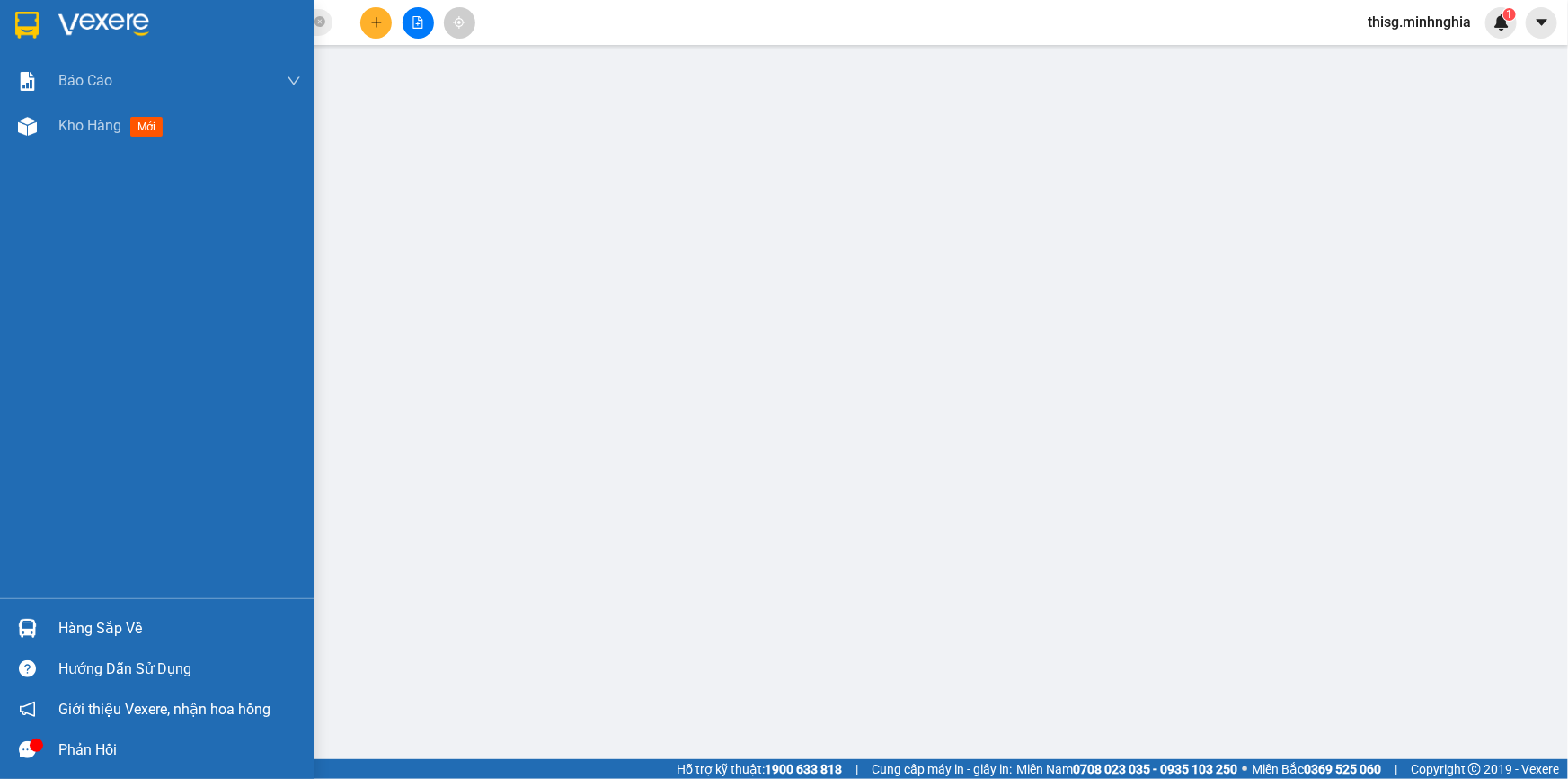
click at [52, 212] on div "Báo cáo Báo cáo dòng tiền (nhân viên) Doanh số tạo đơn theo VP gửi (nhân viên) …" at bounding box center [157, 328] width 315 height 539
click at [81, 146] on div "Kho hàng mới" at bounding box center [179, 125] width 242 height 45
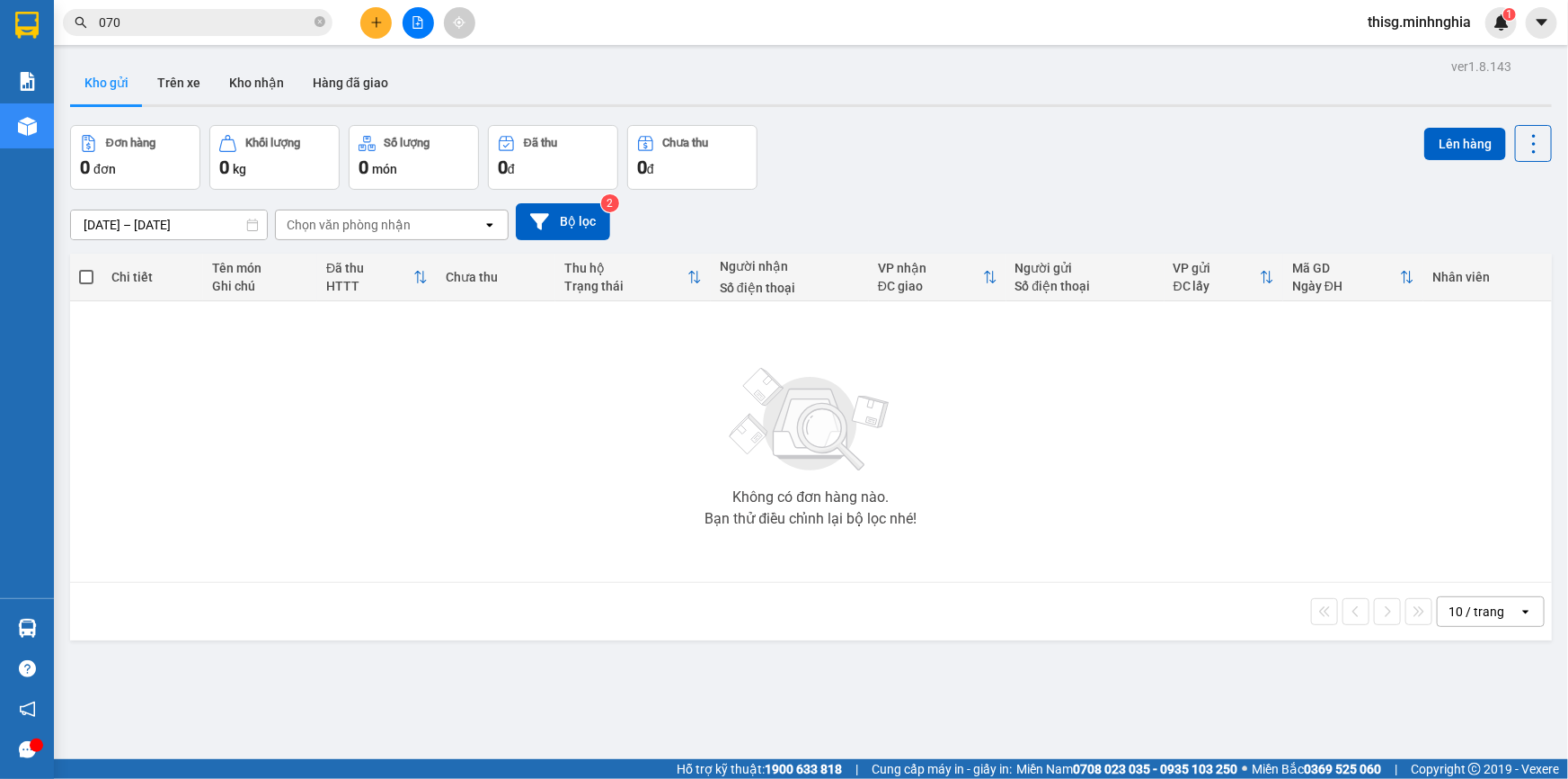
click at [383, 23] on button at bounding box center [376, 23] width 32 height 32
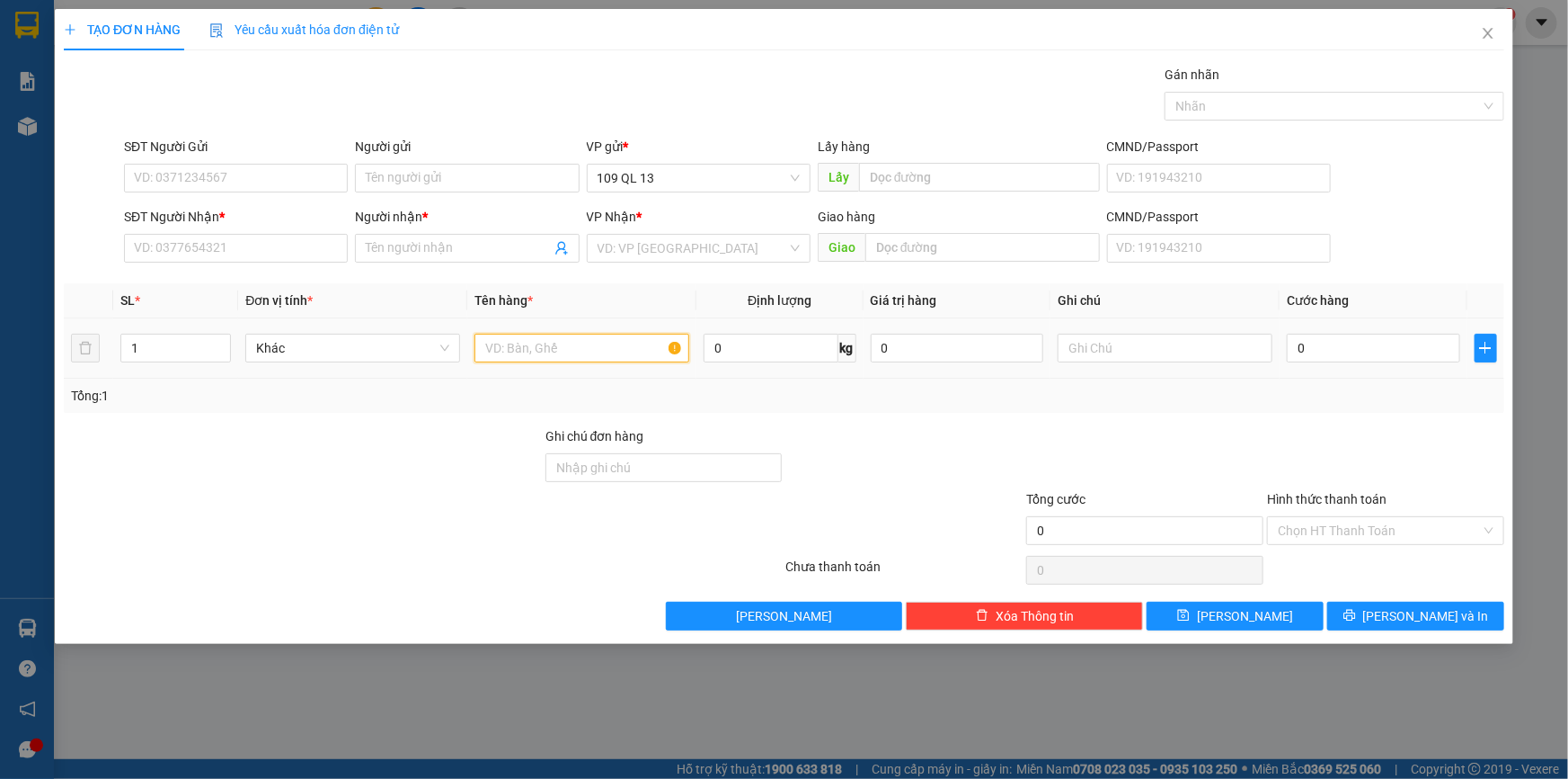
click at [507, 359] on input "text" at bounding box center [582, 347] width 215 height 29
click at [1210, 359] on input "text" at bounding box center [1164, 347] width 215 height 29
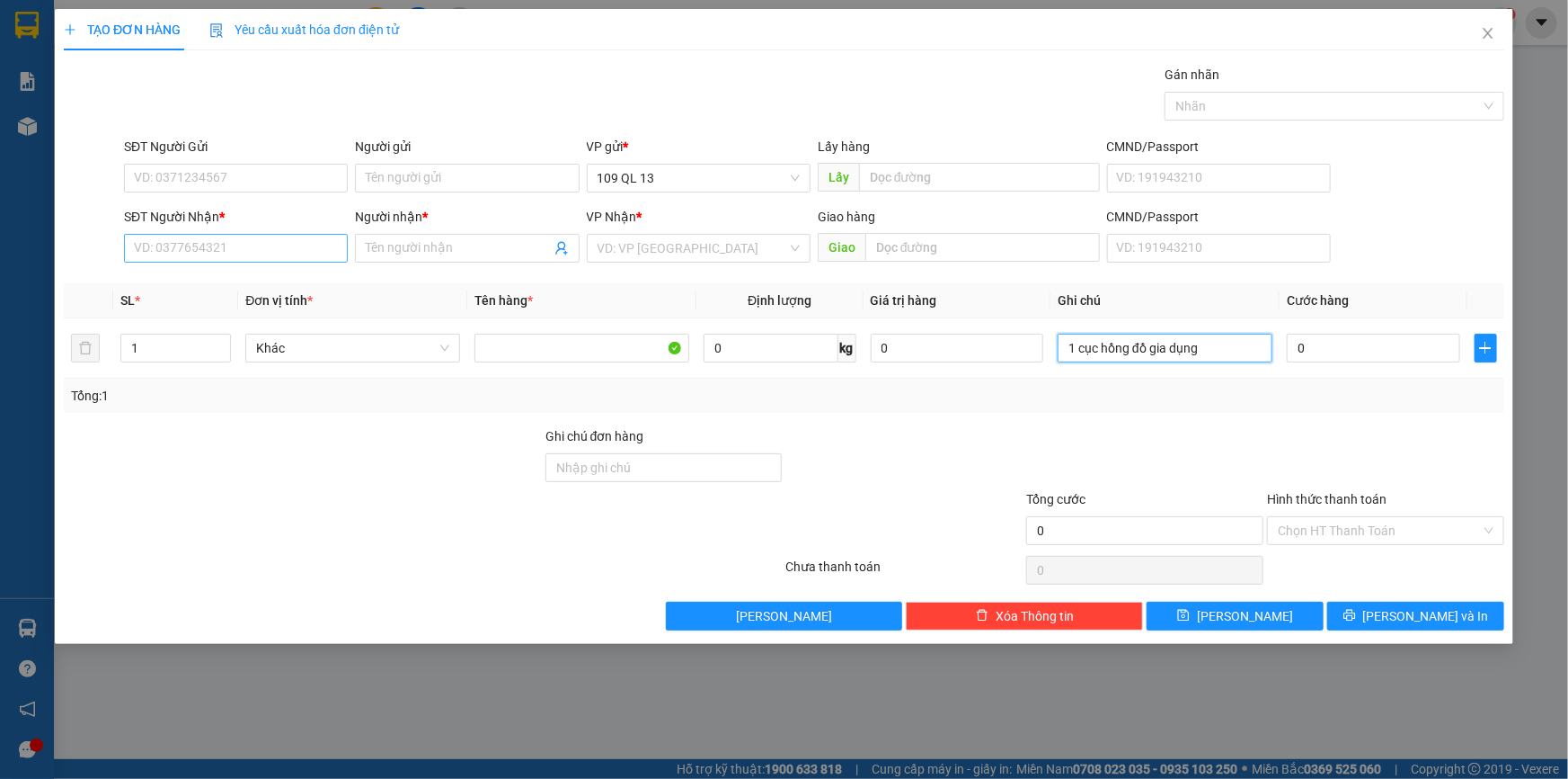
type input "1 cục hồng đồ gia dụng"
click at [306, 243] on input "SĐT Người Nhận *" at bounding box center [235, 247] width 224 height 29
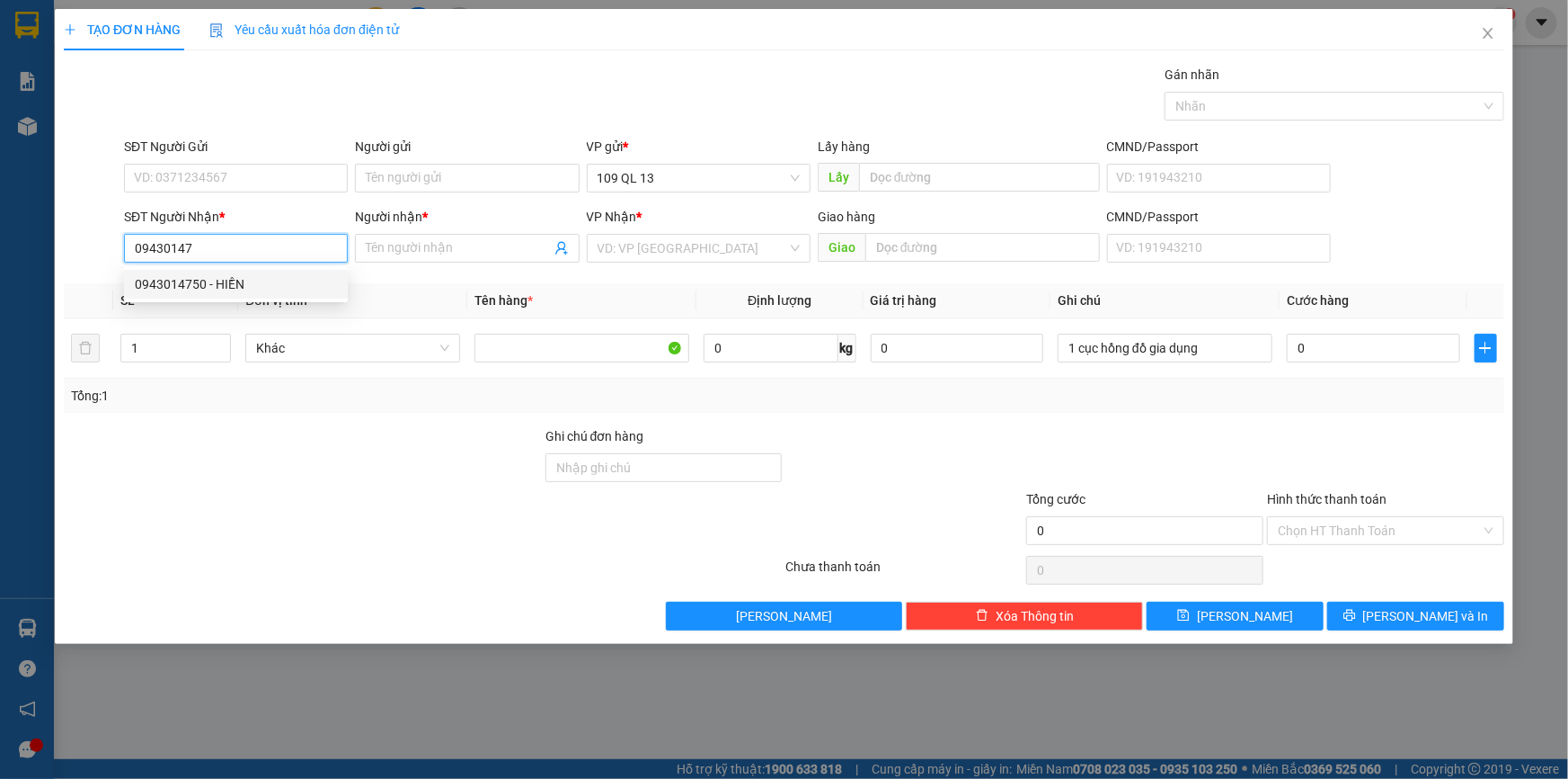
click at [257, 277] on div "0943014750 - HIỀN" at bounding box center [235, 284] width 202 height 20
type input "0943014750"
type input "HIỀN"
type input "0943014750"
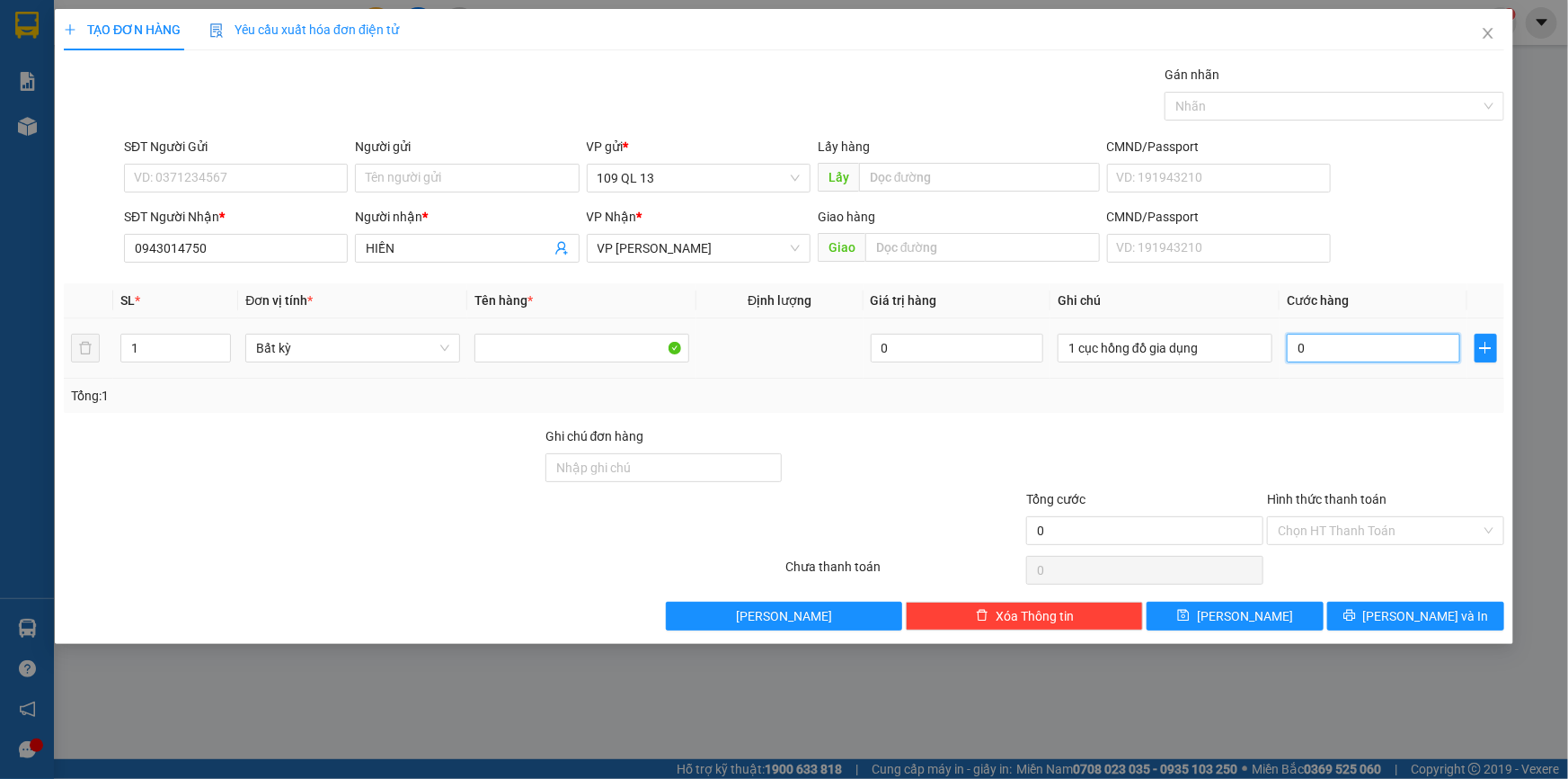
click at [1347, 351] on input "0" at bounding box center [1373, 347] width 173 height 29
type input "3"
type input "30"
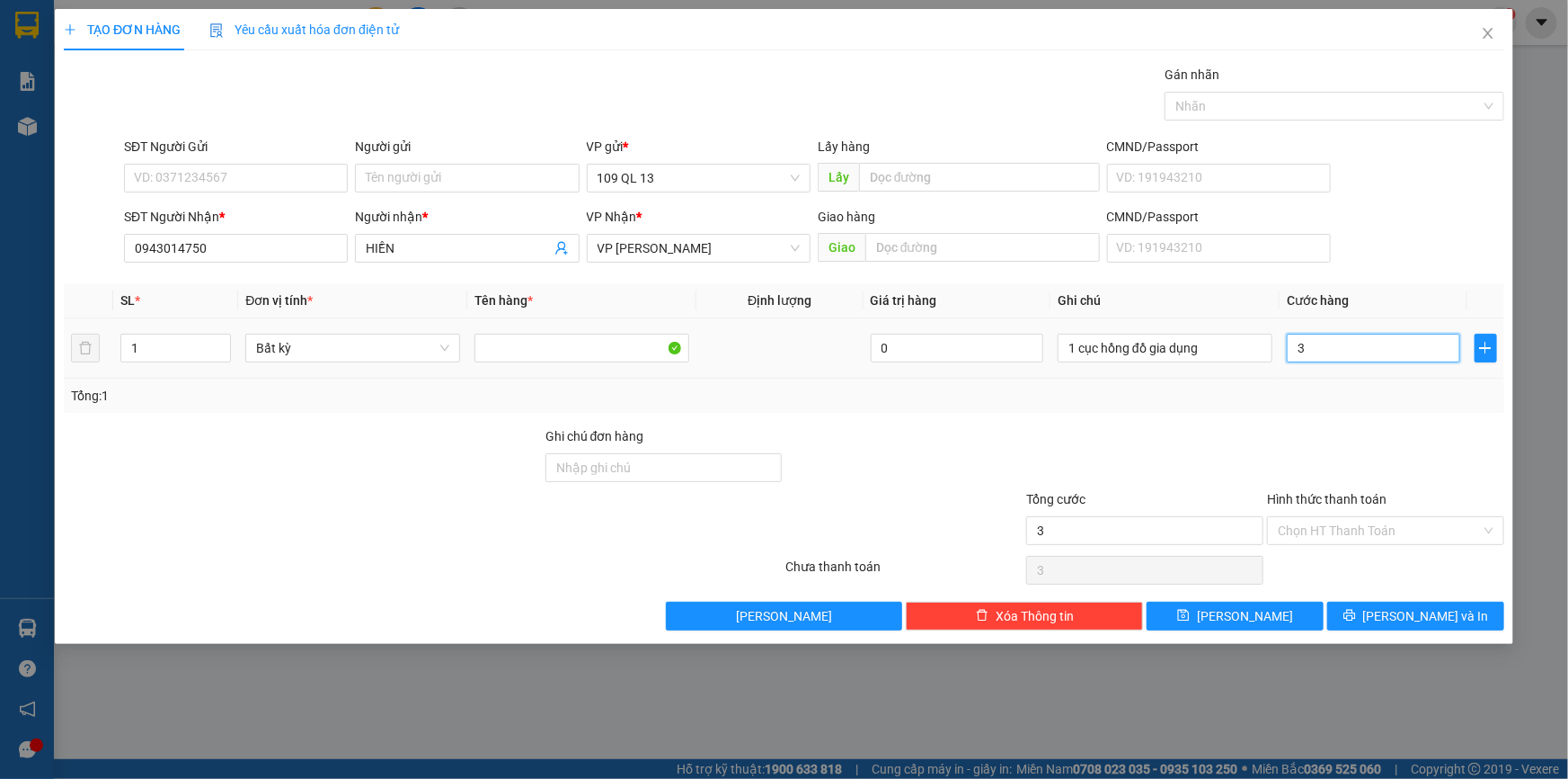
type input "30"
type input "30.000"
click at [1382, 533] on input "Hình thức thanh toán" at bounding box center [1379, 530] width 203 height 27
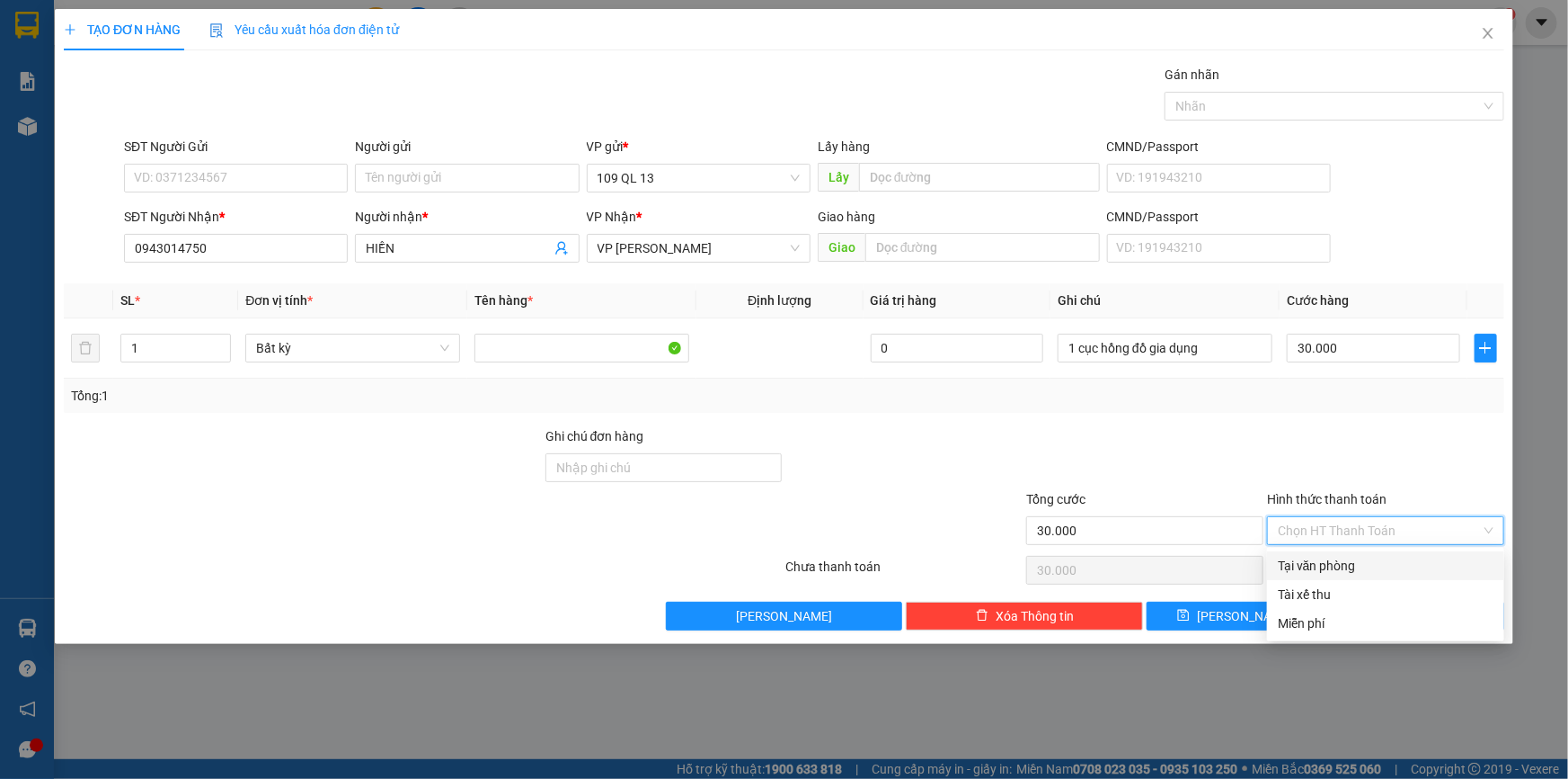
click at [1381, 575] on div "Tại văn phòng" at bounding box center [1386, 565] width 237 height 29
type input "0"
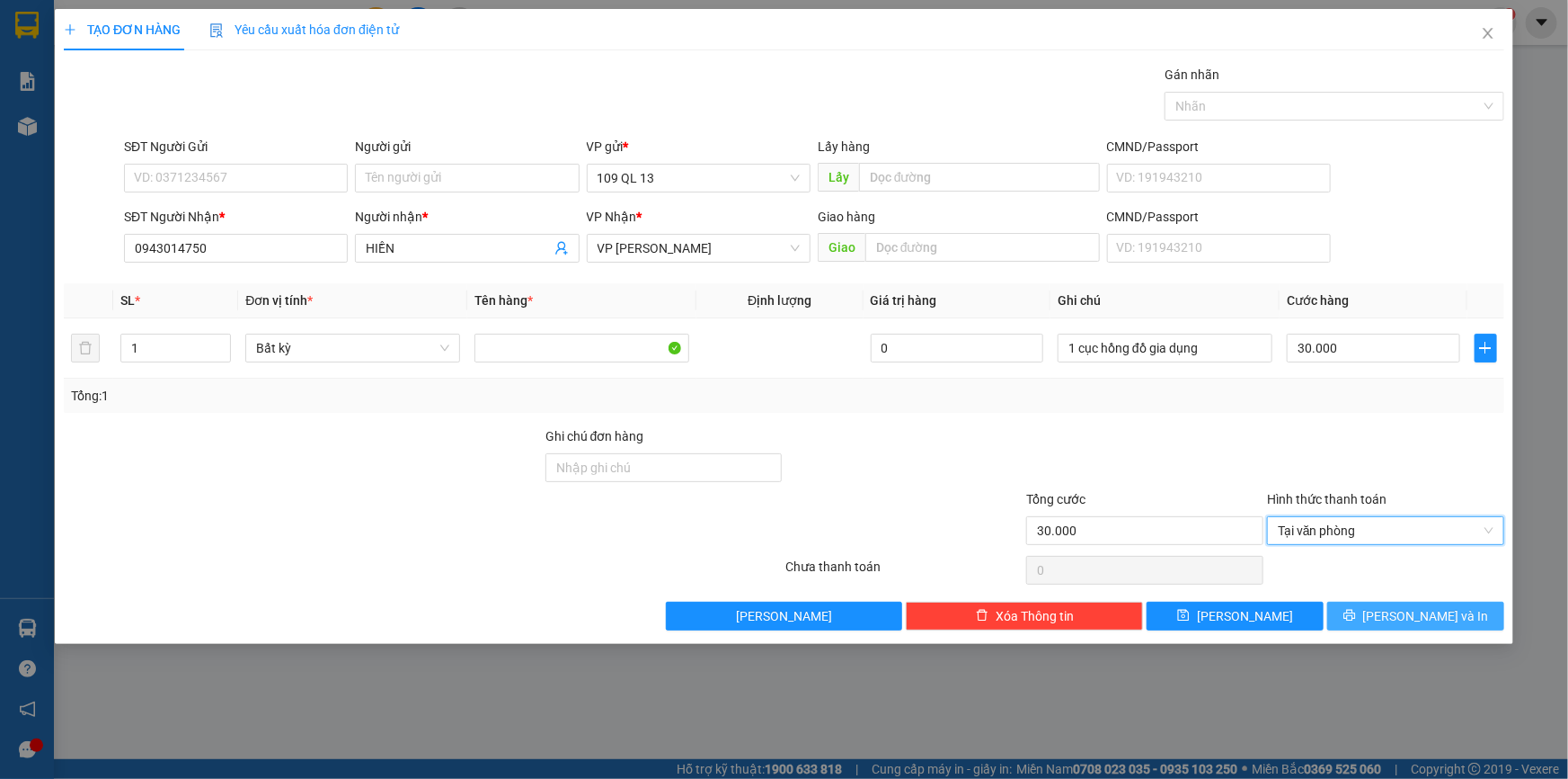
click at [1400, 615] on button "[PERSON_NAME] và In" at bounding box center [1416, 616] width 177 height 29
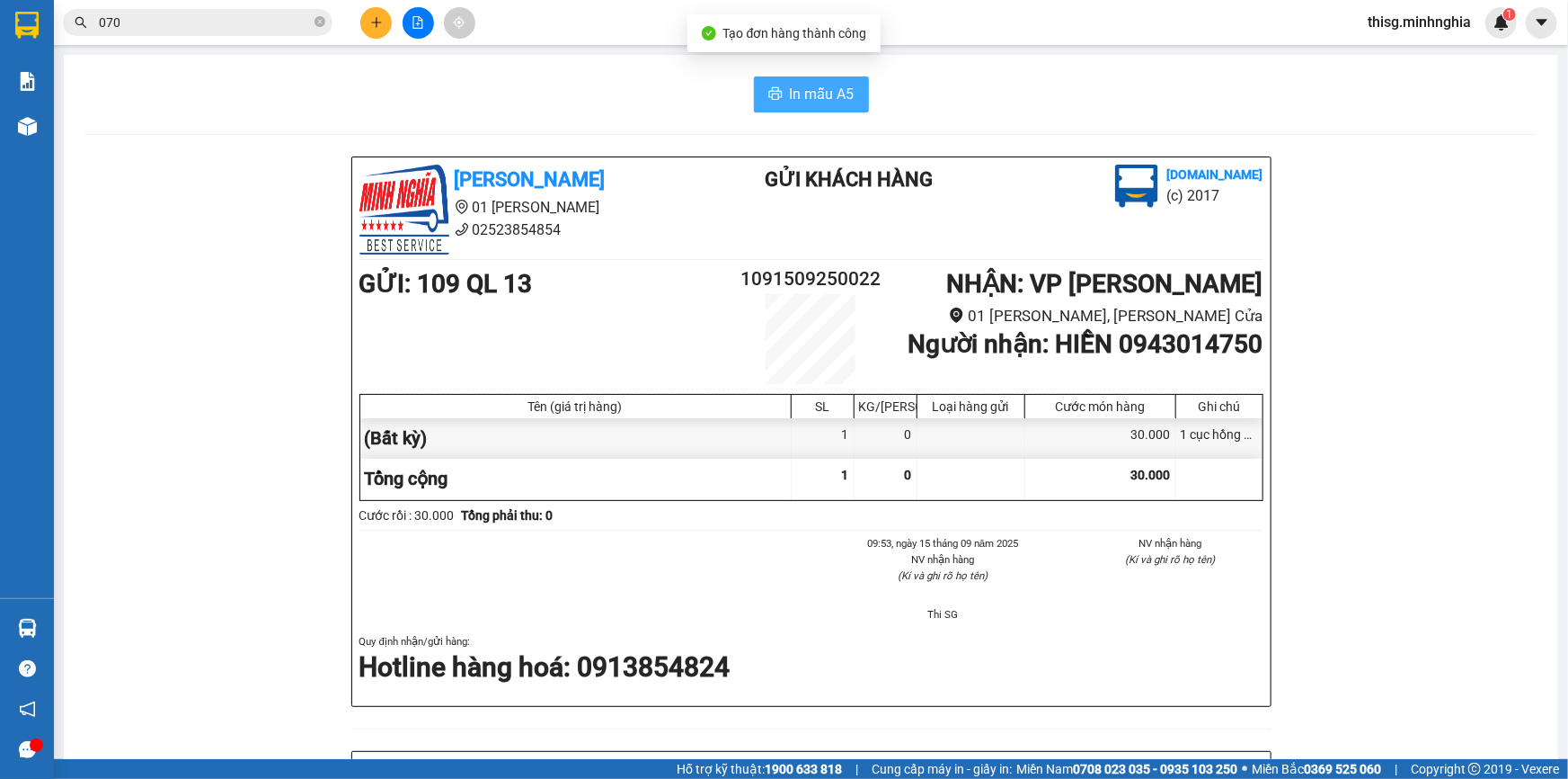
click at [841, 105] on span "In mẫu A5" at bounding box center [822, 94] width 64 height 23
click at [378, 22] on icon "plus" at bounding box center [376, 22] width 10 height 1
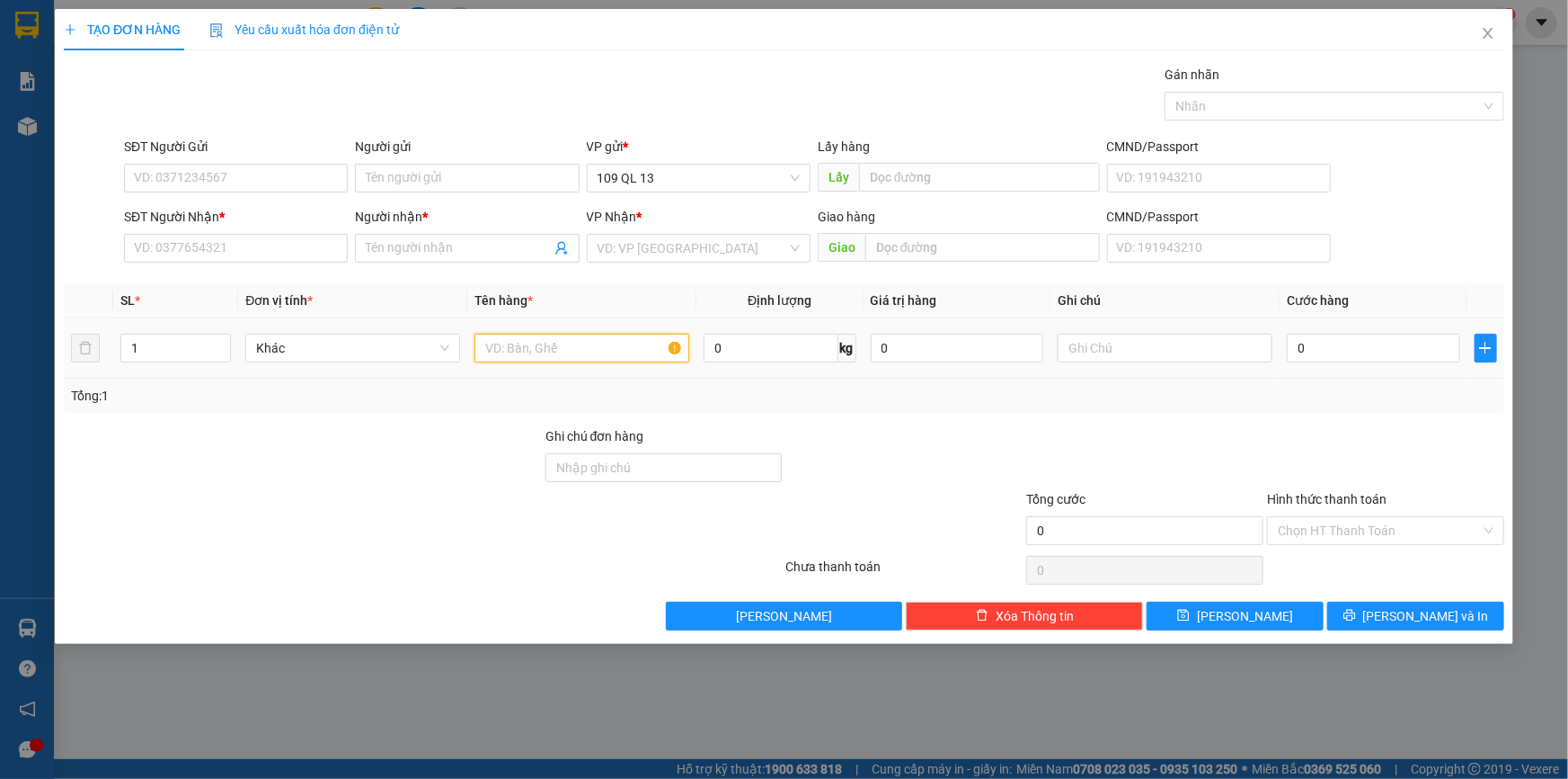
click at [610, 351] on input "text" at bounding box center [582, 347] width 215 height 29
click at [1242, 337] on input "text" at bounding box center [1164, 347] width 215 height 29
type input "1 bọc vàng trái cây"
click at [209, 261] on div "SĐT Người Nhận * VD: 0377654321" at bounding box center [235, 239] width 224 height 63
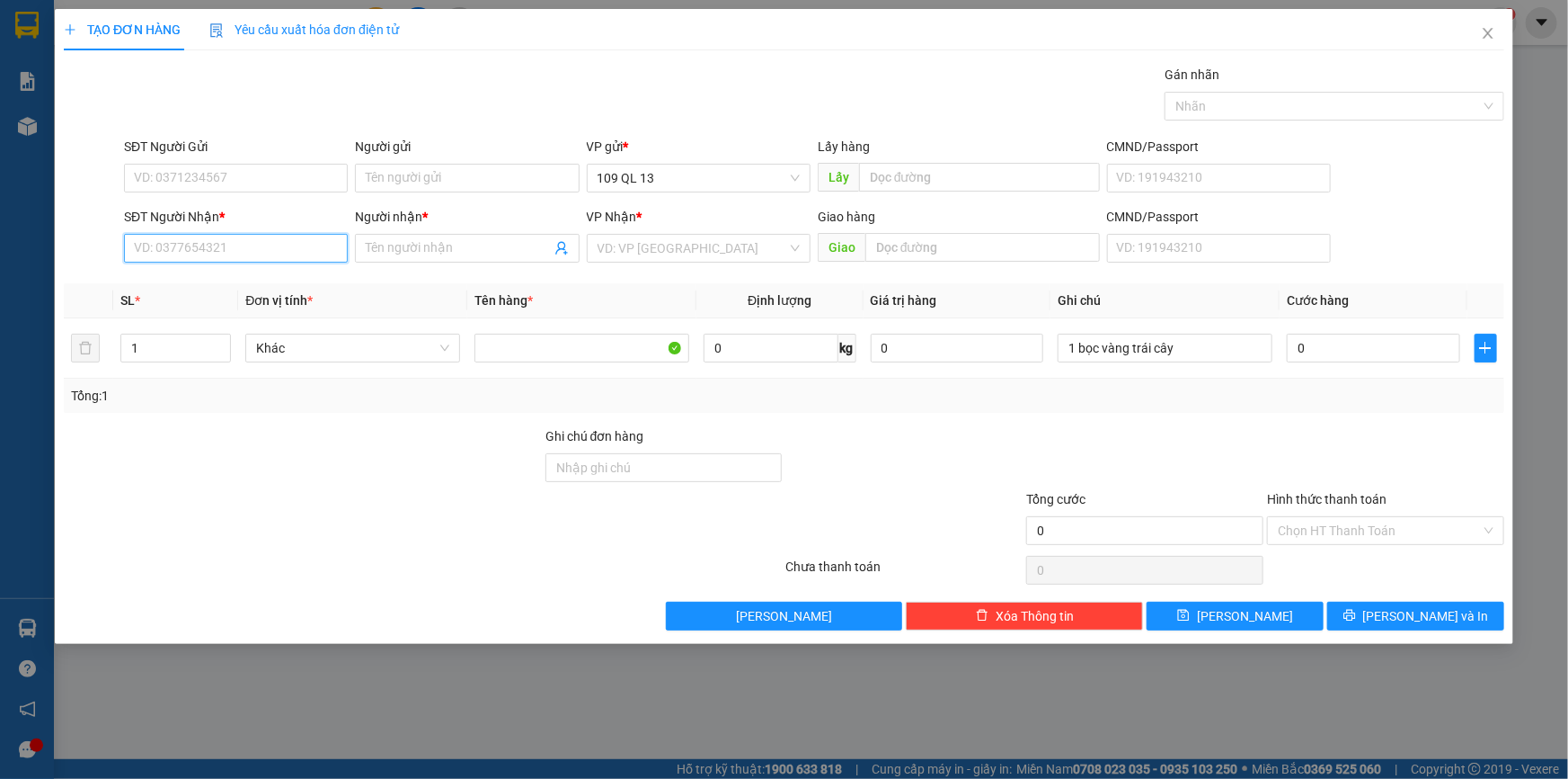
click at [285, 260] on input "SĐT Người Nhận *" at bounding box center [235, 247] width 224 height 29
click at [1319, 345] on input "0" at bounding box center [1373, 347] width 173 height 29
type input "3"
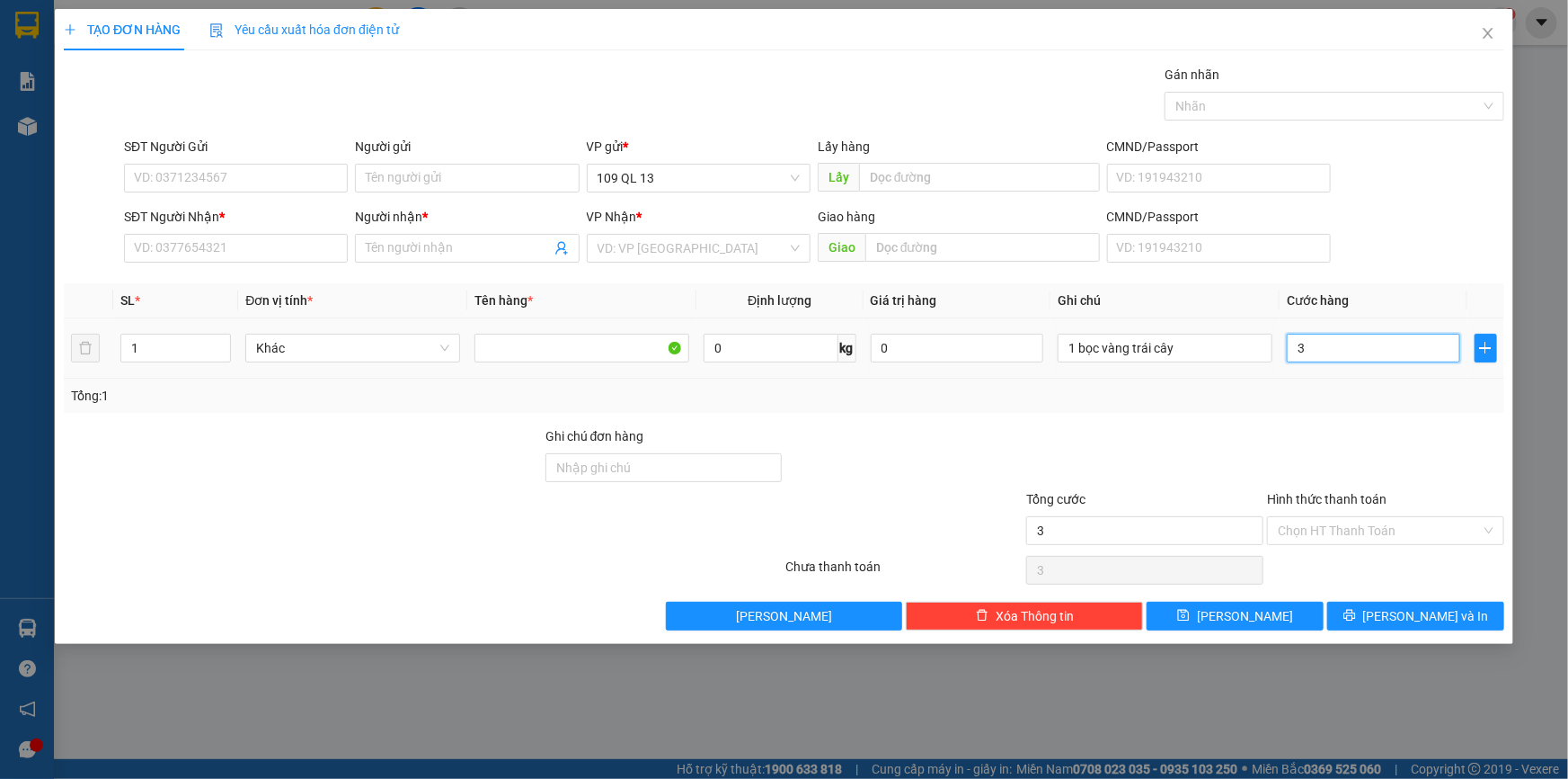
type input "30"
type input "30.000"
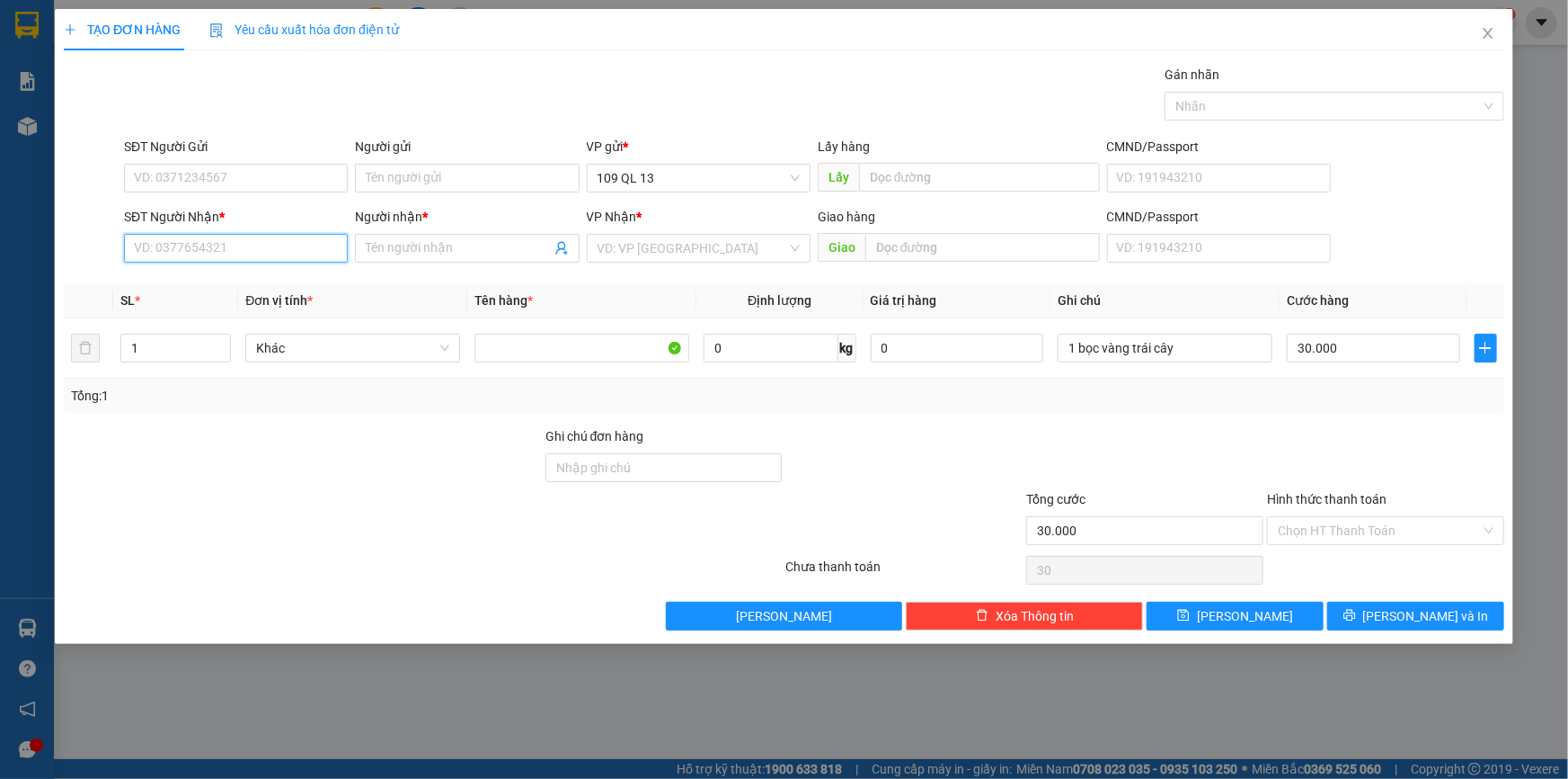
type input "30.000"
click at [162, 250] on input "SĐT Người Nhận *" at bounding box center [235, 247] width 224 height 29
type input "0945814543"
click at [466, 236] on span at bounding box center [467, 247] width 224 height 29
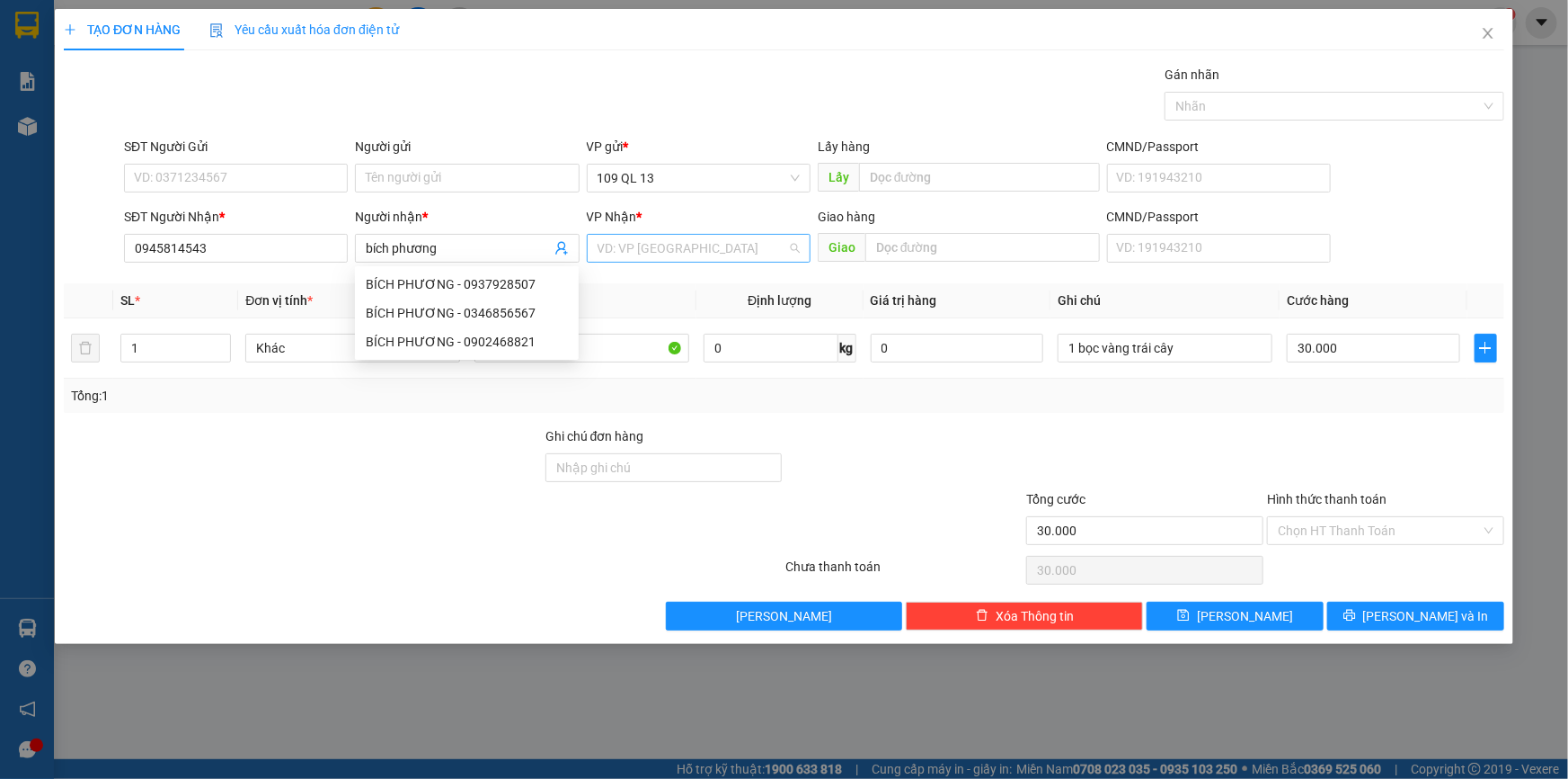
click at [656, 251] on input "search" at bounding box center [692, 247] width 190 height 27
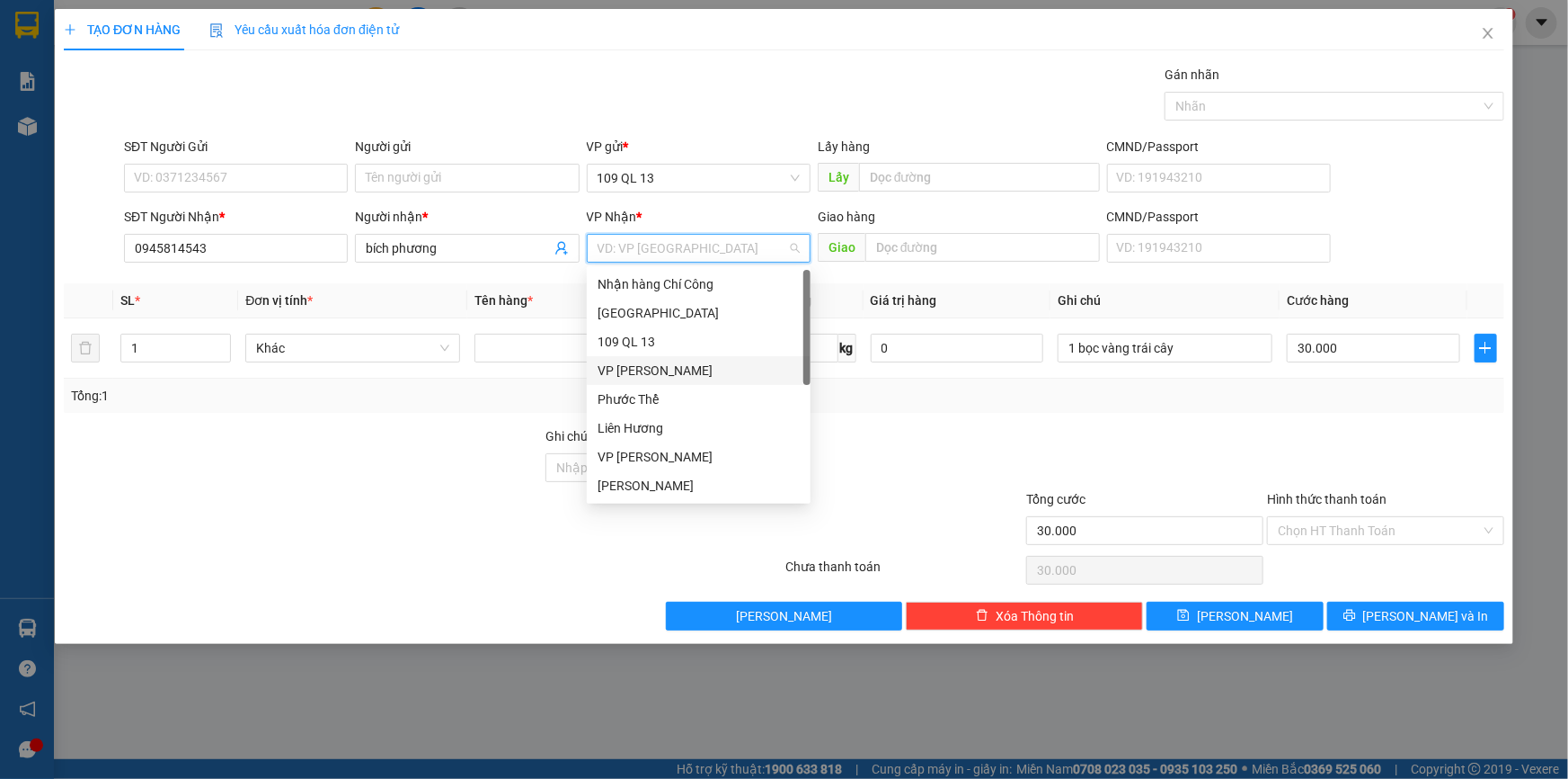
click at [648, 367] on div "VP [PERSON_NAME]" at bounding box center [698, 370] width 202 height 20
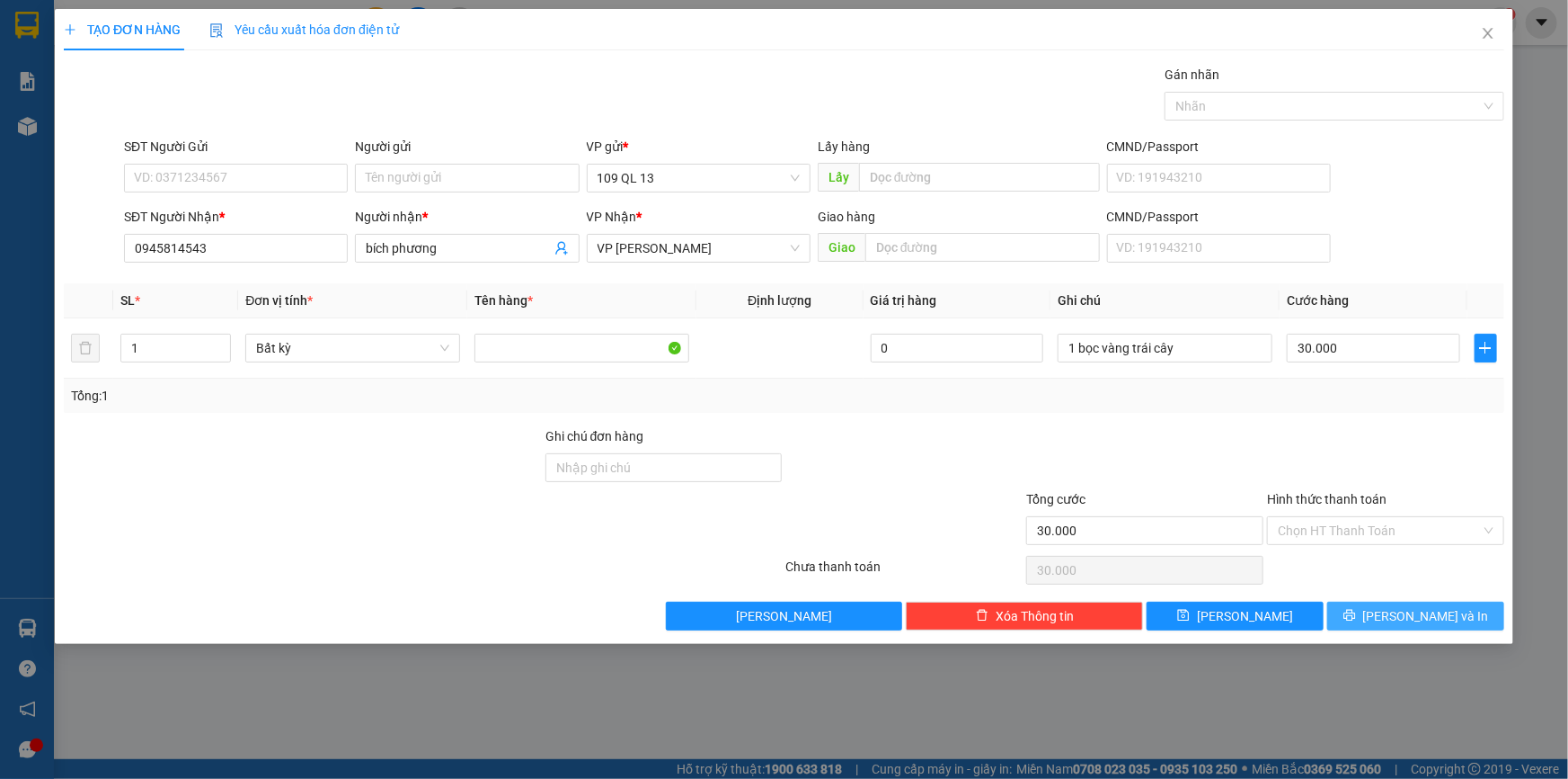
click at [1435, 607] on span "[PERSON_NAME] và In" at bounding box center [1426, 616] width 126 height 20
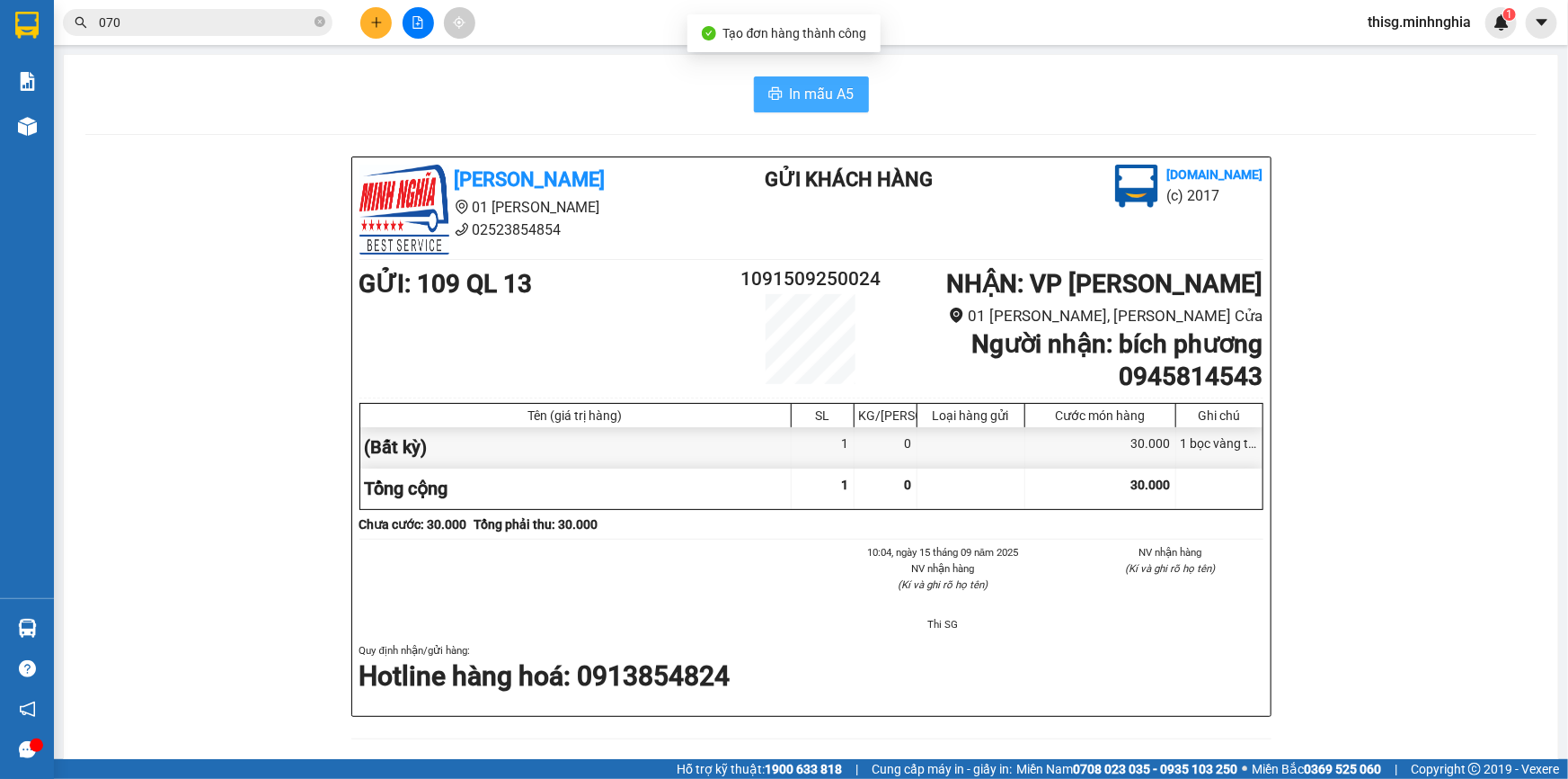
click at [803, 89] on span "In mẫu A5" at bounding box center [822, 94] width 64 height 23
click at [364, 33] on button at bounding box center [376, 23] width 32 height 32
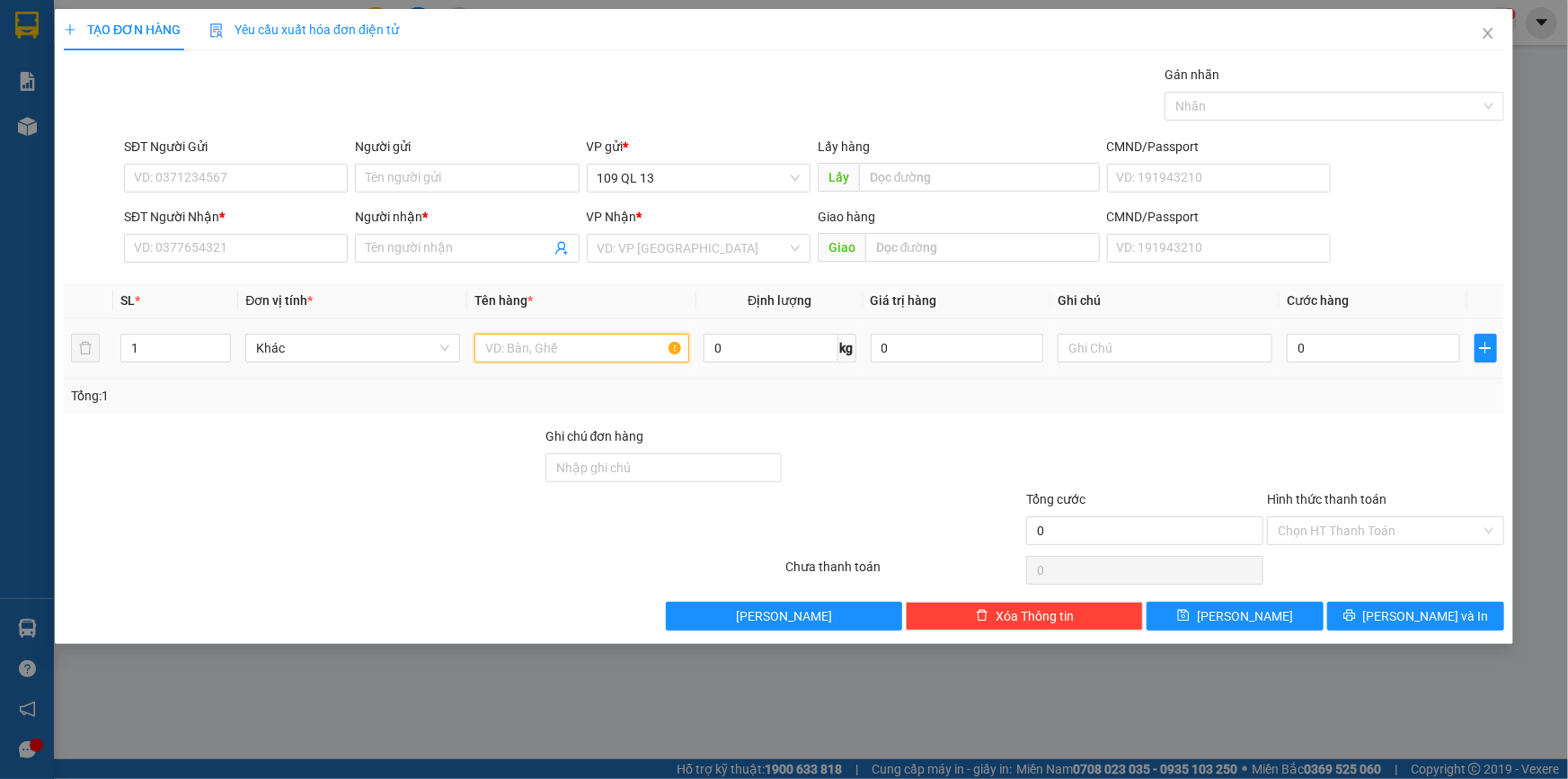
click at [548, 336] on input "text" at bounding box center [582, 347] width 215 height 29
click at [259, 246] on input "SĐT Người Nhận *" at bounding box center [235, 247] width 224 height 29
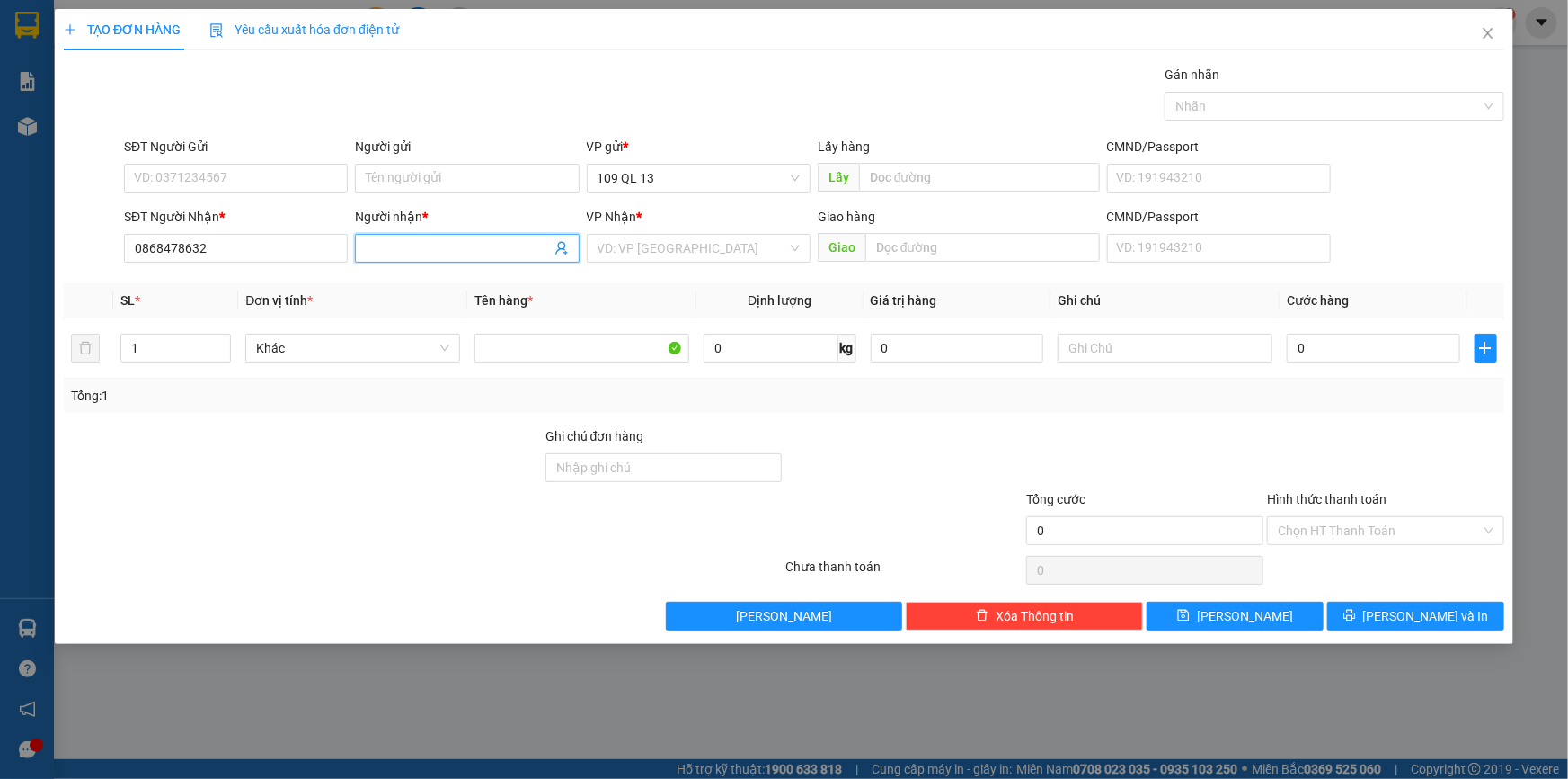
click at [539, 248] on input "Người nhận *" at bounding box center [458, 248] width 184 height 20
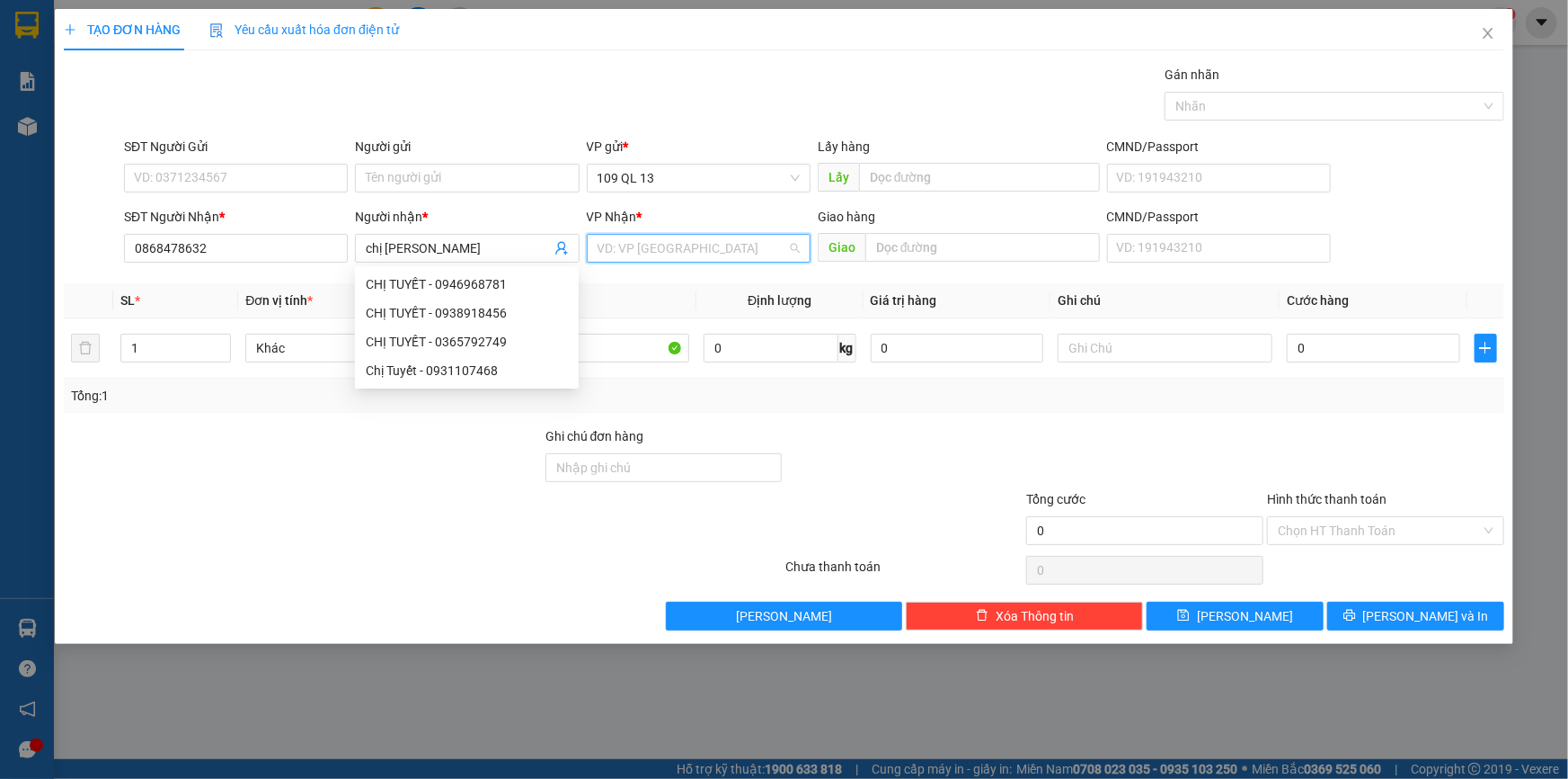
click at [780, 257] on input "search" at bounding box center [692, 247] width 190 height 27
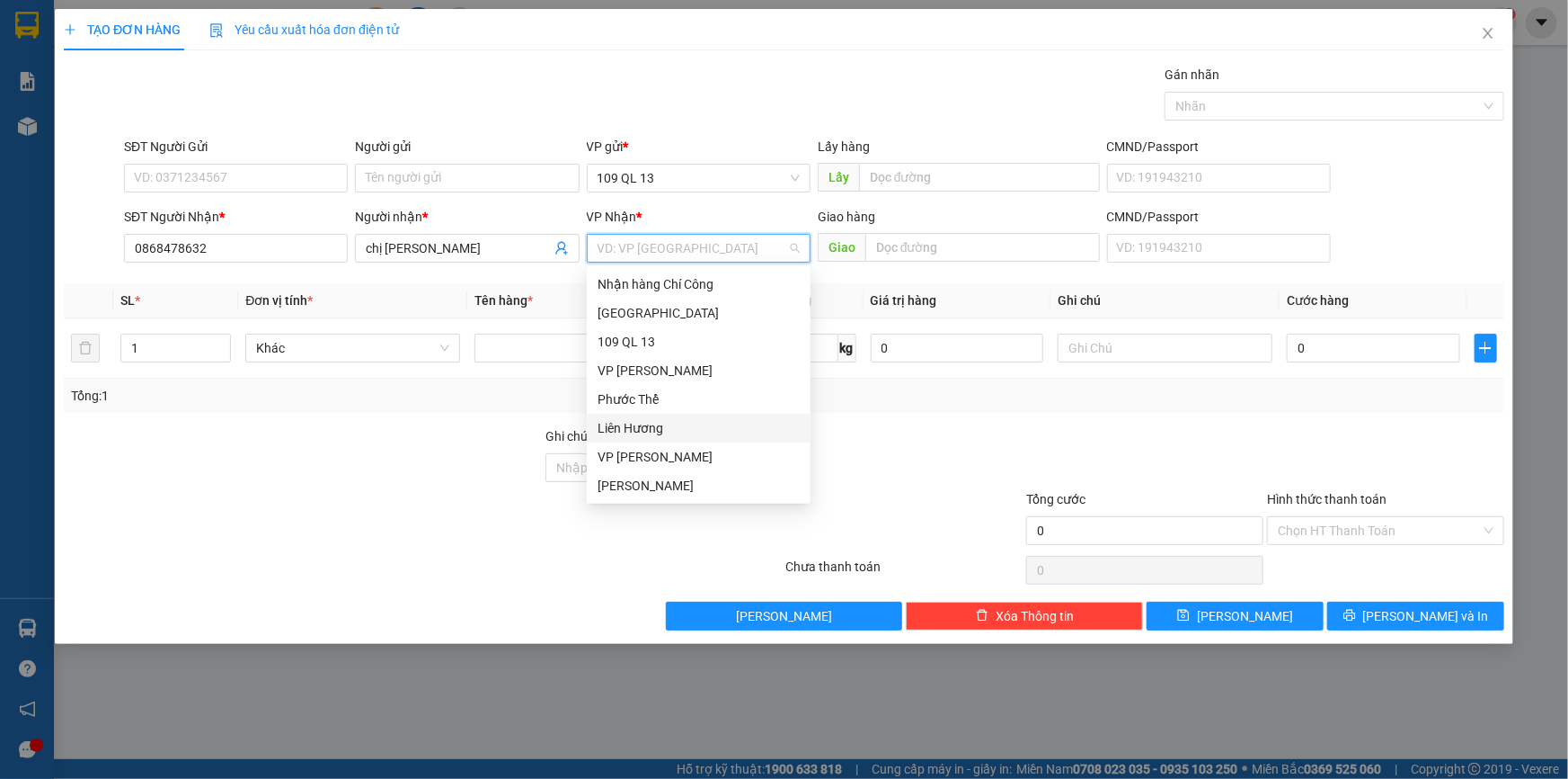
click at [690, 422] on div "Liên Hương" at bounding box center [698, 428] width 202 height 20
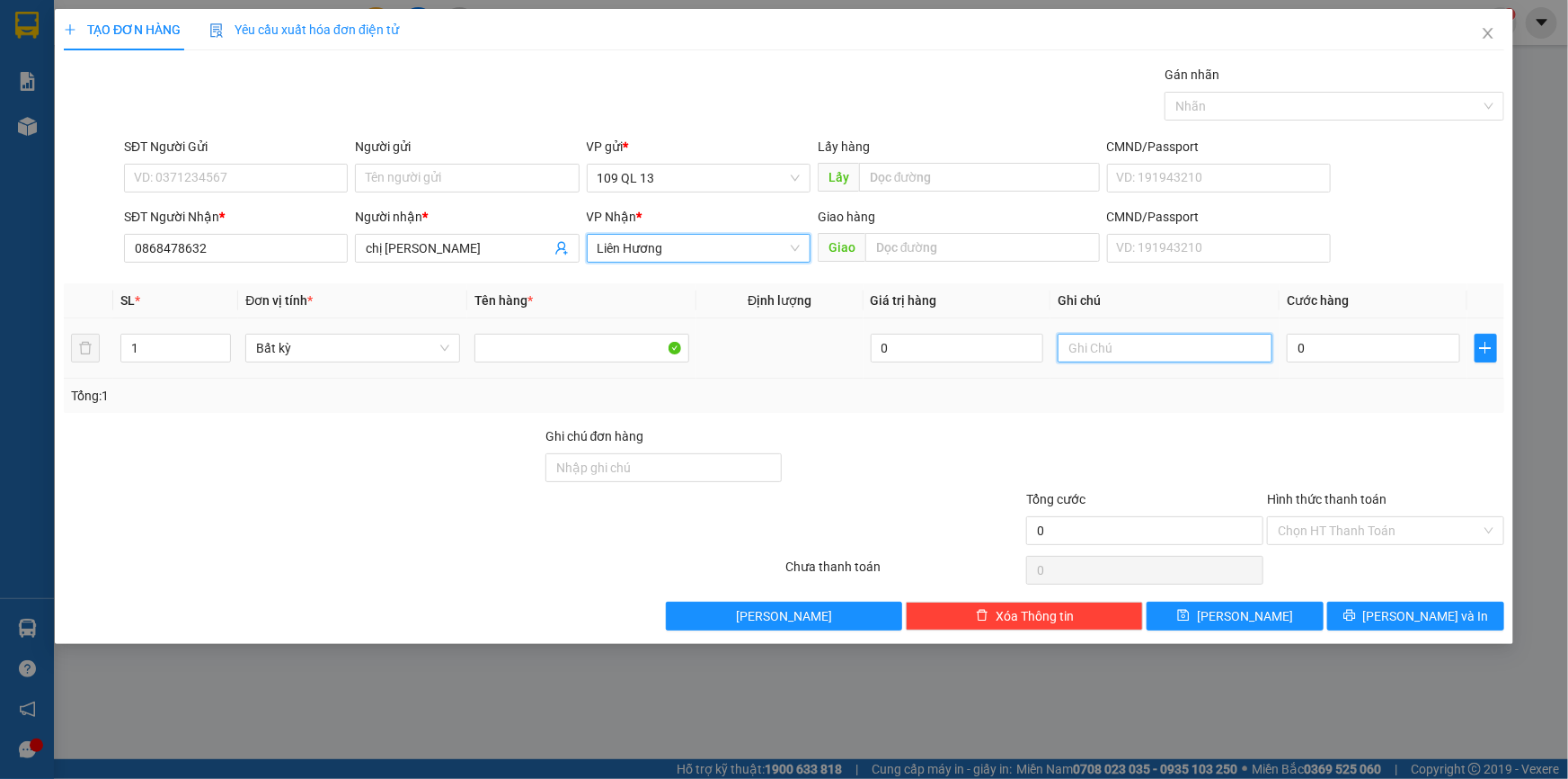
click at [1153, 356] on input "text" at bounding box center [1164, 347] width 215 height 29
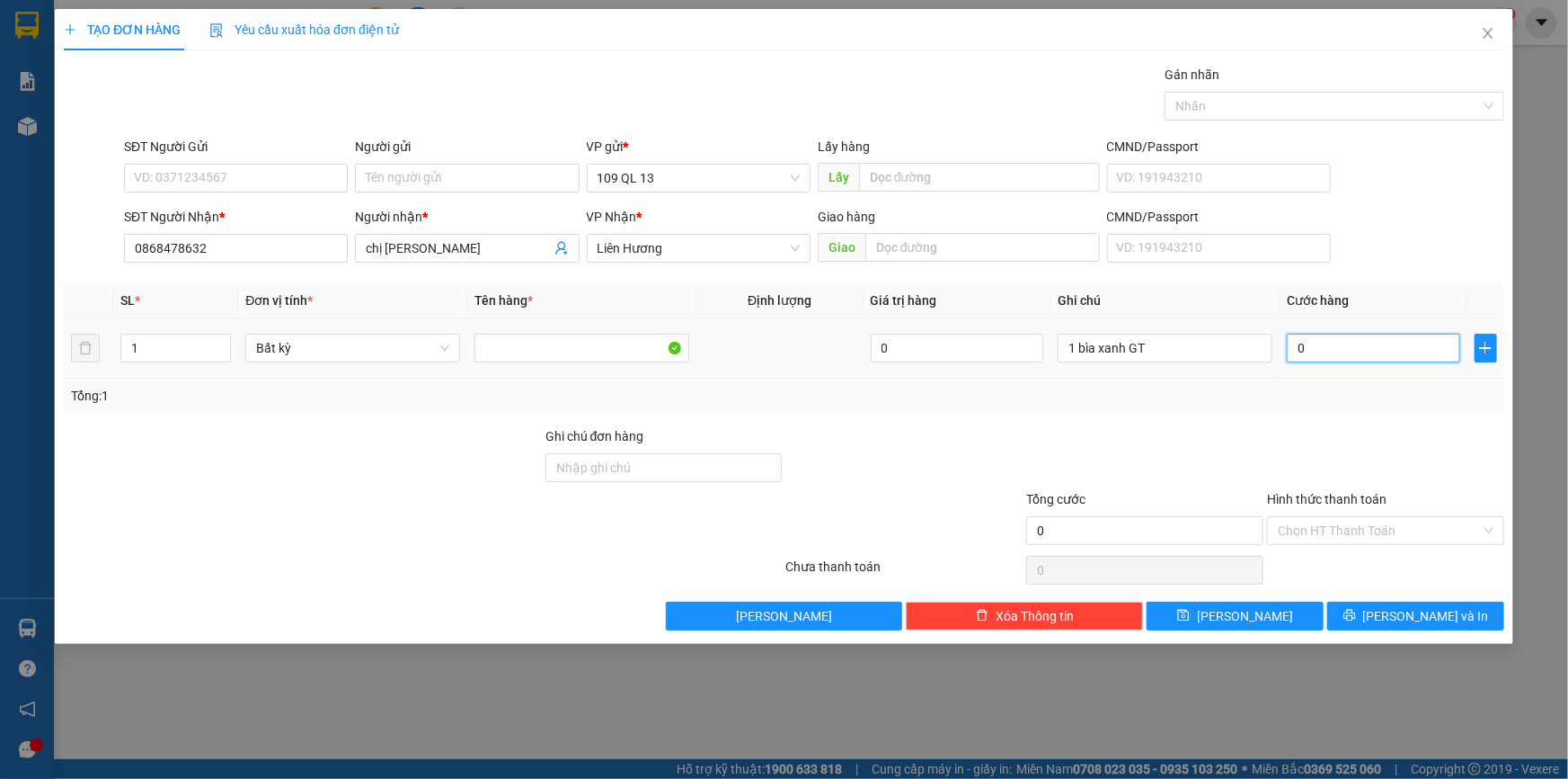
click at [1338, 354] on input "0" at bounding box center [1373, 347] width 173 height 29
click at [1387, 525] on input "Hình thức thanh toán" at bounding box center [1379, 530] width 203 height 27
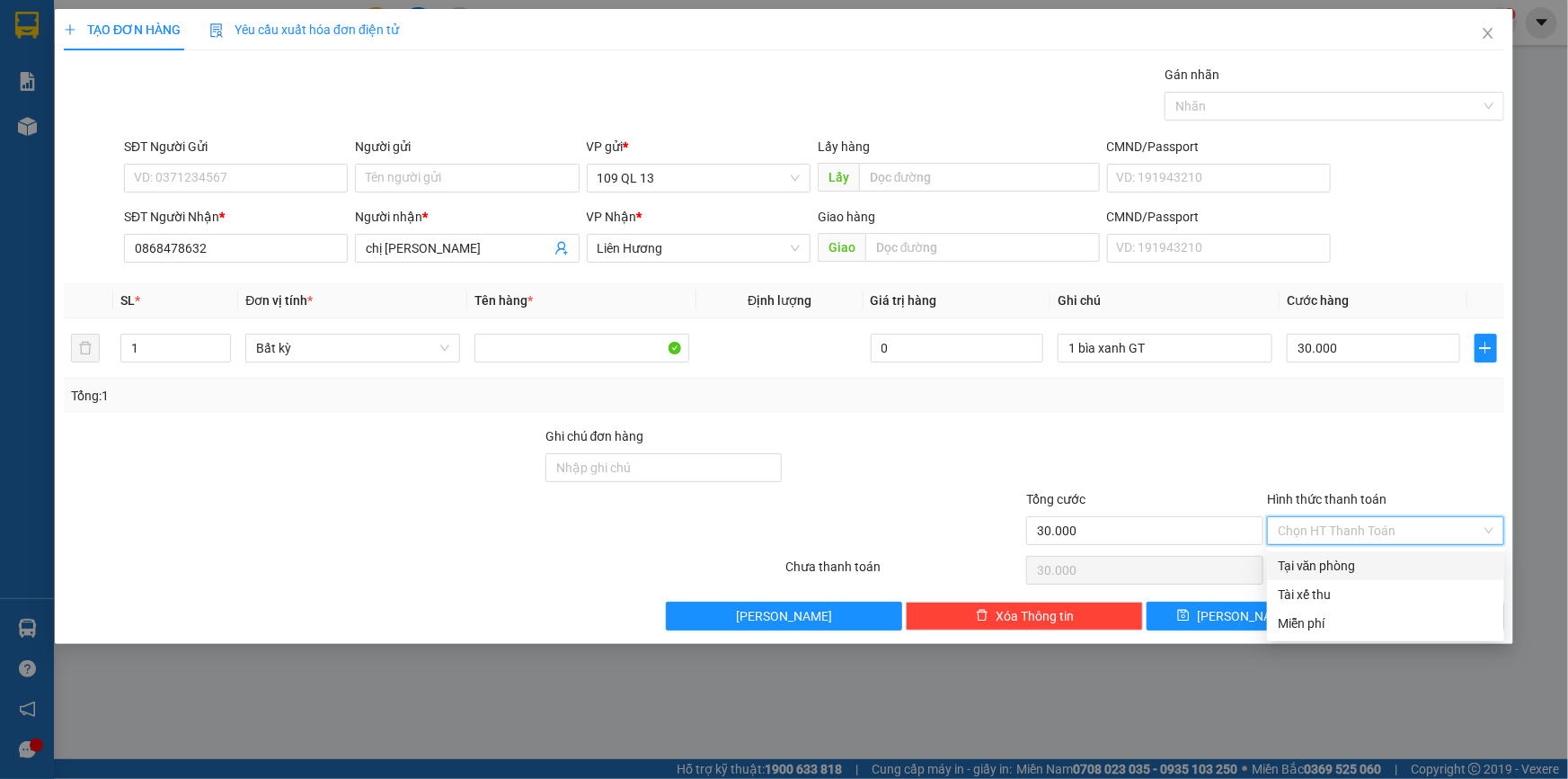
click at [1391, 573] on div "Tại văn phòng" at bounding box center [1386, 566] width 216 height 20
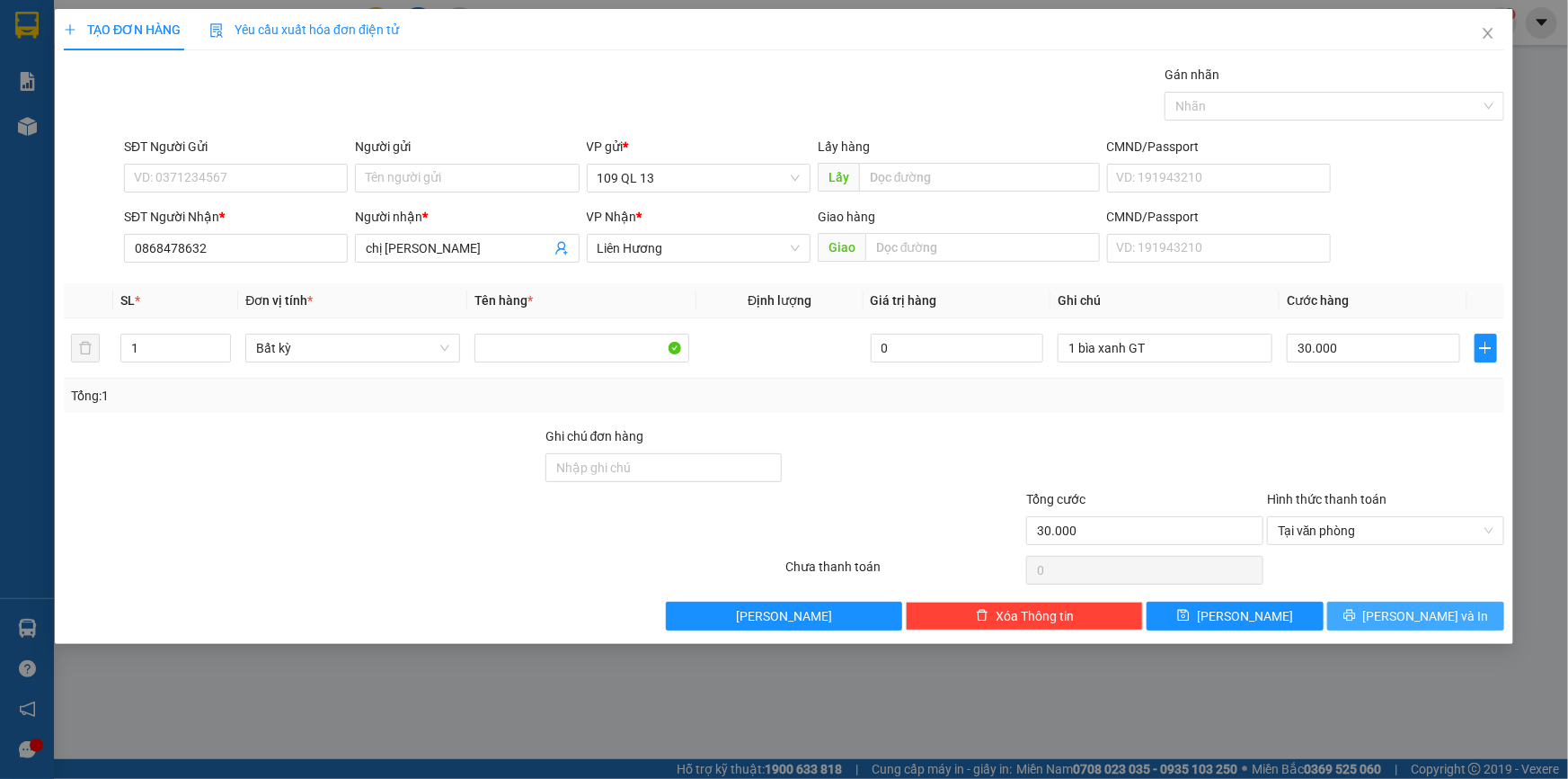
click at [1403, 616] on span "[PERSON_NAME] và In" at bounding box center [1426, 616] width 126 height 20
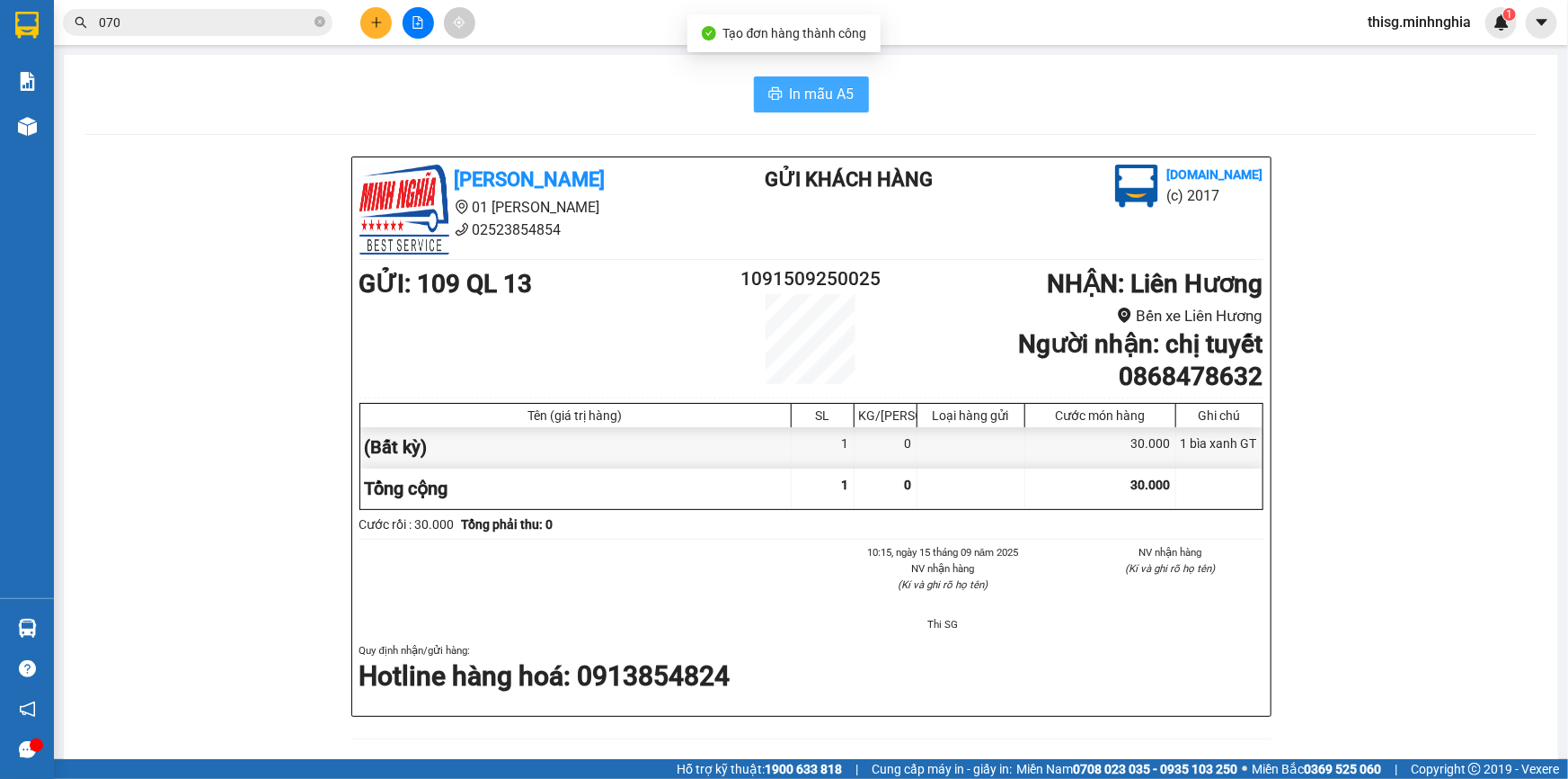
click at [791, 90] on span "In mẫu A5" at bounding box center [822, 94] width 64 height 23
click at [379, 13] on button at bounding box center [376, 23] width 32 height 32
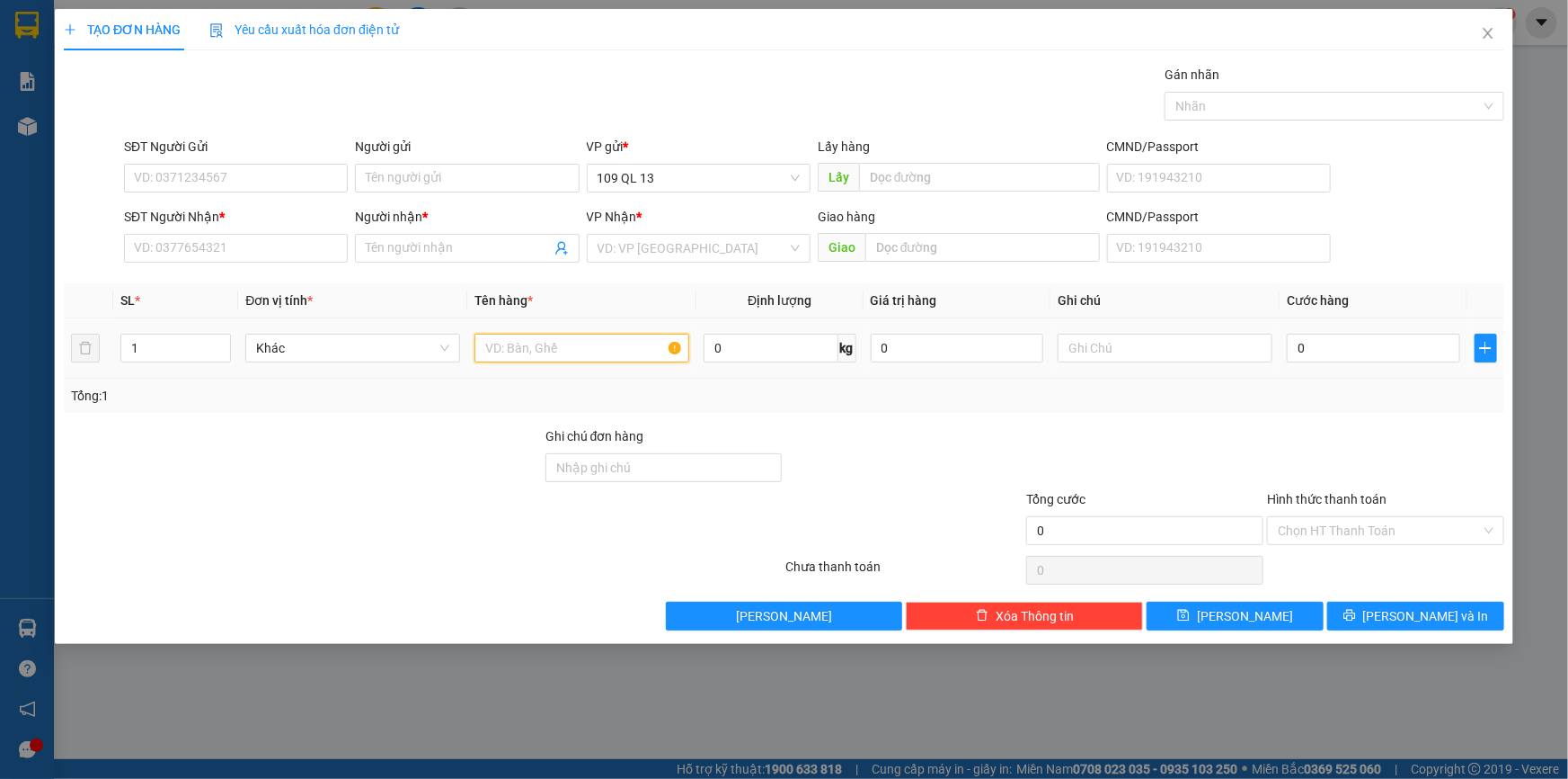
click at [565, 349] on input "text" at bounding box center [582, 347] width 215 height 29
click at [1070, 341] on input "text" at bounding box center [1164, 347] width 215 height 29
click at [153, 247] on input "SĐT Người Nhận *" at bounding box center [235, 247] width 224 height 29
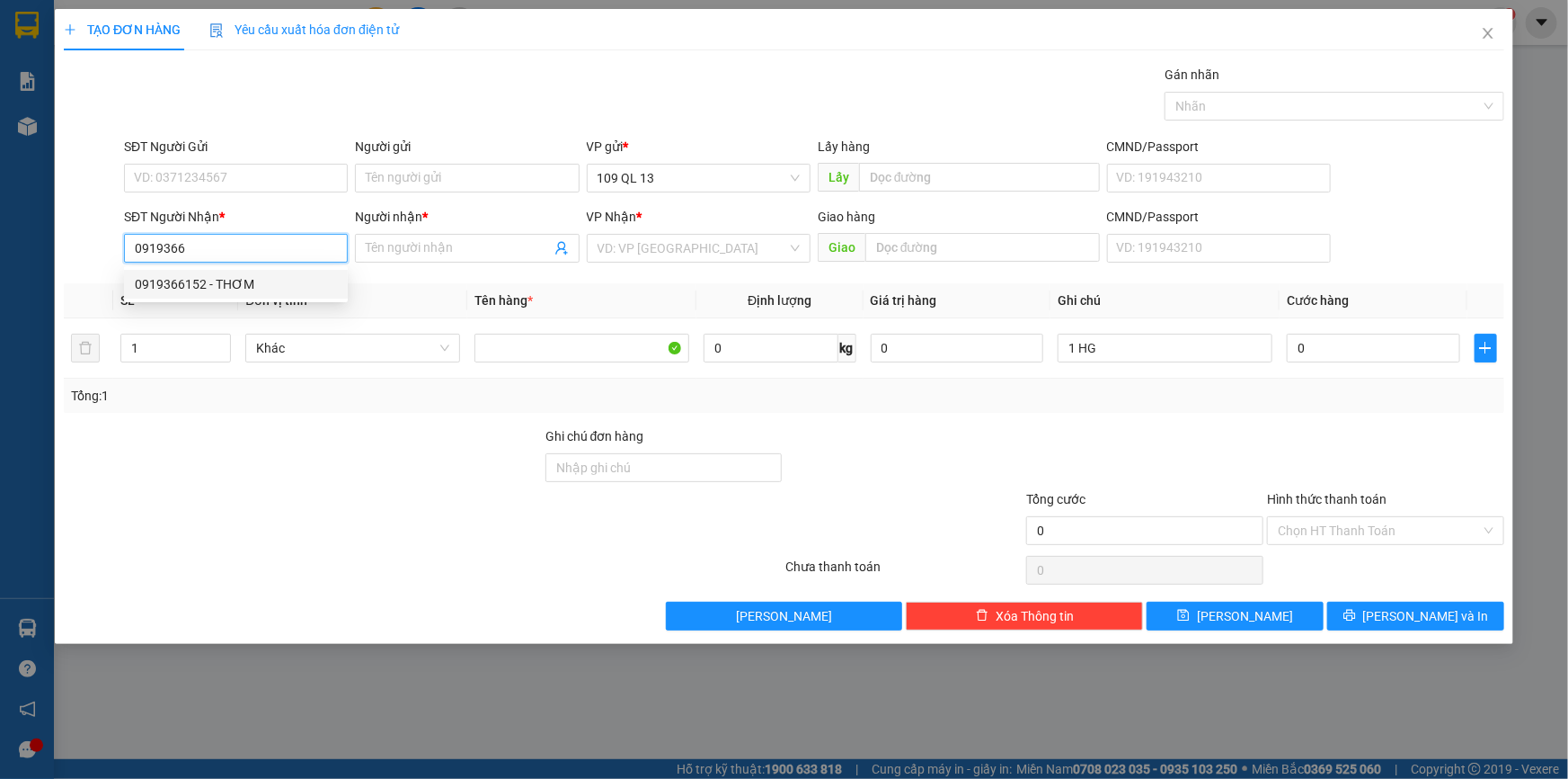
click at [215, 271] on div "0919366152 - THƠM" at bounding box center [235, 284] width 224 height 29
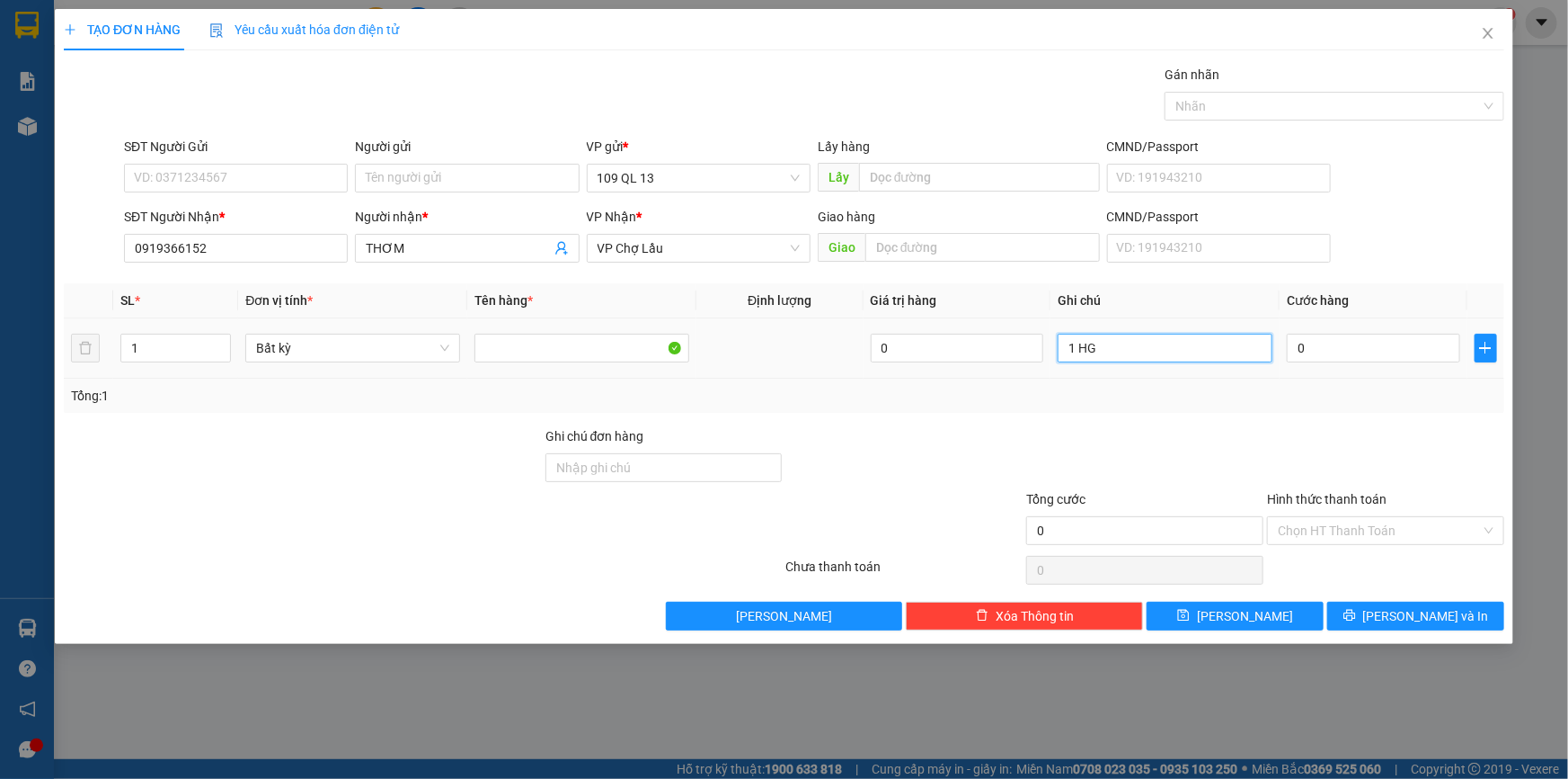
click at [1189, 352] on input "1 HG" at bounding box center [1164, 347] width 215 height 29
click at [1381, 349] on input "0" at bounding box center [1373, 347] width 173 height 29
click at [1444, 615] on span "[PERSON_NAME] và In" at bounding box center [1426, 616] width 126 height 20
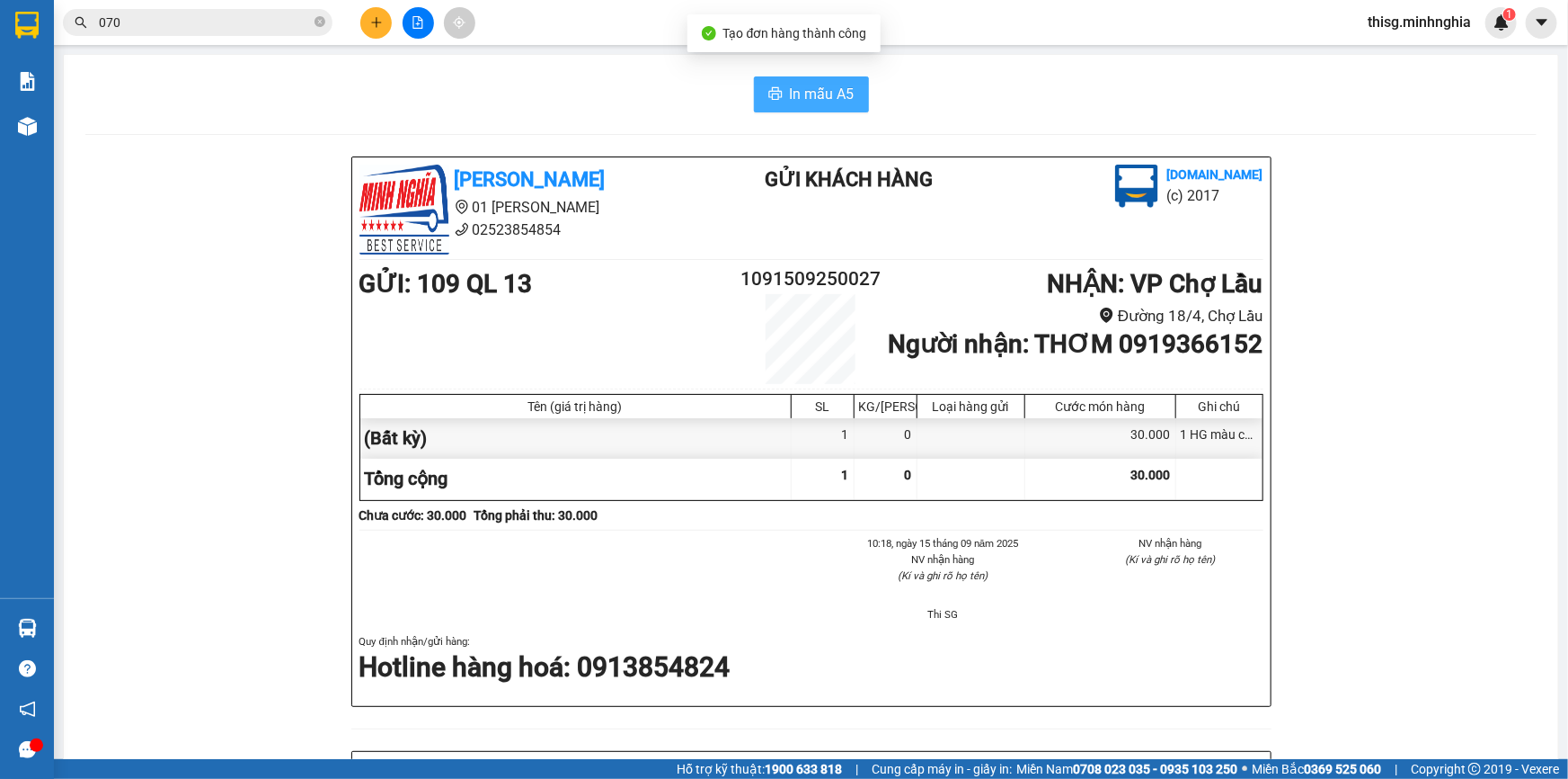
click at [807, 101] on span "In mẫu A5" at bounding box center [822, 94] width 64 height 23
